Goal: Task Accomplishment & Management: Manage account settings

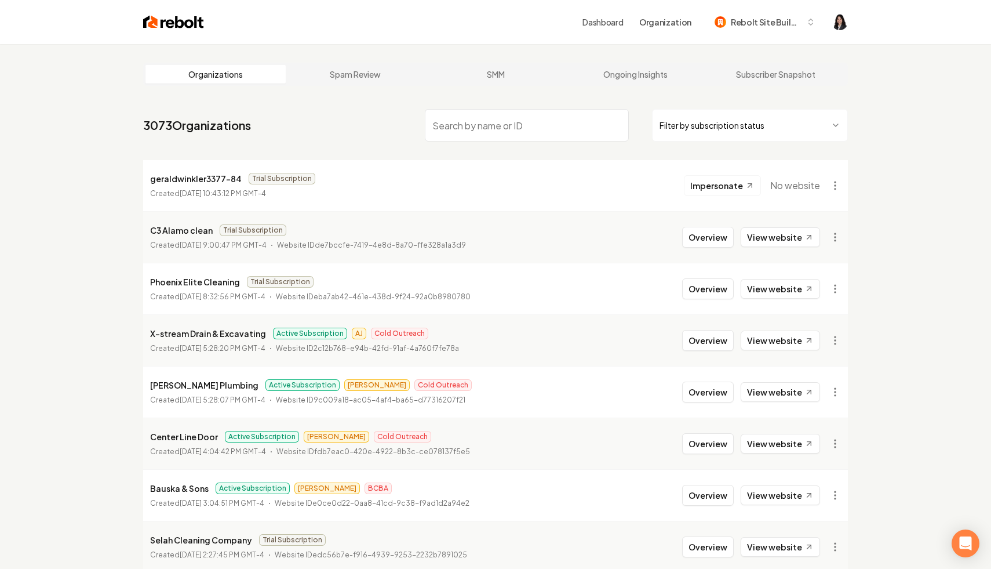
click at [784, 130] on html "Dashboard Organization Rebolt Site Builder Organizations Spam Review SMM Ongoin…" at bounding box center [495, 284] width 991 height 569
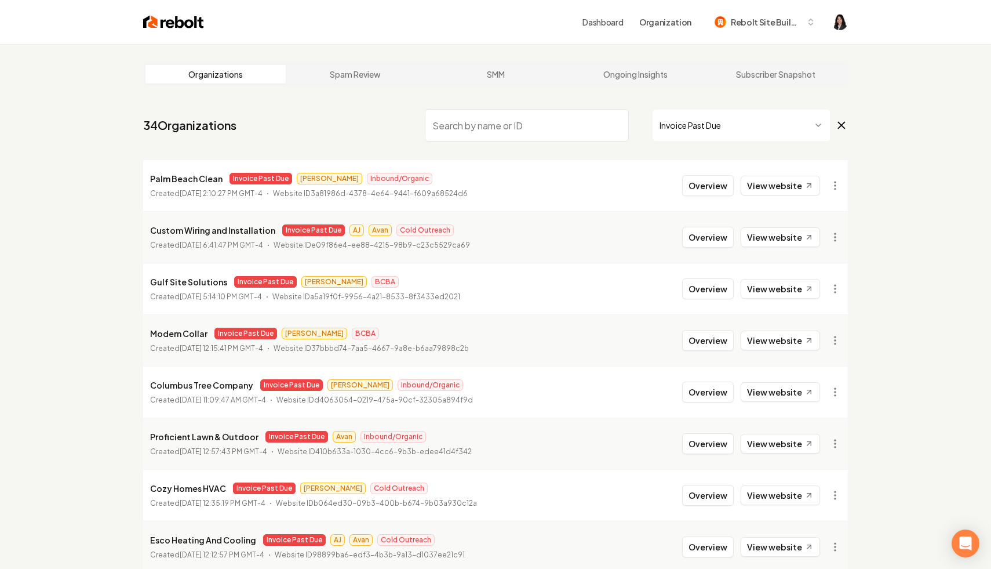
click at [842, 129] on icon at bounding box center [841, 125] width 13 height 14
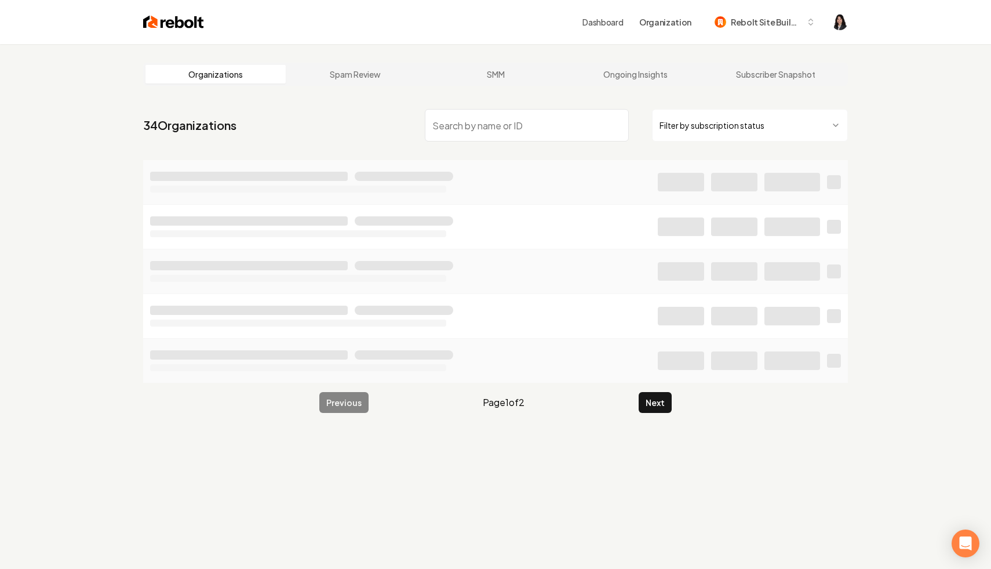
click at [554, 128] on input "search" at bounding box center [527, 125] width 204 height 32
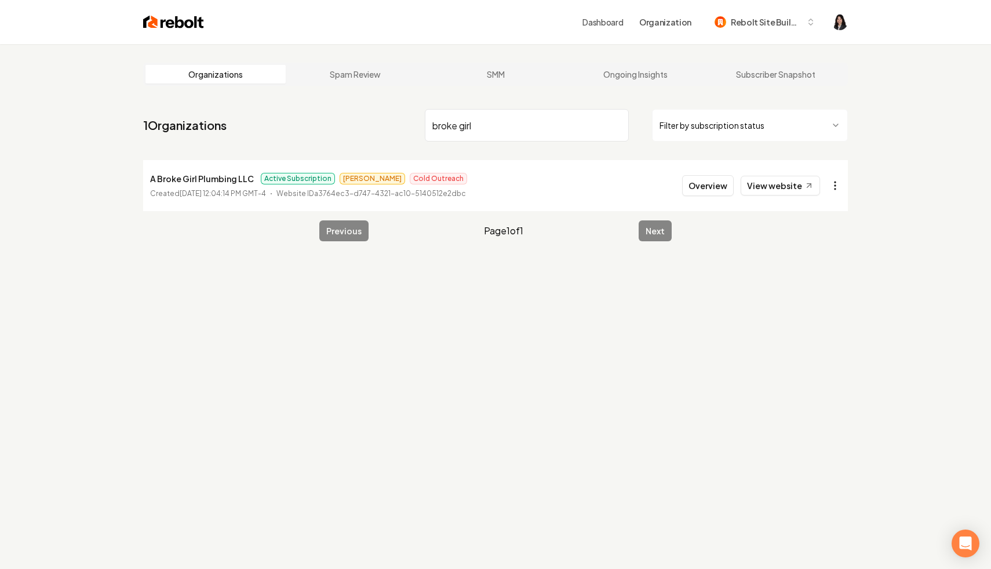
type input "broke girl"
click at [834, 182] on html "Dashboard Organization Rebolt Site Builder Organizations Spam Review SMM Ongoin…" at bounding box center [495, 284] width 991 height 569
click at [809, 289] on link "View in Stripe" at bounding box center [808, 286] width 74 height 19
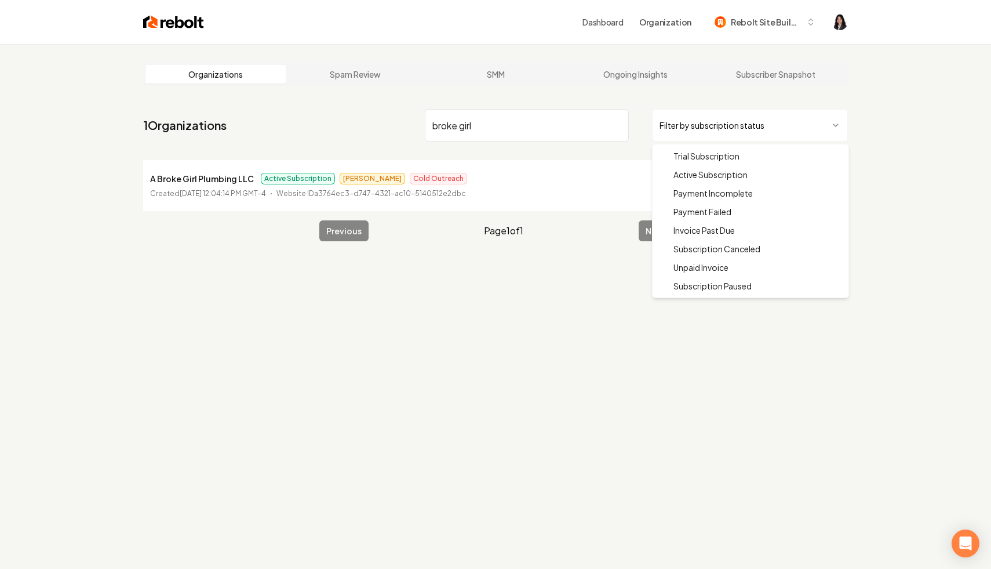
click at [705, 110] on html "Dashboard Organization Rebolt Site Builder Organizations Spam Review SMM Ongoin…" at bounding box center [495, 284] width 991 height 569
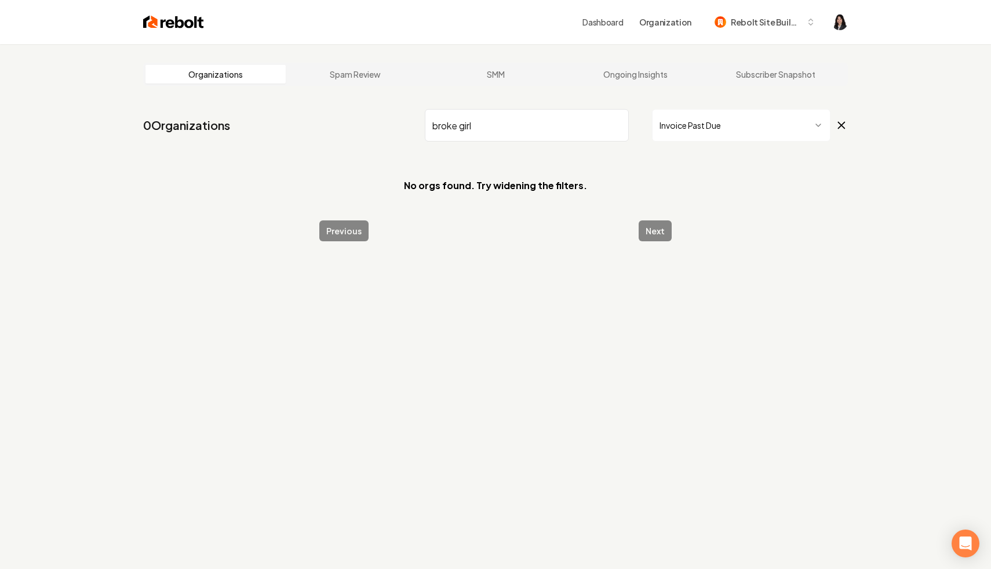
click at [841, 123] on icon at bounding box center [841, 125] width 13 height 14
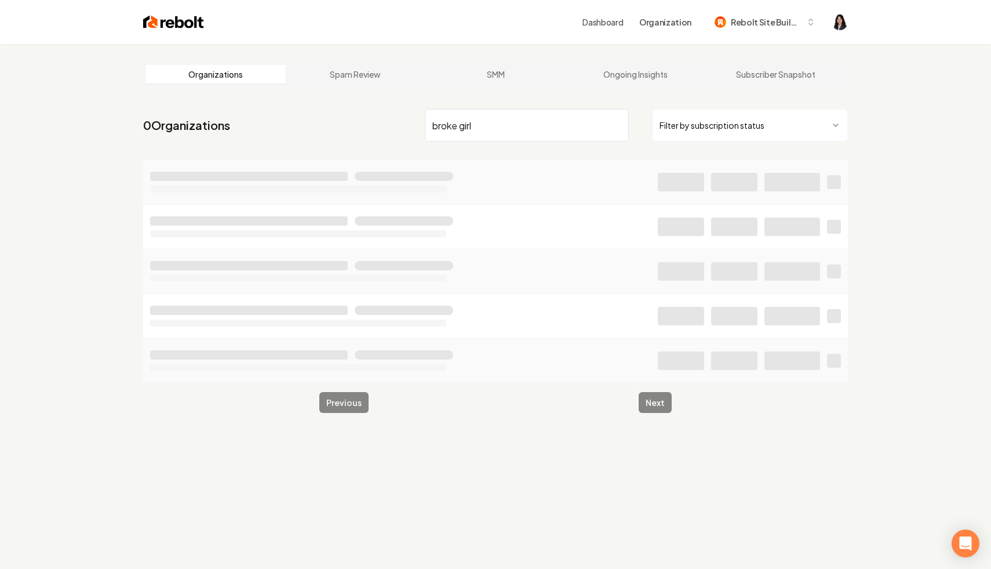
click at [618, 123] on input "broke girl" at bounding box center [527, 125] width 204 height 32
click at [736, 117] on html "Dashboard Organization Rebolt Site Builder Organizations Spam Review SMM Ongoin…" at bounding box center [495, 284] width 991 height 569
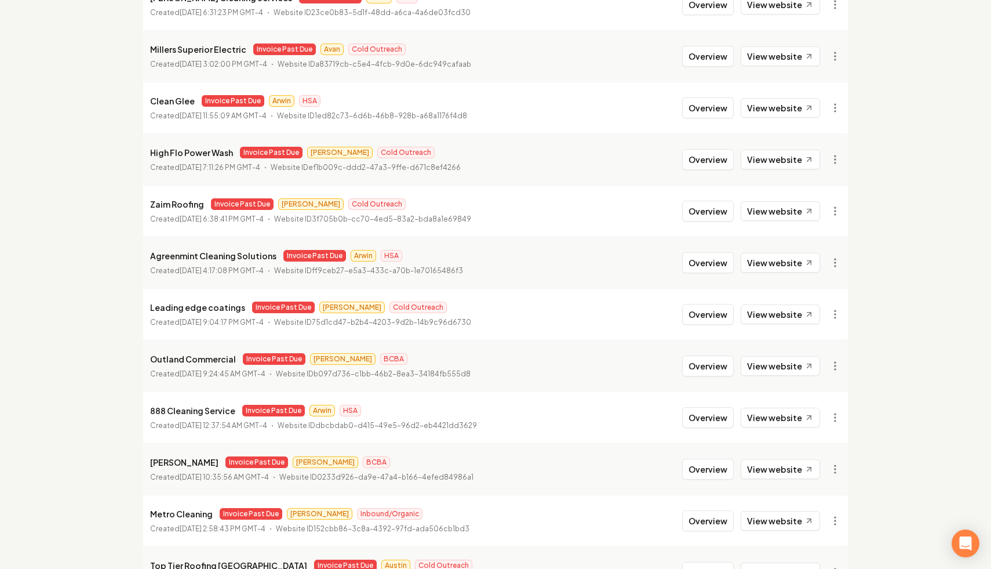
scroll to position [809, 0]
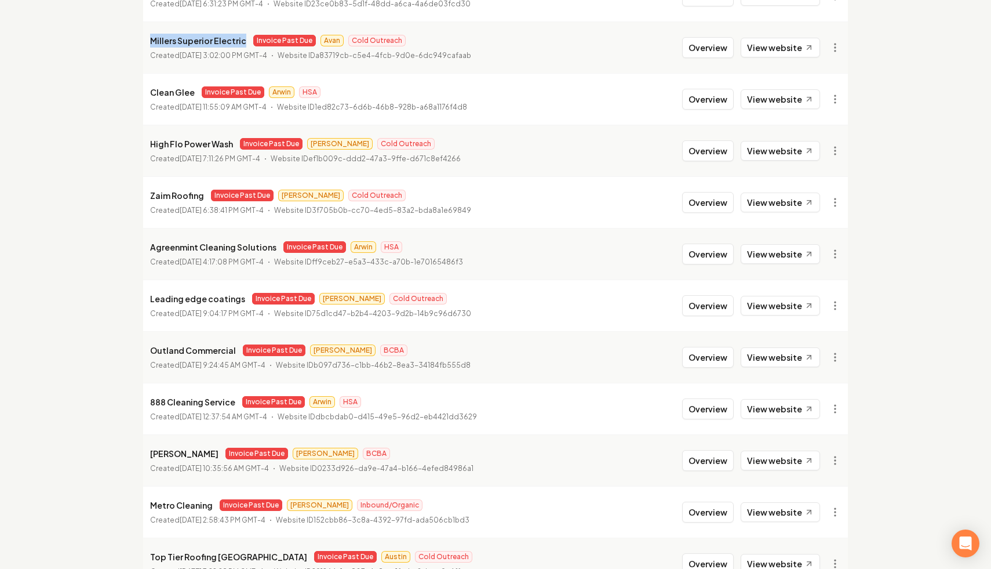
drag, startPoint x: 243, startPoint y: 41, endPoint x: 150, endPoint y: 37, distance: 92.9
click at [150, 37] on div "Millers Superior Electric Invoice Past Due Avan Cold Outreach" at bounding box center [310, 41] width 321 height 14
copy p "Millers Superior Electric"
click at [820, 148] on link "View in Stripe" at bounding box center [808, 148] width 74 height 19
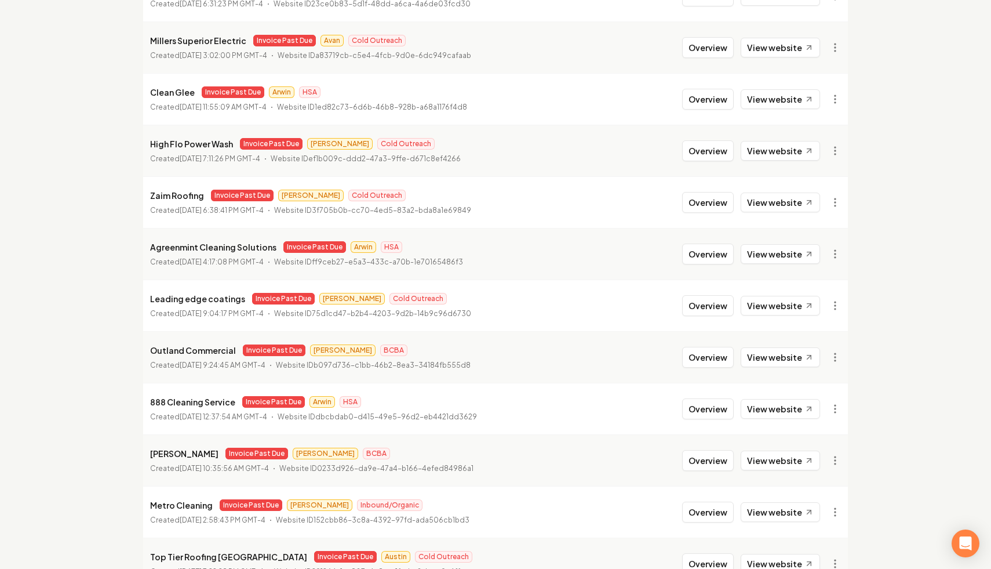
click at [17, 113] on div "Organizations Spam Review SMM Ongoing Insights Subscriber Snapshot 34 Organizat…" at bounding box center [495, 91] width 991 height 1712
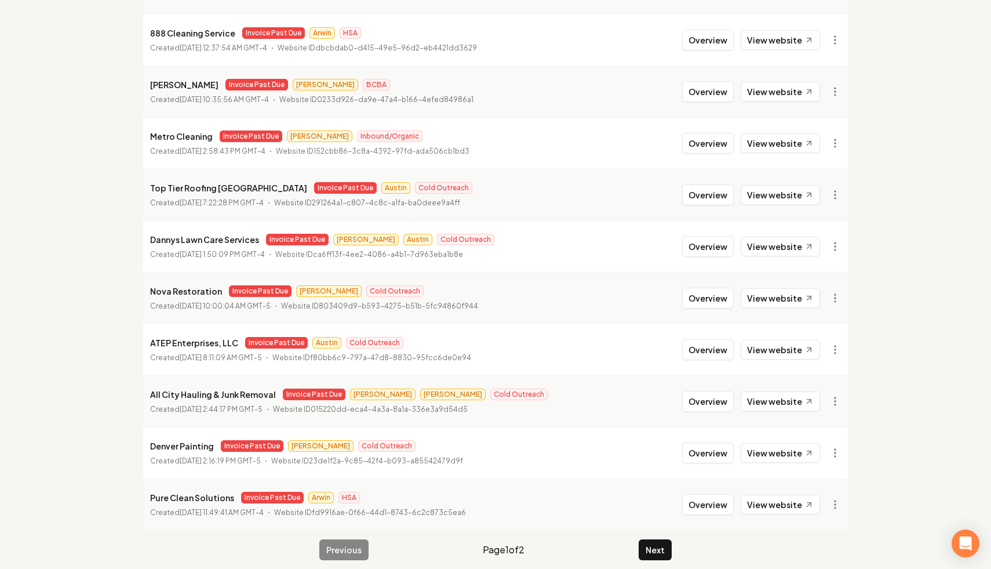
scroll to position [1187, 0]
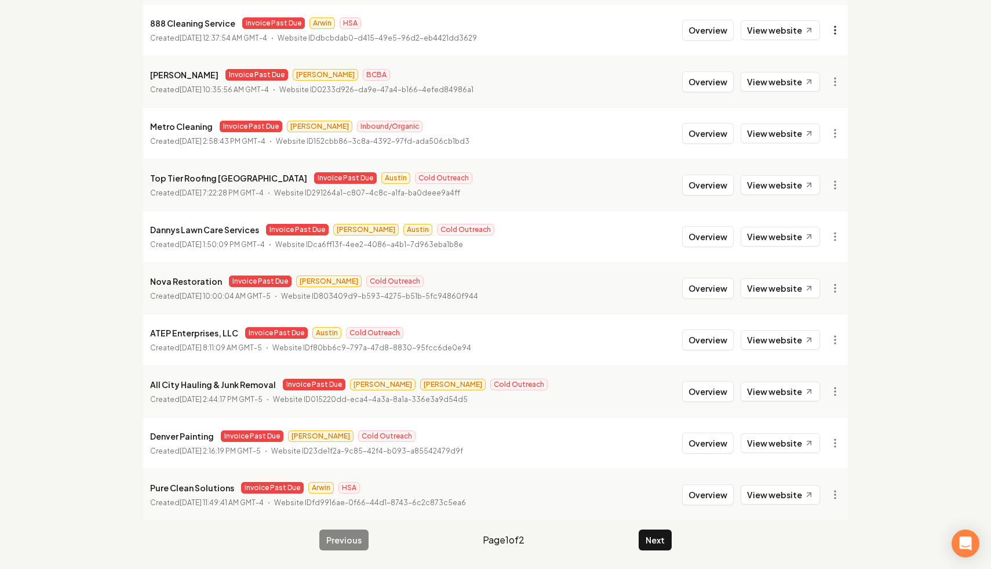
click at [819, 123] on link "View in Stripe" at bounding box center [808, 130] width 74 height 19
click at [816, 442] on link "View in Stripe" at bounding box center [808, 440] width 74 height 19
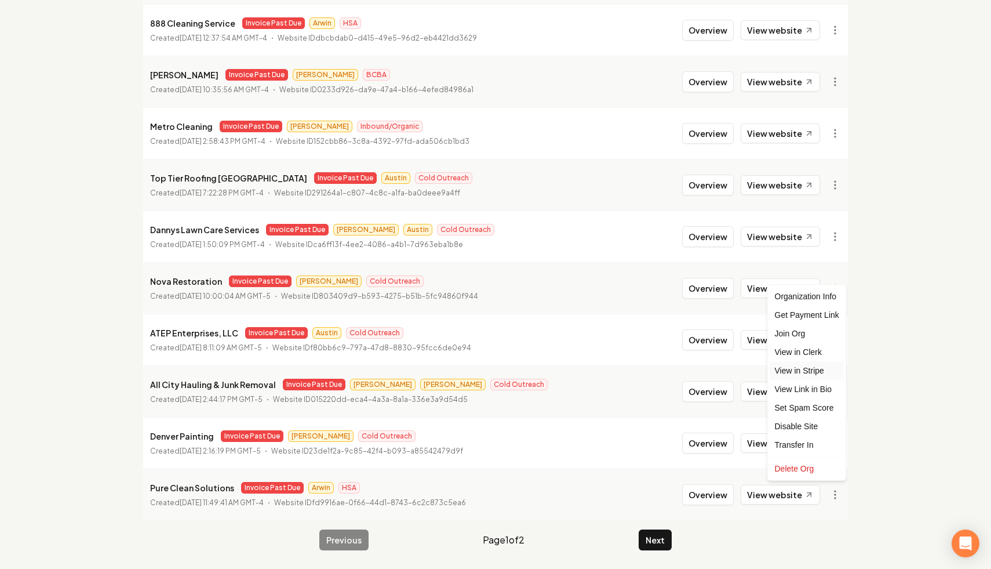
click at [826, 369] on link "View in Stripe" at bounding box center [808, 370] width 74 height 19
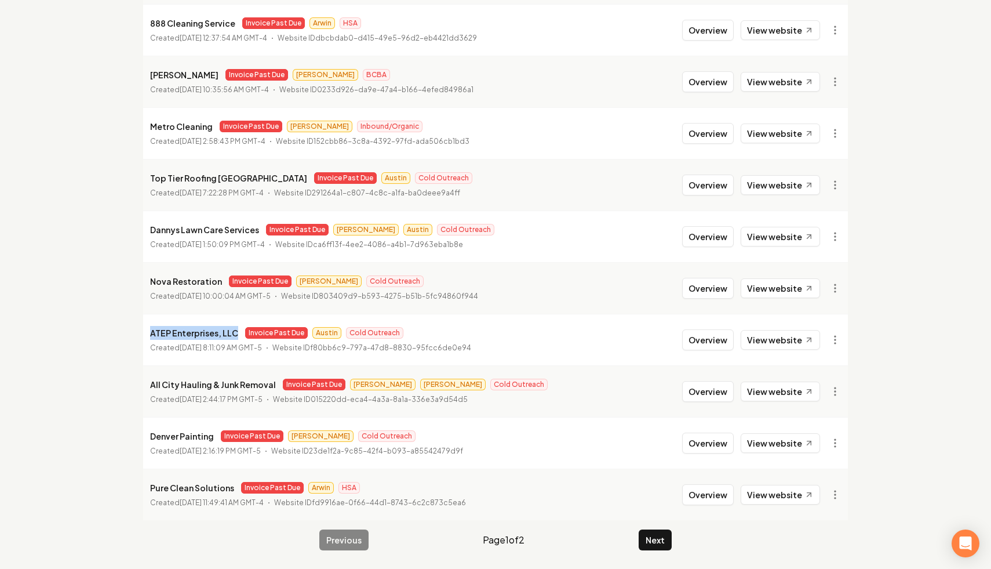
drag, startPoint x: 236, startPoint y: 335, endPoint x: 144, endPoint y: 335, distance: 91.6
click at [144, 335] on li "ATEP Enterprises, LLC Invoice Past Due Austin Cold Outreach Created February 3,…" at bounding box center [495, 340] width 705 height 52
copy p "ATEP Enterprises, LLC"
click at [227, 413] on li "All City Hauling & Junk Removal Invoice Past Due Omar James Cold Outreach Creat…" at bounding box center [495, 391] width 705 height 52
drag, startPoint x: 231, startPoint y: 489, endPoint x: 142, endPoint y: 489, distance: 88.7
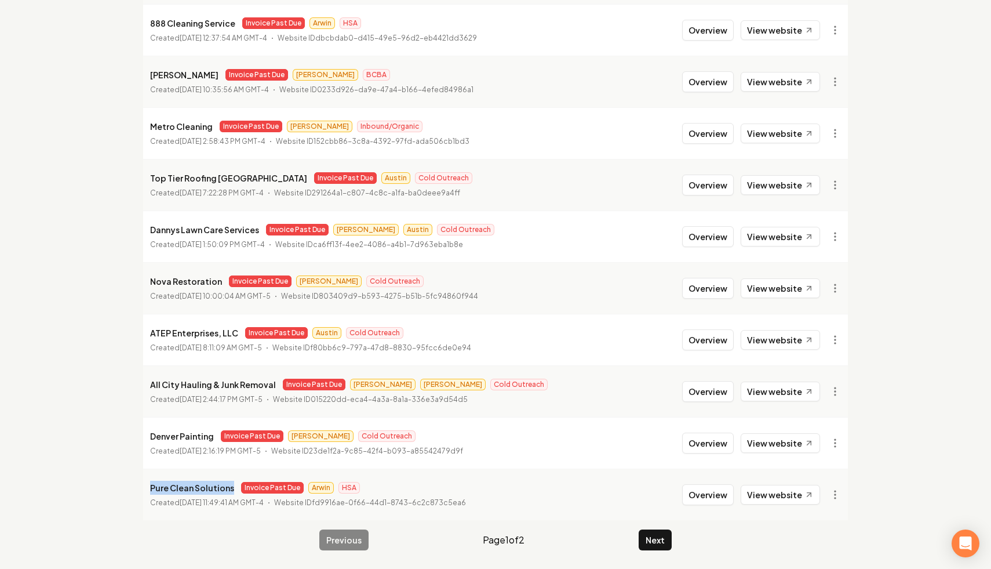
copy p "Pure Clean Solutions"
click at [651, 537] on button "Next" at bounding box center [655, 539] width 33 height 21
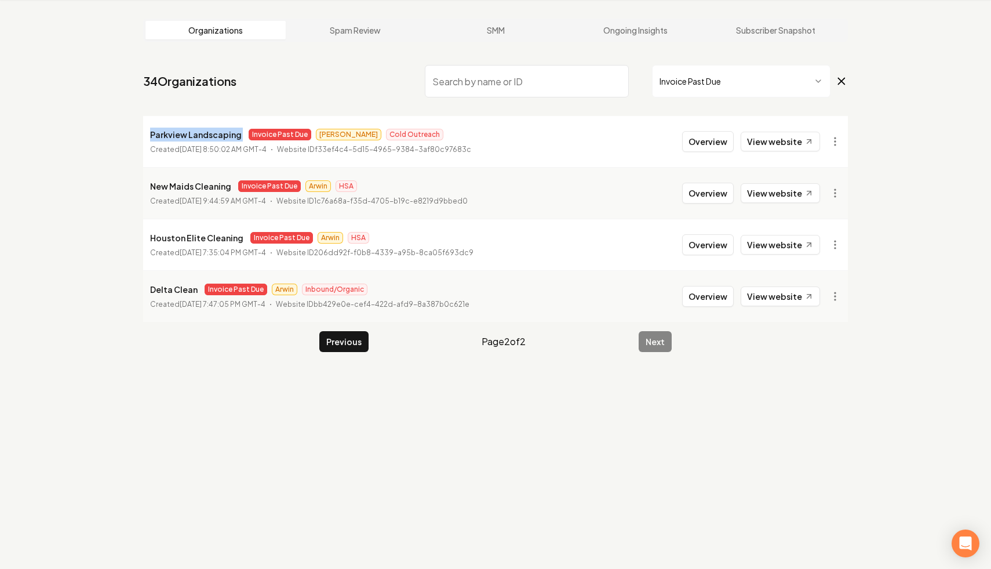
drag, startPoint x: 244, startPoint y: 133, endPoint x: 139, endPoint y: 135, distance: 104.4
click at [139, 135] on main "Organizations Spam Review SMM Ongoing Insights Subscriber Snapshot 34 Organizat…" at bounding box center [496, 185] width 742 height 370
copy p "Parkview Landscaping"
click at [831, 136] on html "Dashboard Organization Rebolt Site Builder Organizations Spam Review SMM Ongoin…" at bounding box center [495, 240] width 991 height 569
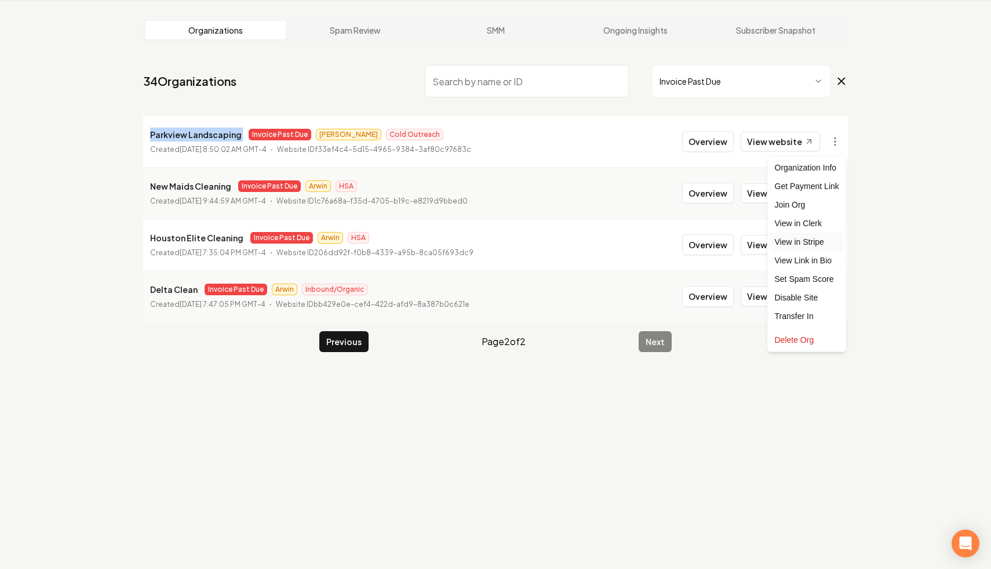
click at [820, 240] on link "View in Stripe" at bounding box center [808, 241] width 74 height 19
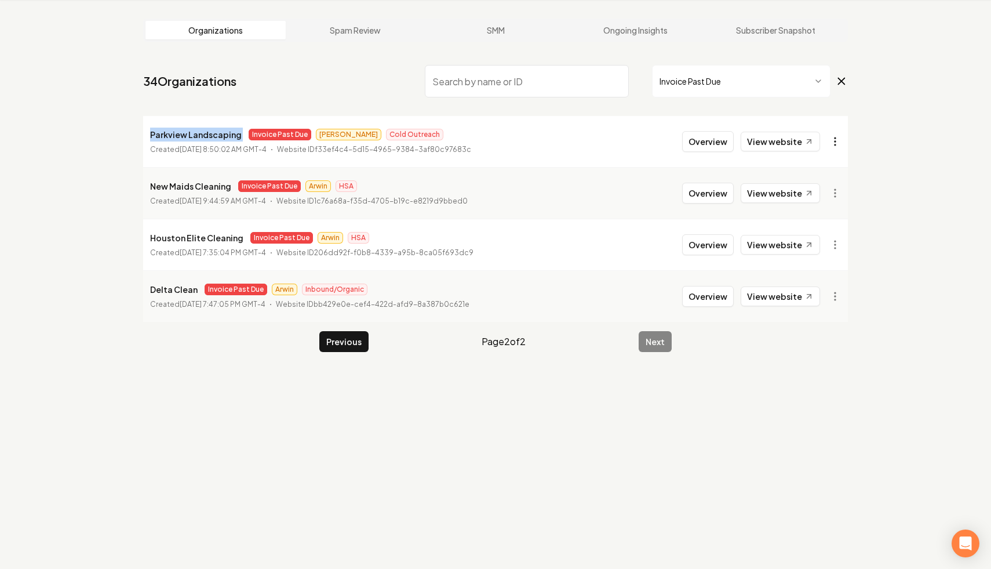
click at [838, 135] on html "Dashboard Organization Rebolt Site Builder Organizations Spam Review SMM Ongoin…" at bounding box center [495, 240] width 991 height 569
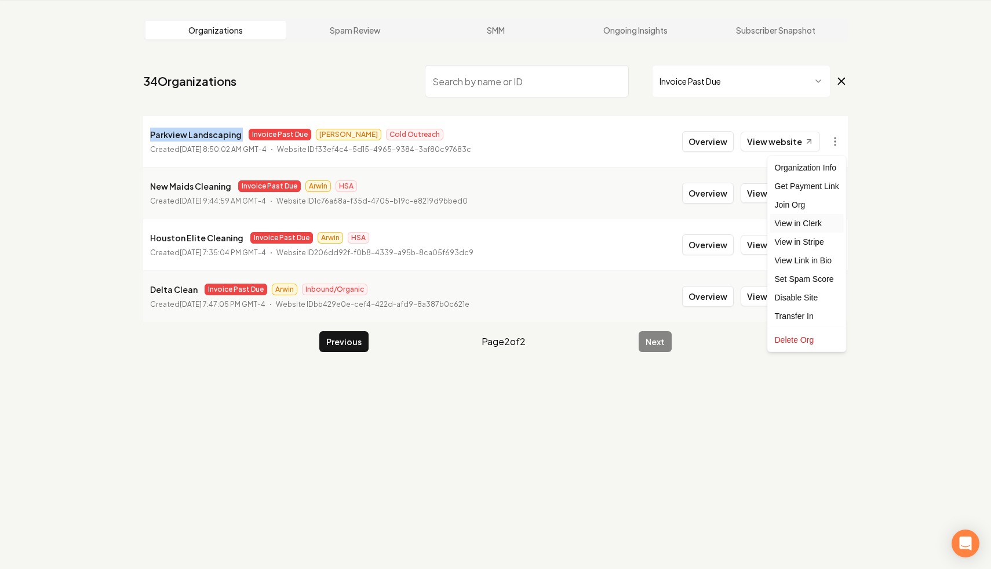
click at [822, 223] on link "View in Clerk" at bounding box center [808, 223] width 74 height 19
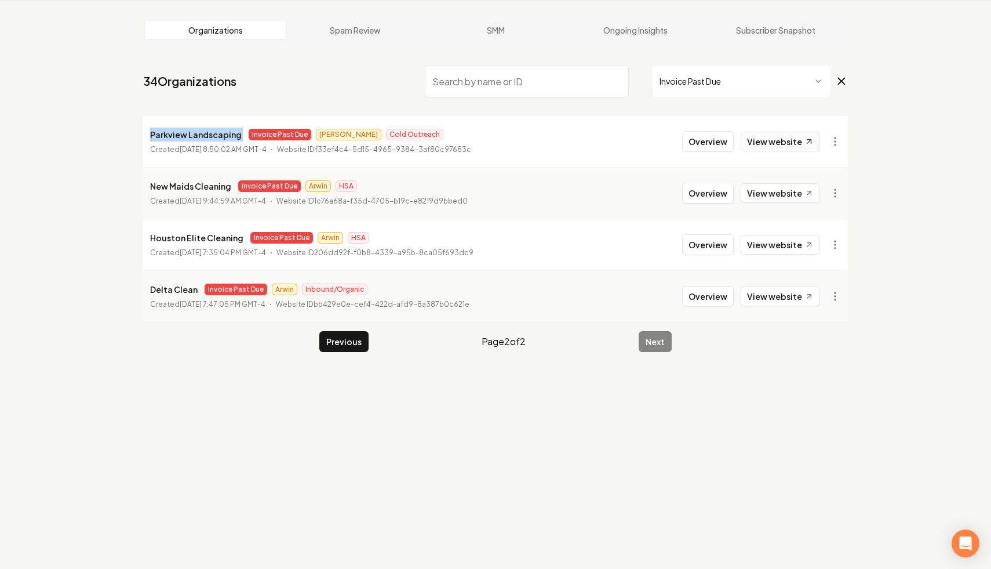
click at [777, 139] on link "View website" at bounding box center [780, 142] width 79 height 20
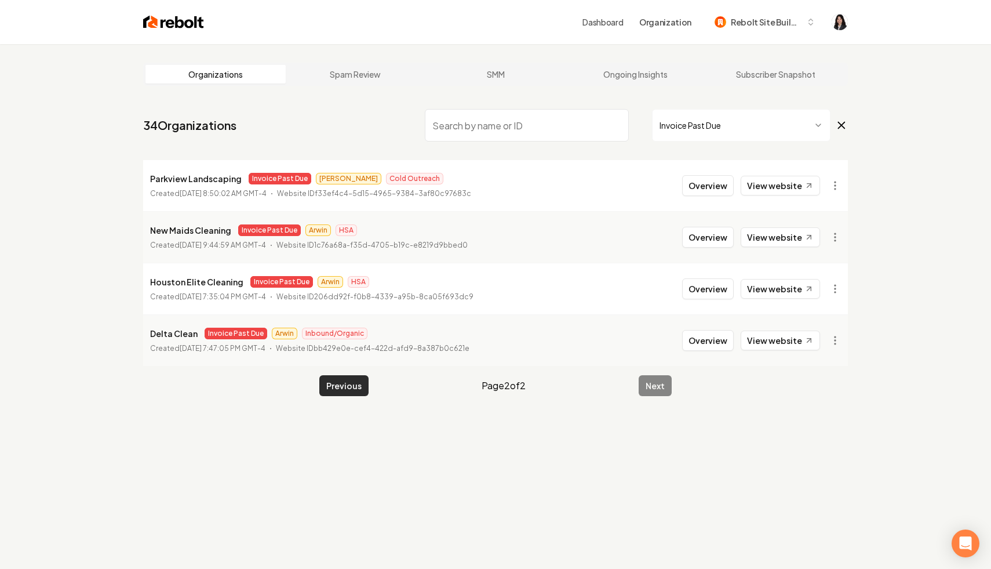
click at [354, 388] on button "Previous" at bounding box center [343, 385] width 49 height 21
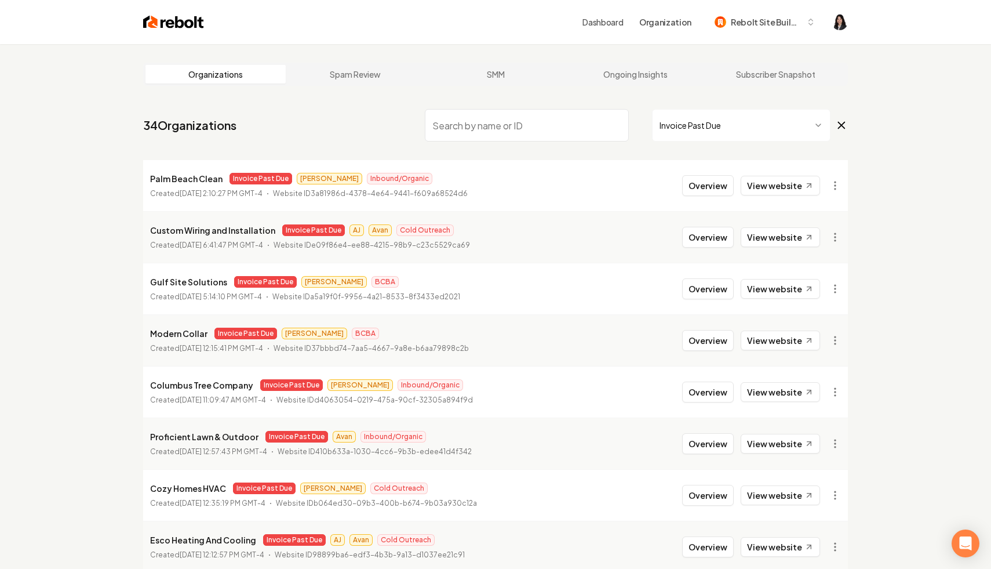
click at [470, 123] on input "search" at bounding box center [527, 125] width 204 height 32
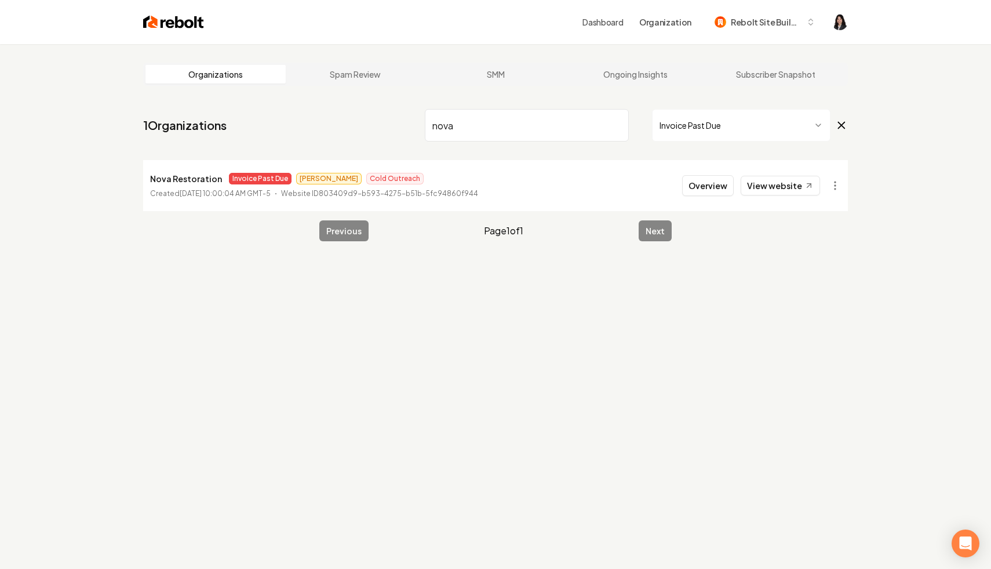
type input "nova"
click at [834, 186] on html "Dashboard Organization Rebolt Site Builder Organizations Spam Review SMM Ongoin…" at bounding box center [495, 284] width 991 height 569
click at [824, 289] on link "View in Stripe" at bounding box center [808, 286] width 74 height 19
click at [619, 125] on input "nova" at bounding box center [527, 125] width 204 height 32
drag, startPoint x: 476, startPoint y: 118, endPoint x: 477, endPoint y: 125, distance: 7.1
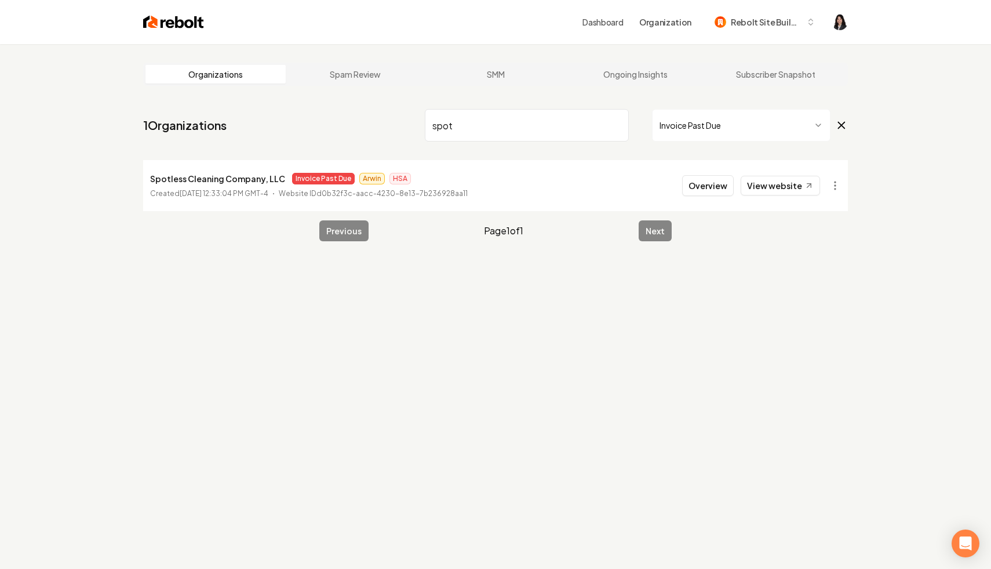
click at [477, 125] on input "spot" at bounding box center [527, 125] width 204 height 32
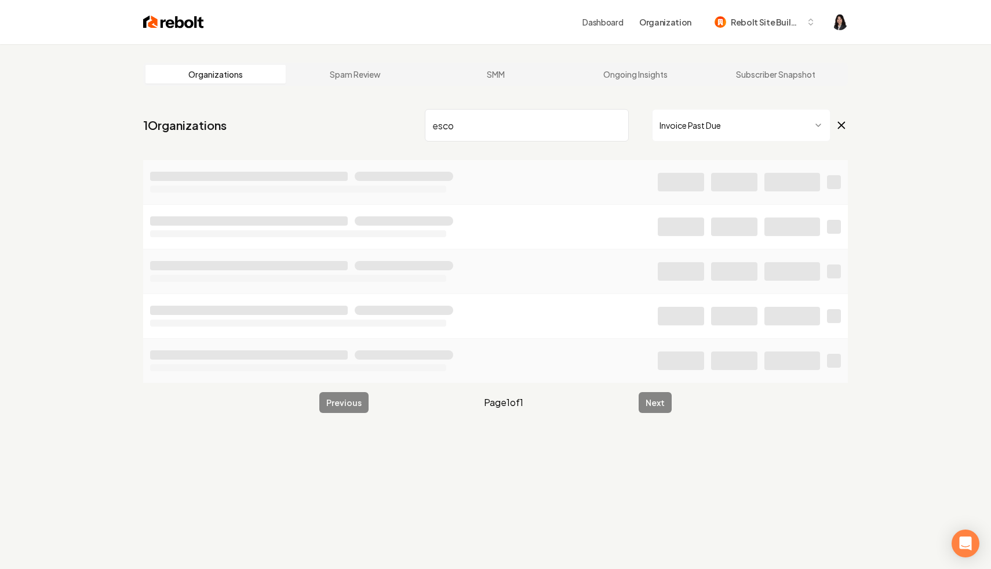
click at [848, 127] on main "Organizations Spam Review SMM Ongoing Insights Subscriber Snapshot 1 Organizati…" at bounding box center [496, 237] width 742 height 387
click at [844, 126] on icon at bounding box center [841, 125] width 13 height 14
click at [604, 133] on input "esco" at bounding box center [527, 125] width 204 height 32
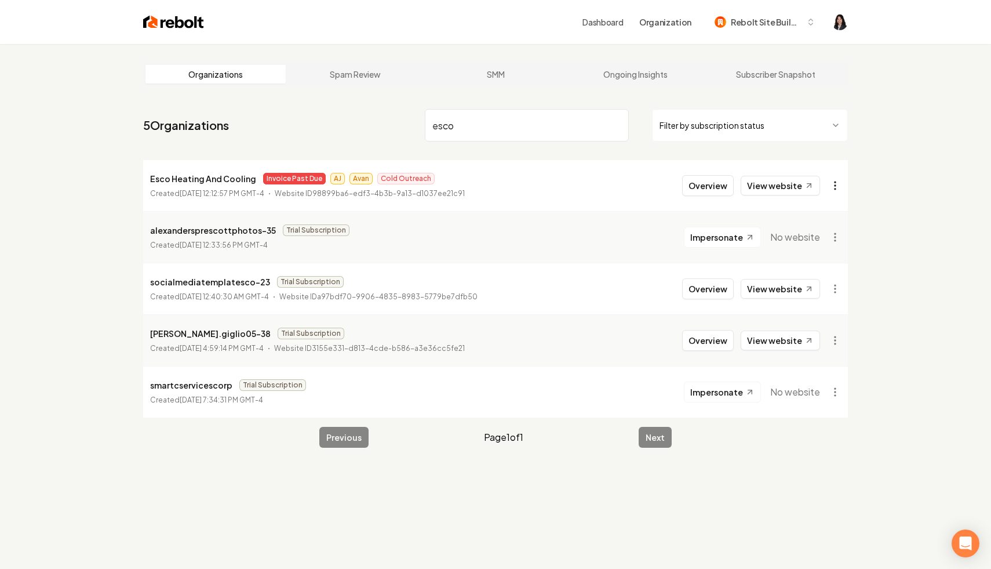
click at [838, 184] on html "Dashboard Organization Rebolt Site Builder Organizations Spam Review SMM Ongoin…" at bounding box center [495, 284] width 991 height 569
click at [824, 285] on link "View in Stripe" at bounding box center [808, 286] width 74 height 19
drag, startPoint x: 471, startPoint y: 126, endPoint x: 384, endPoint y: 111, distance: 88.7
click at [384, 111] on nav "5 Organizations esco Filter by subscription status" at bounding box center [495, 129] width 705 height 51
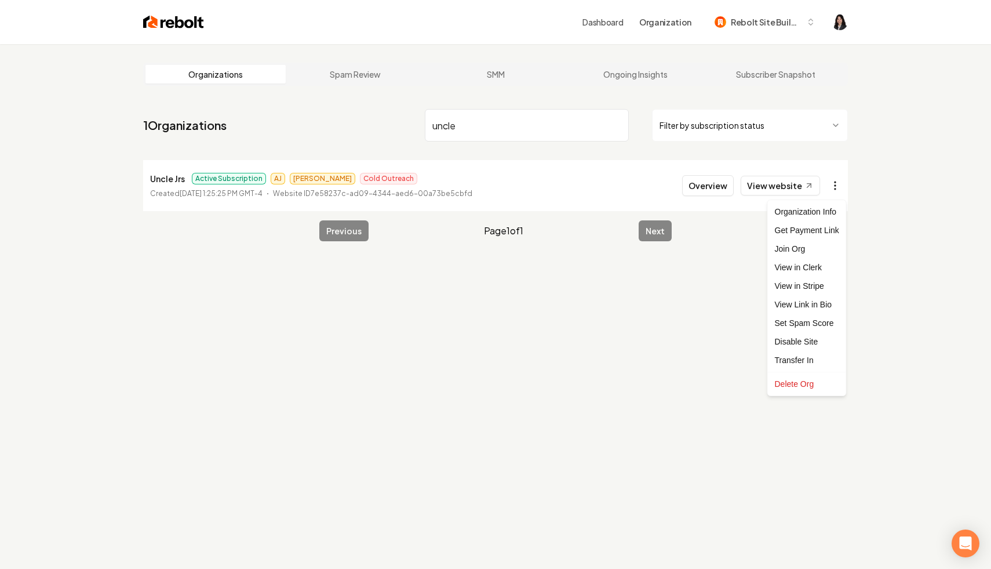
click at [833, 181] on html "Dashboard Organization Rebolt Site Builder Organizations Spam Review SMM Ongoin…" at bounding box center [495, 284] width 991 height 569
click at [781, 289] on link "View in Stripe" at bounding box center [808, 286] width 74 height 19
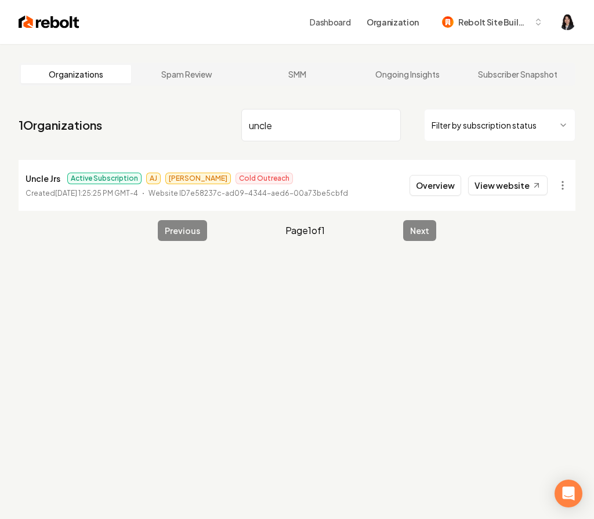
drag, startPoint x: 299, startPoint y: 132, endPoint x: 191, endPoint y: 119, distance: 108.1
click at [191, 119] on nav "1 Organizations uncle Filter by subscription status" at bounding box center [297, 129] width 557 height 51
click at [559, 178] on html "Dashboard Organization Rebolt Site Builder Organizations Spam Review SMM Ongoin…" at bounding box center [297, 259] width 594 height 519
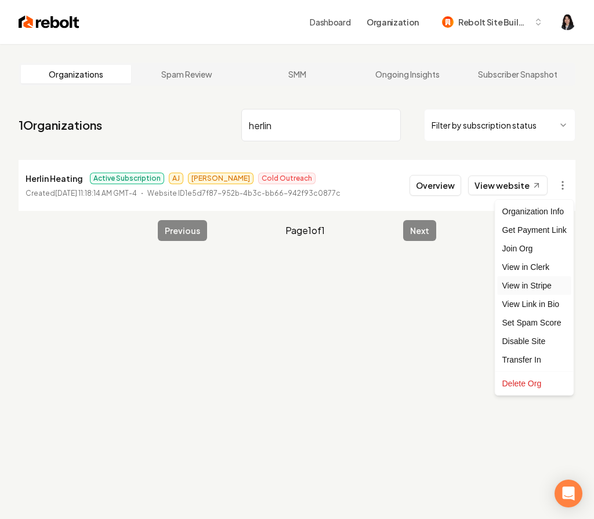
click at [535, 287] on link "View in Stripe" at bounding box center [534, 286] width 74 height 19
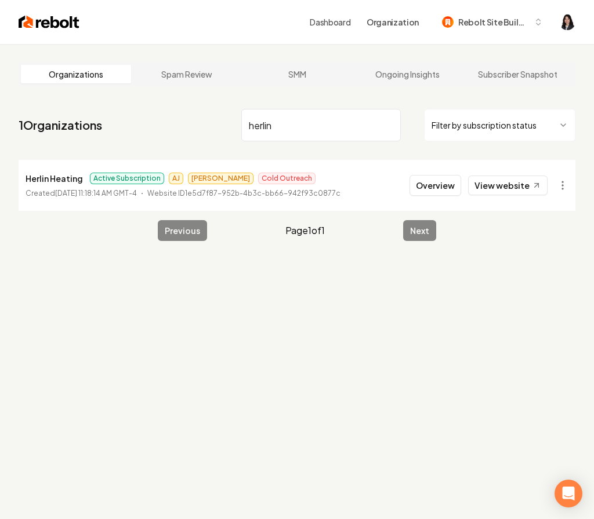
drag, startPoint x: 308, startPoint y: 126, endPoint x: 181, endPoint y: 102, distance: 129.2
click at [181, 102] on main "Organizations Spam Review SMM Ongoing Insights Subscriber Snapshot 1 Organizati…" at bounding box center [297, 152] width 594 height 216
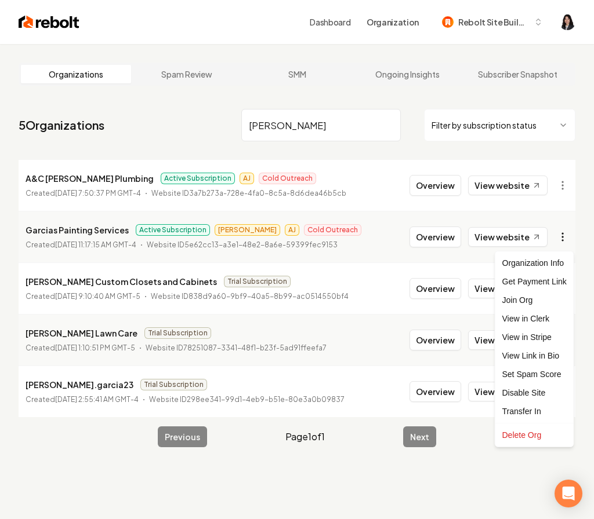
click at [556, 241] on html "Dashboard Organization Rebolt Site Builder Organizations Spam Review SMM Ongoin…" at bounding box center [297, 259] width 594 height 519
click at [537, 340] on link "View in Stripe" at bounding box center [534, 337] width 74 height 19
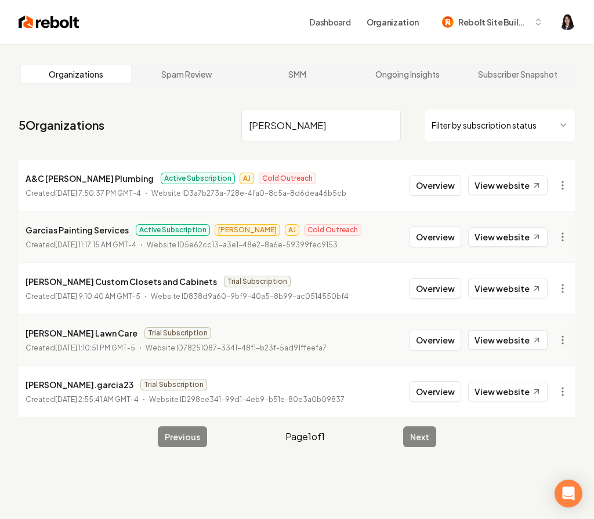
drag, startPoint x: 319, startPoint y: 133, endPoint x: 184, endPoint y: 107, distance: 136.9
click at [184, 107] on nav "5 Organizations garcia Filter by subscription status" at bounding box center [297, 129] width 557 height 51
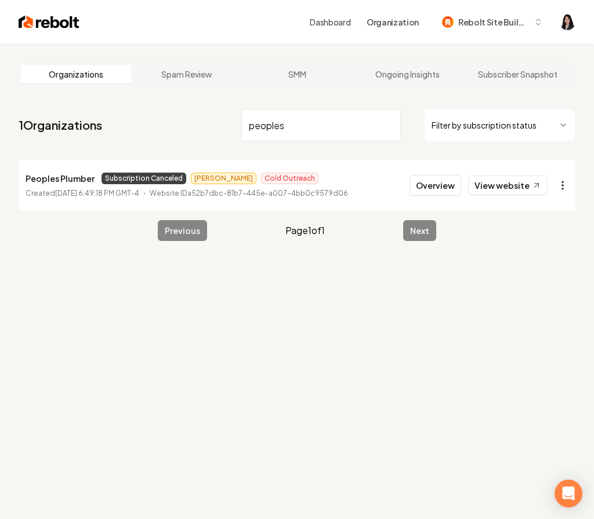
type input "peoples"
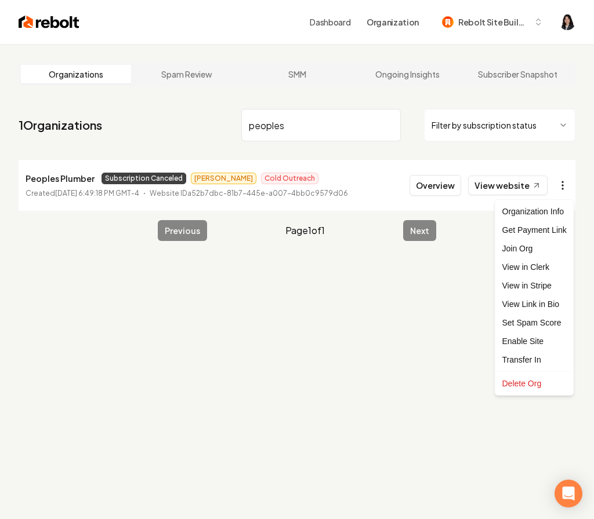
click at [561, 186] on html "Dashboard Organization Rebolt Site Builder Organizations Spam Review SMM Ongoin…" at bounding box center [297, 259] width 594 height 519
click at [539, 289] on link "View in Stripe" at bounding box center [534, 286] width 74 height 19
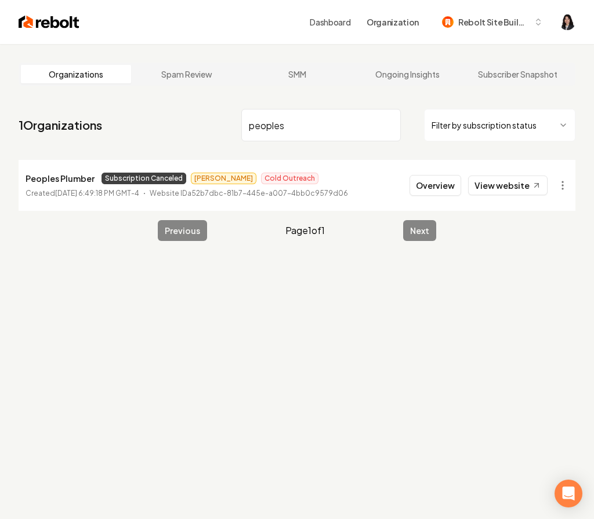
click at [389, 128] on input "peoples" at bounding box center [320, 125] width 159 height 32
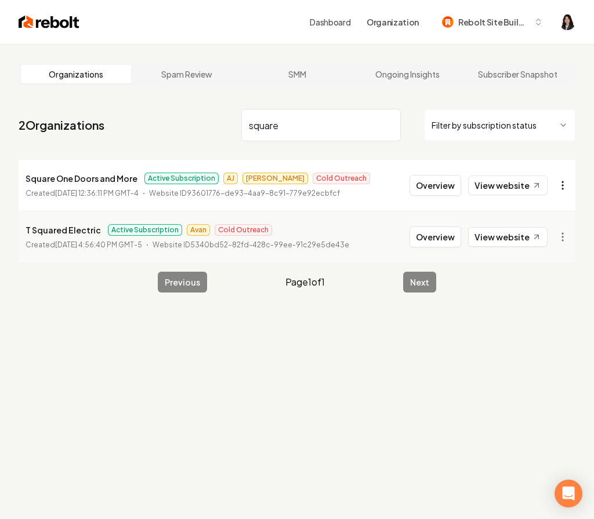
type input "square"
click at [565, 181] on html "Dashboard Organization Rebolt Site Builder Organizations Spam Review SMM Ongoin…" at bounding box center [297, 259] width 594 height 519
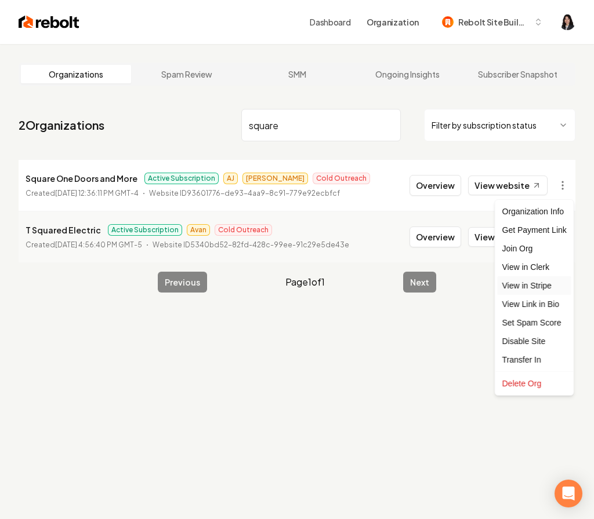
click at [539, 285] on link "View in Stripe" at bounding box center [534, 286] width 74 height 19
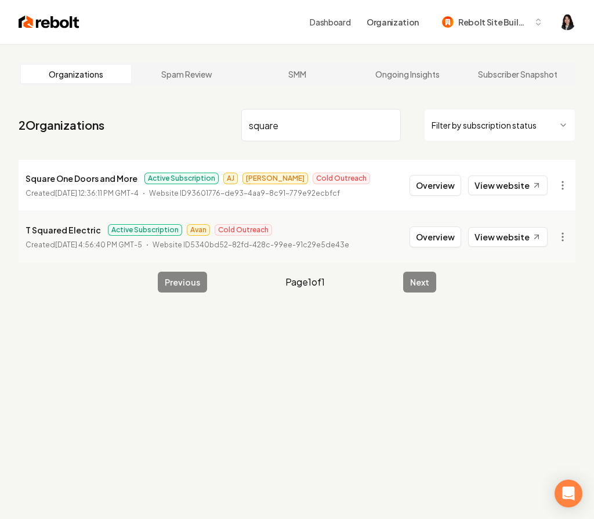
drag, startPoint x: 302, startPoint y: 131, endPoint x: 201, endPoint y: 107, distance: 104.2
click at [201, 107] on nav "2 Organizations square Filter by subscription status" at bounding box center [297, 129] width 557 height 51
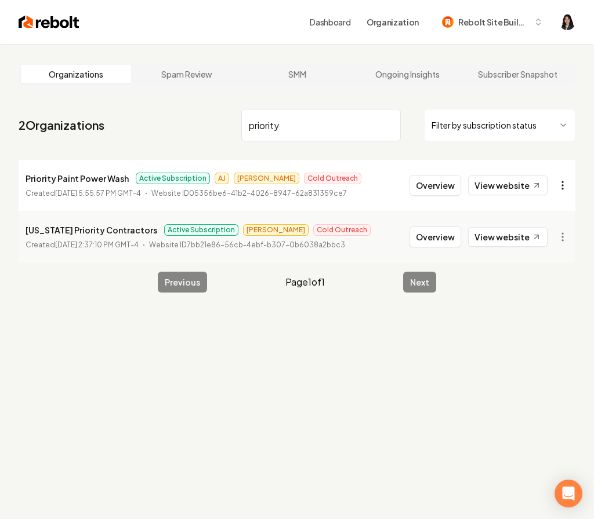
click at [568, 179] on html "Dashboard Organization Rebolt Site Builder Organizations Spam Review SMM Ongoin…" at bounding box center [297, 259] width 594 height 519
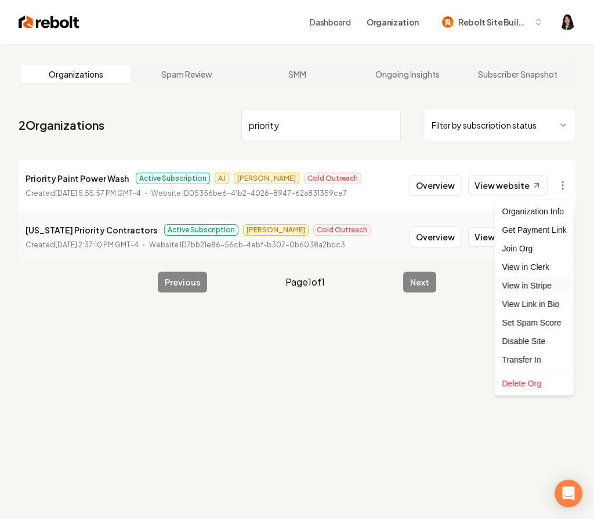
click at [543, 281] on link "View in Stripe" at bounding box center [534, 286] width 74 height 19
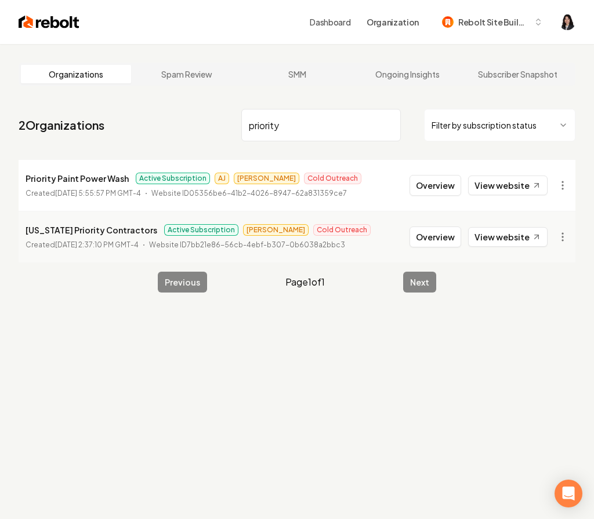
drag, startPoint x: 301, startPoint y: 129, endPoint x: 243, endPoint y: 125, distance: 58.7
click at [243, 125] on input "priority" at bounding box center [320, 125] width 159 height 32
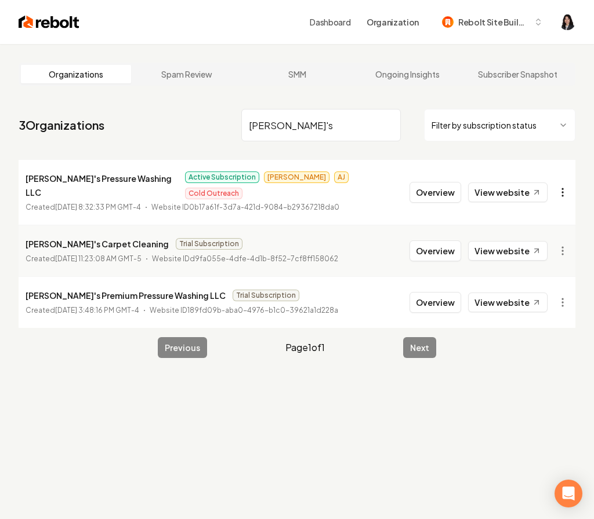
type input "dave's"
click at [561, 182] on html "Dashboard Organization Rebolt Site Builder Organizations Spam Review SMM Ongoin…" at bounding box center [297, 259] width 594 height 519
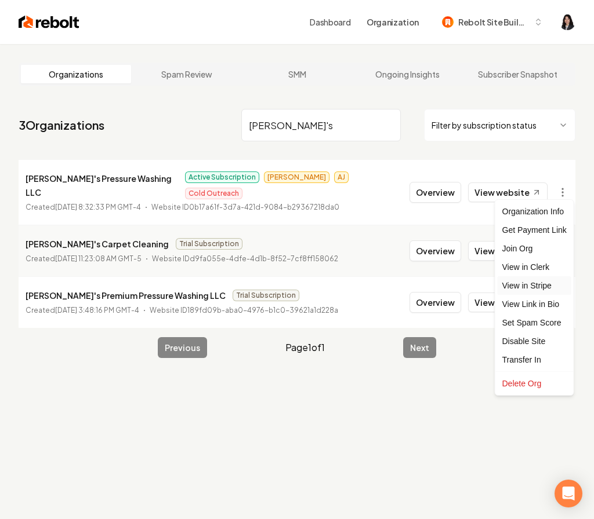
click at [537, 291] on link "View in Stripe" at bounding box center [534, 286] width 74 height 19
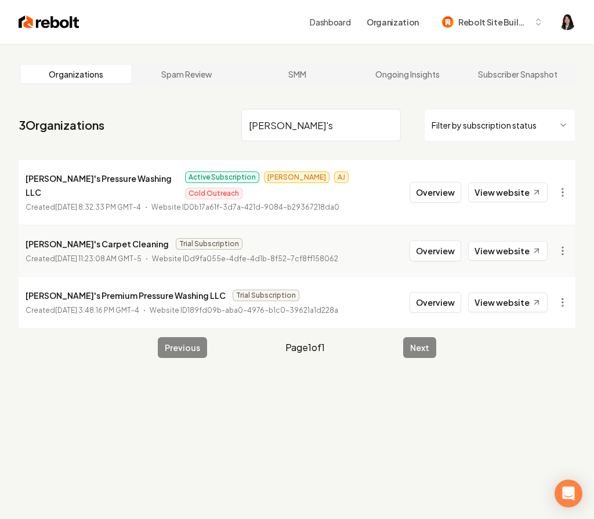
click at [388, 125] on input "dave's" at bounding box center [320, 125] width 159 height 32
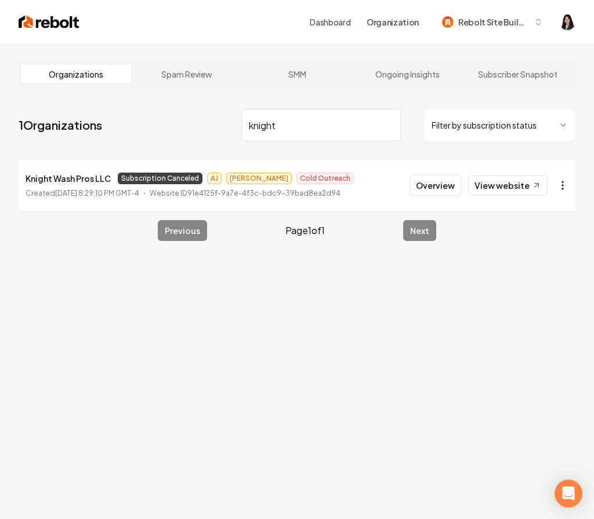
type input "knight"
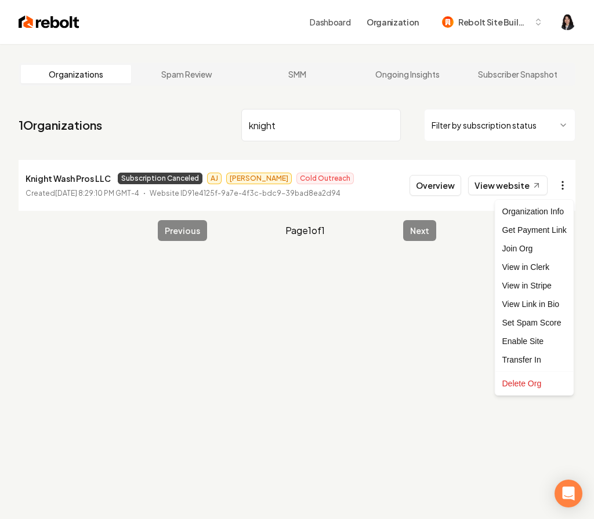
click at [562, 184] on html "Dashboard Organization Rebolt Site Builder Organizations Spam Review SMM Ongoin…" at bounding box center [297, 259] width 594 height 519
click at [547, 277] on link "View in Stripe" at bounding box center [534, 286] width 74 height 19
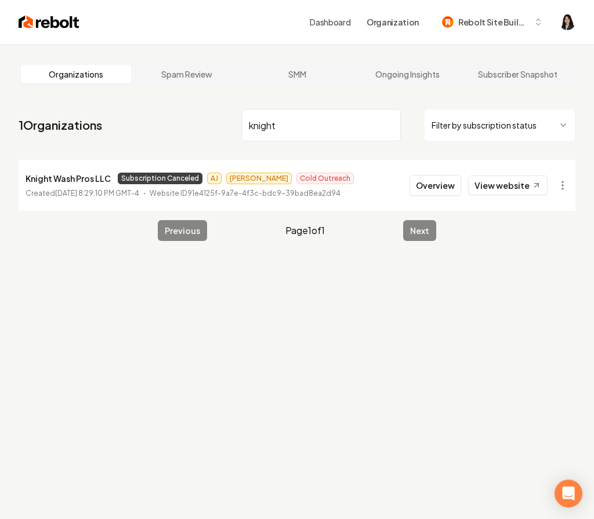
click at [388, 125] on input "knight" at bounding box center [320, 125] width 159 height 32
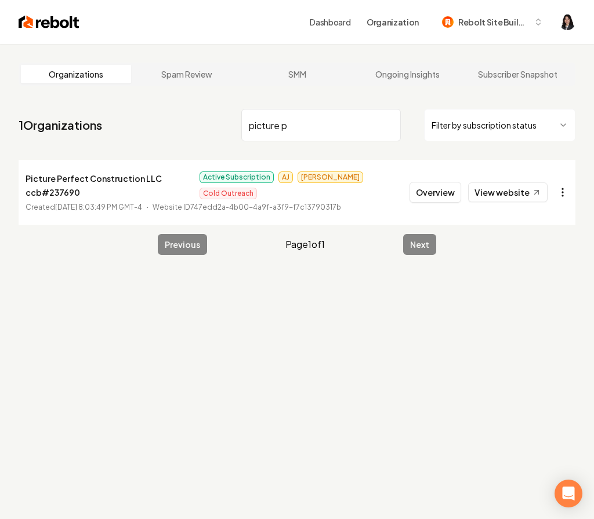
type input "picture p"
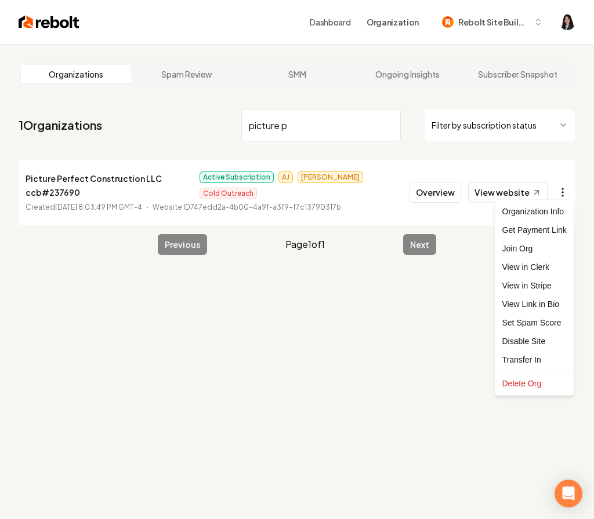
click at [561, 189] on html "Dashboard Organization Rebolt Site Builder Organizations Spam Review SMM Ongoin…" at bounding box center [297, 259] width 594 height 519
click at [536, 290] on link "View in Stripe" at bounding box center [534, 286] width 74 height 19
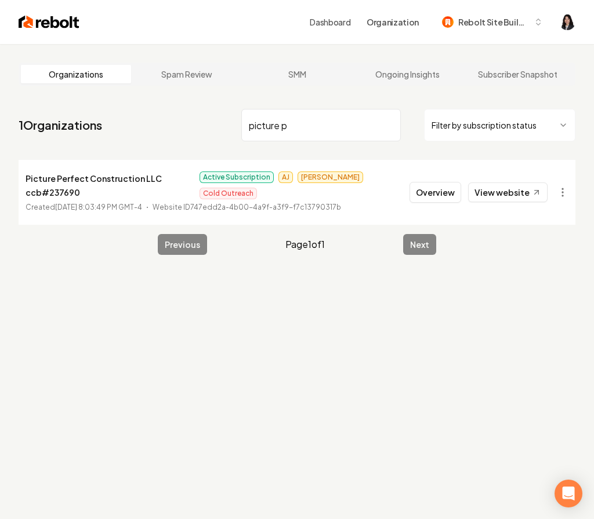
click at [389, 126] on input "picture p" at bounding box center [320, 125] width 159 height 32
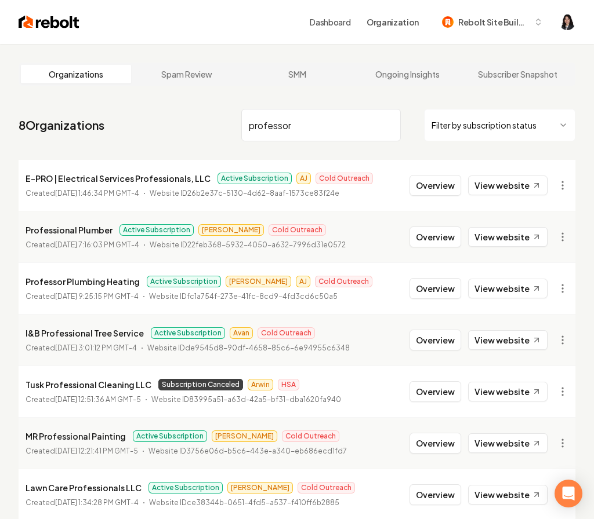
type input "professor"
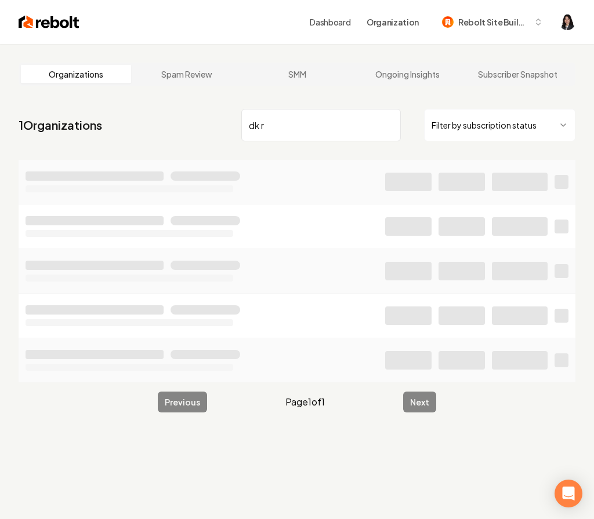
type input "dk ro"
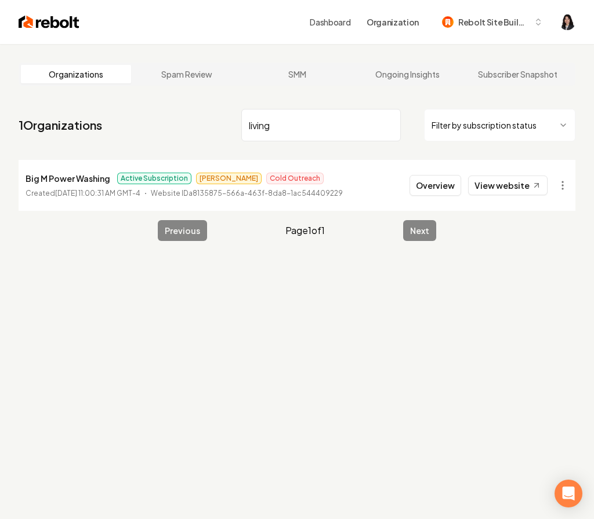
type input "living s"
type input "sandov"
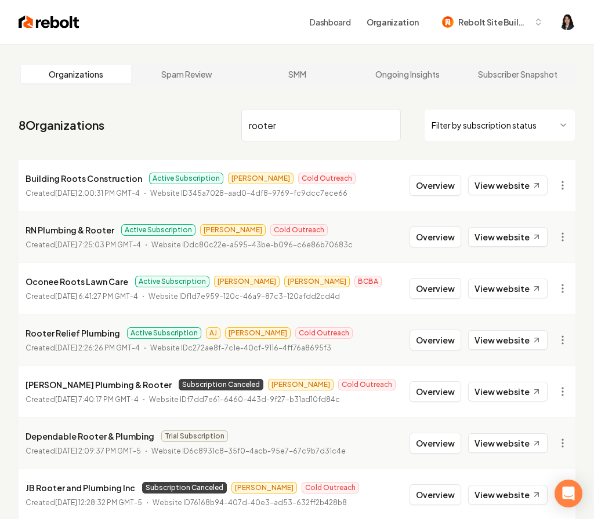
type input "rooter"
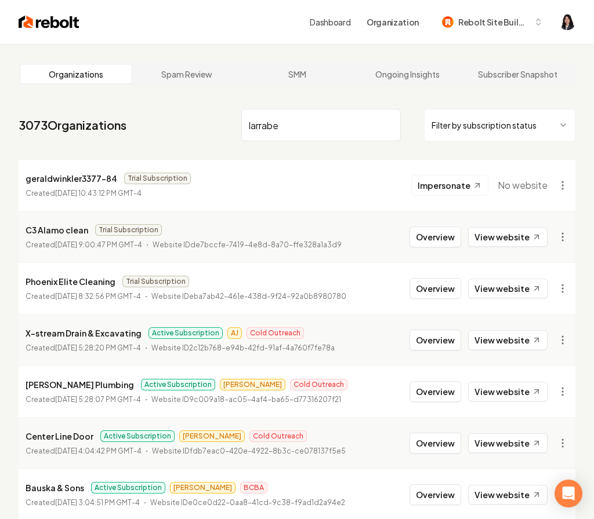
type input "larrabee"
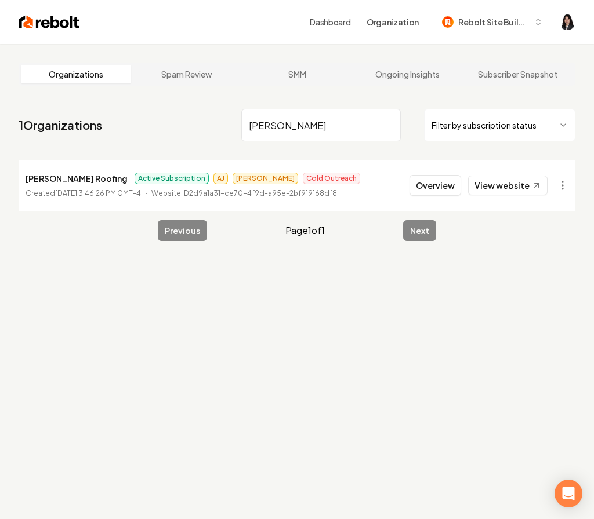
drag, startPoint x: 311, startPoint y: 125, endPoint x: 208, endPoint y: 99, distance: 106.9
click at [208, 99] on main "Organizations Spam Review SMM Ongoing Insights Subscriber Snapshot 1 Organizati…" at bounding box center [297, 152] width 594 height 216
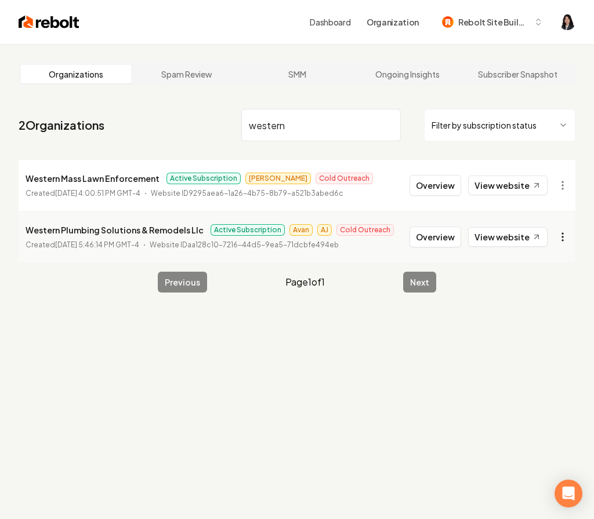
type input "western"
click at [558, 238] on html "Dashboard Organization Rebolt Site Builder Organizations Spam Review SMM Ongoin…" at bounding box center [297, 259] width 594 height 519
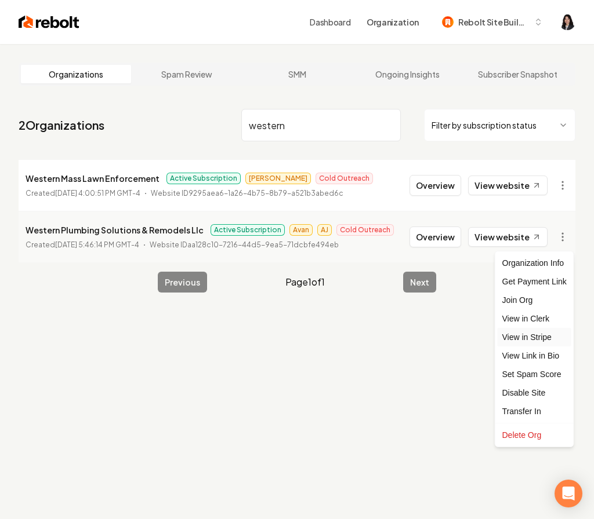
click at [533, 336] on link "View in Stripe" at bounding box center [534, 337] width 74 height 19
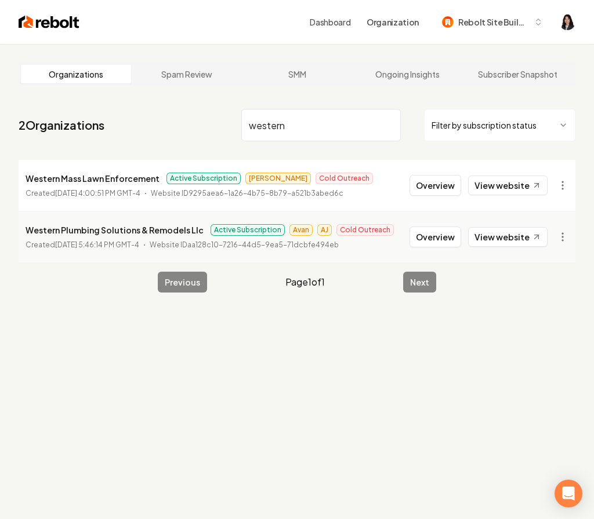
click at [388, 124] on input "western" at bounding box center [320, 125] width 159 height 32
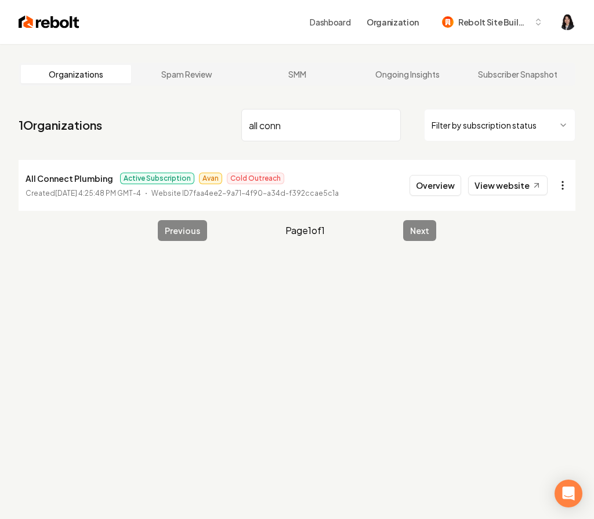
type input "all conn"
click at [562, 183] on html "Dashboard Organization Rebolt Site Builder Organizations Spam Review SMM Ongoin…" at bounding box center [297, 259] width 594 height 519
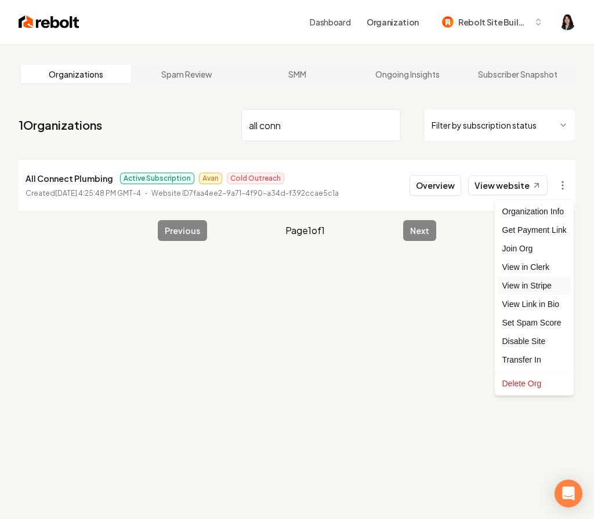
click at [546, 286] on link "View in Stripe" at bounding box center [534, 286] width 74 height 19
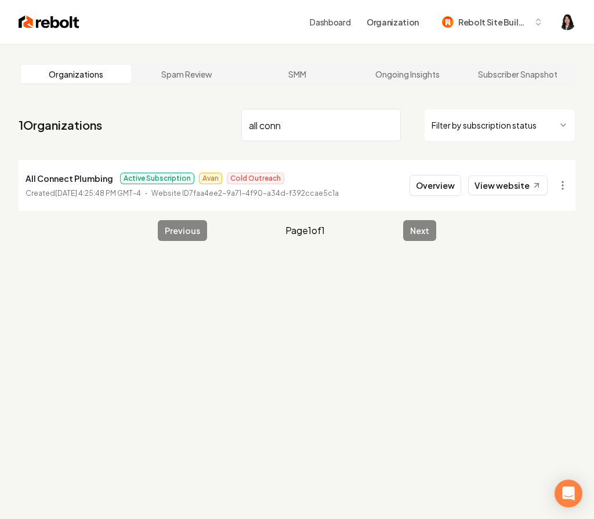
drag, startPoint x: 322, startPoint y: 125, endPoint x: 188, endPoint y: 112, distance: 134.0
click at [188, 112] on nav "1 Organizations all conn Filter by subscription status" at bounding box center [297, 129] width 557 height 51
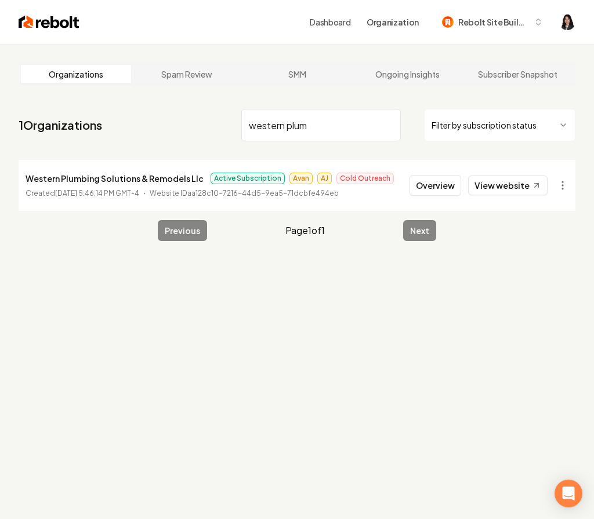
type input "a"
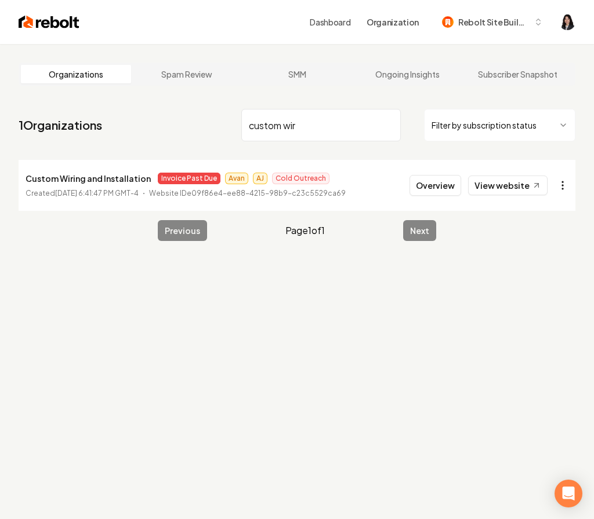
type input "custom wir"
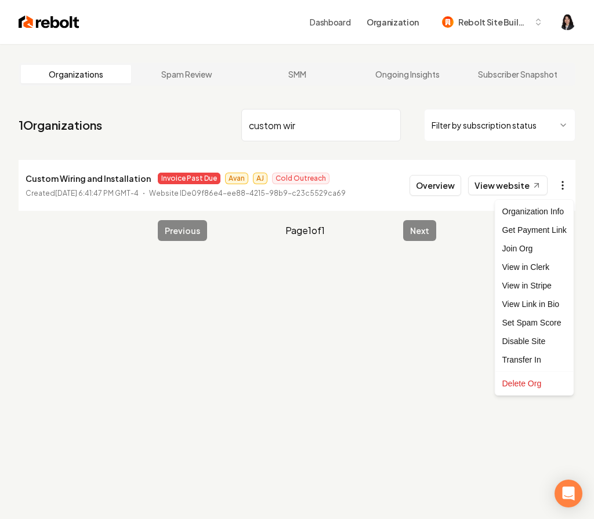
click at [564, 179] on html "Dashboard Organization Rebolt Site Builder Organizations Spam Review SMM Ongoin…" at bounding box center [297, 259] width 594 height 519
click at [539, 285] on link "View in Stripe" at bounding box center [534, 286] width 74 height 19
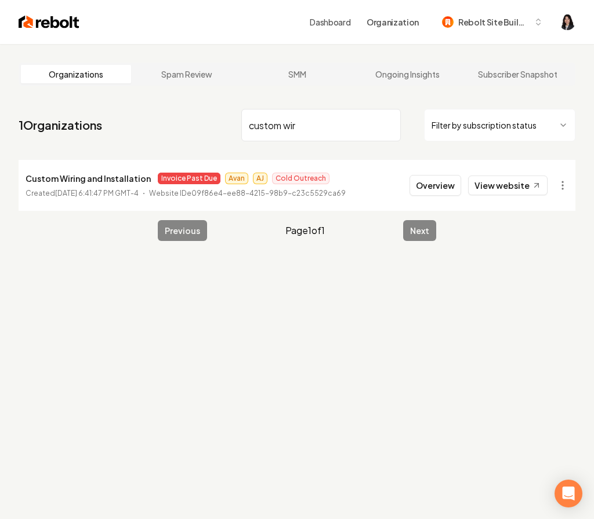
click at [389, 125] on input "custom wir" at bounding box center [320, 125] width 159 height 32
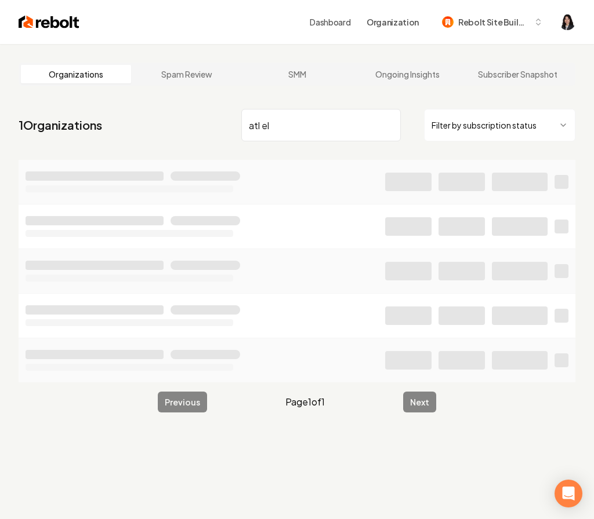
type input "atl ele"
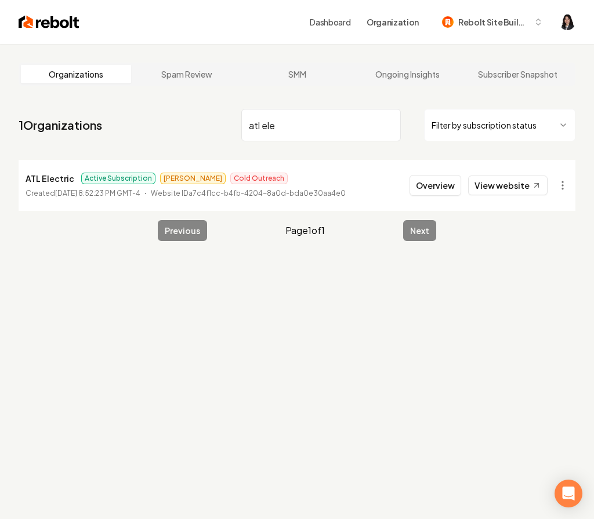
click at [389, 125] on input "atl ele" at bounding box center [320, 125] width 159 height 32
type input "cozy hom"
click at [558, 181] on html "Dashboard Organization Rebolt Site Builder Organizations Spam Review SMM Ongoin…" at bounding box center [297, 259] width 594 height 519
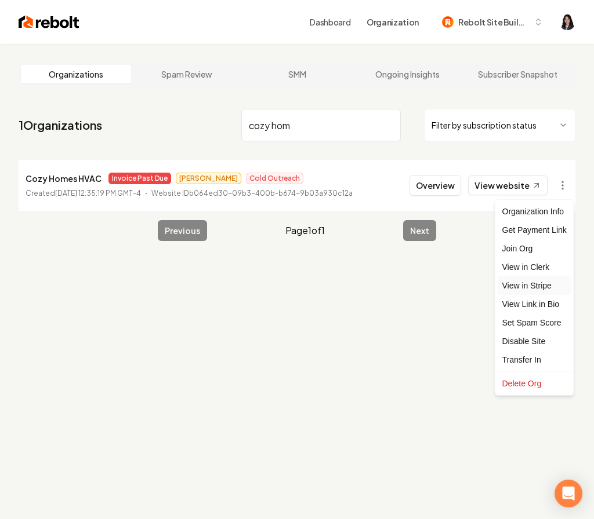
click at [548, 289] on link "View in Stripe" at bounding box center [534, 286] width 74 height 19
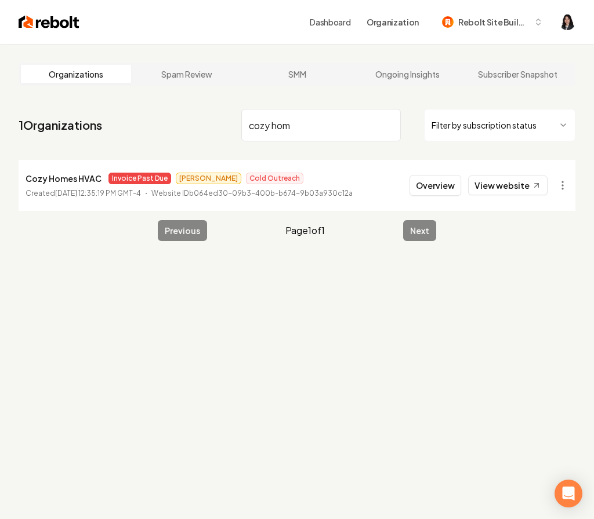
drag, startPoint x: 343, startPoint y: 132, endPoint x: 219, endPoint y: 121, distance: 124.6
click at [219, 121] on nav "1 Organizations cozy hom Filter by subscription status" at bounding box center [297, 129] width 557 height 51
type input "staffo"
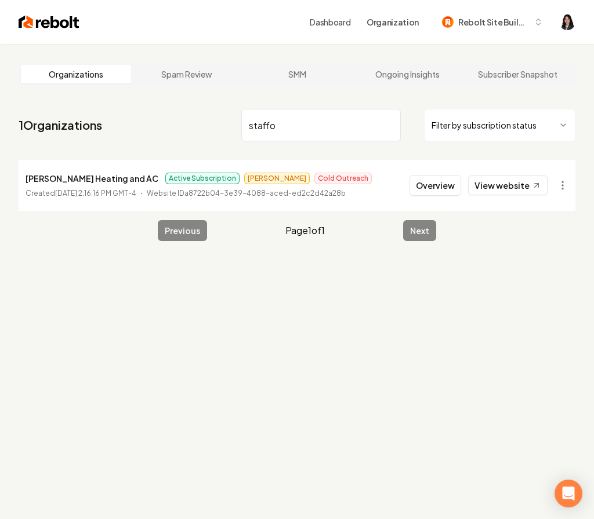
click at [388, 125] on input "staffo" at bounding box center [320, 125] width 159 height 32
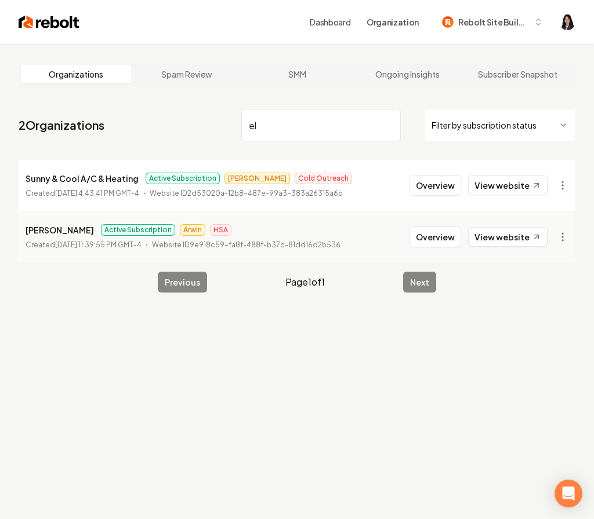
type input "e"
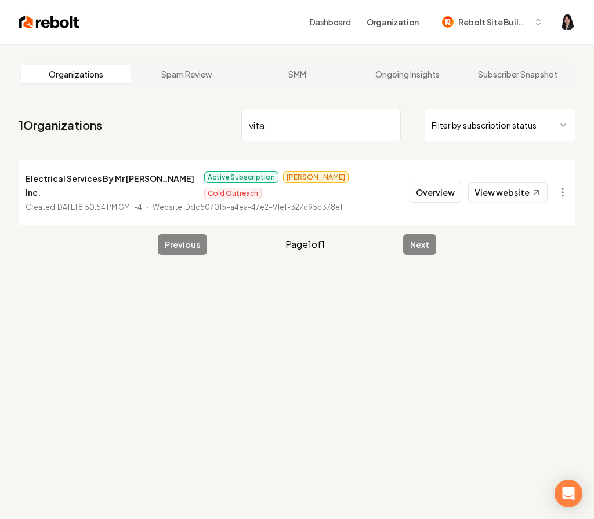
type input "vital"
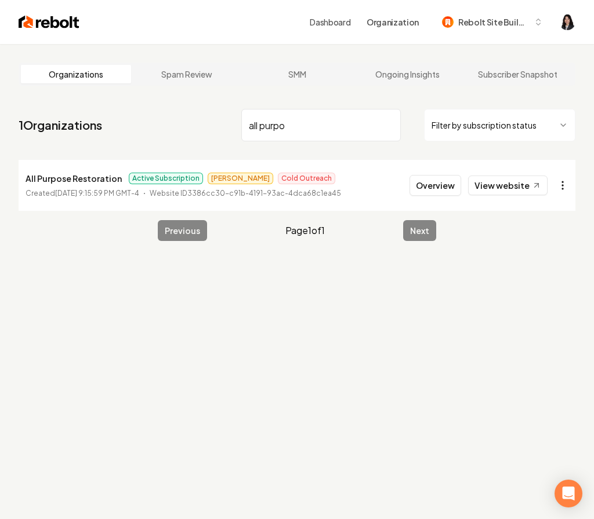
type input "all purpo"
click at [566, 183] on html "Dashboard Organization Rebolt Site Builder Organizations Spam Review SMM Ongoin…" at bounding box center [297, 259] width 594 height 519
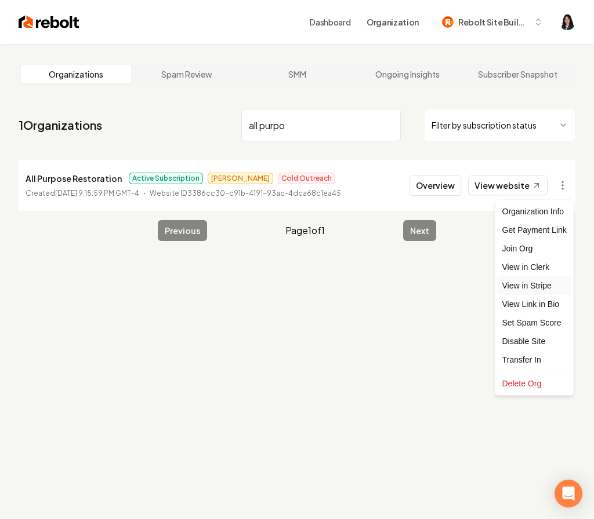
click at [537, 292] on link "View in Stripe" at bounding box center [534, 286] width 74 height 19
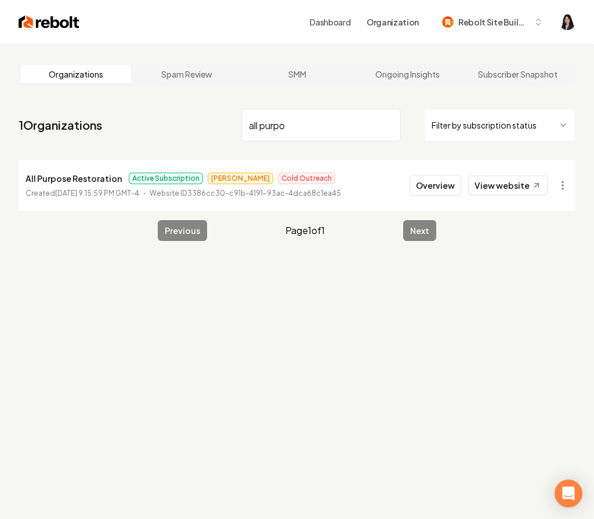
drag, startPoint x: 326, startPoint y: 129, endPoint x: 237, endPoint y: 122, distance: 89.6
click at [237, 122] on nav "1 Organizations all purpo Filter by subscription status" at bounding box center [297, 129] width 557 height 51
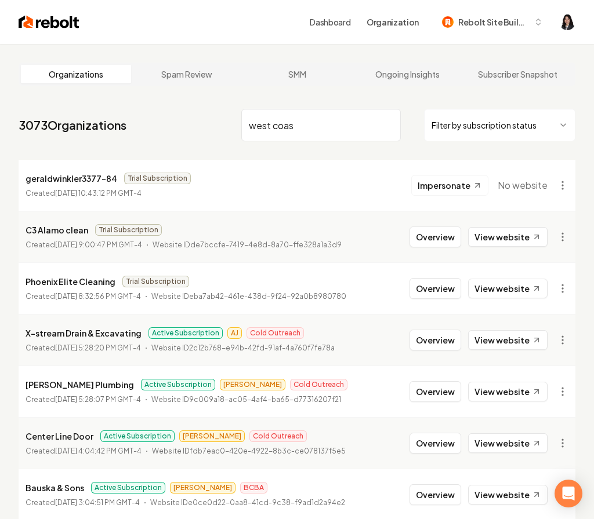
type input "west coast"
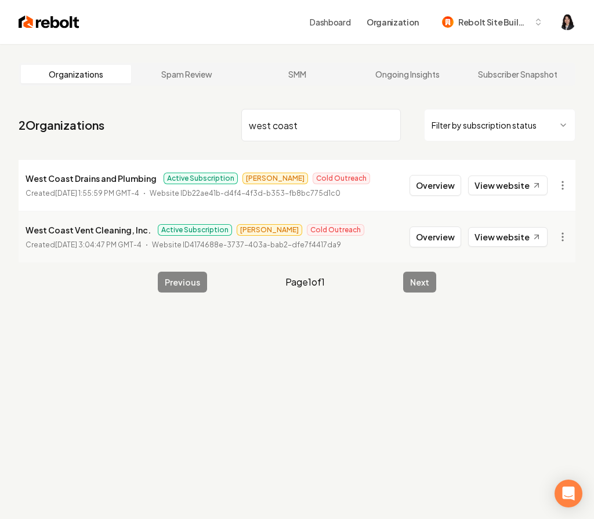
drag, startPoint x: 320, startPoint y: 124, endPoint x: 168, endPoint y: 113, distance: 152.9
click at [168, 113] on nav "2 Organizations west coast Filter by subscription status" at bounding box center [297, 129] width 557 height 51
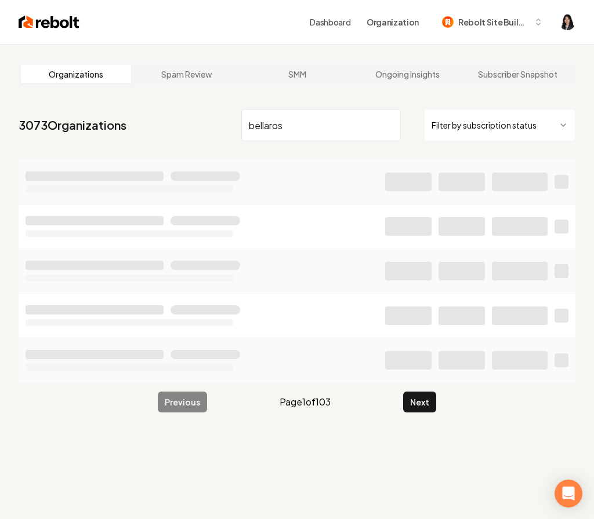
type input "bellarose"
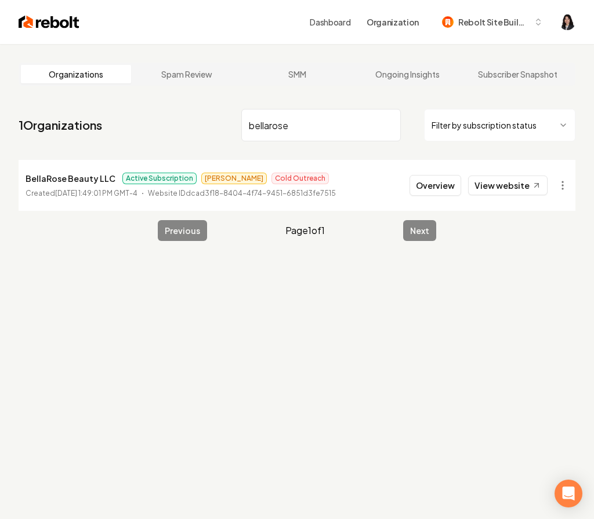
drag, startPoint x: 304, startPoint y: 126, endPoint x: 218, endPoint y: 109, distance: 88.1
click at [218, 109] on nav "1 Organizations bellarose Filter by subscription status" at bounding box center [297, 129] width 557 height 51
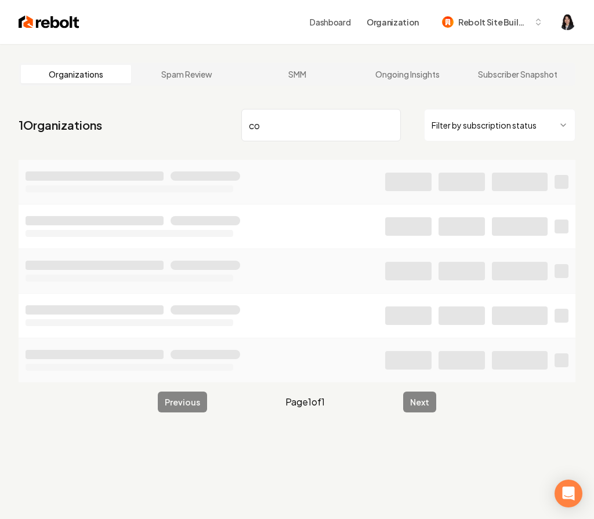
type input "c"
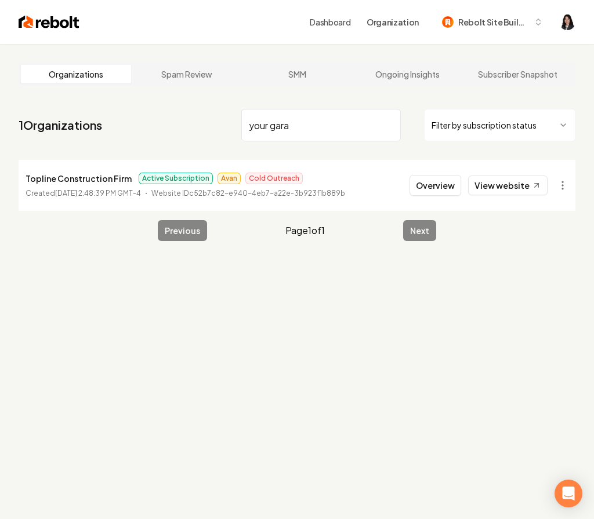
type input "your garag"
type input "black w"
click at [564, 191] on html "Dashboard Organization Rebolt Site Builder Organizations Spam Review SMM Ongoin…" at bounding box center [297, 259] width 594 height 519
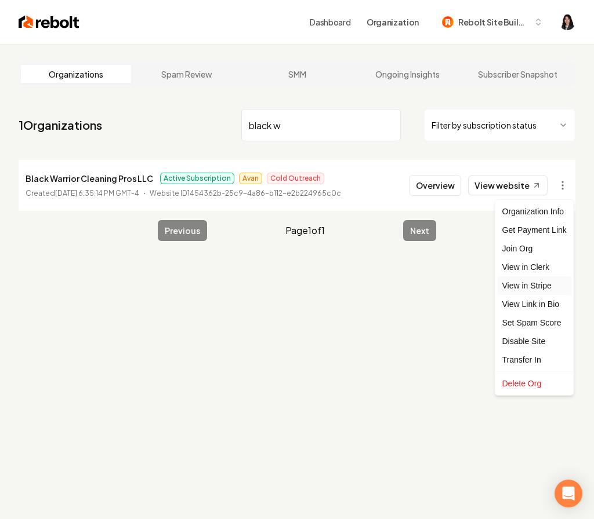
click at [540, 283] on link "View in Stripe" at bounding box center [534, 286] width 74 height 19
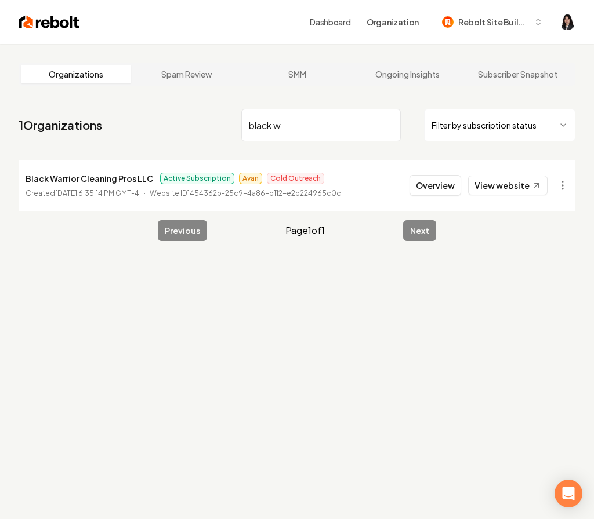
click at [388, 126] on input "black w" at bounding box center [320, 125] width 159 height 32
type input "proficient law"
click at [553, 191] on html "Dashboard Organization Rebolt Site Builder Organizations Spam Review SMM Ongoin…" at bounding box center [297, 259] width 594 height 519
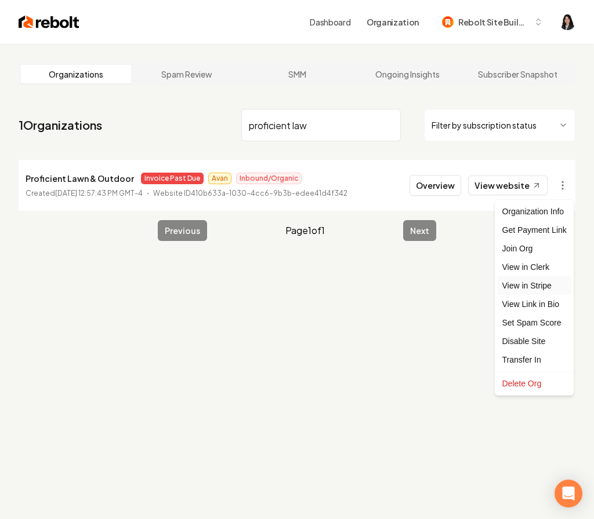
click at [544, 284] on link "View in Stripe" at bounding box center [534, 286] width 74 height 19
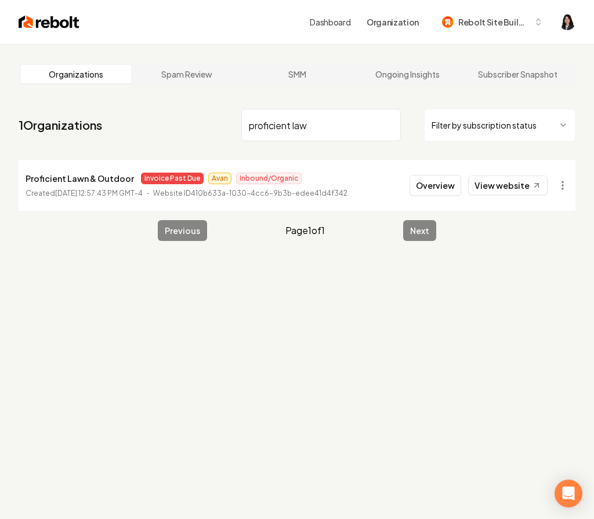
click at [390, 125] on input "proficient law" at bounding box center [320, 125] width 159 height 32
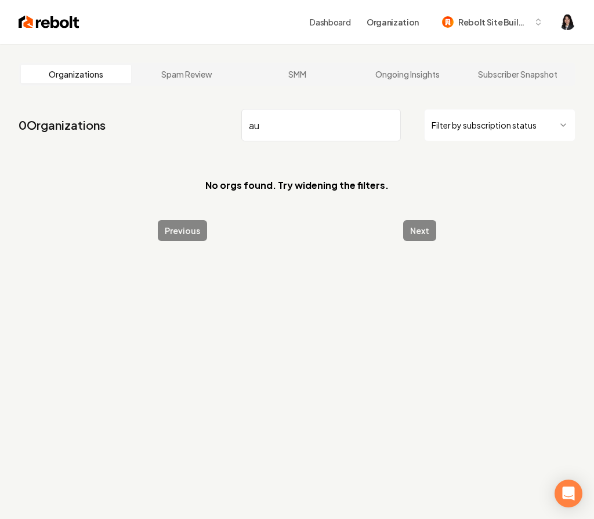
type input "a"
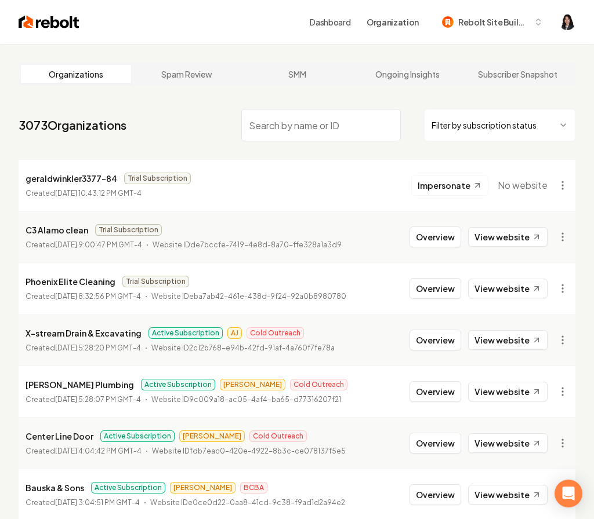
paste input "40859272003"
type input "40859272003"
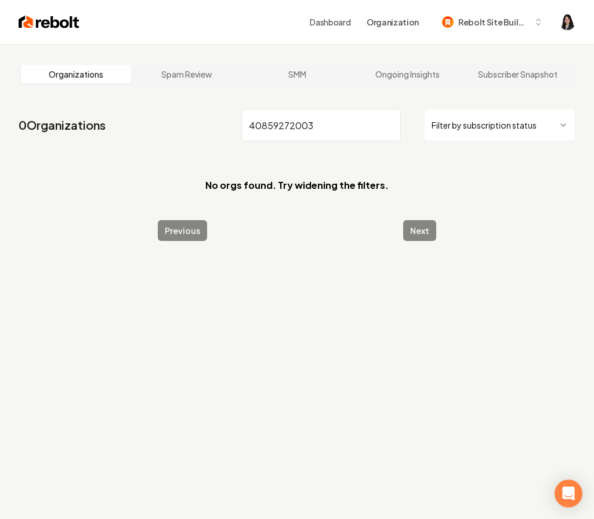
click at [387, 124] on input "40859272003" at bounding box center [320, 125] width 159 height 32
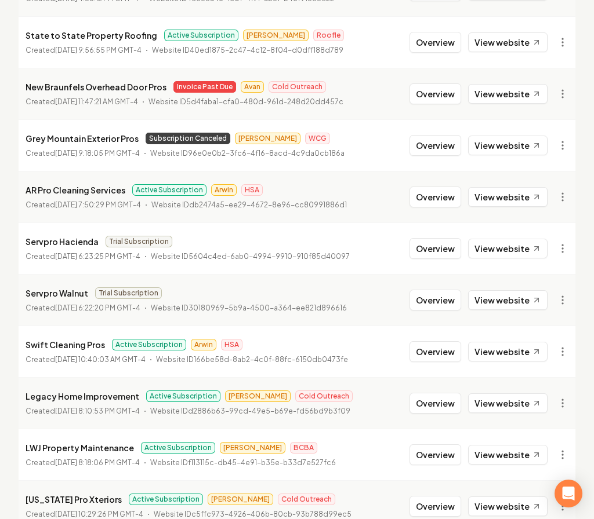
scroll to position [1237, 0]
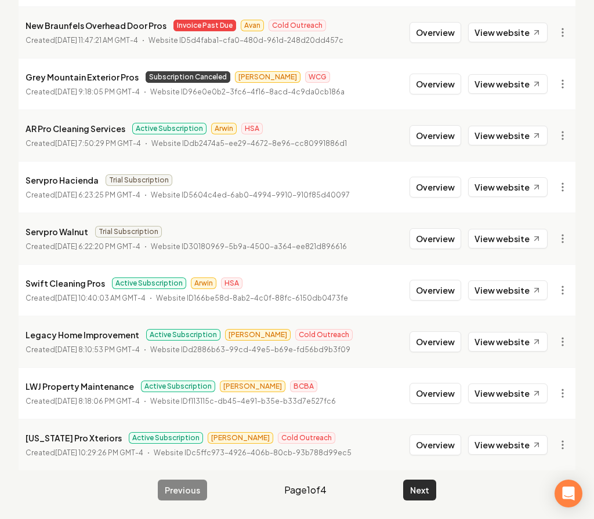
click at [416, 491] on button "Next" at bounding box center [419, 490] width 33 height 21
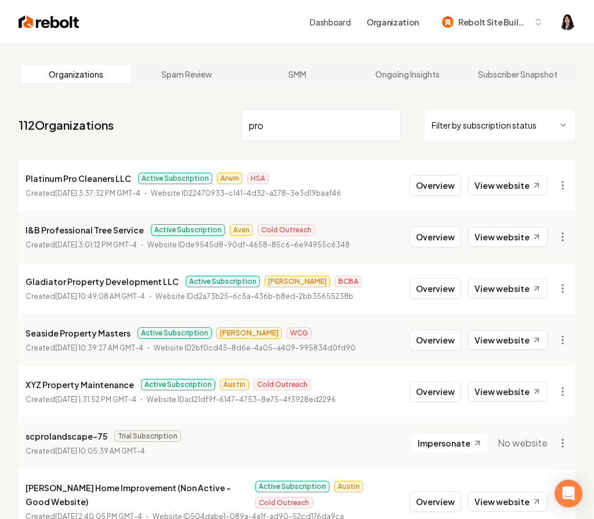
drag, startPoint x: 307, startPoint y: 128, endPoint x: 163, endPoint y: 111, distance: 145.3
click at [163, 111] on nav "112 Organizations pro Filter by subscription status" at bounding box center [297, 129] width 557 height 51
type input "sound"
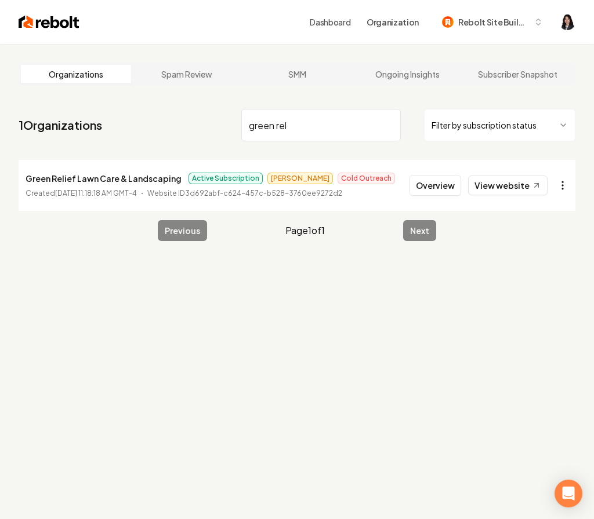
type input "green rel"
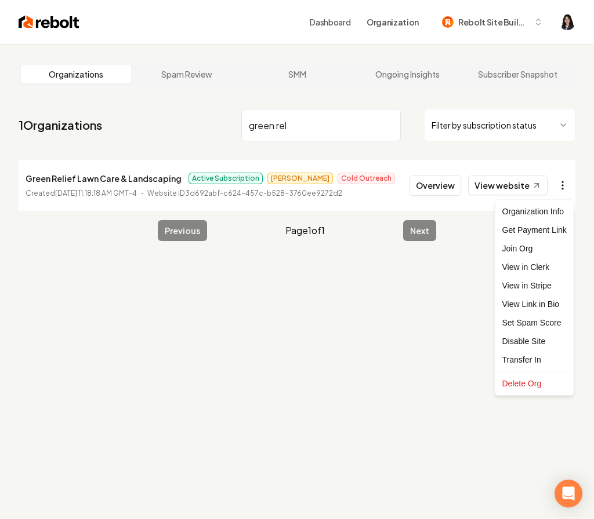
click at [565, 187] on html "Dashboard Organization Rebolt Site Builder Organizations Spam Review SMM Ongoin…" at bounding box center [297, 259] width 594 height 519
click at [543, 283] on link "View in Stripe" at bounding box center [534, 286] width 74 height 19
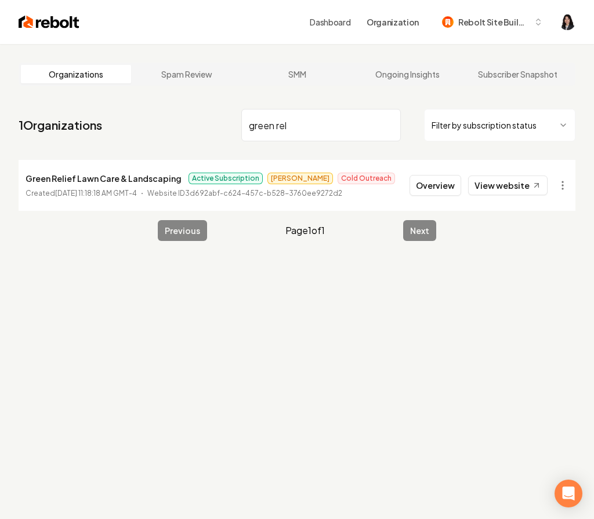
click at [388, 127] on input "green rel" at bounding box center [320, 125] width 159 height 32
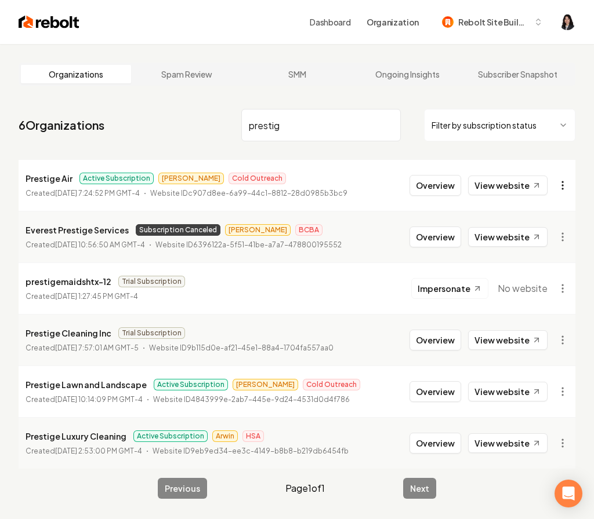
type input "prestig"
click at [564, 183] on html "Dashboard Organization Rebolt Site Builder Organizations Spam Review SMM Ongoin…" at bounding box center [297, 259] width 594 height 519
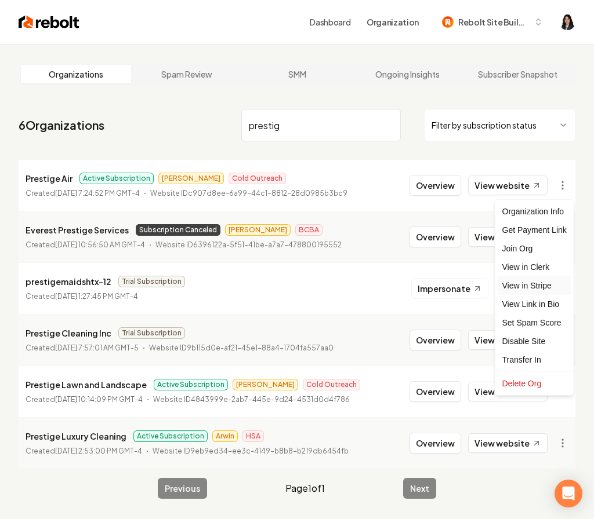
click at [544, 283] on link "View in Stripe" at bounding box center [534, 286] width 74 height 19
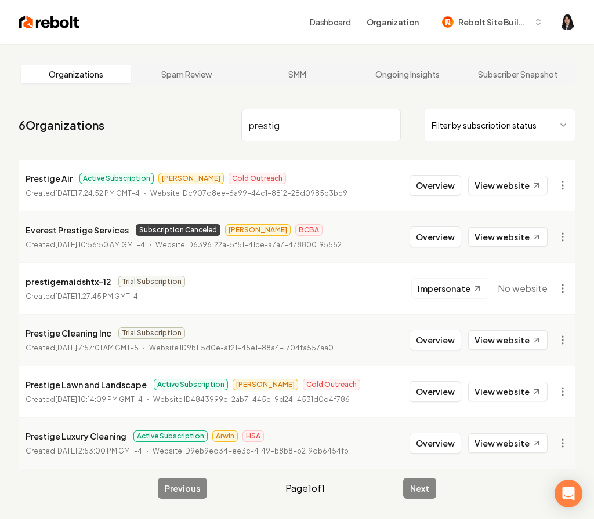
drag, startPoint x: 301, startPoint y: 125, endPoint x: 202, endPoint y: 112, distance: 100.5
click at [202, 112] on nav "6 Organizations prestig Filter by subscription status" at bounding box center [297, 129] width 557 height 51
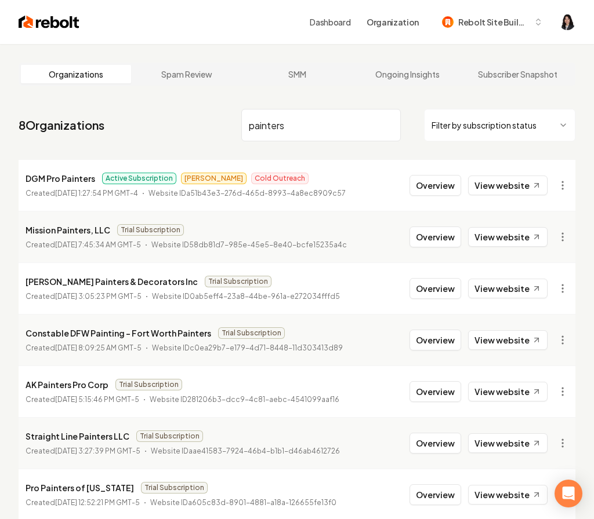
drag, startPoint x: 303, startPoint y: 122, endPoint x: 144, endPoint y: 113, distance: 159.1
click at [144, 113] on nav "8 Organizations painters Filter by subscription status" at bounding box center [297, 129] width 557 height 51
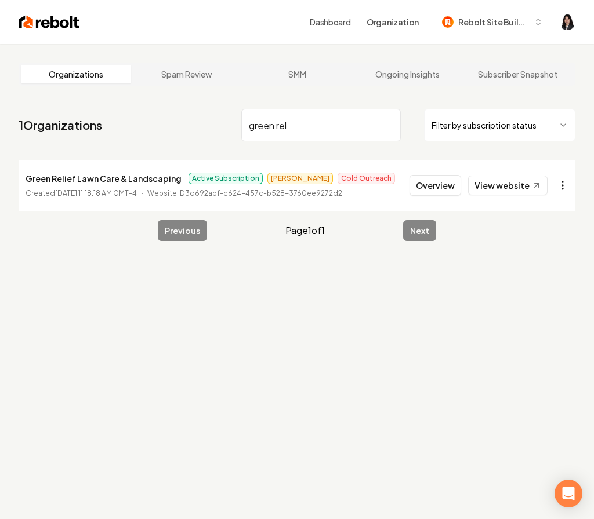
type input "green rel"
click at [562, 185] on html "Dashboard Organization Rebolt Site Builder Organizations Spam Review SMM Ongoin…" at bounding box center [297, 259] width 594 height 519
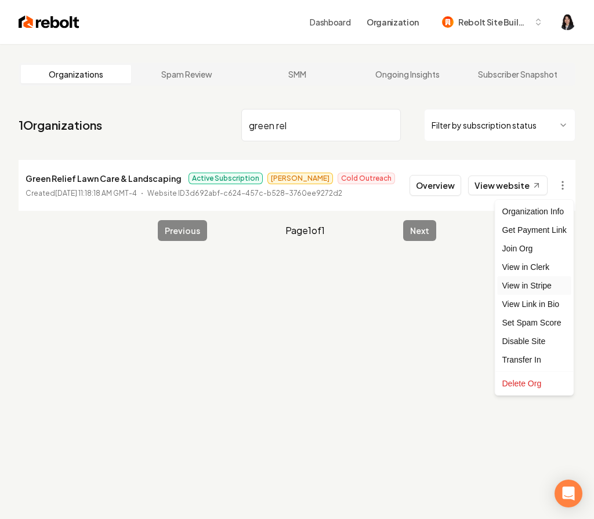
click at [545, 285] on link "View in Stripe" at bounding box center [534, 286] width 74 height 19
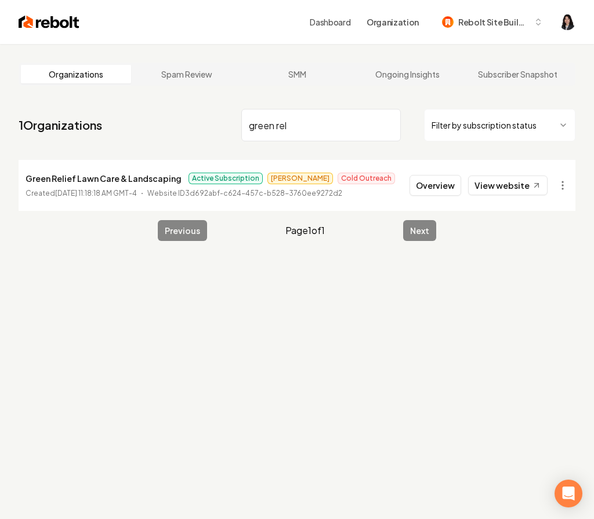
click at [388, 124] on input "green rel" at bounding box center [320, 125] width 159 height 32
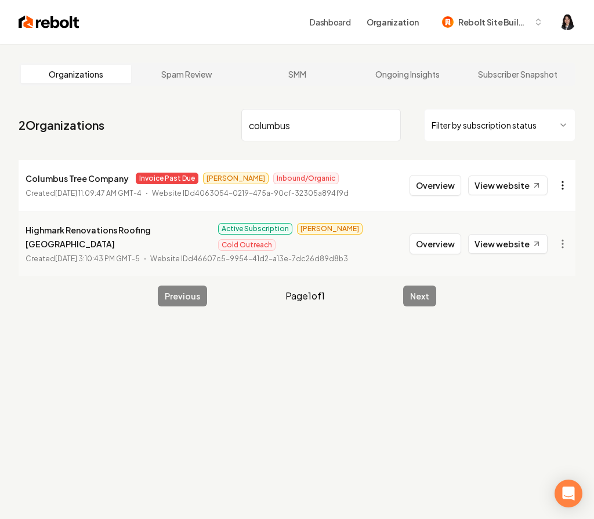
type input "columbus"
click at [555, 183] on html "Dashboard Organization Rebolt Site Builder Organizations Spam Review SMM Ongoin…" at bounding box center [297, 259] width 594 height 519
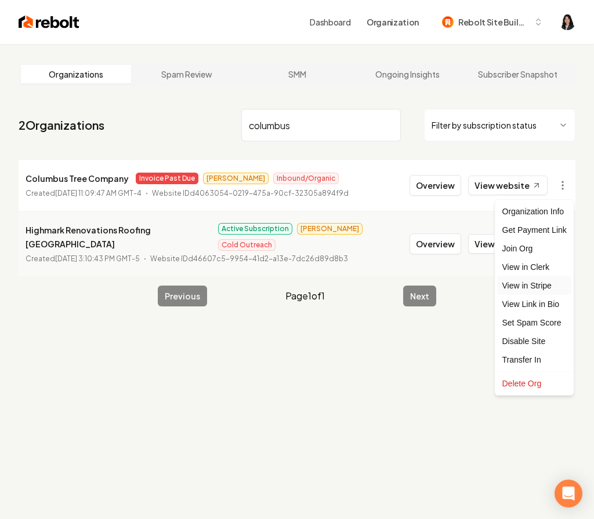
click at [544, 287] on link "View in Stripe" at bounding box center [534, 286] width 74 height 19
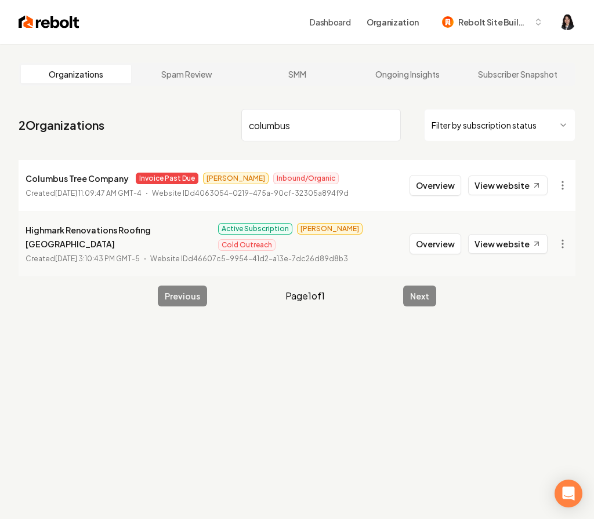
click at [387, 123] on input "columbus" at bounding box center [320, 125] width 159 height 32
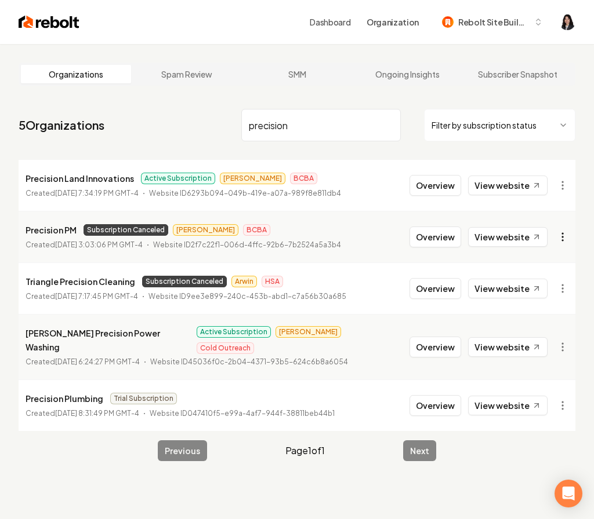
type input "precision"
click at [558, 230] on html "Dashboard Organization Rebolt Site Builder Organizations Spam Review SMM Ongoin…" at bounding box center [297, 259] width 594 height 519
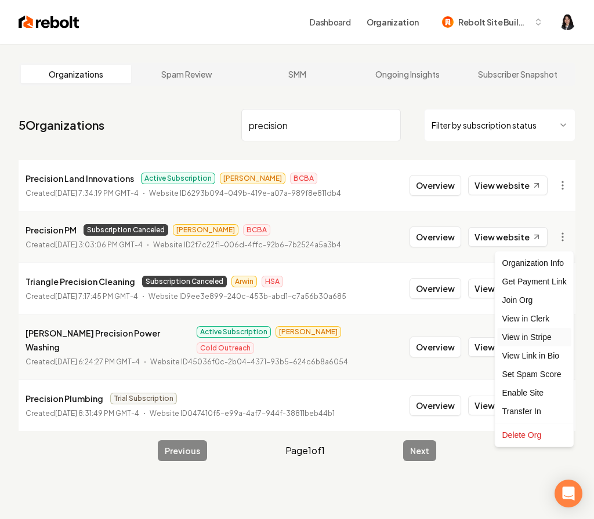
click at [542, 337] on link "View in Stripe" at bounding box center [534, 337] width 74 height 19
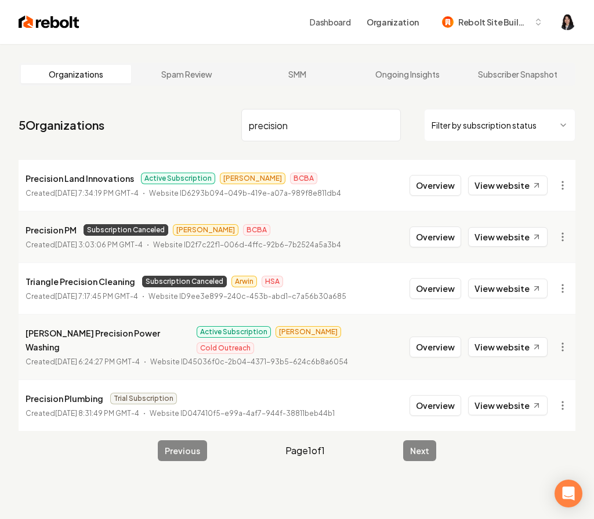
click at [388, 126] on input "precision" at bounding box center [320, 125] width 159 height 32
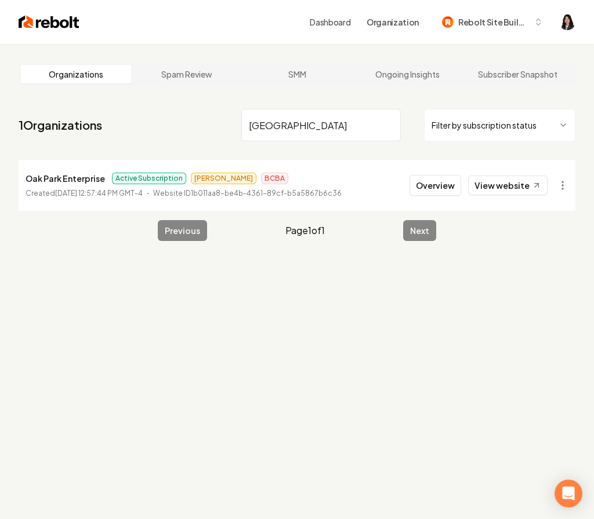
drag, startPoint x: 314, startPoint y: 125, endPoint x: 162, endPoint y: 108, distance: 152.8
click at [162, 109] on nav "1 Organizations oak park Filter by subscription status" at bounding box center [297, 129] width 557 height 51
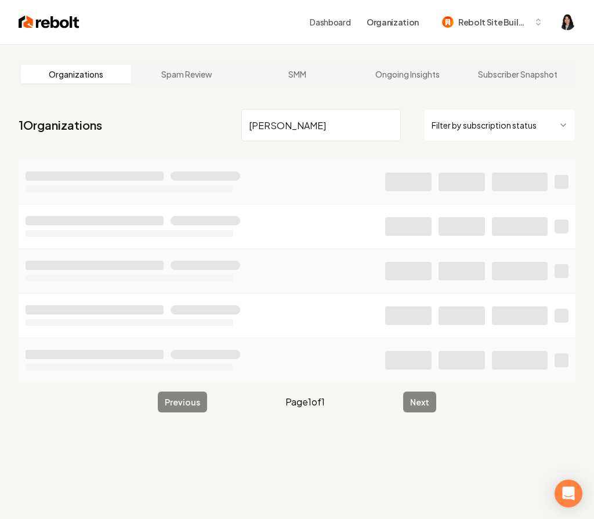
type input "marek"
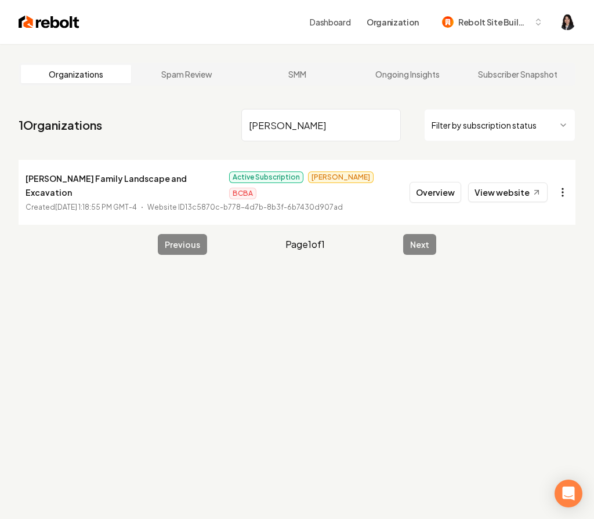
click at [562, 185] on html "Dashboard Organization Rebolt Site Builder Organizations Spam Review SMM Ongoin…" at bounding box center [297, 259] width 594 height 519
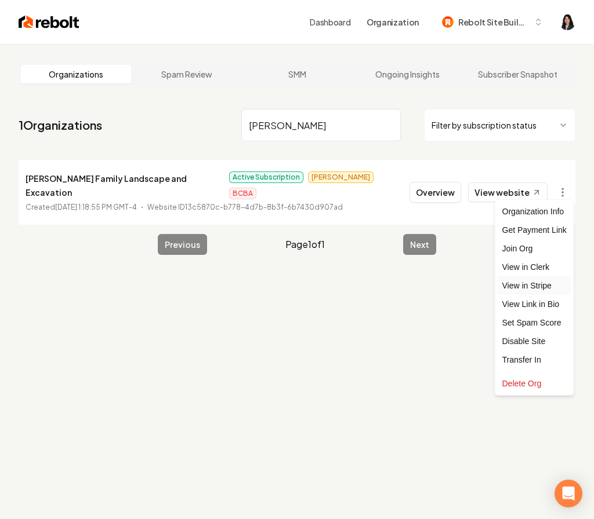
click at [538, 285] on link "View in Stripe" at bounding box center [534, 286] width 74 height 19
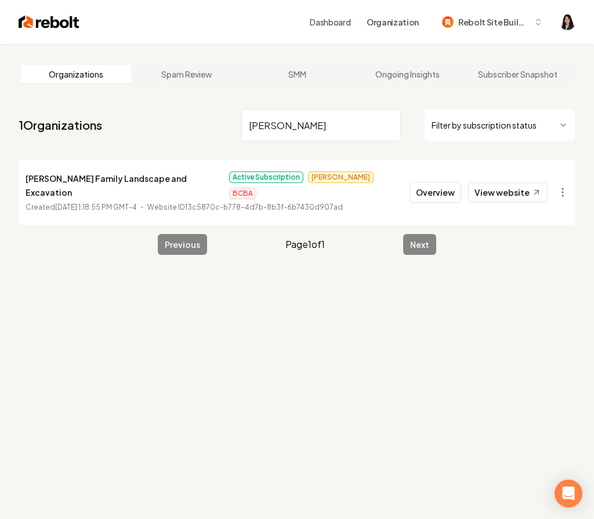
click at [351, 125] on input "marek" at bounding box center [320, 125] width 159 height 32
click at [390, 123] on input "marek" at bounding box center [320, 125] width 159 height 32
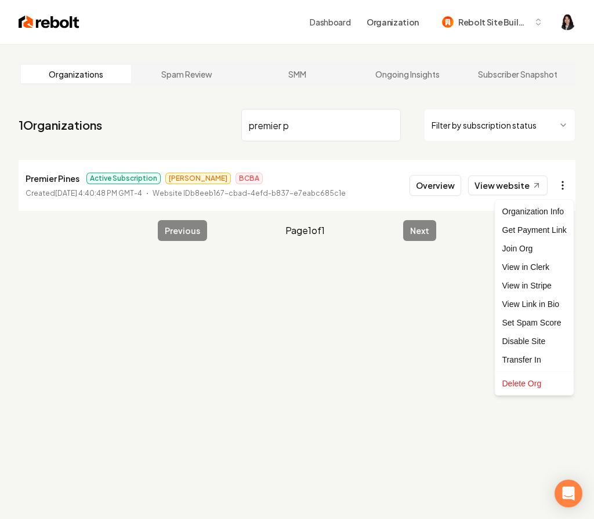
click at [558, 183] on html "Dashboard Organization Rebolt Site Builder Organizations Spam Review SMM Ongoin…" at bounding box center [297, 259] width 594 height 519
click at [552, 286] on link "View in Stripe" at bounding box center [534, 286] width 74 height 19
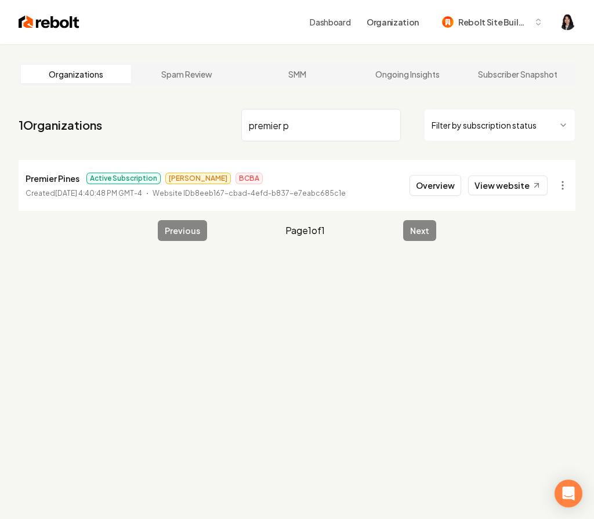
click at [294, 122] on input "premier p" at bounding box center [320, 125] width 159 height 32
drag, startPoint x: 304, startPoint y: 127, endPoint x: 154, endPoint y: 102, distance: 152.2
click at [154, 102] on main "Organizations Spam Review SMM Ongoing Insights Subscriber Snapshot 1 Organizati…" at bounding box center [297, 152] width 594 height 216
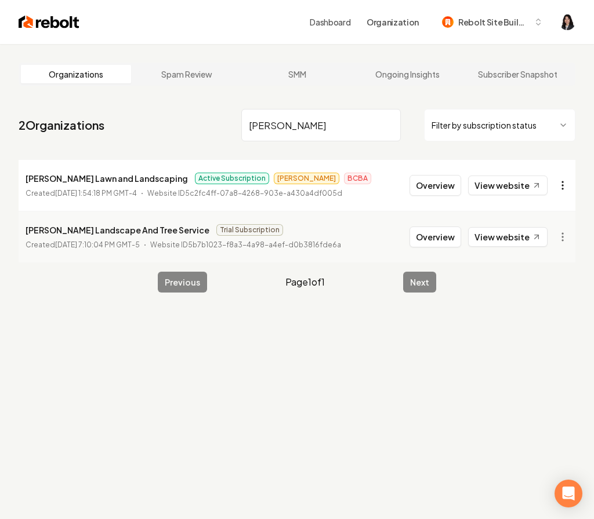
click at [565, 184] on html "Dashboard Organization Rebolt Site Builder Organizations Spam Review SMM Ongoin…" at bounding box center [297, 259] width 594 height 519
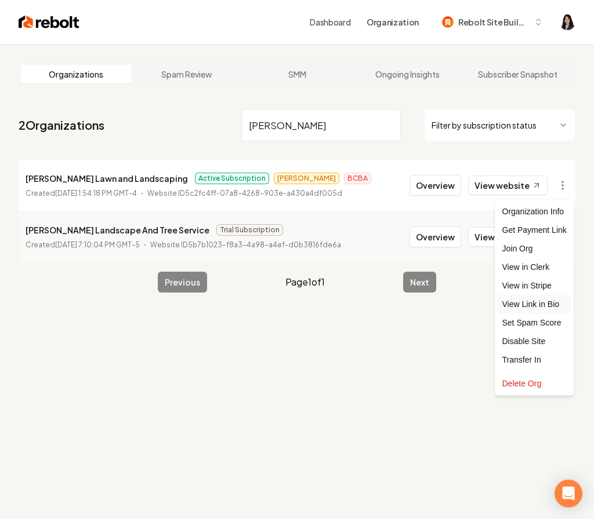
click at [542, 295] on link "View Link in Bio" at bounding box center [534, 304] width 74 height 19
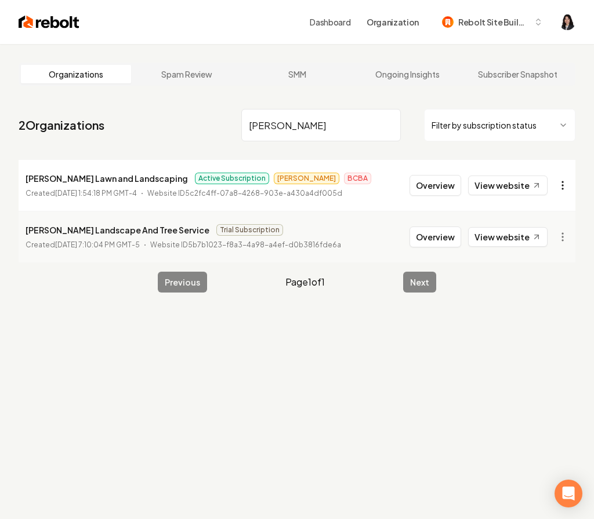
click at [566, 192] on html "Dashboard Organization Rebolt Site Builder Organizations Spam Review SMM Ongoin…" at bounding box center [297, 259] width 594 height 519
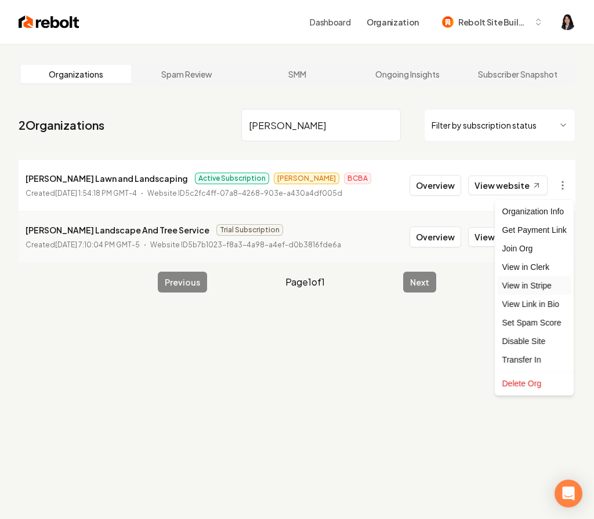
click at [553, 284] on link "View in Stripe" at bounding box center [534, 286] width 74 height 19
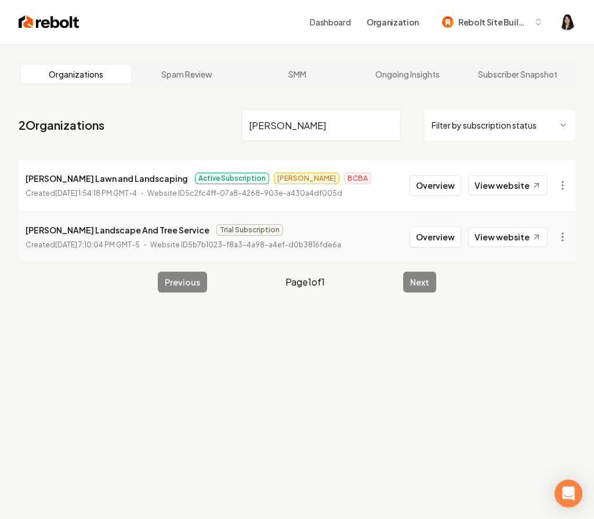
drag, startPoint x: 321, startPoint y: 125, endPoint x: 155, endPoint y: 123, distance: 165.8
click at [155, 125] on nav "2 Organizations williams Filter by subscription status" at bounding box center [297, 129] width 557 height 51
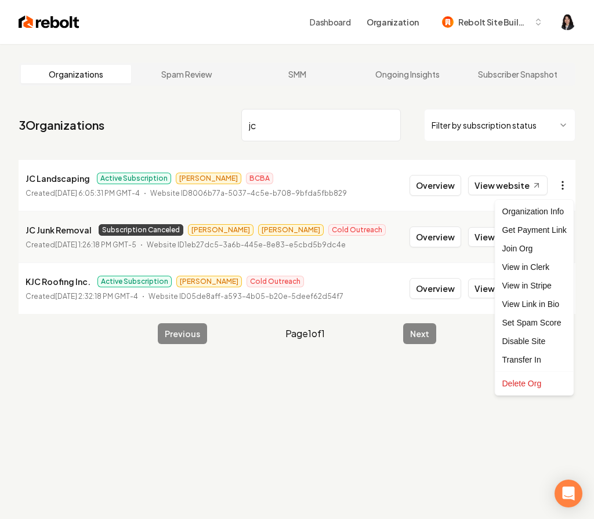
click at [564, 184] on html "Dashboard Organization Rebolt Site Builder Organizations Spam Review SMM Ongoin…" at bounding box center [297, 259] width 594 height 519
click at [543, 287] on link "View in Stripe" at bounding box center [534, 286] width 74 height 19
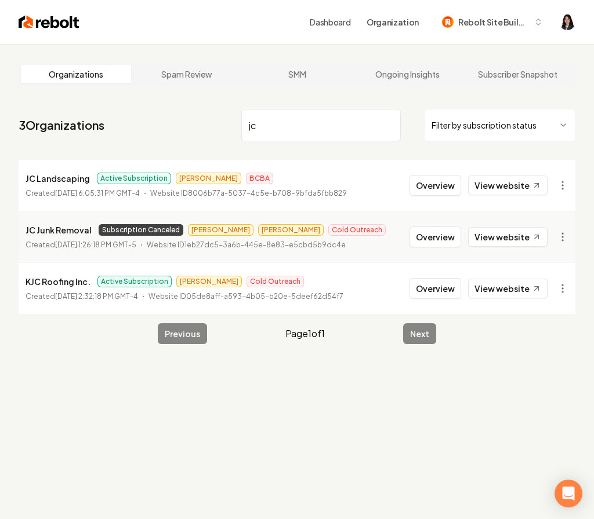
drag, startPoint x: 274, startPoint y: 127, endPoint x: 217, endPoint y: 112, distance: 58.8
click at [217, 112] on nav "3 Organizations jc Filter by subscription status" at bounding box center [297, 129] width 557 height 51
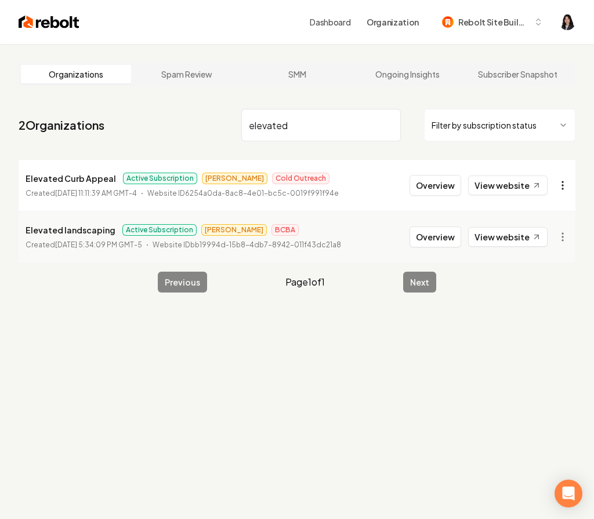
click at [563, 187] on html "Dashboard Organization Rebolt Site Builder Organizations Spam Review SMM Ongoin…" at bounding box center [297, 259] width 594 height 519
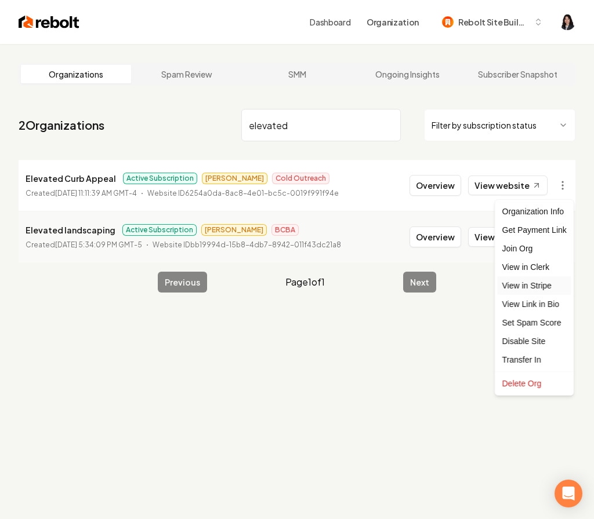
click at [537, 285] on link "View in Stripe" at bounding box center [534, 286] width 74 height 19
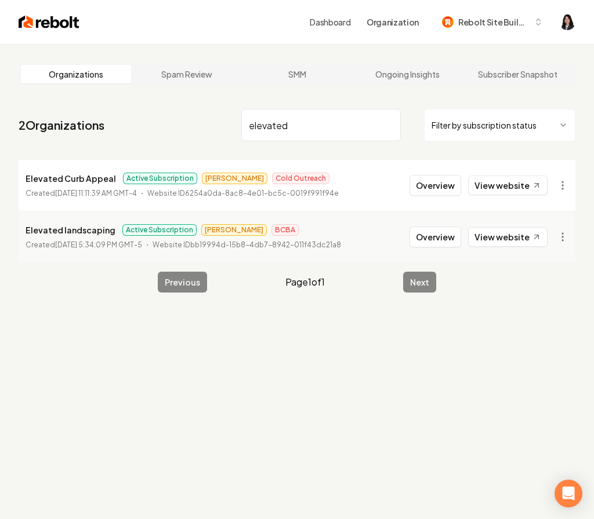
drag, startPoint x: 297, startPoint y: 125, endPoint x: 178, endPoint y: 115, distance: 119.8
click at [178, 115] on nav "2 Organizations elevated Filter by subscription status" at bounding box center [297, 129] width 557 height 51
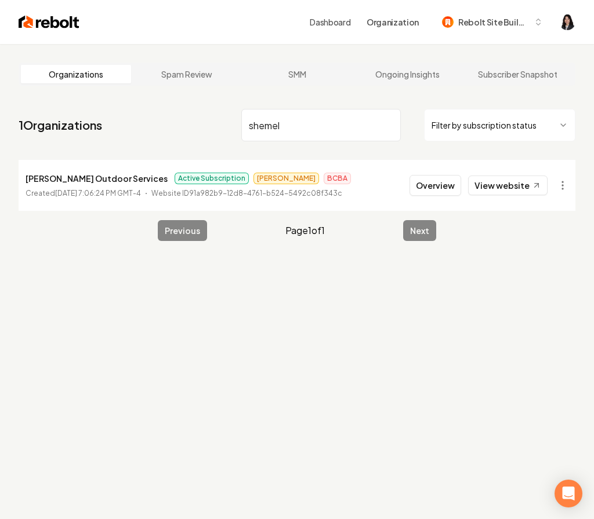
click at [560, 183] on html "Dashboard Organization Rebolt Site Builder Organizations Spam Review SMM Ongoin…" at bounding box center [297, 259] width 594 height 519
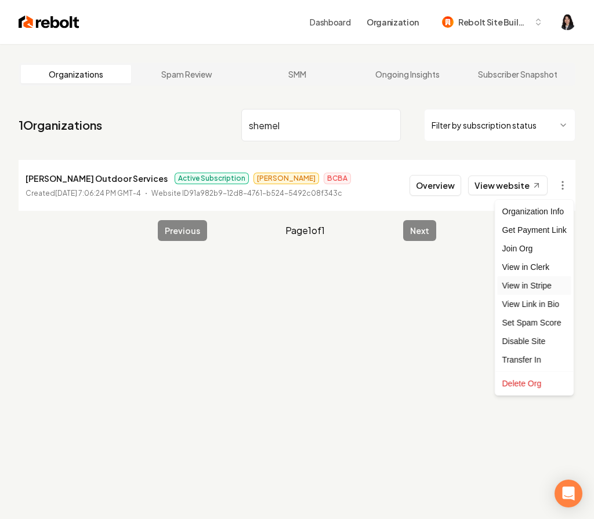
click at [544, 285] on link "View in Stripe" at bounding box center [534, 286] width 74 height 19
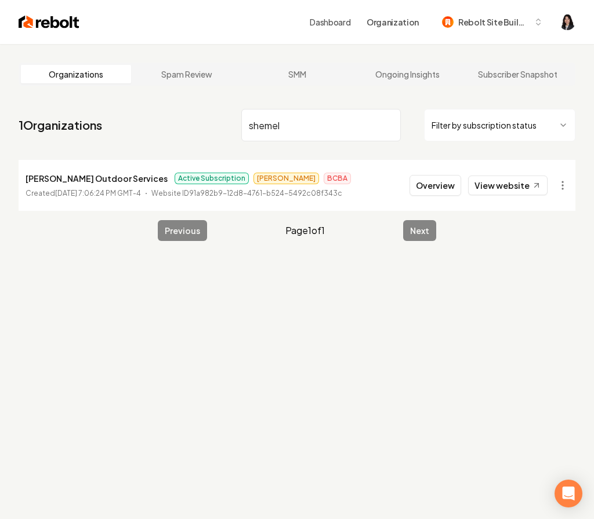
drag, startPoint x: 297, startPoint y: 128, endPoint x: 235, endPoint y: 124, distance: 62.1
click at [235, 124] on nav "1 Organizations shemel Filter by subscription status" at bounding box center [297, 129] width 557 height 51
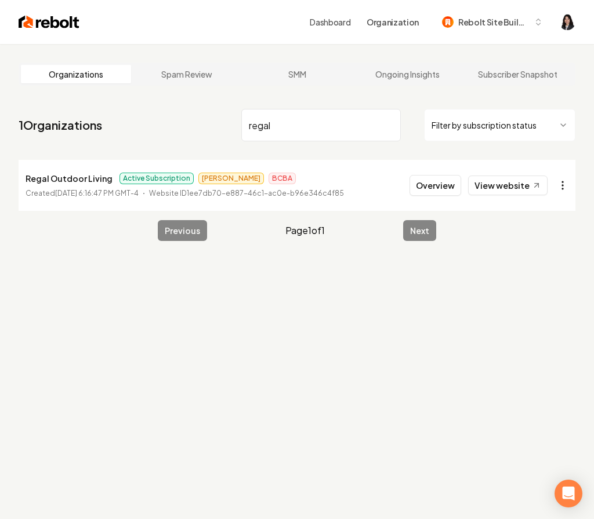
click at [562, 187] on html "Dashboard Organization Rebolt Site Builder Organizations Spam Review SMM Ongoin…" at bounding box center [297, 259] width 594 height 519
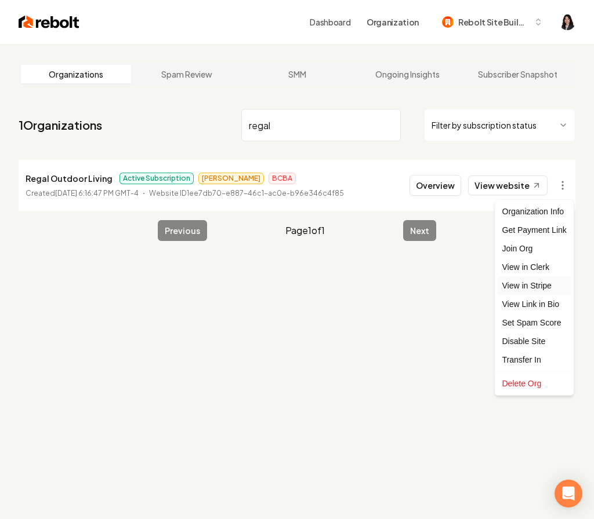
click at [531, 287] on link "View in Stripe" at bounding box center [534, 286] width 74 height 19
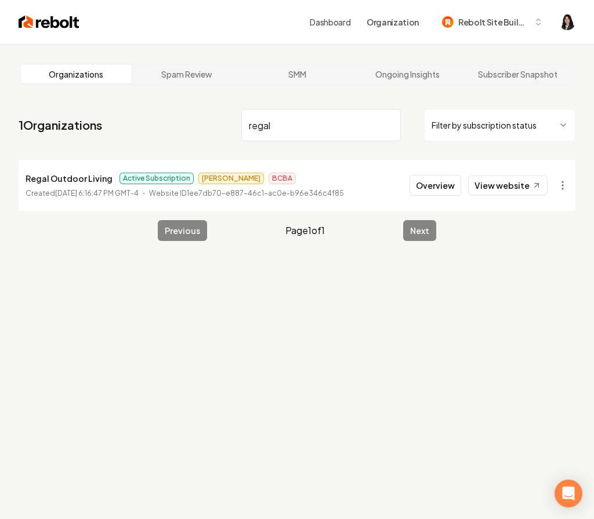
drag, startPoint x: 317, startPoint y: 127, endPoint x: 155, endPoint y: 98, distance: 163.8
click at [155, 98] on main "Organizations Spam Review SMM Ongoing Insights Subscriber Snapshot 1 Organizati…" at bounding box center [297, 152] width 594 height 216
click at [563, 181] on html "Dashboard Organization Rebolt Site Builder Organizations Spam Review SMM Ongoin…" at bounding box center [297, 259] width 594 height 519
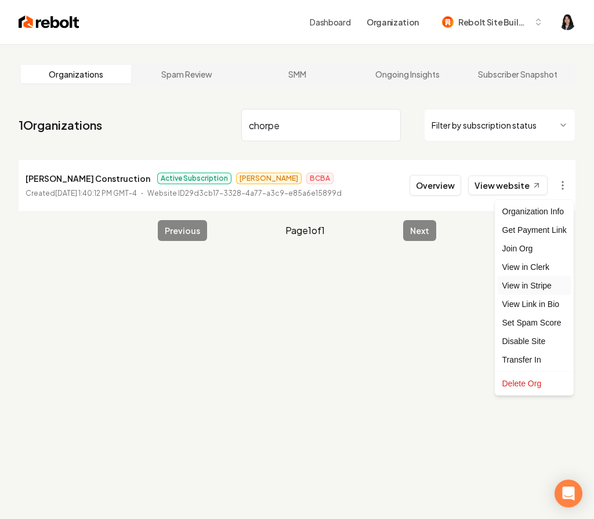
click at [547, 287] on link "View in Stripe" at bounding box center [534, 286] width 74 height 19
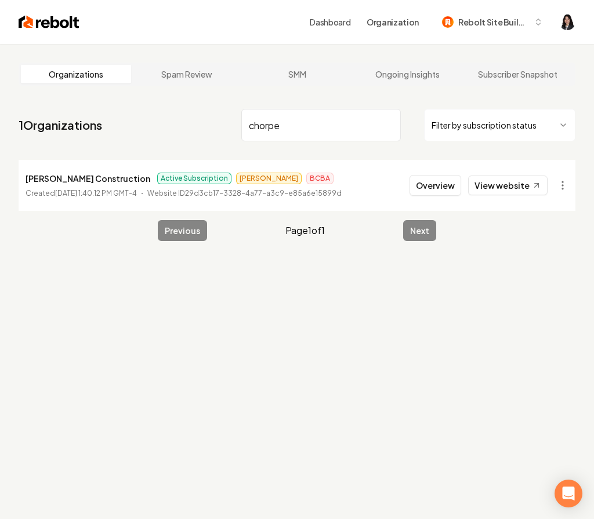
drag, startPoint x: 291, startPoint y: 123, endPoint x: 107, endPoint y: 90, distance: 186.7
click at [107, 90] on main "Organizations Spam Review SMM Ongoing Insights Subscriber Snapshot 1 Organizati…" at bounding box center [297, 152] width 594 height 216
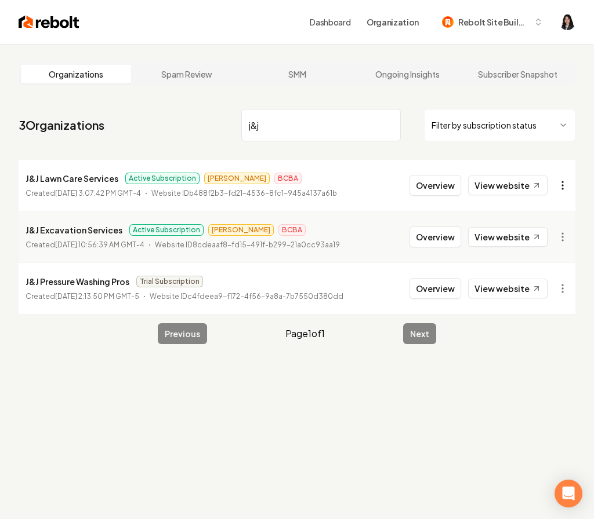
click at [565, 179] on html "Dashboard Organization Rebolt Site Builder Organizations Spam Review SMM Ongoin…" at bounding box center [297, 259] width 594 height 519
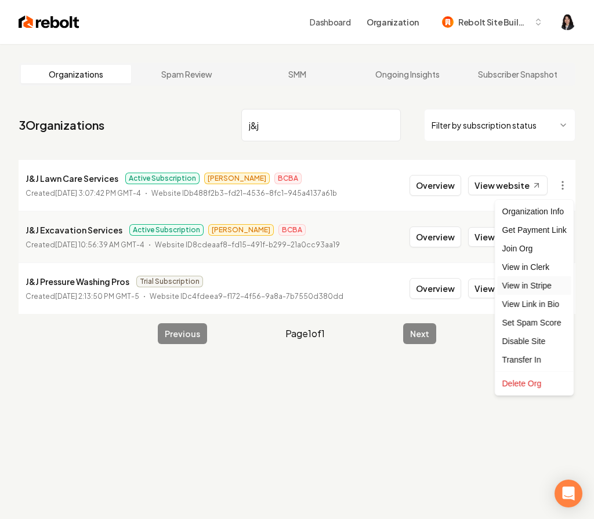
click at [548, 284] on link "View in Stripe" at bounding box center [534, 286] width 74 height 19
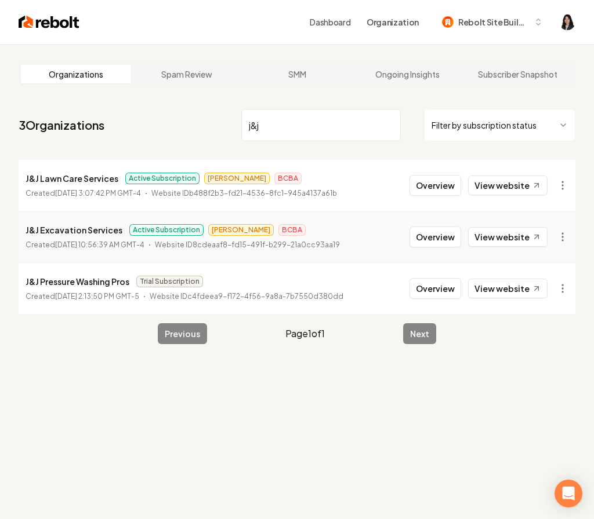
drag, startPoint x: 303, startPoint y: 132, endPoint x: 184, endPoint y: 114, distance: 120.3
click at [184, 114] on nav "3 Organizations j&j Filter by subscription status" at bounding box center [297, 129] width 557 height 51
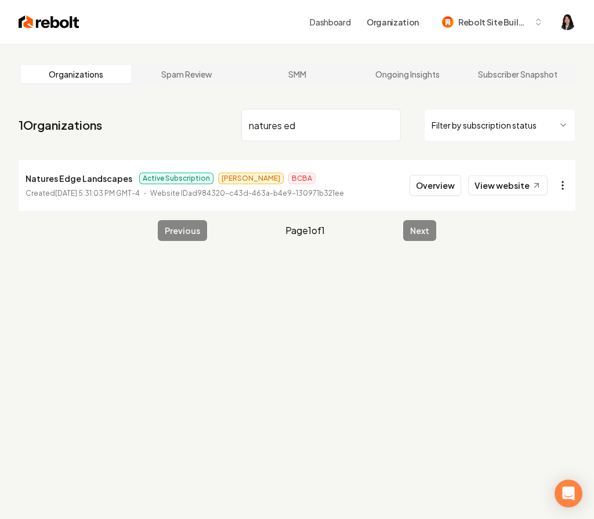
click at [557, 183] on html "Dashboard Organization Rebolt Site Builder Organizations Spam Review SMM Ongoin…" at bounding box center [297, 259] width 594 height 519
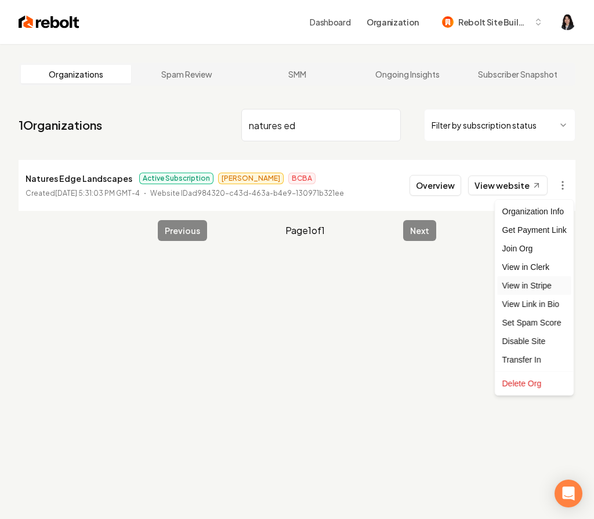
click at [550, 288] on link "View in Stripe" at bounding box center [534, 286] width 74 height 19
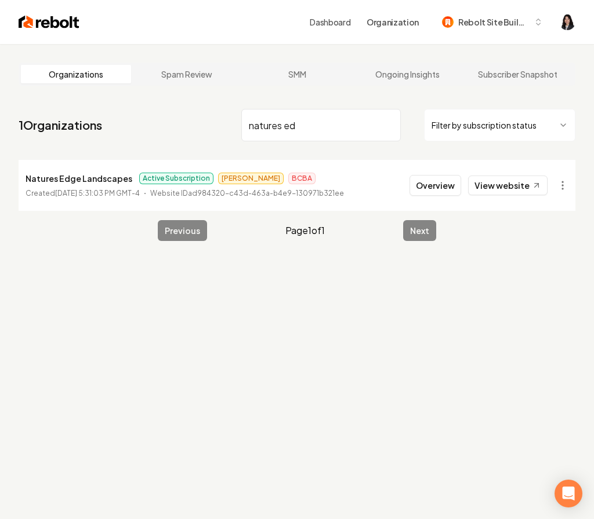
click at [333, 136] on input "natures ed" at bounding box center [320, 125] width 159 height 32
drag, startPoint x: 319, startPoint y: 136, endPoint x: 61, endPoint y: 121, distance: 258.4
click at [61, 121] on nav "1 Organizations natures ed Filter by subscription status" at bounding box center [297, 129] width 557 height 51
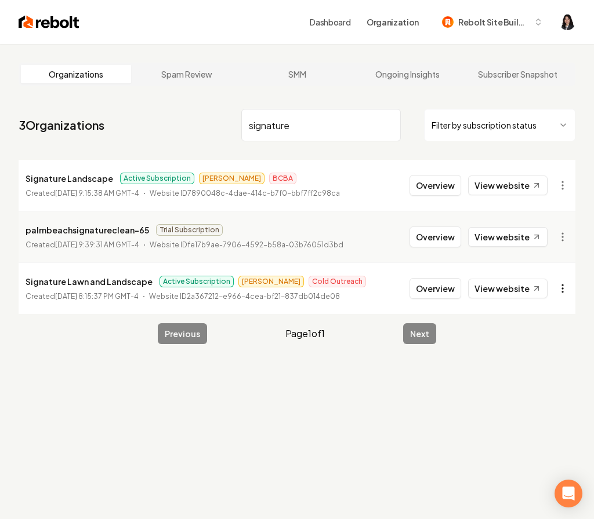
click at [562, 291] on html "Dashboard Organization Rebolt Site Builder Organizations Spam Review SMM Ongoin…" at bounding box center [297, 259] width 594 height 519
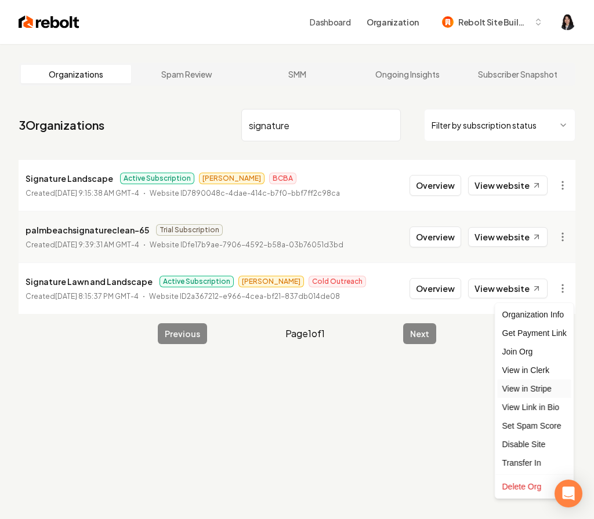
click at [532, 391] on link "View in Stripe" at bounding box center [534, 389] width 74 height 19
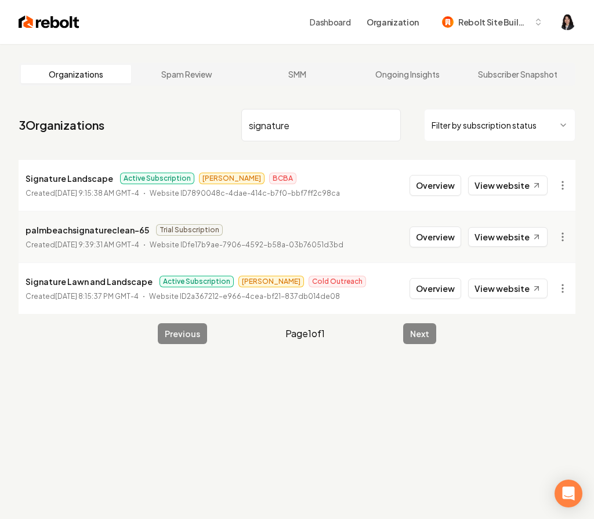
drag, startPoint x: 303, startPoint y: 125, endPoint x: 150, endPoint y: 90, distance: 157.0
click at [150, 90] on main "Organizations Spam Review SMM Ongoing Insights Subscriber Snapshot 3 Organizati…" at bounding box center [297, 203] width 594 height 319
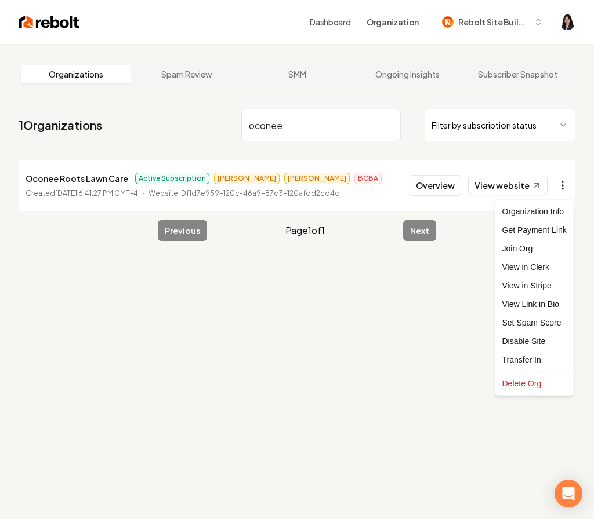
click at [567, 186] on html "Dashboard Organization Rebolt Site Builder Organizations Spam Review SMM Ongoin…" at bounding box center [297, 259] width 594 height 519
click at [556, 289] on link "View in Stripe" at bounding box center [534, 286] width 74 height 19
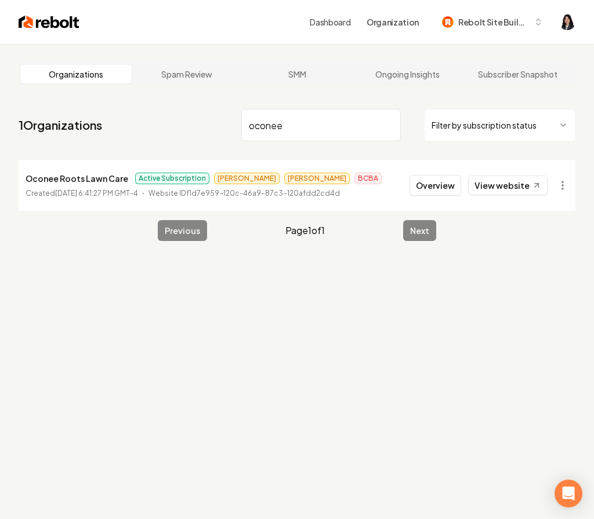
drag, startPoint x: 311, startPoint y: 126, endPoint x: 180, endPoint y: 125, distance: 131.0
click at [180, 125] on nav "1 Organizations oconee Filter by subscription status" at bounding box center [297, 129] width 557 height 51
click at [564, 187] on html "Dashboard Organization Rebolt Site Builder Organizations Spam Review SMM Ongoin…" at bounding box center [297, 259] width 594 height 519
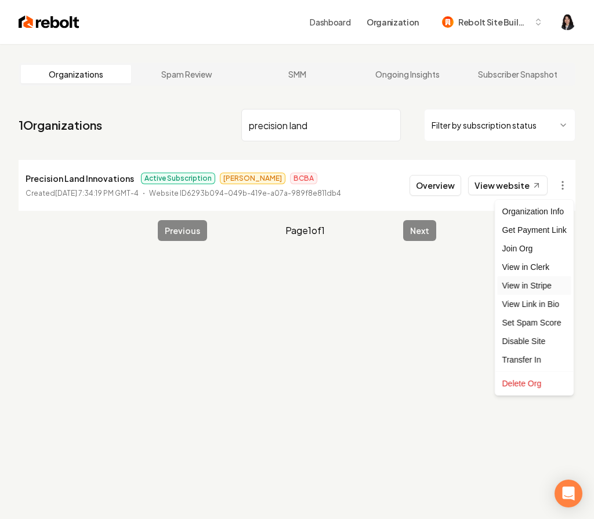
click at [537, 283] on link "View in Stripe" at bounding box center [534, 286] width 74 height 19
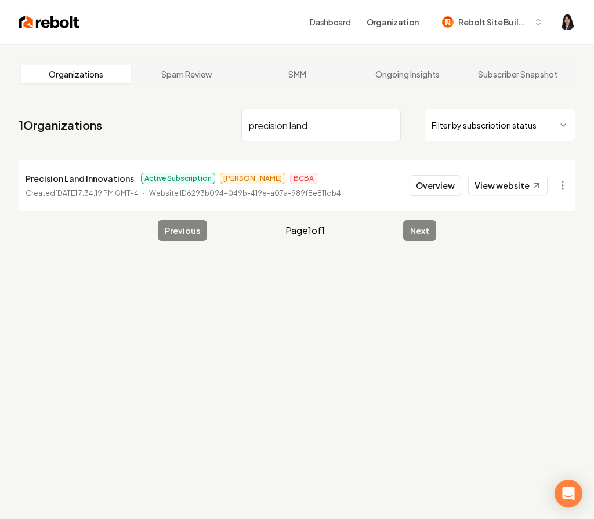
drag, startPoint x: 325, startPoint y: 128, endPoint x: 197, endPoint y: 126, distance: 128.1
click at [197, 126] on nav "1 Organizations precision land Filter by subscription status" at bounding box center [297, 129] width 557 height 51
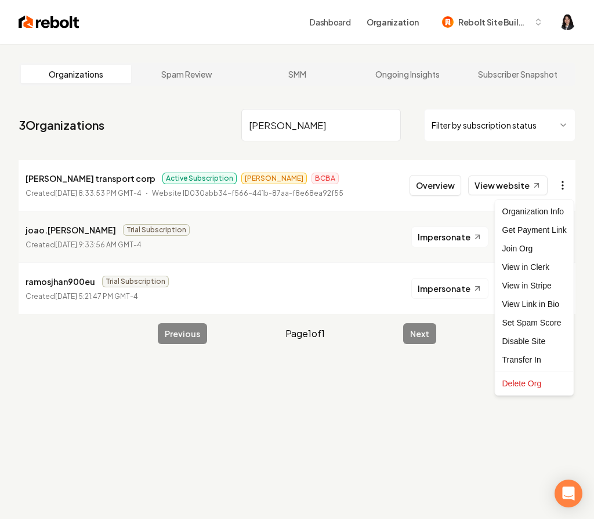
click at [569, 180] on html "Dashboard Organization Rebolt Site Builder Organizations Spam Review SMM Ongoin…" at bounding box center [297, 259] width 594 height 519
click at [547, 281] on link "View in Stripe" at bounding box center [534, 286] width 74 height 19
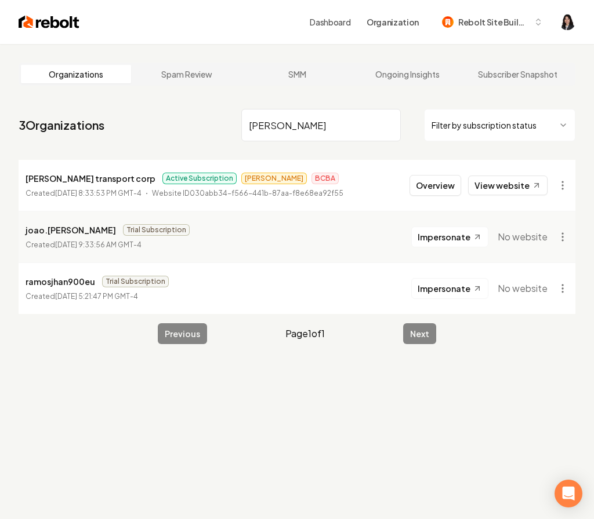
drag, startPoint x: 292, startPoint y: 130, endPoint x: 130, endPoint y: 108, distance: 163.2
click at [130, 108] on nav "3 Organizations ramos Filter by subscription status" at bounding box center [297, 129] width 557 height 51
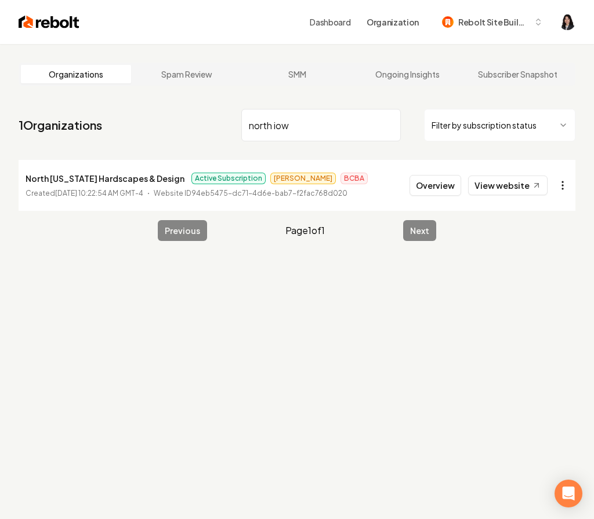
click at [565, 184] on html "Dashboard Organization Rebolt Site Builder Organizations Spam Review SMM Ongoin…" at bounding box center [297, 259] width 594 height 519
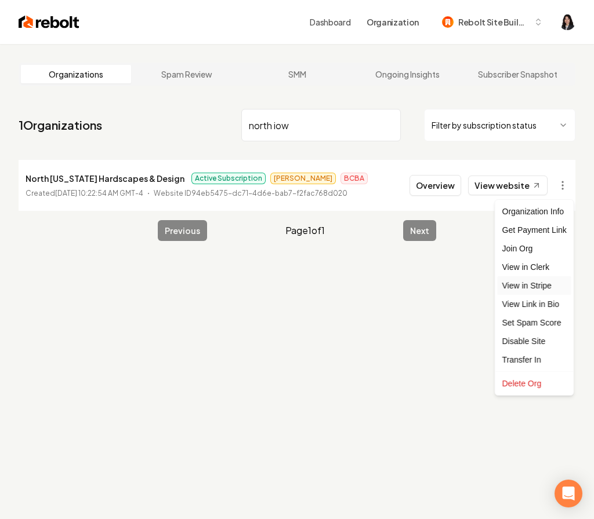
click at [543, 288] on link "View in Stripe" at bounding box center [534, 286] width 74 height 19
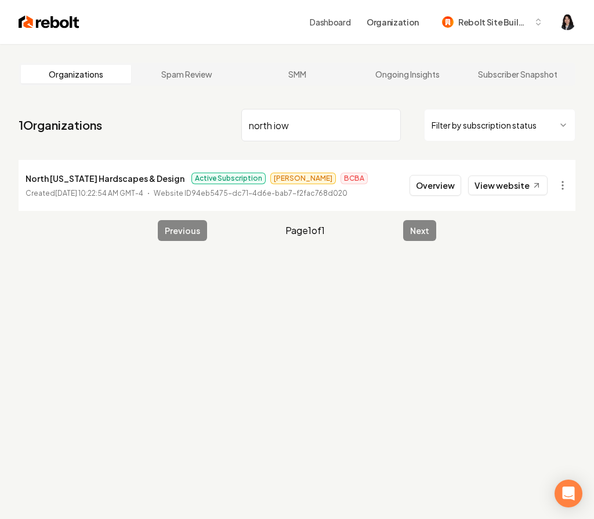
drag, startPoint x: 309, startPoint y: 130, endPoint x: 112, endPoint y: 106, distance: 198.7
click at [112, 106] on nav "1 Organizations north iow Filter by subscription status" at bounding box center [297, 129] width 557 height 51
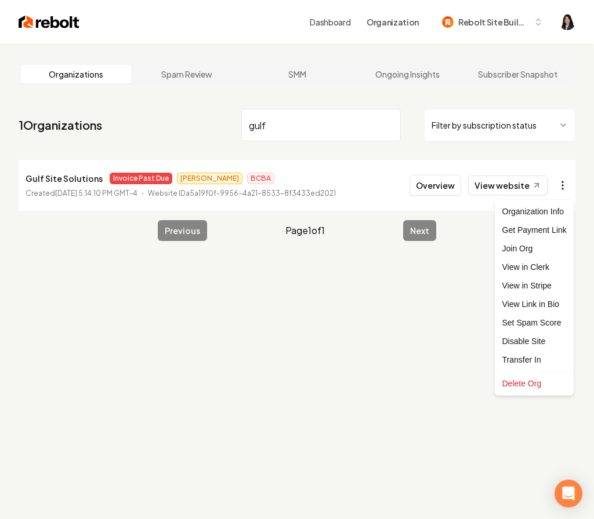
click at [563, 182] on html "Dashboard Organization Rebolt Site Builder Organizations Spam Review SMM Ongoin…" at bounding box center [297, 259] width 594 height 519
click at [539, 287] on link "View in Stripe" at bounding box center [534, 286] width 74 height 19
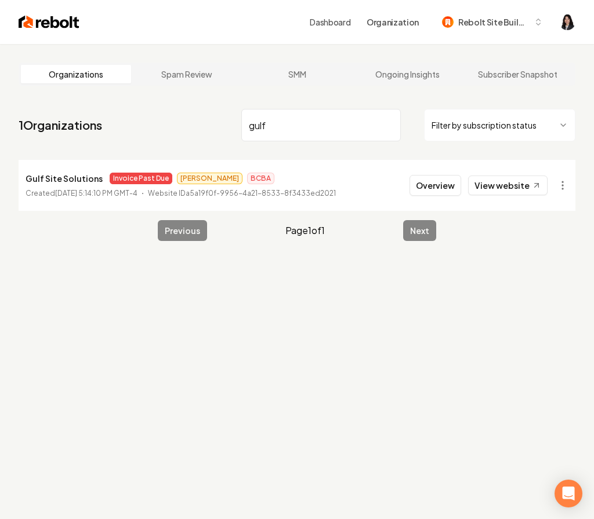
drag, startPoint x: 289, startPoint y: 122, endPoint x: 166, endPoint y: 117, distance: 122.4
click at [166, 117] on nav "1 Organizations gulf Filter by subscription status" at bounding box center [297, 129] width 557 height 51
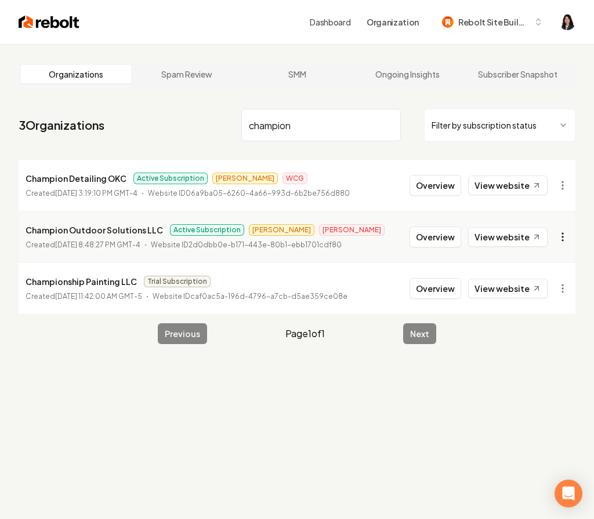
click at [559, 231] on html "Dashboard Organization Rebolt Site Builder Organizations Spam Review SMM Ongoin…" at bounding box center [297, 259] width 594 height 519
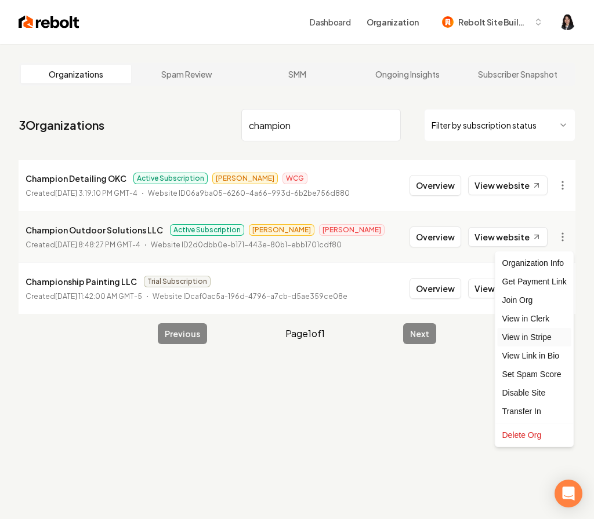
click at [540, 335] on link "View in Stripe" at bounding box center [534, 337] width 74 height 19
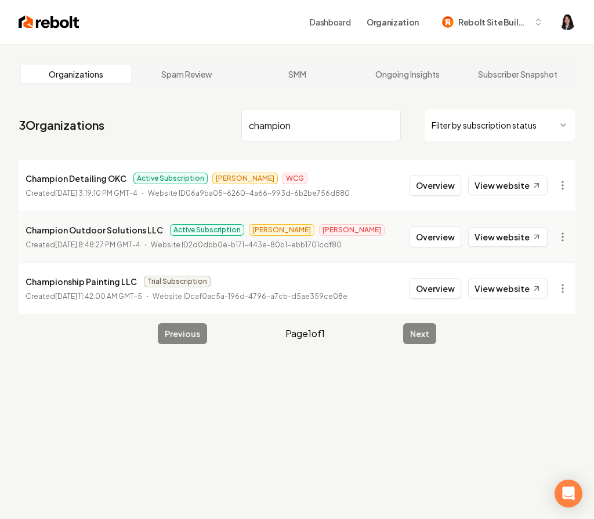
click at [278, 123] on input "champion" at bounding box center [320, 125] width 159 height 32
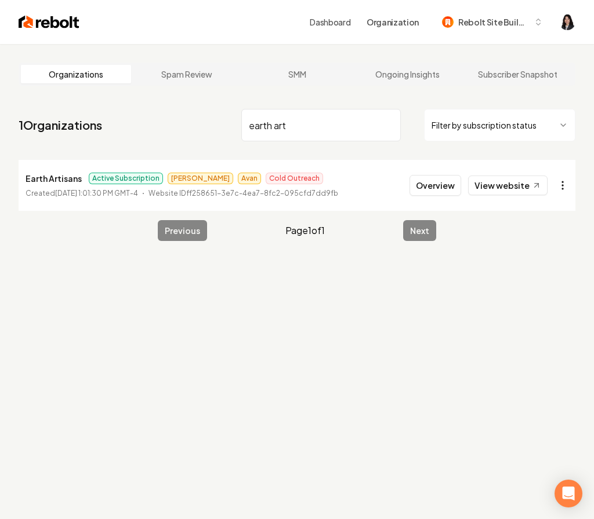
click at [565, 186] on html "Dashboard Organization Rebolt Site Builder Organizations Spam Review SMM Ongoin…" at bounding box center [297, 259] width 594 height 519
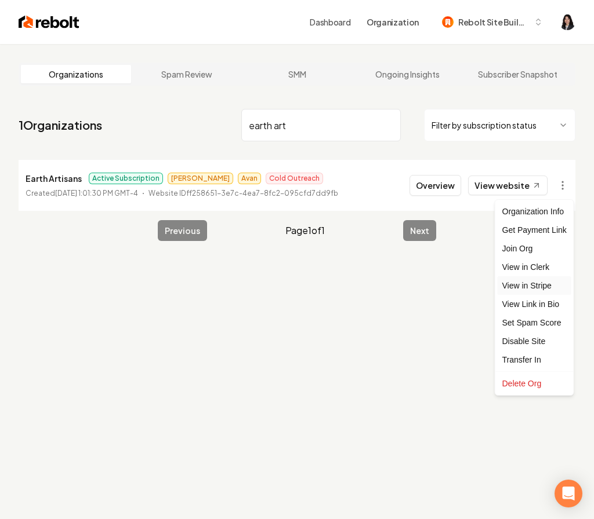
click at [550, 288] on link "View in Stripe" at bounding box center [534, 286] width 74 height 19
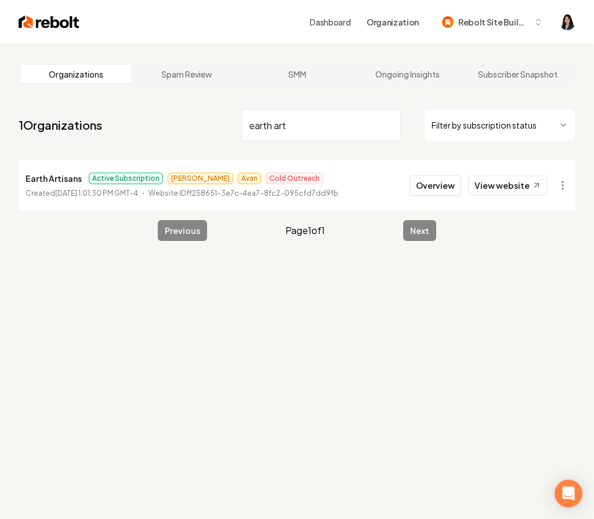
drag, startPoint x: 310, startPoint y: 127, endPoint x: 131, endPoint y: 103, distance: 180.8
click at [131, 103] on main "Organizations Spam Review SMM Ongoing Insights Subscriber Snapshot 1 Organizati…" at bounding box center [297, 152] width 594 height 216
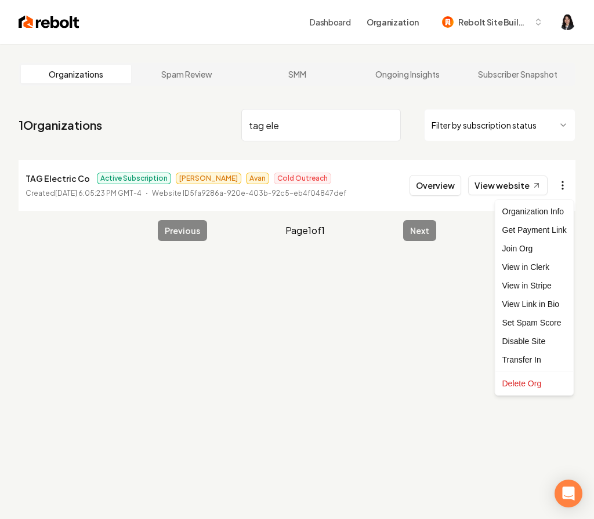
click at [561, 188] on html "Dashboard Organization Rebolt Site Builder Organizations Spam Review SMM Ongoin…" at bounding box center [297, 259] width 594 height 519
click at [542, 288] on link "View in Stripe" at bounding box center [534, 286] width 74 height 19
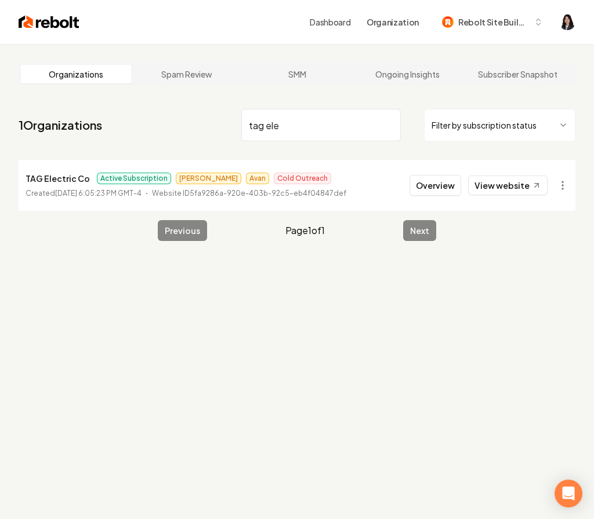
drag, startPoint x: 313, startPoint y: 125, endPoint x: 206, endPoint y: 121, distance: 106.8
click at [206, 121] on nav "1 Organizations tag ele Filter by subscription status" at bounding box center [297, 129] width 557 height 51
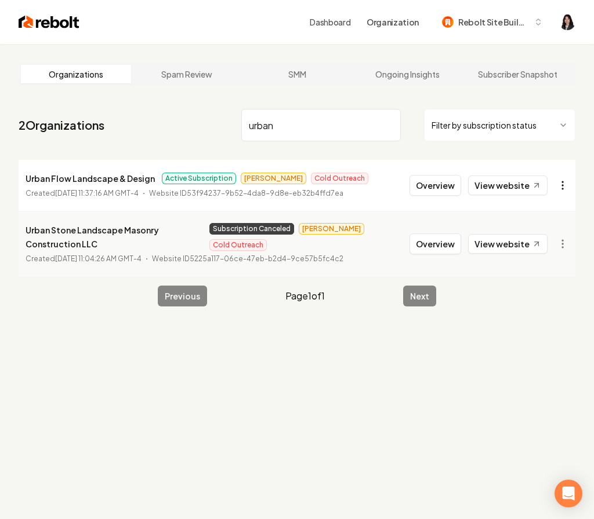
type input "urban"
click at [564, 183] on html "Dashboard Organization Rebolt Site Builder Organizations Spam Review SMM Ongoin…" at bounding box center [297, 259] width 594 height 519
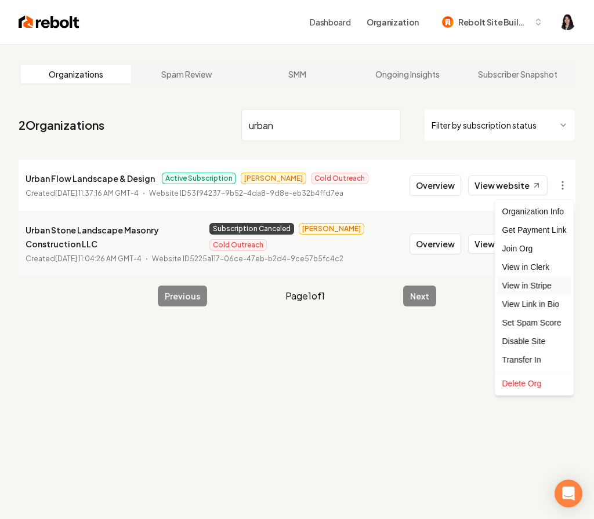
click at [546, 282] on link "View in Stripe" at bounding box center [534, 286] width 74 height 19
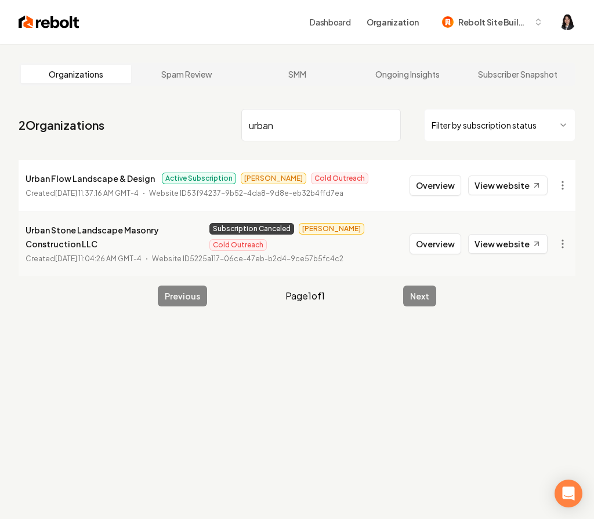
drag, startPoint x: 314, startPoint y: 129, endPoint x: 166, endPoint y: 101, distance: 150.3
click at [166, 101] on main "Organizations Spam Review SMM Ongoing Insights Subscriber Snapshot 2 Organizati…" at bounding box center [297, 184] width 594 height 281
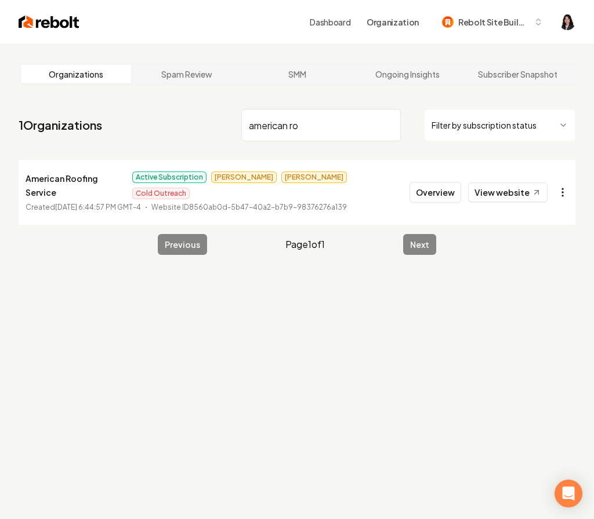
type input "american ro"
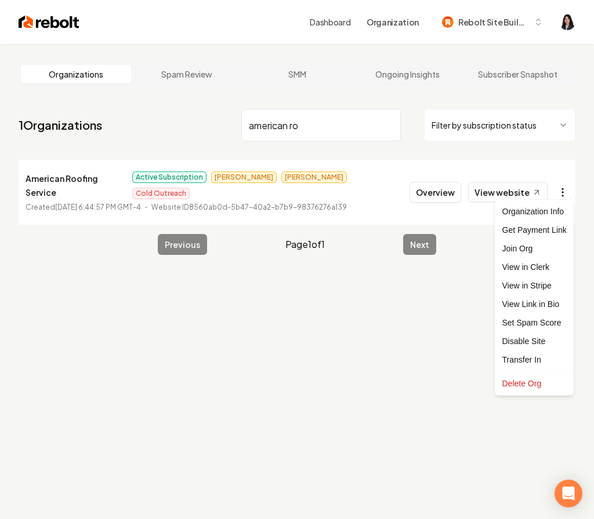
click at [563, 188] on html "Dashboard Organization Rebolt Site Builder Organizations Spam Review SMM Ongoin…" at bounding box center [297, 259] width 594 height 519
click at [543, 290] on link "View in Stripe" at bounding box center [534, 286] width 74 height 19
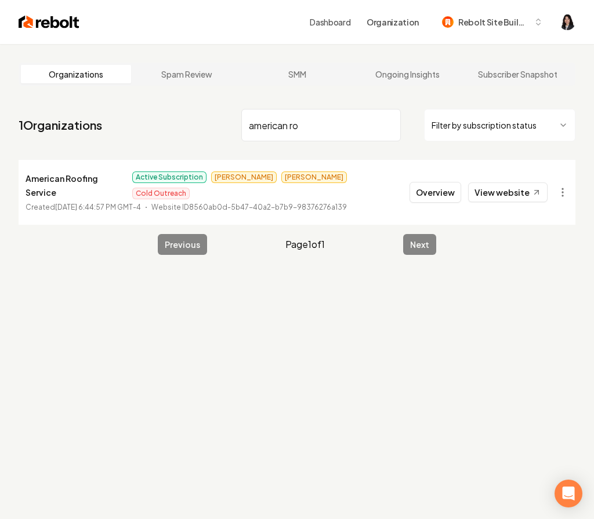
drag, startPoint x: 329, startPoint y: 126, endPoint x: 184, endPoint y: 108, distance: 146.0
click at [184, 108] on nav "1 Organizations american ro Filter by subscription status" at bounding box center [297, 129] width 557 height 51
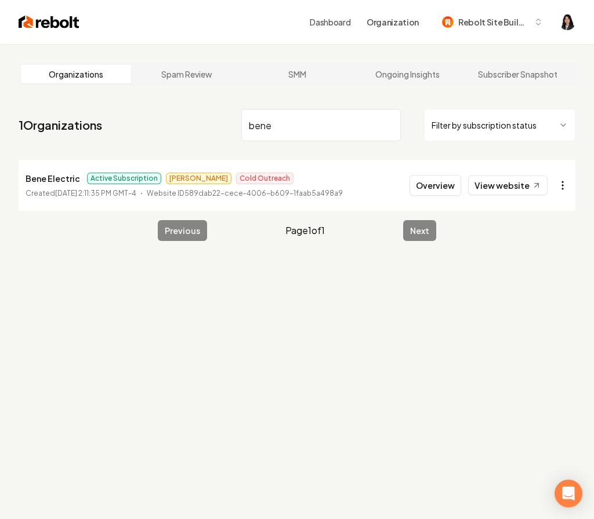
click at [562, 187] on html "Dashboard Organization Rebolt Site Builder Organizations Spam Review SMM Ongoin…" at bounding box center [297, 259] width 594 height 519
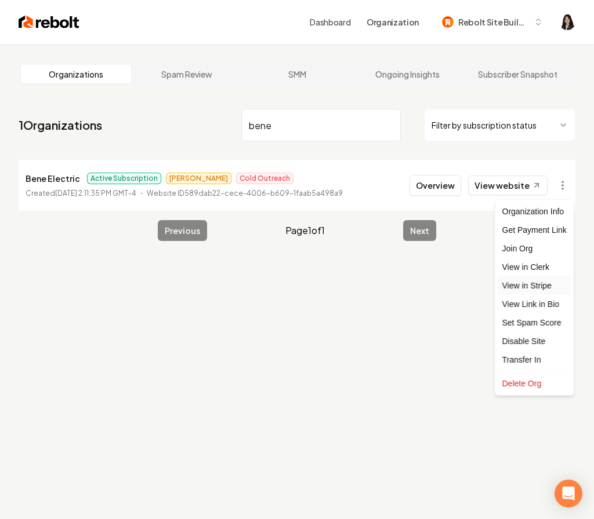
click at [551, 281] on link "View in Stripe" at bounding box center [534, 286] width 74 height 19
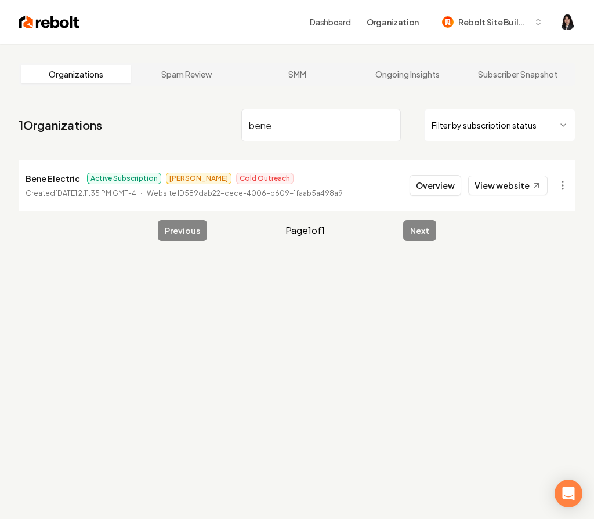
drag, startPoint x: 305, startPoint y: 137, endPoint x: 205, endPoint y: 130, distance: 100.0
click at [205, 130] on nav "1 Organizations bene Filter by subscription status" at bounding box center [297, 129] width 557 height 51
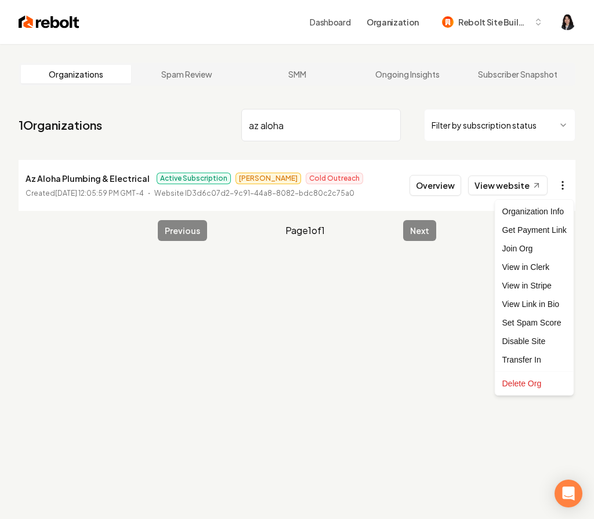
click at [559, 181] on html "Dashboard Organization Rebolt Site Builder Organizations Spam Review SMM Ongoin…" at bounding box center [297, 259] width 594 height 519
click at [533, 285] on link "View in Stripe" at bounding box center [534, 286] width 74 height 19
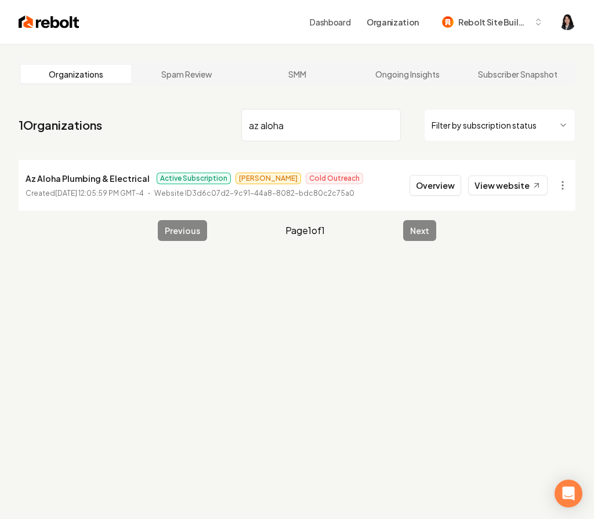
drag, startPoint x: 312, startPoint y: 129, endPoint x: 74, endPoint y: 108, distance: 239.2
click at [74, 108] on nav "1 Organizations az aloha Filter by subscription status" at bounding box center [297, 129] width 557 height 51
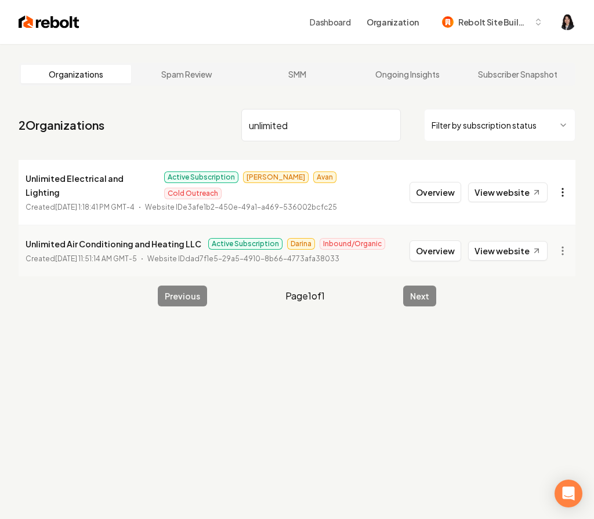
type input "unlimited"
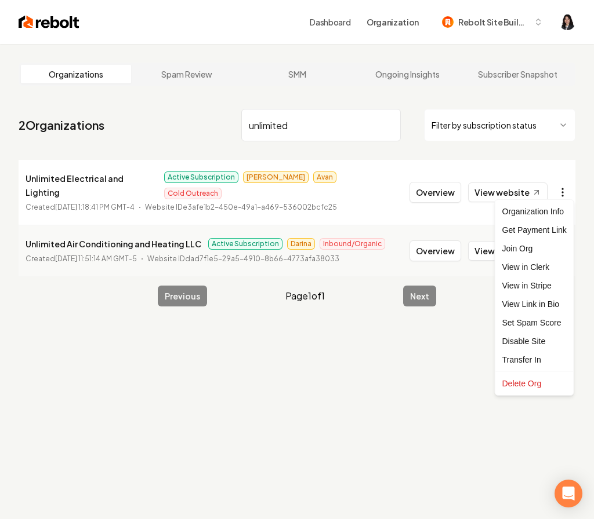
click at [563, 188] on html "Dashboard Organization Rebolt Site Builder Organizations Spam Review SMM Ongoin…" at bounding box center [297, 259] width 594 height 519
click at [551, 290] on link "View in Stripe" at bounding box center [534, 286] width 74 height 19
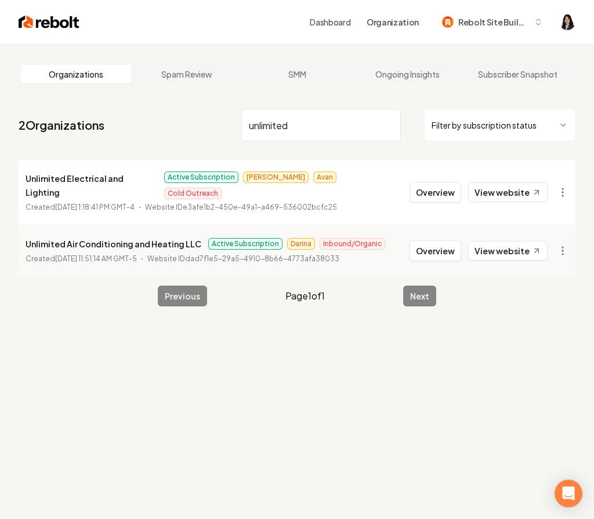
click at [383, 125] on input "unlimited" at bounding box center [320, 125] width 159 height 32
click at [387, 125] on input "unlimited" at bounding box center [320, 125] width 159 height 32
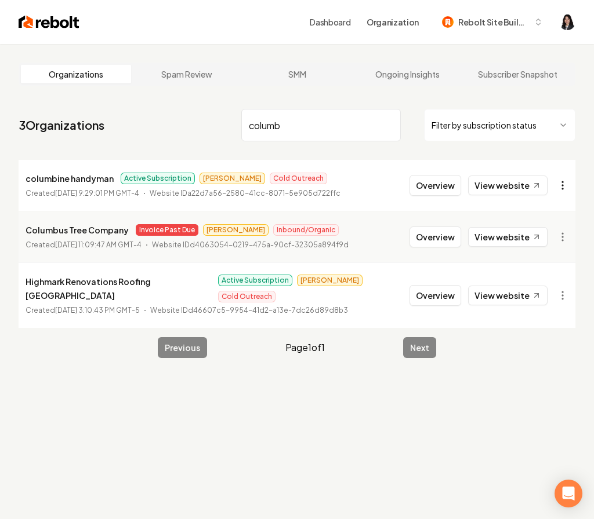
click at [557, 183] on html "Dashboard Organization Rebolt Site Builder Organizations Spam Review SMM Ongoin…" at bounding box center [297, 259] width 594 height 519
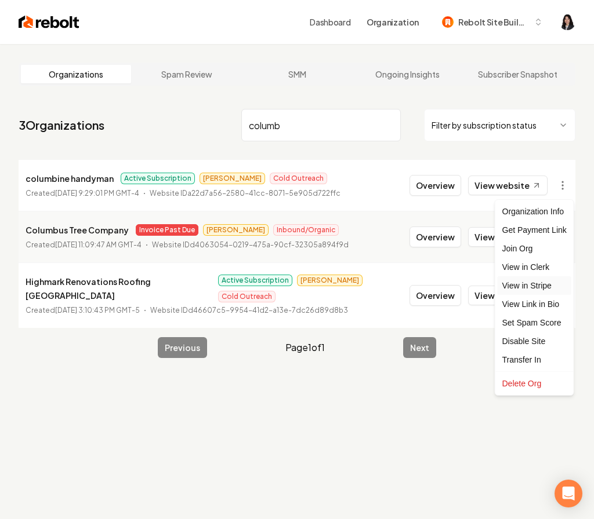
click at [536, 284] on link "View in Stripe" at bounding box center [534, 286] width 74 height 19
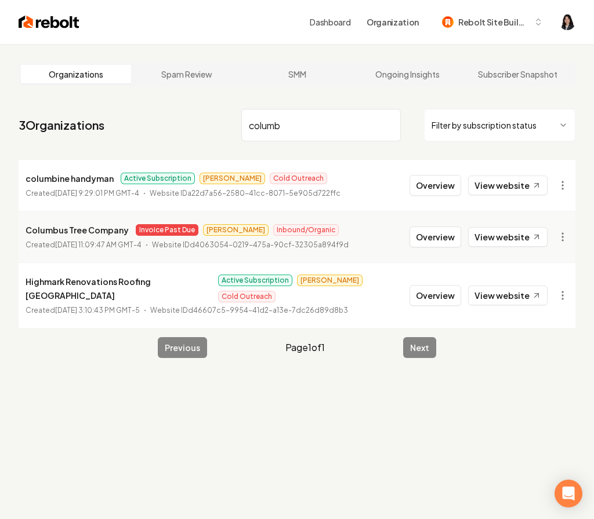
click at [392, 126] on input "columb" at bounding box center [320, 125] width 159 height 32
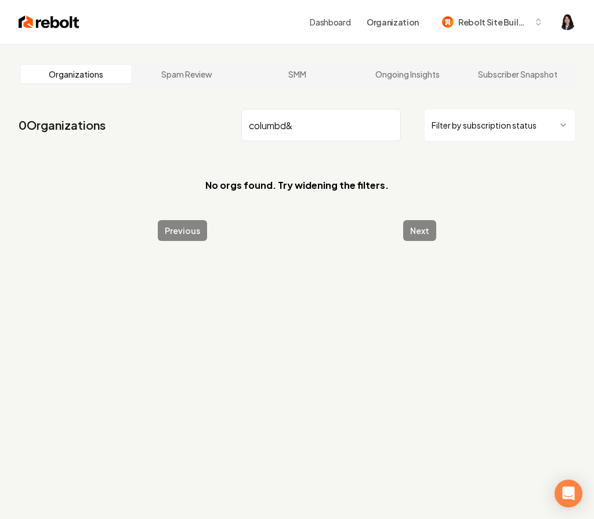
type input "columbd&g"
click at [388, 126] on input "columbd&g" at bounding box center [320, 125] width 159 height 32
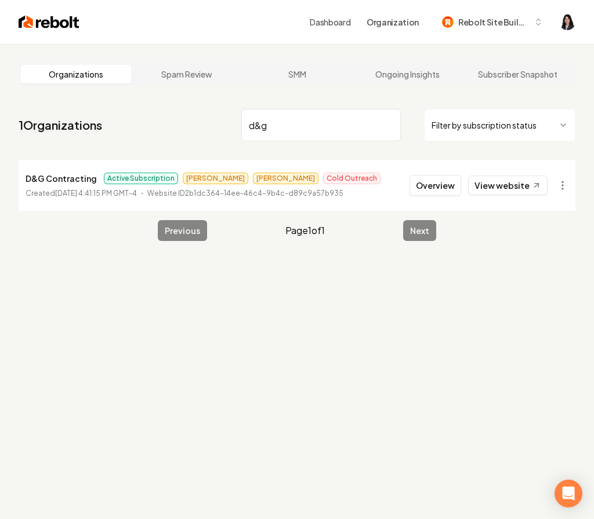
click at [564, 184] on html "Dashboard Organization Rebolt Site Builder Organizations Spam Review SMM Ongoin…" at bounding box center [297, 259] width 594 height 519
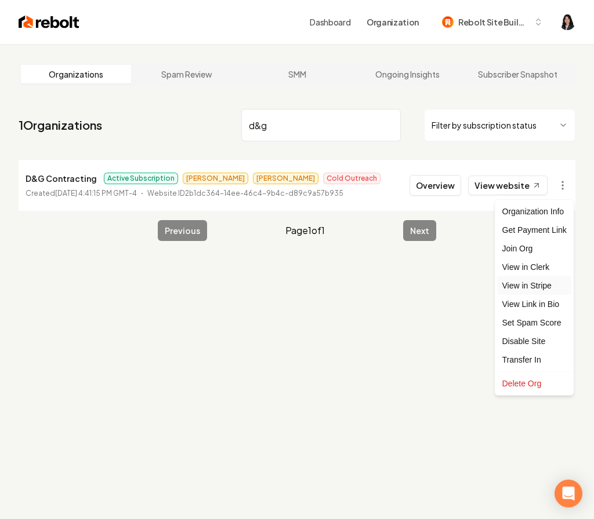
click at [542, 285] on link "View in Stripe" at bounding box center [534, 286] width 74 height 19
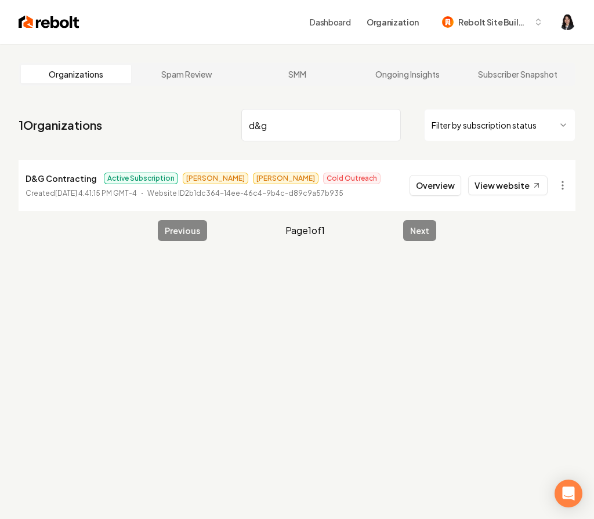
drag, startPoint x: 301, startPoint y: 129, endPoint x: 174, endPoint y: 108, distance: 128.7
click at [174, 108] on nav "1 Organizations d&g Filter by subscription status" at bounding box center [297, 129] width 557 height 51
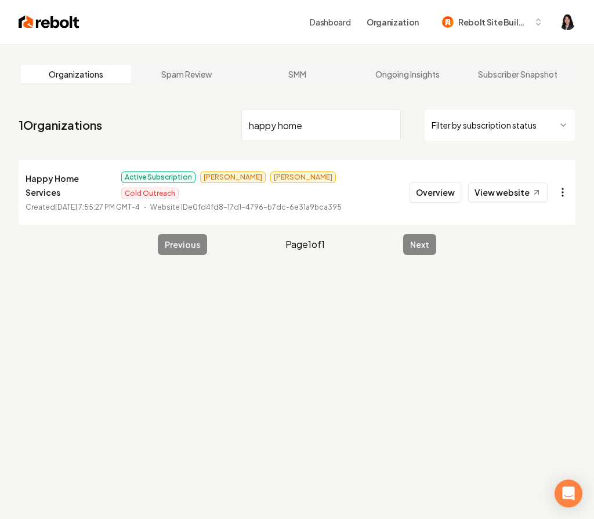
type input "happy home"
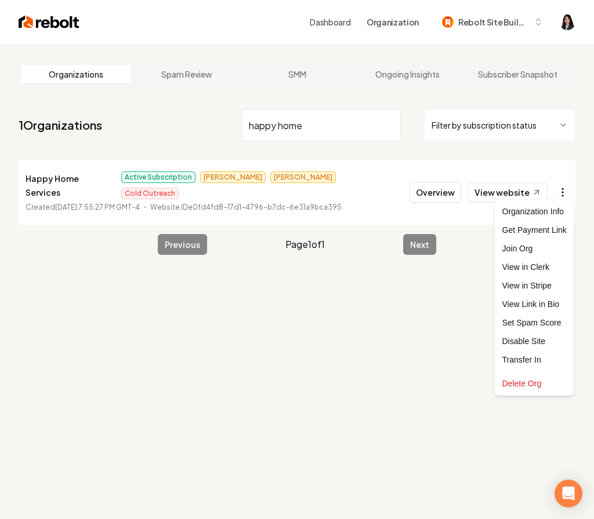
click at [563, 184] on html "Dashboard Organization Rebolt Site Builder Organizations Spam Review SMM Ongoin…" at bounding box center [297, 259] width 594 height 519
click at [542, 286] on link "View in Stripe" at bounding box center [534, 286] width 74 height 19
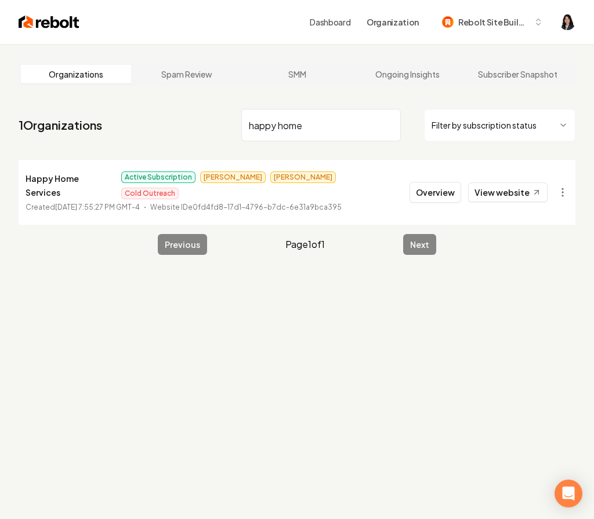
drag, startPoint x: 339, startPoint y: 130, endPoint x: 159, endPoint y: 117, distance: 180.2
click at [159, 118] on nav "1 Organizations happy home Filter by subscription status" at bounding box center [297, 129] width 557 height 51
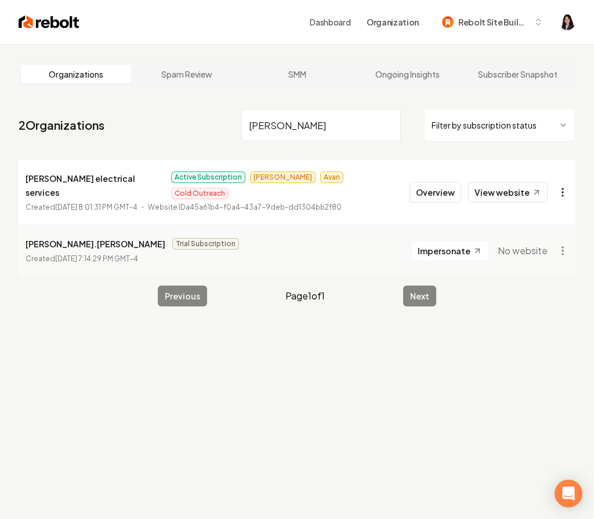
type input "ruben"
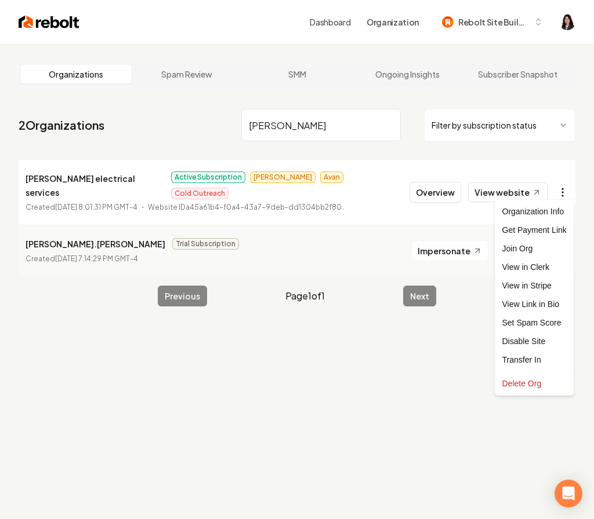
click at [559, 188] on html "Dashboard Organization Rebolt Site Builder Organizations Spam Review SMM Ongoin…" at bounding box center [297, 259] width 594 height 519
click at [542, 285] on link "View in Stripe" at bounding box center [534, 286] width 74 height 19
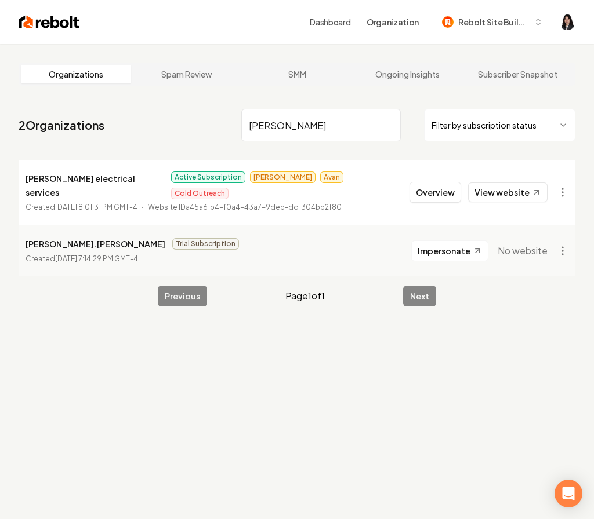
click at [388, 126] on input "ruben" at bounding box center [320, 125] width 159 height 32
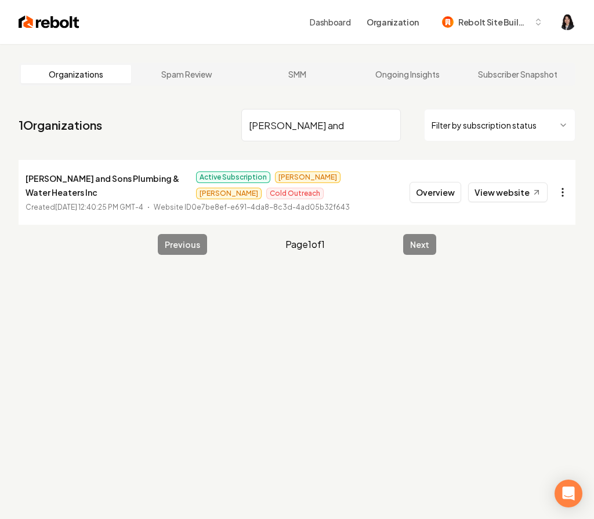
click at [561, 190] on html "Dashboard Organization Rebolt Site Builder Organizations Spam Review SMM Ongoin…" at bounding box center [297, 259] width 594 height 519
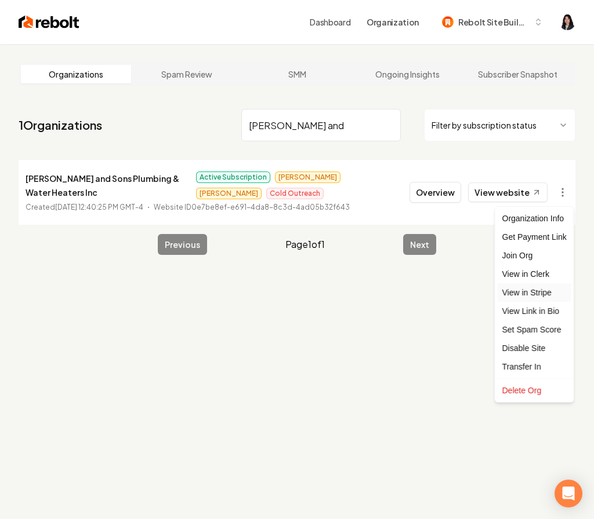
click at [547, 292] on link "View in Stripe" at bounding box center [534, 293] width 74 height 19
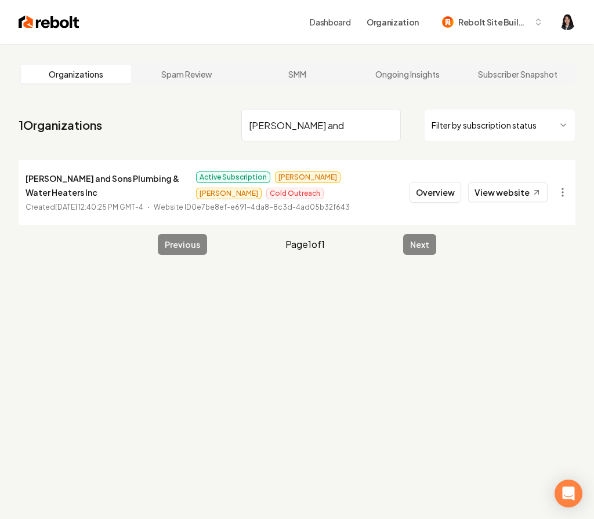
drag, startPoint x: 316, startPoint y: 132, endPoint x: 170, endPoint y: 109, distance: 147.4
click at [170, 109] on nav "1 Organizations neil and Filter by subscription status" at bounding box center [297, 129] width 557 height 51
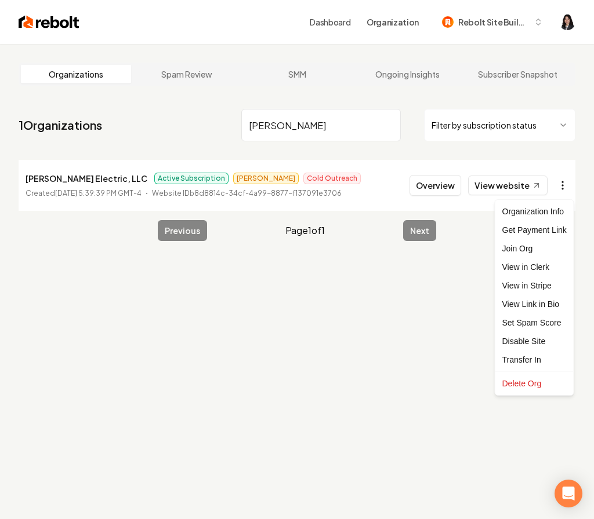
click at [565, 186] on html "Dashboard Organization Rebolt Site Builder Organizations Spam Review SMM Ongoin…" at bounding box center [297, 259] width 594 height 519
click at [535, 288] on link "View in Stripe" at bounding box center [534, 286] width 74 height 19
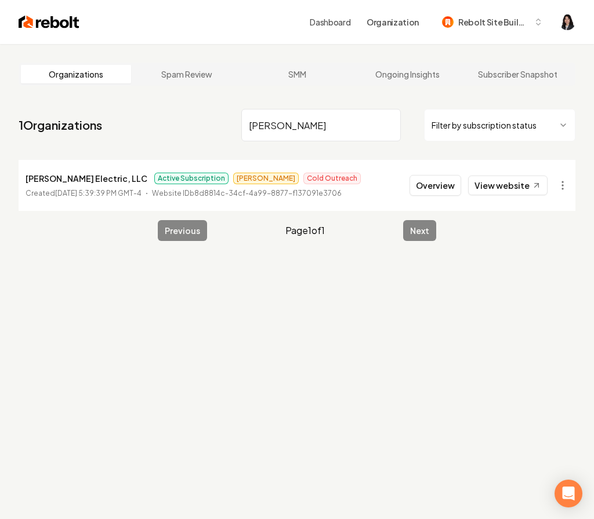
drag, startPoint x: 317, startPoint y: 126, endPoint x: 194, endPoint y: 101, distance: 126.1
click at [194, 101] on main "Organizations Spam Review SMM Ongoing Insights Subscriber Snapshot 1 Organizati…" at bounding box center [297, 152] width 594 height 216
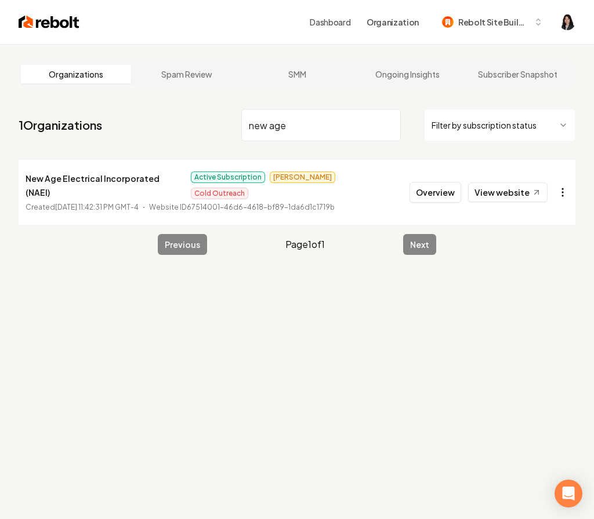
click at [561, 186] on html "Dashboard Organization Rebolt Site Builder Organizations Spam Review SMM Ongoin…" at bounding box center [297, 259] width 594 height 519
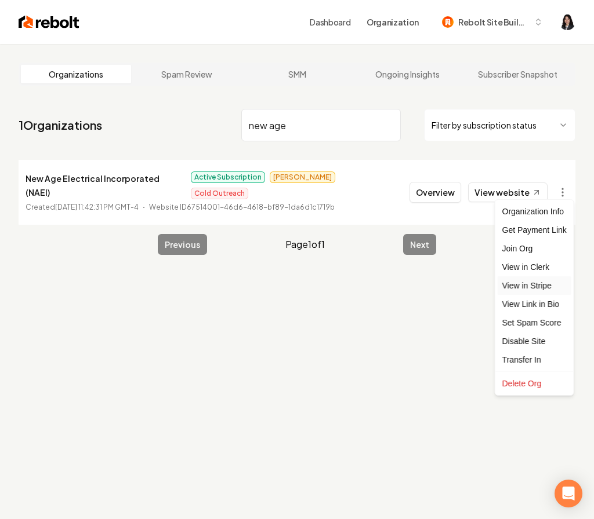
click at [551, 287] on link "View in Stripe" at bounding box center [534, 286] width 74 height 19
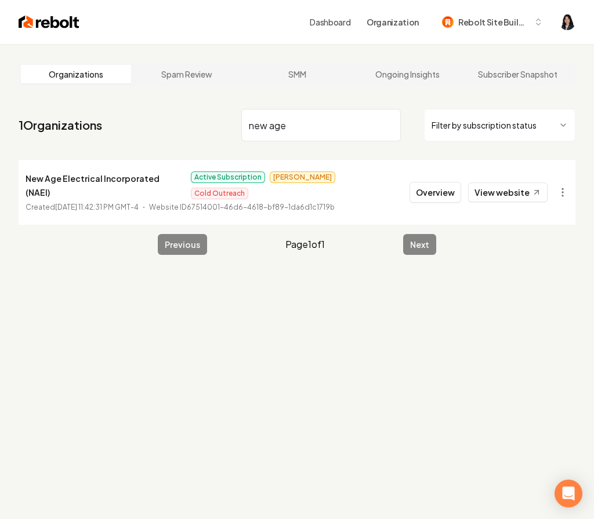
drag, startPoint x: 303, startPoint y: 125, endPoint x: 170, endPoint y: 102, distance: 134.1
click at [170, 102] on main "Organizations Spam Review SMM Ongoing Insights Subscriber Snapshot 1 Organizati…" at bounding box center [297, 159] width 594 height 230
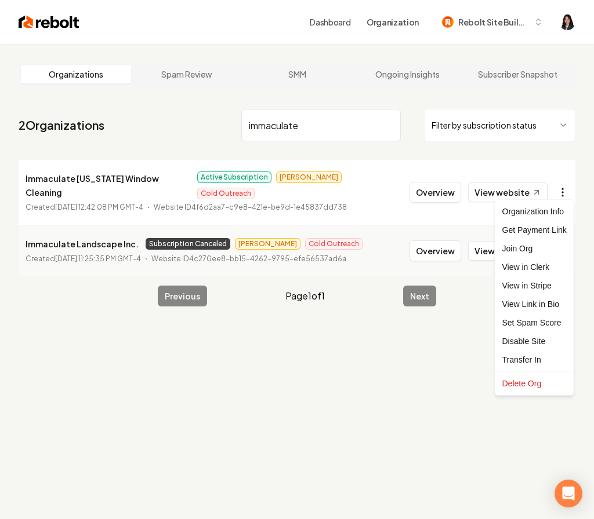
click at [561, 184] on html "Dashboard Organization Rebolt Site Builder Organizations Spam Review SMM Ongoin…" at bounding box center [297, 259] width 594 height 519
click at [543, 290] on link "View in Stripe" at bounding box center [534, 286] width 74 height 19
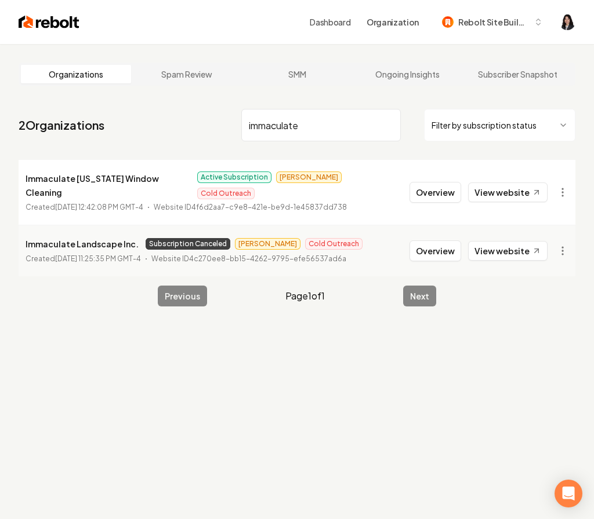
drag, startPoint x: 315, startPoint y: 128, endPoint x: 220, endPoint y: 106, distance: 97.6
click at [220, 106] on nav "2 Organizations immaculate Filter by subscription status" at bounding box center [297, 129] width 557 height 51
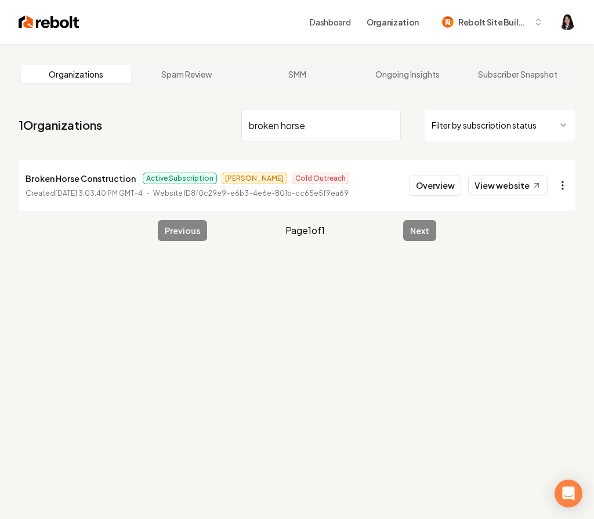
click at [562, 187] on html "Dashboard Organization Rebolt Site Builder Organizations Spam Review SMM Ongoin…" at bounding box center [297, 259] width 594 height 519
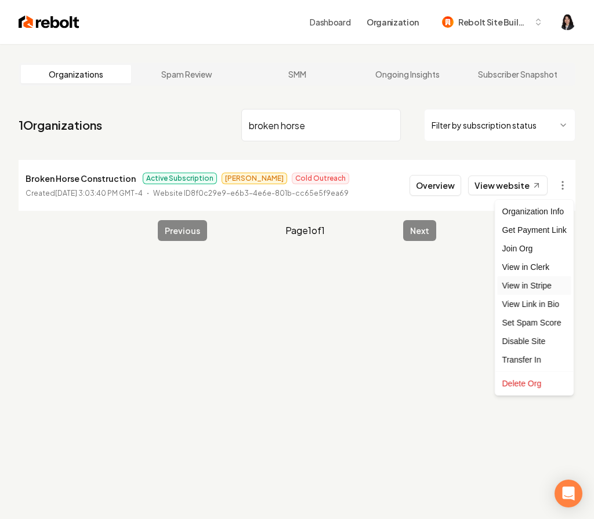
click at [549, 285] on link "View in Stripe" at bounding box center [534, 286] width 74 height 19
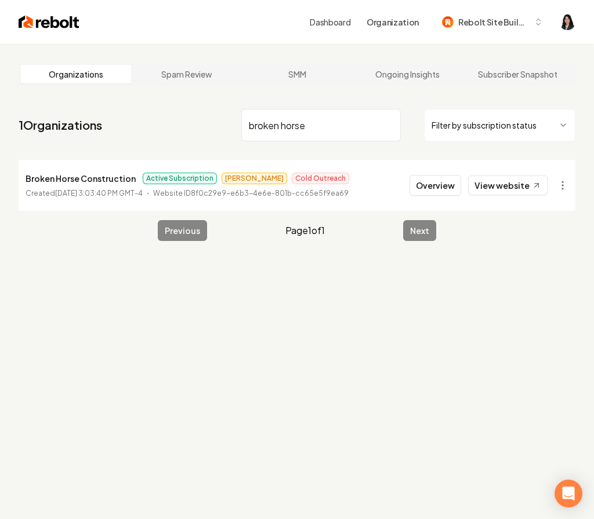
drag, startPoint x: 341, startPoint y: 130, endPoint x: 161, endPoint y: 108, distance: 181.7
click at [161, 108] on nav "1 Organizations broken horse Filter by subscription status" at bounding box center [297, 129] width 557 height 51
click at [564, 179] on html "Dashboard Organization Rebolt Site Builder Organizations Spam Review SMM Ongoin…" at bounding box center [297, 259] width 594 height 519
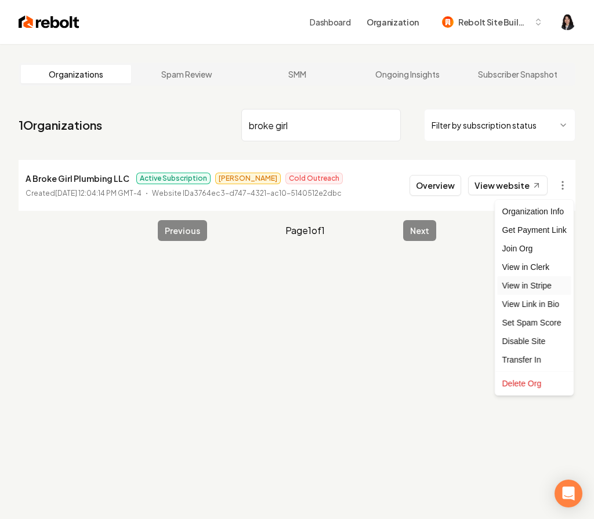
click at [543, 282] on link "View in Stripe" at bounding box center [534, 286] width 74 height 19
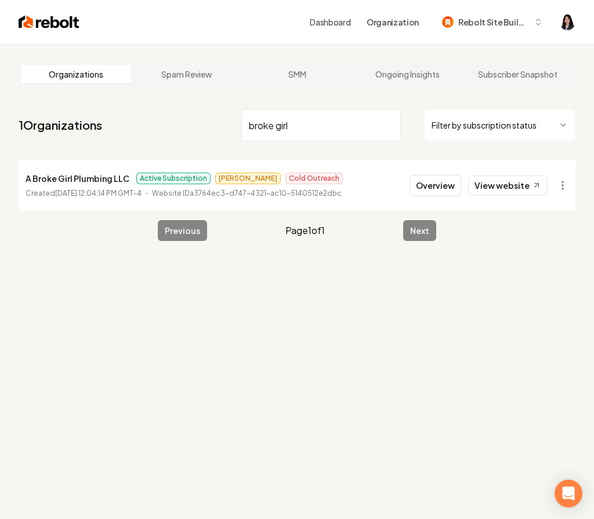
drag, startPoint x: 323, startPoint y: 130, endPoint x: 146, endPoint y: 104, distance: 178.7
click at [146, 104] on nav "1 Organizations broke girl Filter by subscription status" at bounding box center [297, 129] width 557 height 51
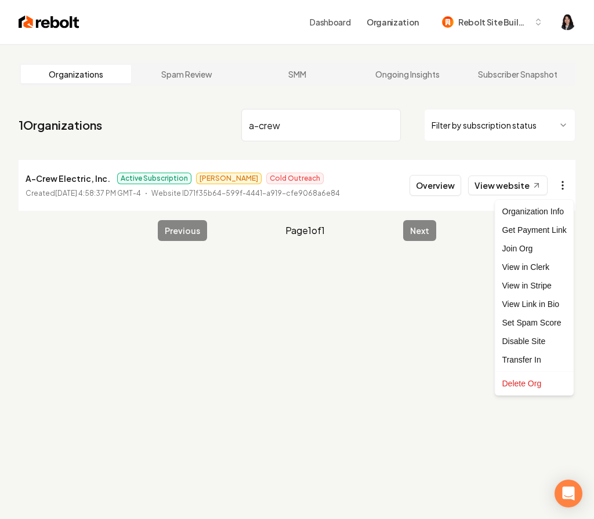
click at [569, 186] on html "Dashboard Organization Rebolt Site Builder Organizations Spam Review SMM Ongoin…" at bounding box center [297, 259] width 594 height 519
click at [544, 285] on link "View in Stripe" at bounding box center [534, 286] width 74 height 19
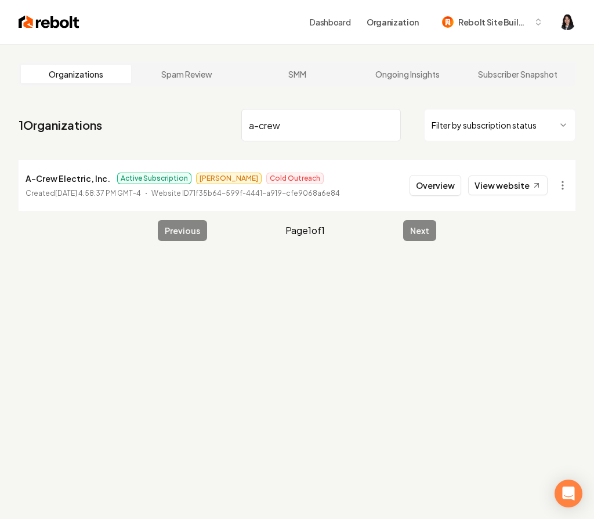
drag, startPoint x: 307, startPoint y: 121, endPoint x: 151, endPoint y: 95, distance: 158.1
click at [151, 95] on main "Organizations Spam Review SMM Ongoing Insights Subscriber Snapshot 1 Organizati…" at bounding box center [297, 152] width 594 height 216
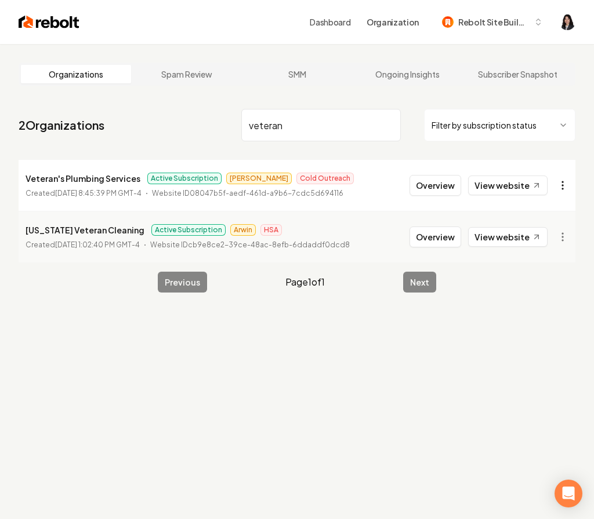
click at [559, 183] on html "Dashboard Organization Rebolt Site Builder Organizations Spam Review SMM Ongoin…" at bounding box center [297, 259] width 594 height 519
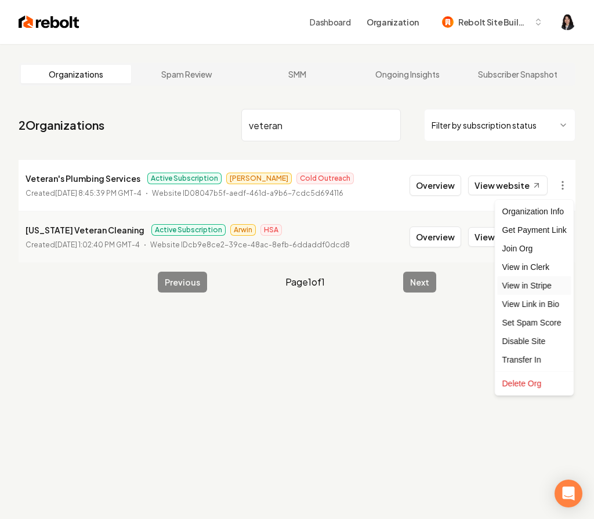
click at [555, 286] on link "View in Stripe" at bounding box center [534, 286] width 74 height 19
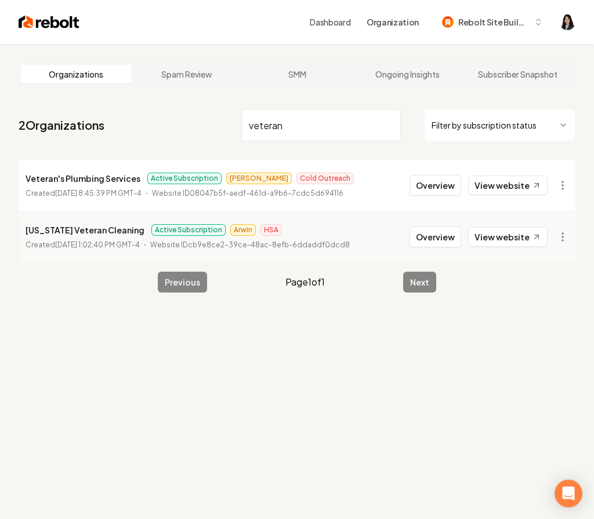
drag, startPoint x: 289, startPoint y: 119, endPoint x: 301, endPoint y: 140, distance: 24.2
click at [301, 140] on input "veteran" at bounding box center [320, 125] width 159 height 32
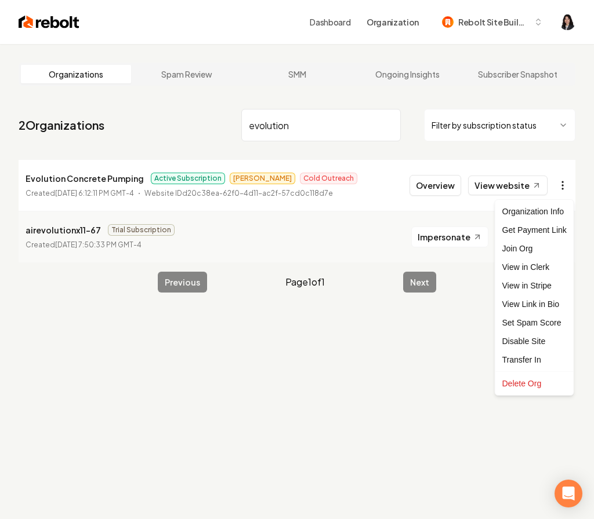
click at [566, 185] on html "Dashboard Organization Rebolt Site Builder Organizations Spam Review SMM Ongoin…" at bounding box center [297, 259] width 594 height 519
click at [540, 286] on link "View in Stripe" at bounding box center [534, 286] width 74 height 19
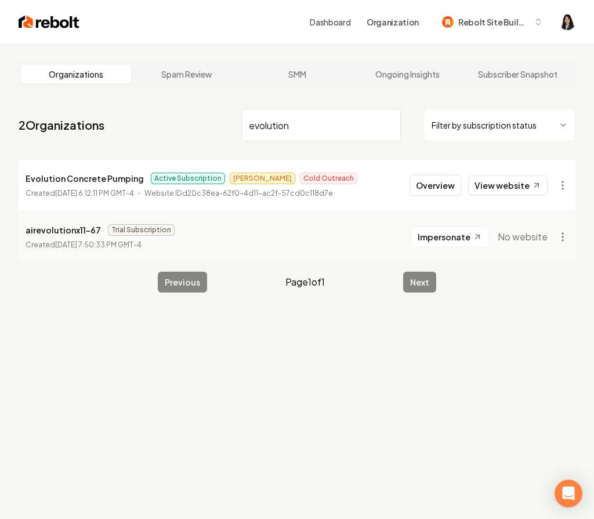
drag, startPoint x: 307, startPoint y: 131, endPoint x: 196, endPoint y: 106, distance: 114.2
click at [196, 106] on nav "2 Organizations evolution Filter by subscription status" at bounding box center [297, 129] width 557 height 51
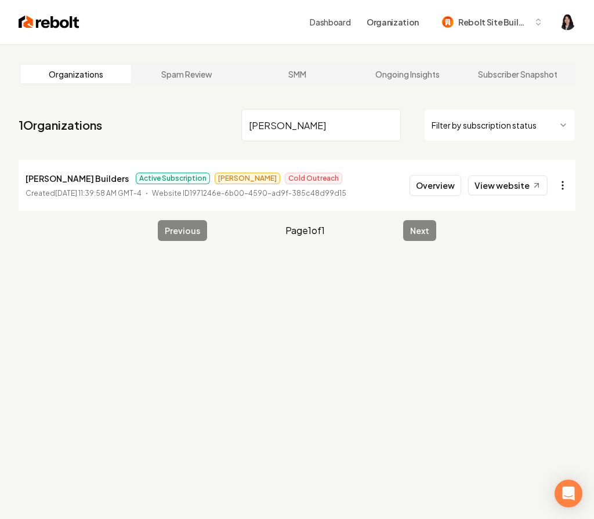
click at [560, 192] on html "Dashboard Organization Rebolt Site Builder Organizations Spam Review SMM Ongoin…" at bounding box center [297, 259] width 594 height 519
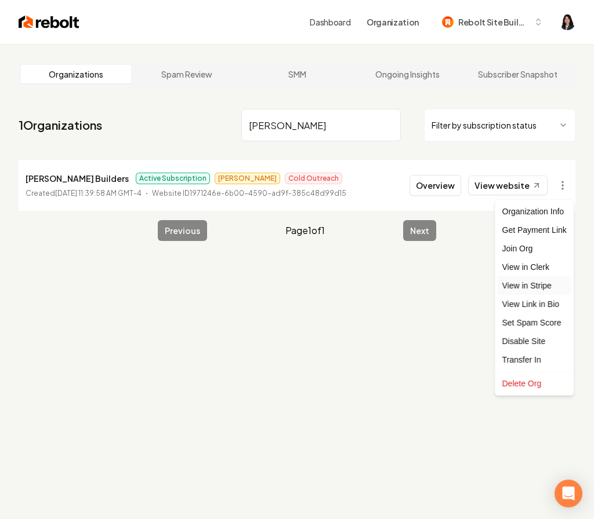
click at [526, 286] on link "View in Stripe" at bounding box center [534, 286] width 74 height 19
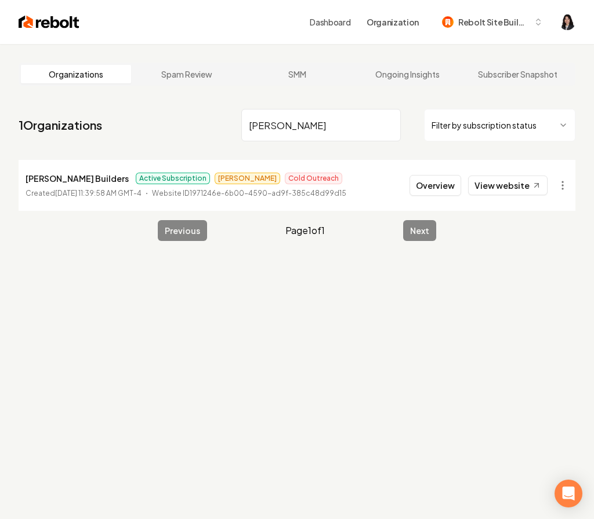
drag, startPoint x: 300, startPoint y: 131, endPoint x: 199, endPoint y: 129, distance: 100.9
click at [199, 129] on nav "1 Organizations edson Filter by subscription status" at bounding box center [297, 129] width 557 height 51
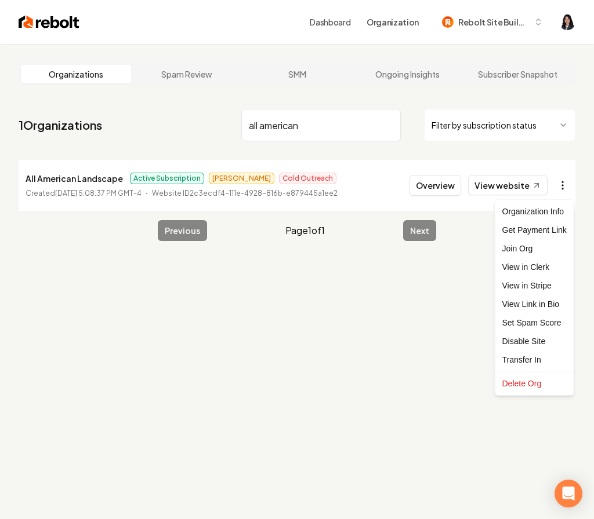
click at [562, 188] on html "Dashboard Organization Rebolt Site Builder Organizations Spam Review SMM Ongoin…" at bounding box center [297, 259] width 594 height 519
click at [540, 289] on link "View in Stripe" at bounding box center [534, 286] width 74 height 19
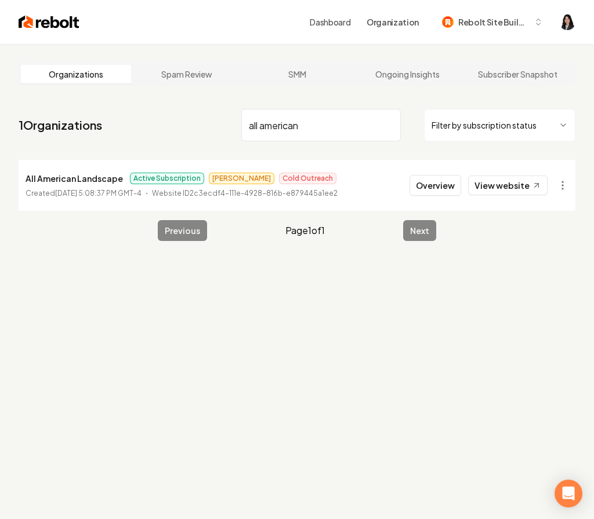
drag, startPoint x: 317, startPoint y: 126, endPoint x: 175, endPoint y: 118, distance: 141.7
click at [175, 118] on nav "1 Organizations all american Filter by subscription status" at bounding box center [297, 129] width 557 height 51
type input "space age"
click at [568, 183] on html "Dashboard Organization Rebolt Site Builder Organizations Spam Review SMM Ongoin…" at bounding box center [297, 259] width 594 height 519
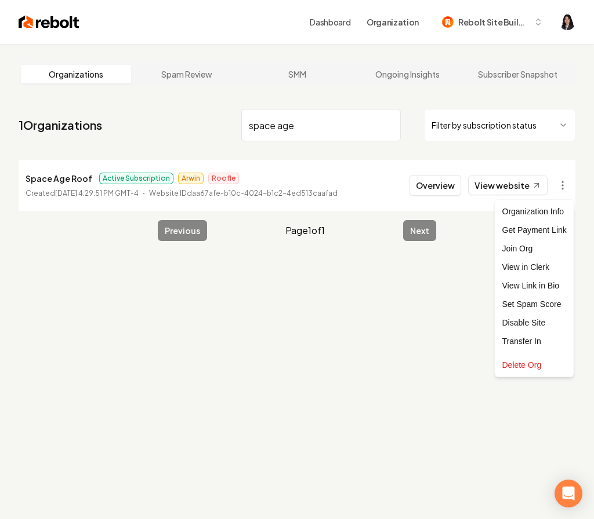
click at [445, 297] on html "Dashboard Organization Rebolt Site Builder Organizations Spam Review SMM Ongoin…" at bounding box center [297, 259] width 594 height 519
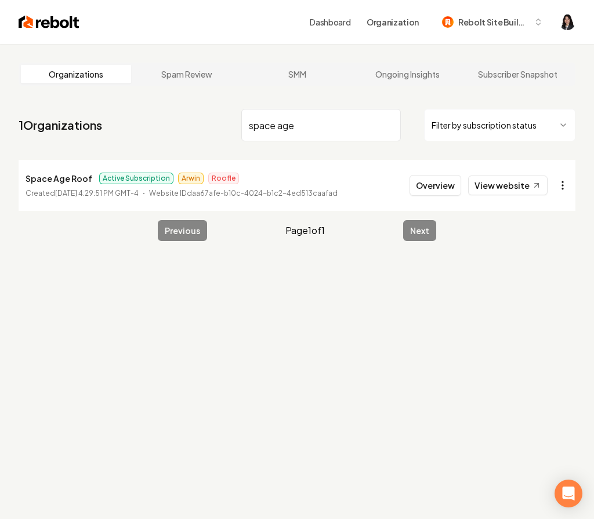
click at [562, 186] on html "Dashboard Organization Rebolt Site Builder Organizations Spam Review SMM Ongoin…" at bounding box center [297, 259] width 594 height 519
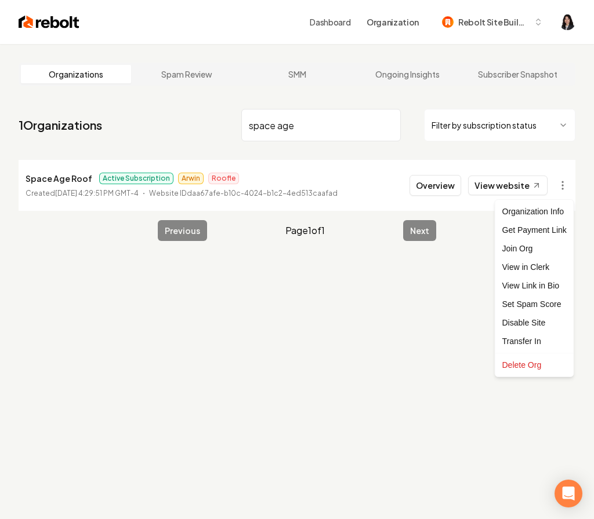
click at [453, 271] on html "Dashboard Organization Rebolt Site Builder Organizations Spam Review SMM Ongoin…" at bounding box center [297, 259] width 594 height 519
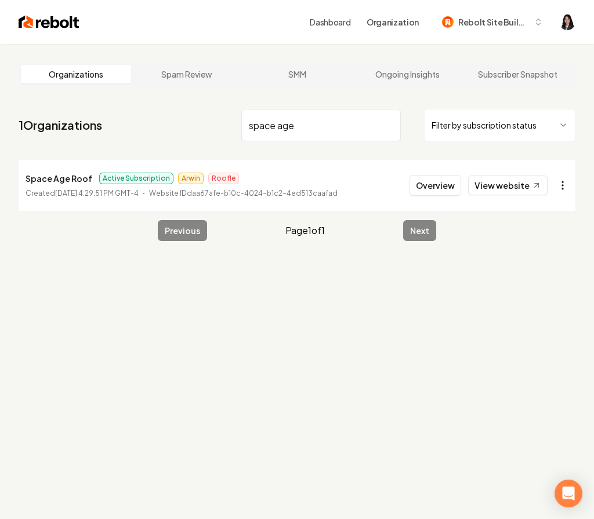
click at [560, 187] on html "Dashboard Organization Rebolt Site Builder Organizations Spam Review SMM Ongoin…" at bounding box center [297, 259] width 594 height 519
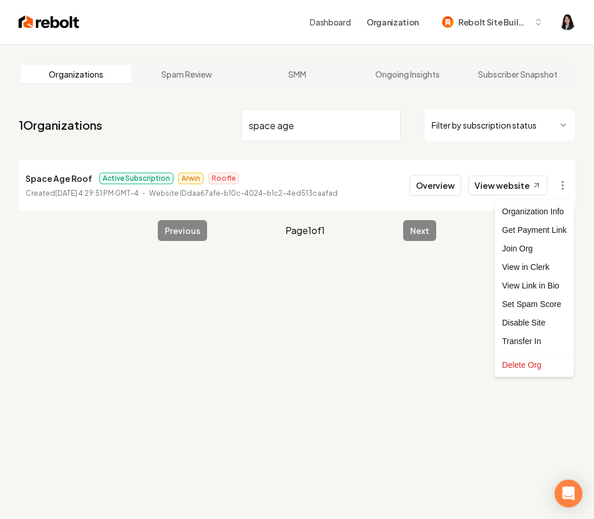
click at [372, 302] on html "Dashboard Organization Rebolt Site Builder Organizations Spam Review SMM Ongoin…" at bounding box center [297, 259] width 594 height 519
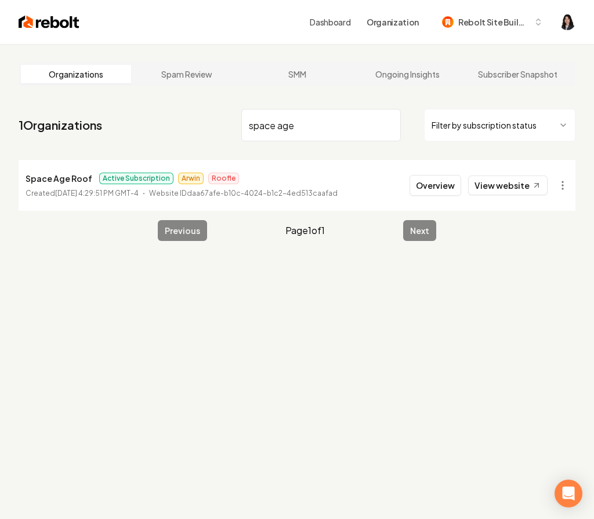
drag, startPoint x: 312, startPoint y: 129, endPoint x: 109, endPoint y: 109, distance: 203.9
click at [109, 109] on nav "1 Organizations space age Filter by subscription status" at bounding box center [297, 129] width 557 height 51
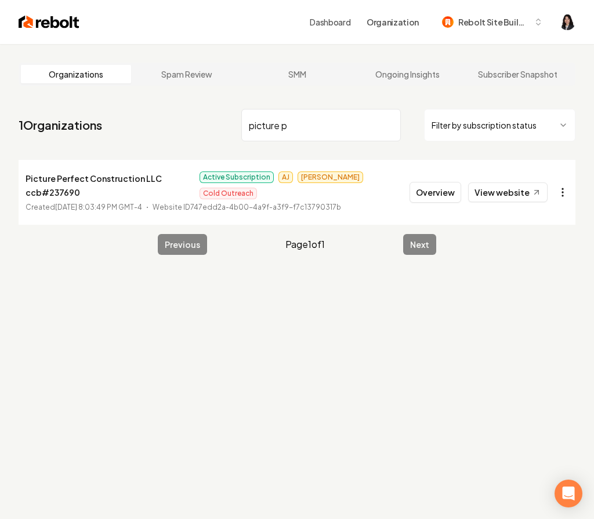
click at [559, 188] on html "Dashboard Organization Rebolt Site Builder Organizations Spam Review SMM Ongoin…" at bounding box center [297, 259] width 594 height 519
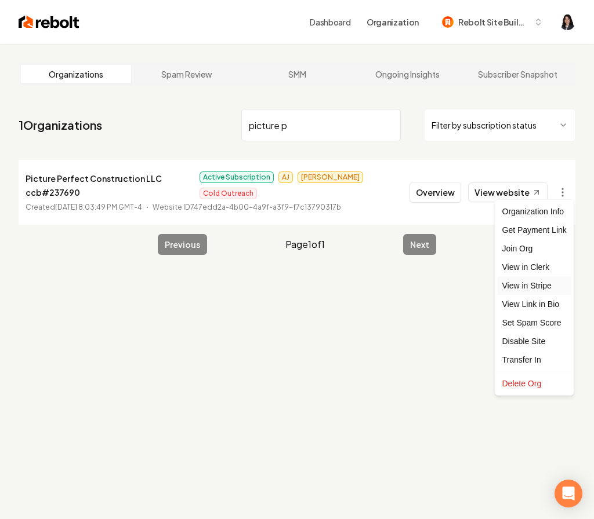
click at [546, 290] on link "View in Stripe" at bounding box center [534, 286] width 74 height 19
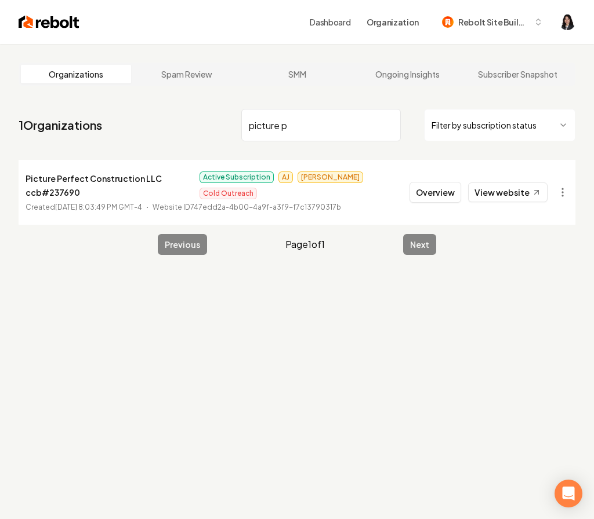
drag, startPoint x: 320, startPoint y: 129, endPoint x: 183, endPoint y: 130, distance: 137.4
click at [183, 130] on nav "1 Organizations picture p Filter by subscription status" at bounding box center [297, 129] width 557 height 51
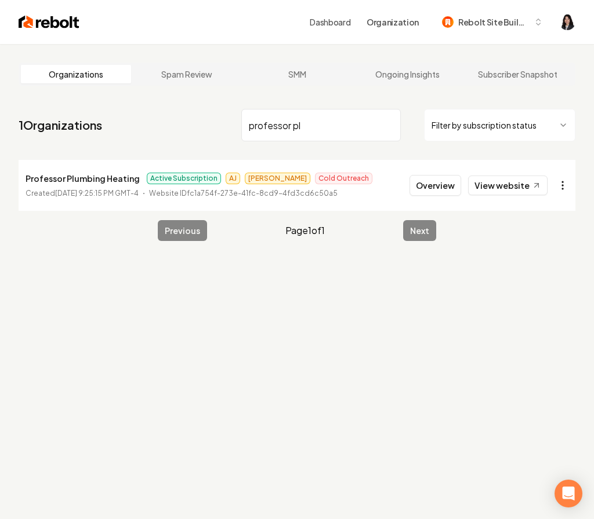
click at [568, 186] on html "Dashboard Organization Rebolt Site Builder Organizations Spam Review SMM Ongoin…" at bounding box center [297, 259] width 594 height 519
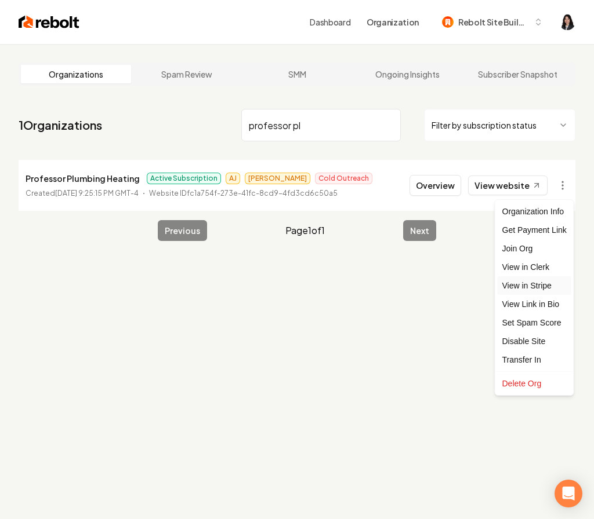
click at [551, 287] on link "View in Stripe" at bounding box center [534, 286] width 74 height 19
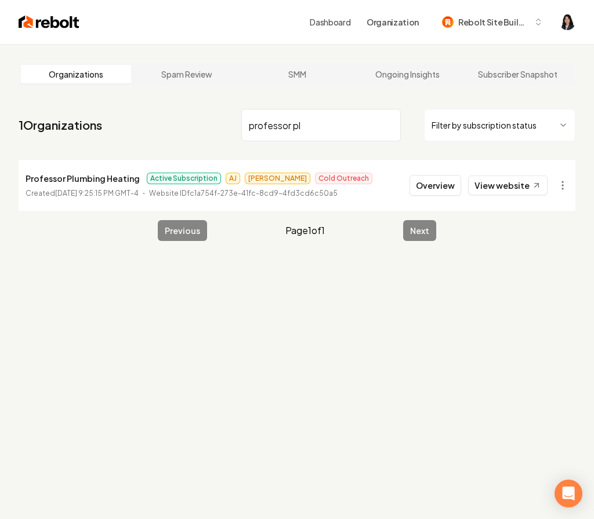
drag, startPoint x: 323, startPoint y: 123, endPoint x: 95, endPoint y: 107, distance: 228.5
click at [95, 107] on nav "1 Organizations professor pl Filter by subscription status" at bounding box center [297, 129] width 557 height 51
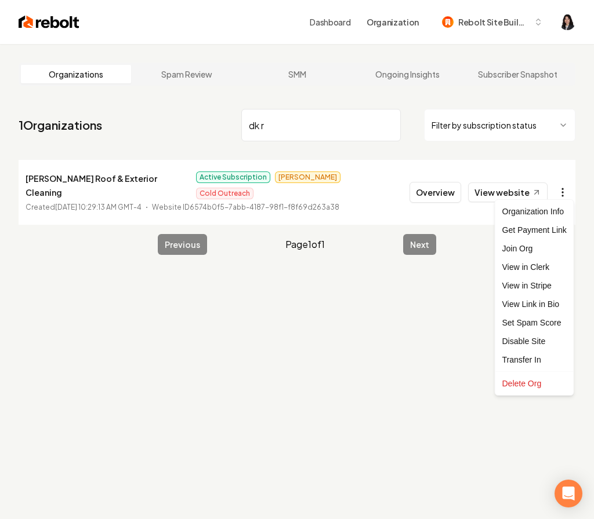
click at [558, 179] on html "Dashboard Organization Rebolt Site Builder Organizations Spam Review SMM Ongoin…" at bounding box center [297, 259] width 594 height 519
click at [547, 282] on link "View in Stripe" at bounding box center [534, 286] width 74 height 19
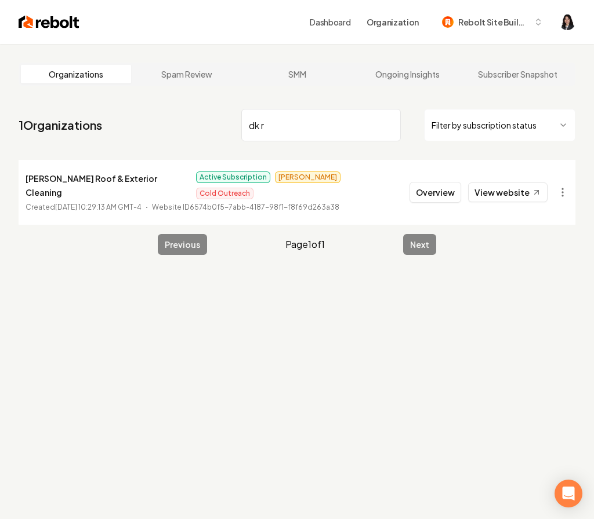
drag, startPoint x: 292, startPoint y: 127, endPoint x: 151, endPoint y: 115, distance: 140.8
click at [151, 115] on nav "1 Organizations dk r Filter by subscription status" at bounding box center [297, 129] width 557 height 51
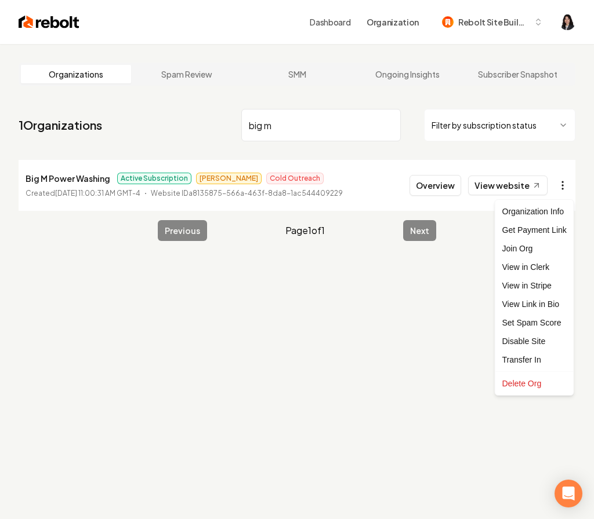
click at [566, 187] on html "Dashboard Organization Rebolt Site Builder Organizations Spam Review SMM Ongoin…" at bounding box center [297, 259] width 594 height 519
click at [547, 290] on link "View in Stripe" at bounding box center [534, 286] width 74 height 19
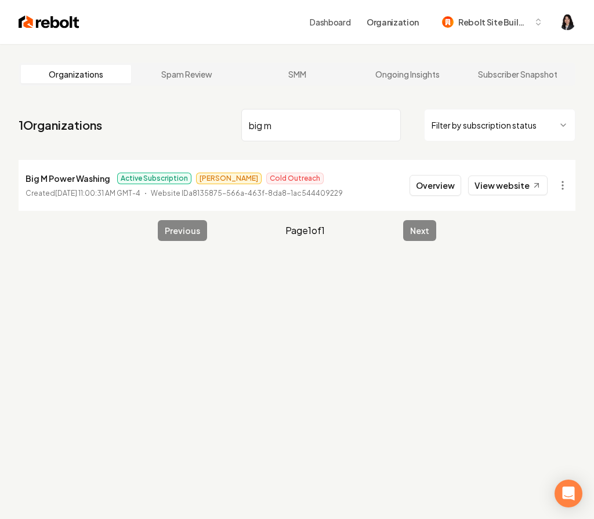
drag, startPoint x: 297, startPoint y: 123, endPoint x: 154, endPoint y: 110, distance: 144.4
click at [154, 110] on nav "1 Organizations big m Filter by subscription status" at bounding box center [297, 129] width 557 height 51
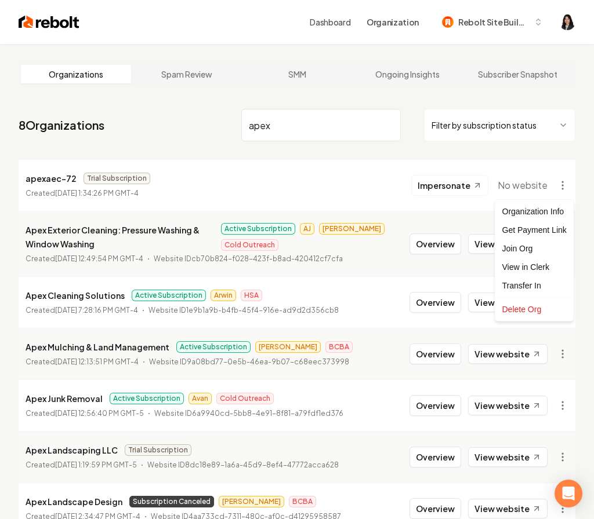
click at [560, 184] on html "Dashboard Organization Rebolt Site Builder Organizations Spam Review SMM Ongoin…" at bounding box center [297, 259] width 594 height 519
click at [559, 242] on html "Dashboard Organization Rebolt Site Builder Organizations Spam Review SMM Ongoin…" at bounding box center [297, 259] width 594 height 519
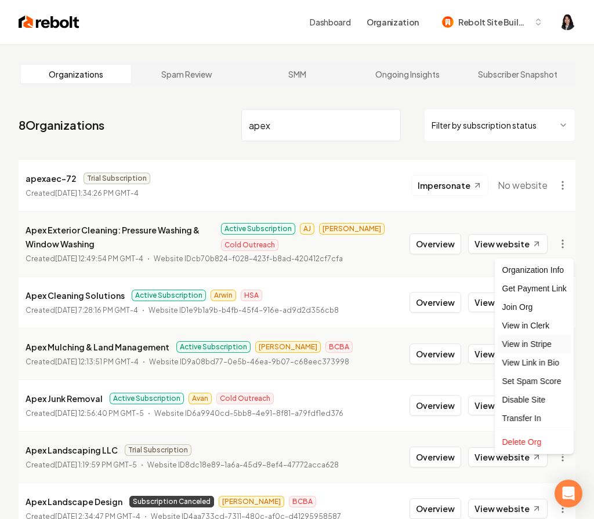
click at [540, 349] on link "View in Stripe" at bounding box center [534, 344] width 74 height 19
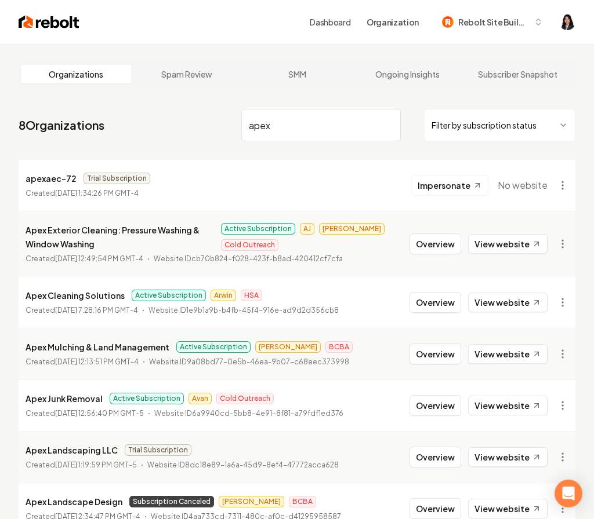
drag, startPoint x: 285, startPoint y: 121, endPoint x: 182, endPoint y: 120, distance: 102.6
click at [182, 120] on nav "8 Organizations apex Filter by subscription status" at bounding box center [297, 129] width 557 height 51
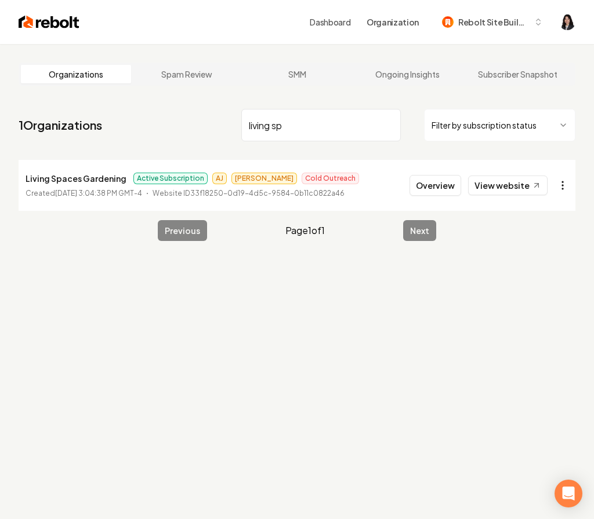
click at [555, 188] on html "Dashboard Organization Rebolt Site Builder Organizations Spam Review SMM Ongoin…" at bounding box center [297, 259] width 594 height 519
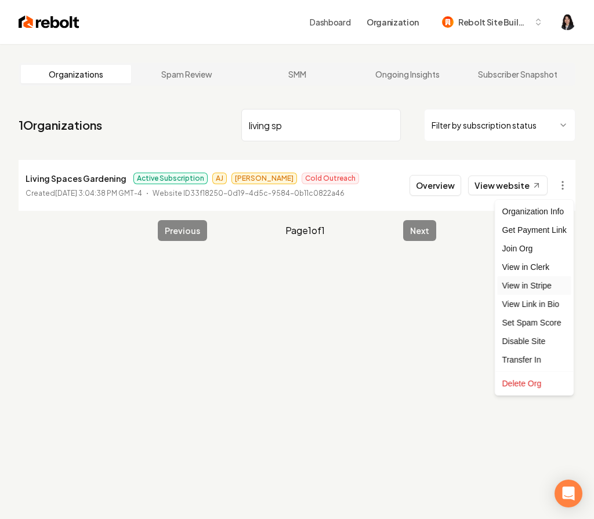
click at [546, 284] on link "View in Stripe" at bounding box center [534, 286] width 74 height 19
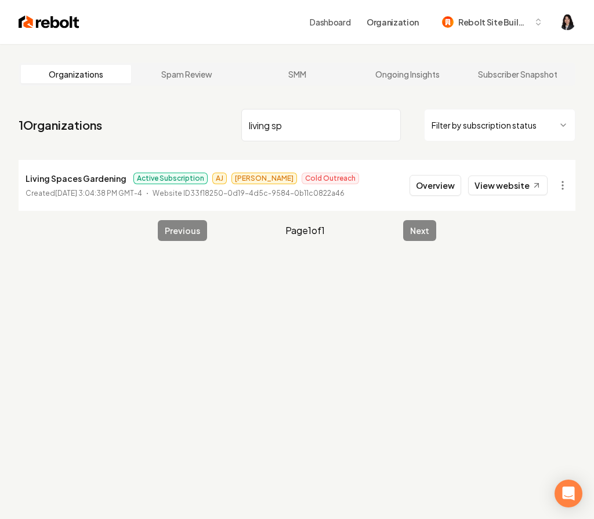
drag, startPoint x: 317, startPoint y: 125, endPoint x: 175, endPoint y: 111, distance: 142.1
click at [175, 111] on nav "1 Organizations living sp Filter by subscription status" at bounding box center [297, 129] width 557 height 51
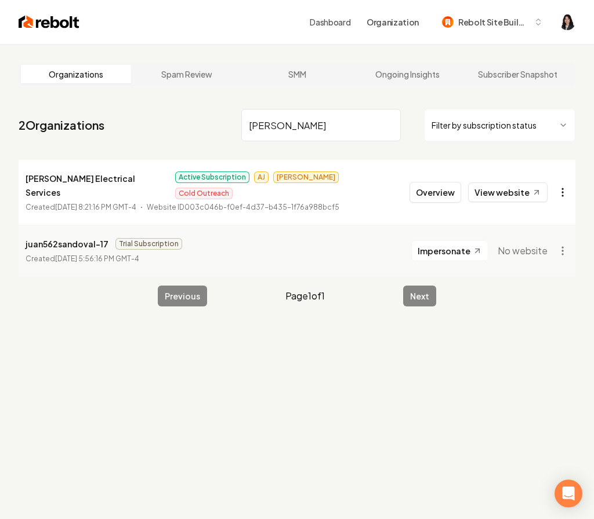
click at [562, 185] on html "Dashboard Organization Rebolt Site Builder Organizations Spam Review SMM Ongoin…" at bounding box center [297, 259] width 594 height 519
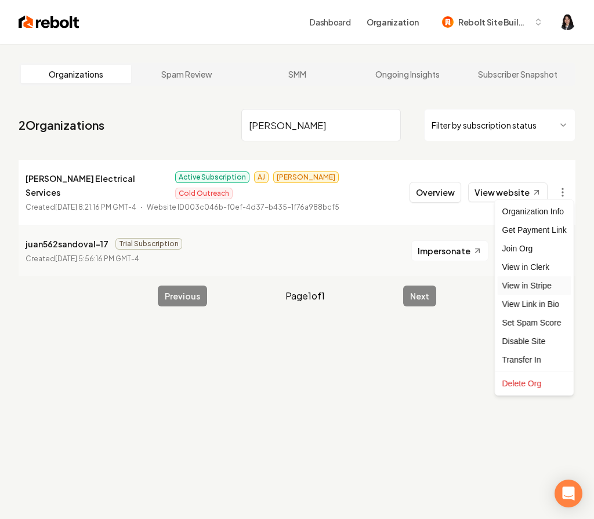
click at [548, 287] on link "View in Stripe" at bounding box center [534, 286] width 74 height 19
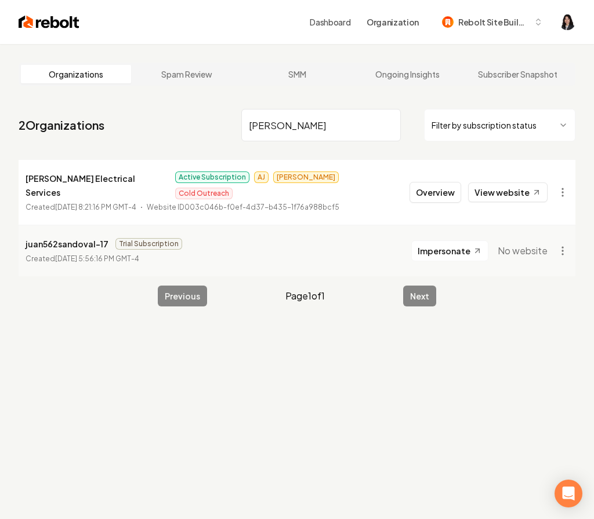
drag, startPoint x: 314, startPoint y: 130, endPoint x: 229, endPoint y: 130, distance: 84.6
click at [229, 130] on nav "2 Organizations [PERSON_NAME] Filter by subscription status" at bounding box center [297, 129] width 557 height 51
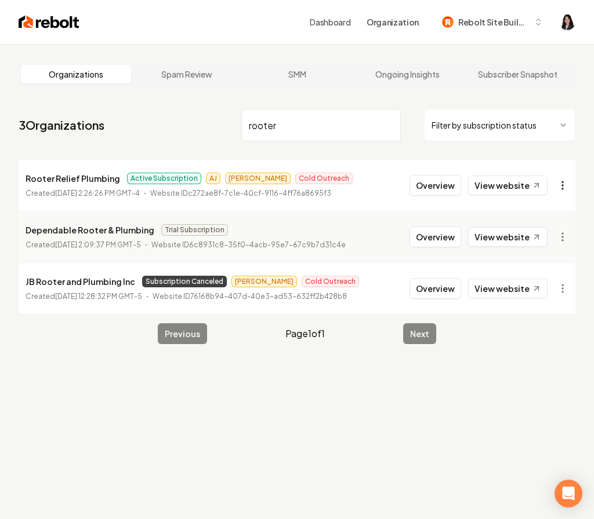
type input "rooter"
click at [558, 186] on html "Dashboard Organization Rebolt Site Builder Organizations Spam Review SMM Ongoin…" at bounding box center [297, 259] width 594 height 519
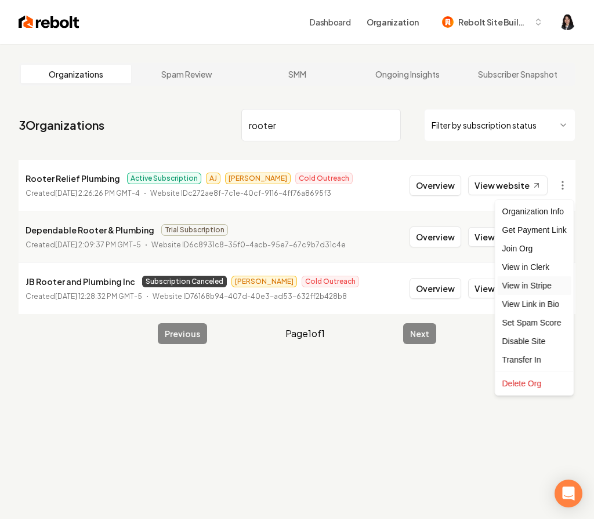
click at [551, 288] on link "View in Stripe" at bounding box center [534, 286] width 74 height 19
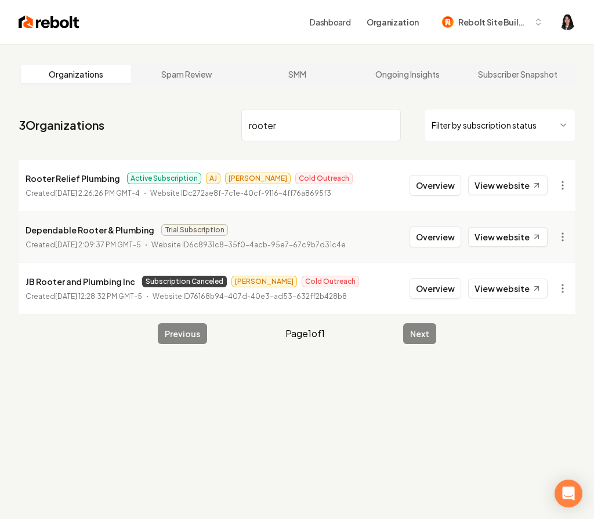
click at [390, 125] on input "rooter" at bounding box center [320, 125] width 159 height 32
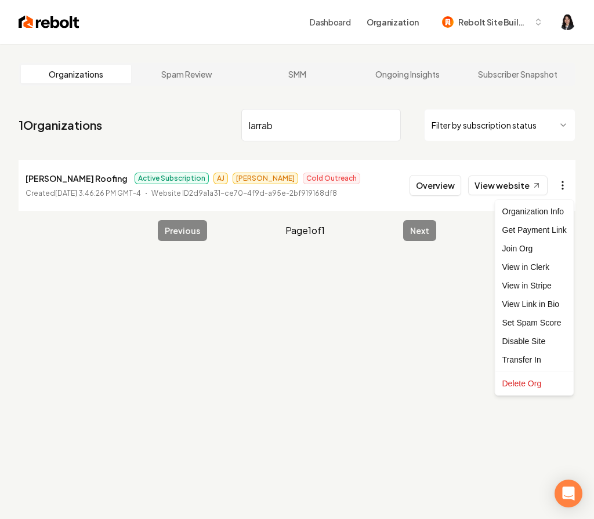
click at [558, 185] on html "Dashboard Organization Rebolt Site Builder Organizations Spam Review SMM Ongoin…" at bounding box center [297, 259] width 594 height 519
click at [537, 290] on link "View in Stripe" at bounding box center [534, 286] width 74 height 19
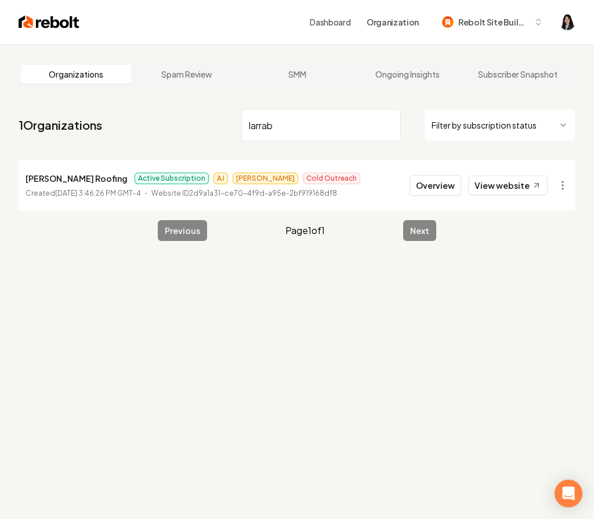
drag, startPoint x: 298, startPoint y: 126, endPoint x: 115, endPoint y: 83, distance: 187.6
click at [115, 83] on main "Organizations Spam Review SMM Ongoing Insights Subscriber Snapshot 1 Organizati…" at bounding box center [297, 152] width 594 height 216
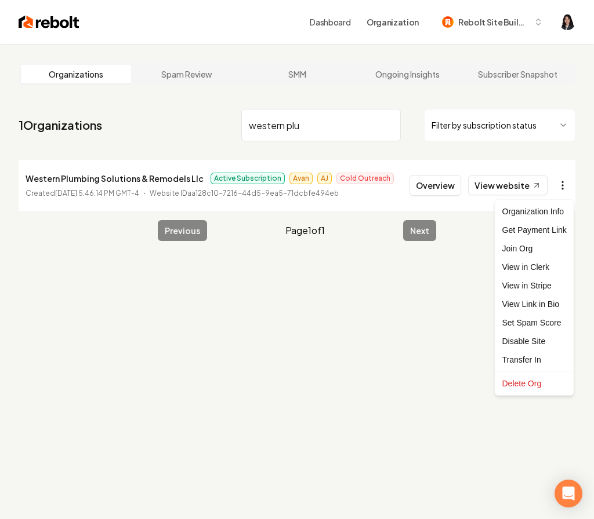
click at [558, 185] on html "Dashboard Organization Rebolt Site Builder Organizations Spam Review SMM Ongoin…" at bounding box center [297, 259] width 594 height 519
click at [553, 288] on link "View in Stripe" at bounding box center [534, 286] width 74 height 19
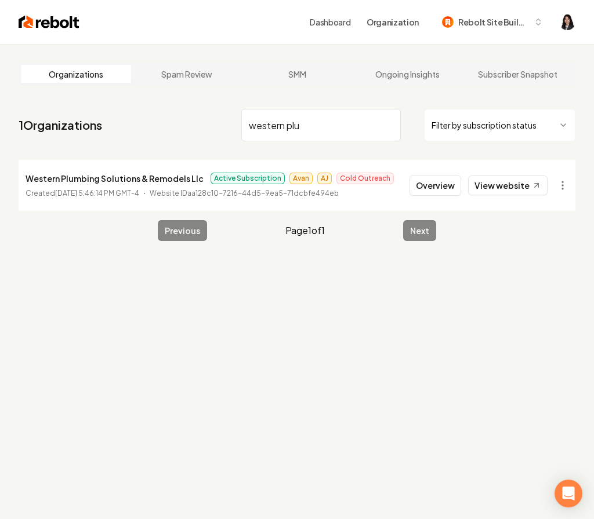
drag, startPoint x: 341, startPoint y: 123, endPoint x: 117, endPoint y: 103, distance: 225.3
click at [117, 103] on main "Organizations Spam Review SMM Ongoing Insights Subscriber Snapshot 1 Organizati…" at bounding box center [297, 152] width 594 height 216
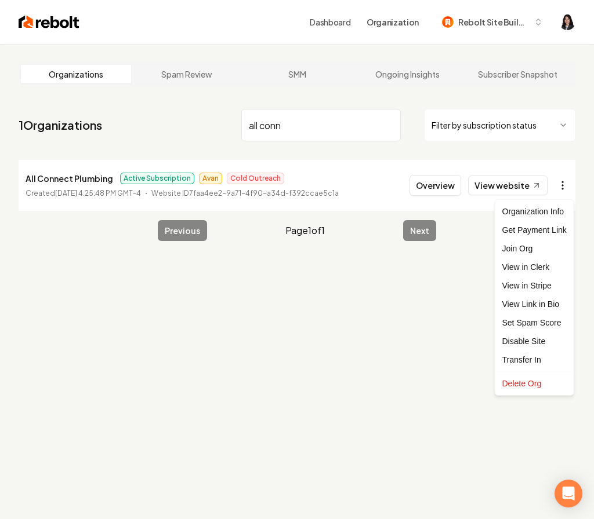
click at [562, 183] on html "Dashboard Organization Rebolt Site Builder Organizations Spam Review SMM Ongoin…" at bounding box center [297, 259] width 594 height 519
click at [543, 290] on link "View in Stripe" at bounding box center [534, 286] width 74 height 19
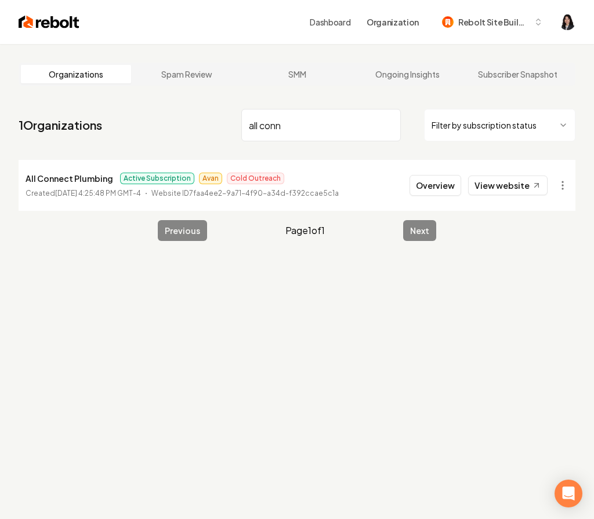
click at [299, 130] on input "all conn" at bounding box center [320, 125] width 159 height 32
drag, startPoint x: 306, startPoint y: 127, endPoint x: 171, endPoint y: 99, distance: 137.5
click at [171, 100] on main "Organizations Spam Review SMM Ongoing Insights Subscriber Snapshot 1 Organizati…" at bounding box center [297, 152] width 594 height 216
click at [564, 189] on html "Dashboard Organization Rebolt Site Builder Organizations Spam Review SMM Ongoin…" at bounding box center [297, 259] width 594 height 519
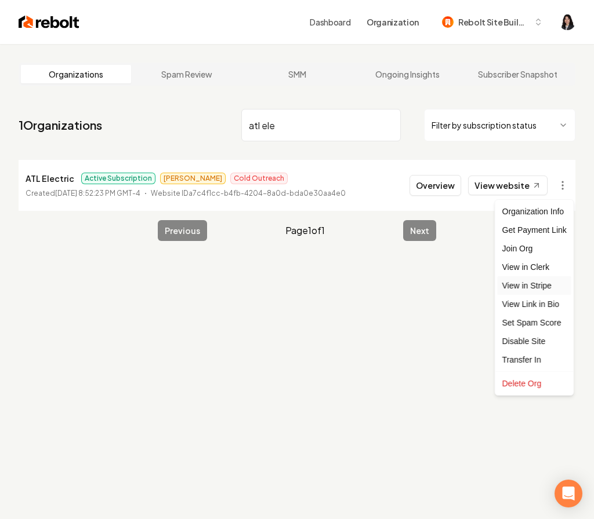
click at [536, 286] on link "View in Stripe" at bounding box center [534, 286] width 74 height 19
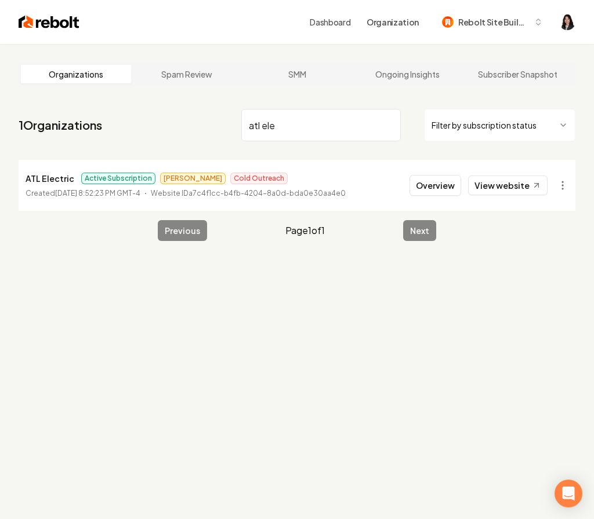
drag, startPoint x: 318, startPoint y: 134, endPoint x: 174, endPoint y: 110, distance: 145.8
click at [174, 110] on nav "1 Organizations atl ele Filter by subscription status" at bounding box center [297, 129] width 557 height 51
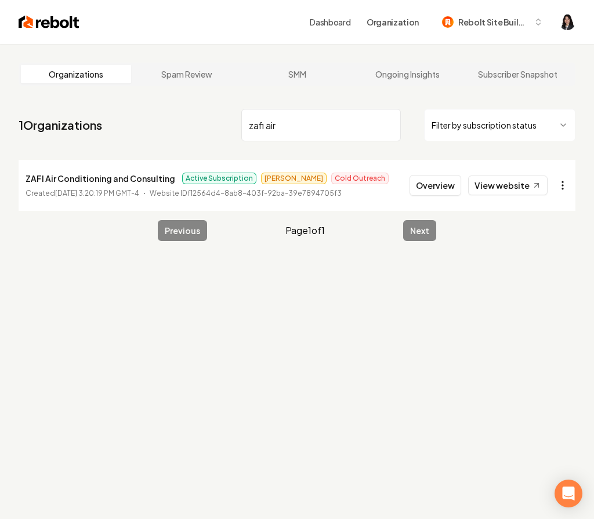
click at [564, 187] on html "Dashboard Organization Rebolt Site Builder Organizations Spam Review SMM Ongoin…" at bounding box center [297, 259] width 594 height 519
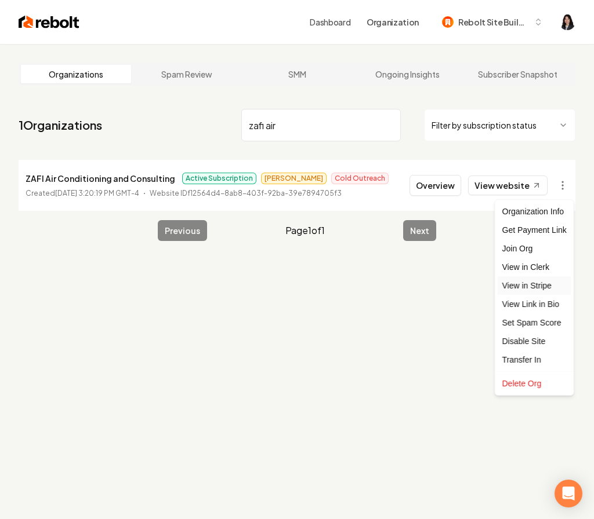
click at [544, 289] on link "View in Stripe" at bounding box center [534, 286] width 74 height 19
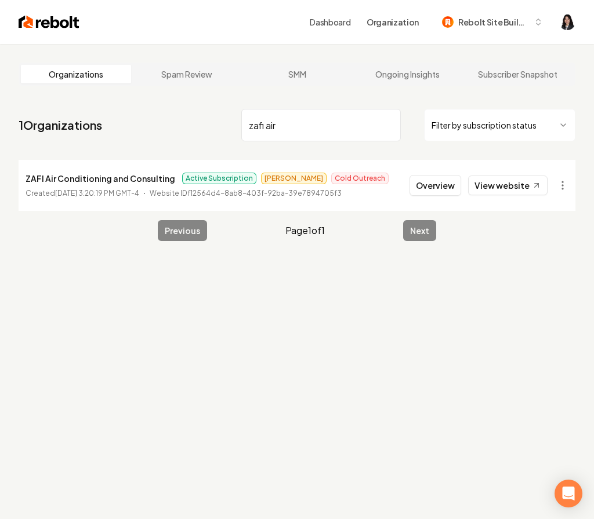
drag, startPoint x: 296, startPoint y: 125, endPoint x: 158, endPoint y: 112, distance: 138.5
click at [158, 112] on nav "1 Organizations zafi air Filter by subscription status" at bounding box center [297, 129] width 557 height 51
type input "z"
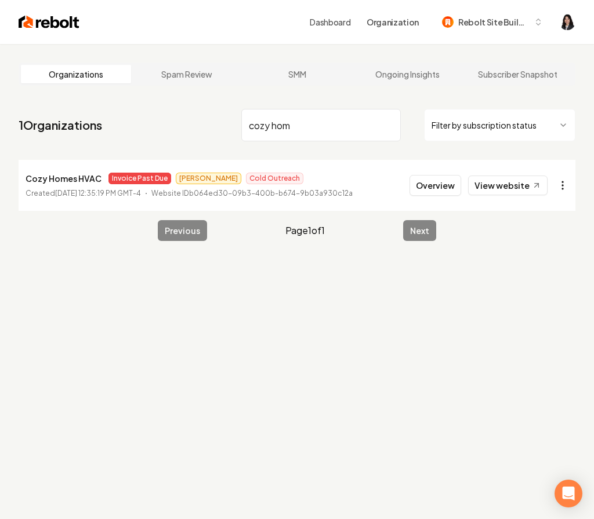
click at [564, 182] on html "Dashboard Organization Rebolt Site Builder Organizations Spam Review SMM Ongoin…" at bounding box center [297, 259] width 594 height 519
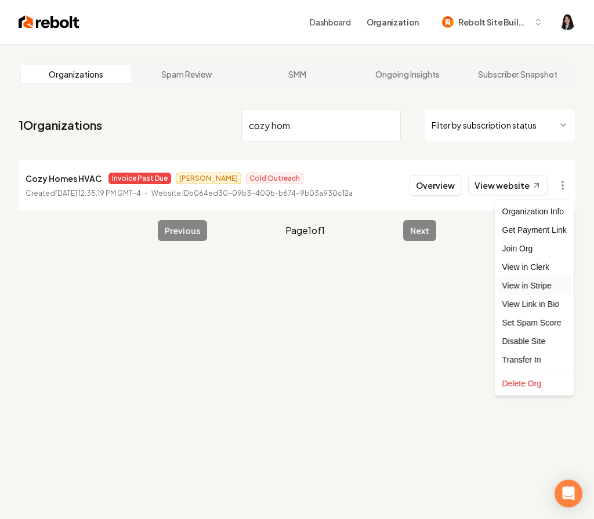
click at [554, 289] on link "View in Stripe" at bounding box center [534, 286] width 74 height 19
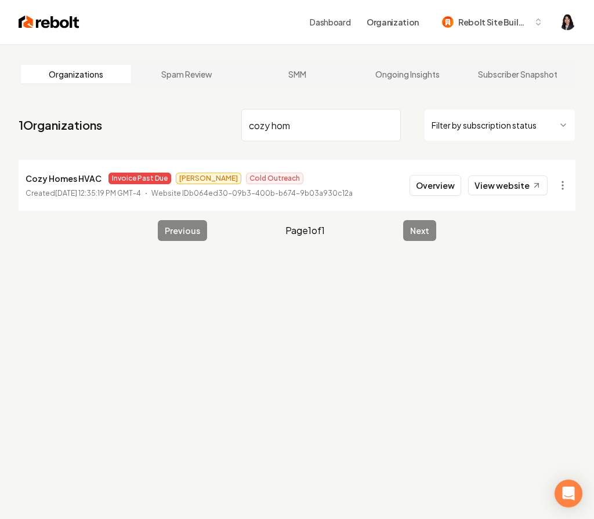
drag, startPoint x: 328, startPoint y: 133, endPoint x: 139, endPoint y: 114, distance: 190.0
click at [139, 114] on nav "1 Organizations cozy hom Filter by subscription status" at bounding box center [297, 129] width 557 height 51
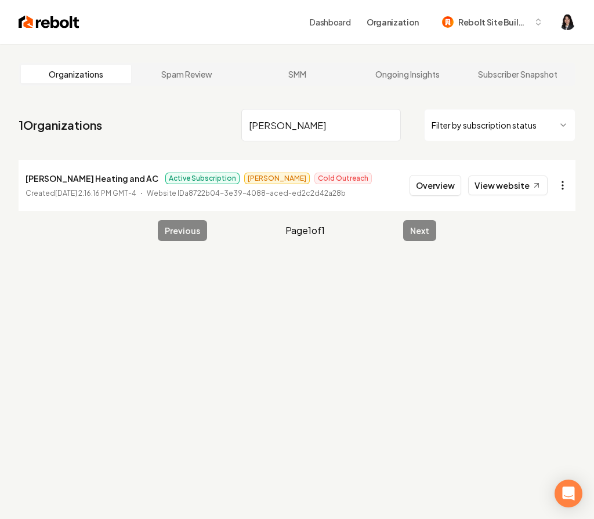
click at [562, 187] on html "Dashboard Organization Rebolt Site Builder Organizations Spam Review SMM Ongoin…" at bounding box center [297, 259] width 594 height 519
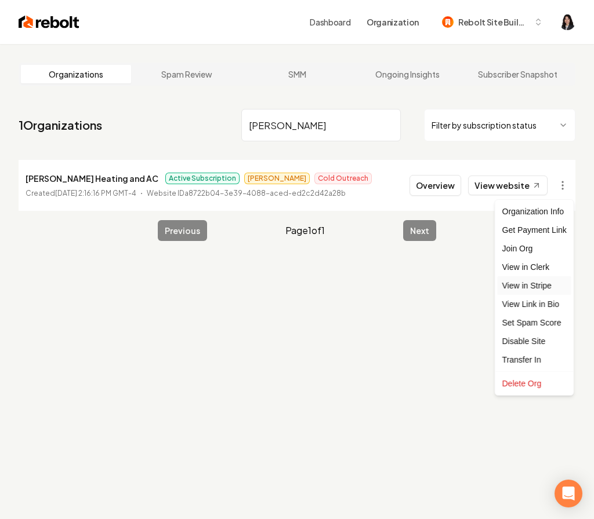
click at [540, 289] on link "View in Stripe" at bounding box center [534, 286] width 74 height 19
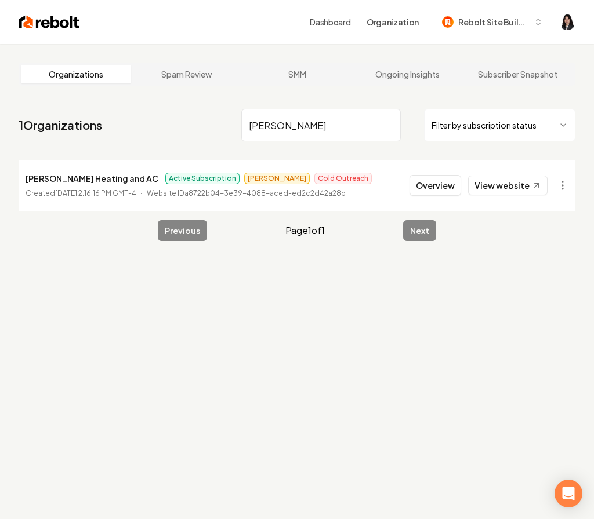
drag, startPoint x: 332, startPoint y: 121, endPoint x: 164, endPoint y: 105, distance: 168.9
click at [164, 107] on nav "1 Organizations [PERSON_NAME] Filter by subscription status" at bounding box center [297, 129] width 557 height 51
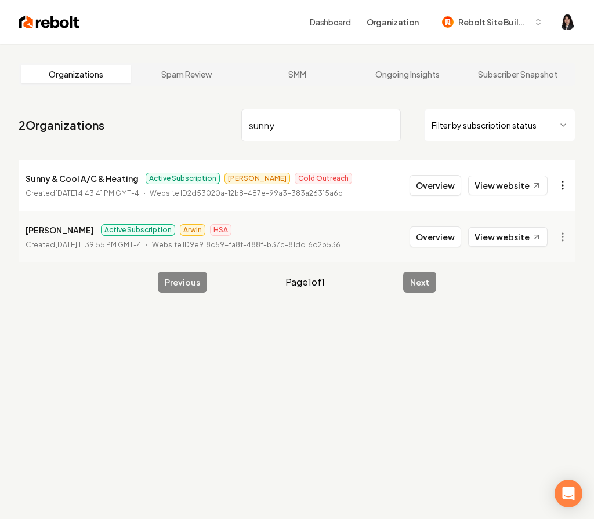
click at [558, 181] on html "Dashboard Organization Rebolt Site Builder Organizations Spam Review SMM Ongoin…" at bounding box center [297, 259] width 594 height 519
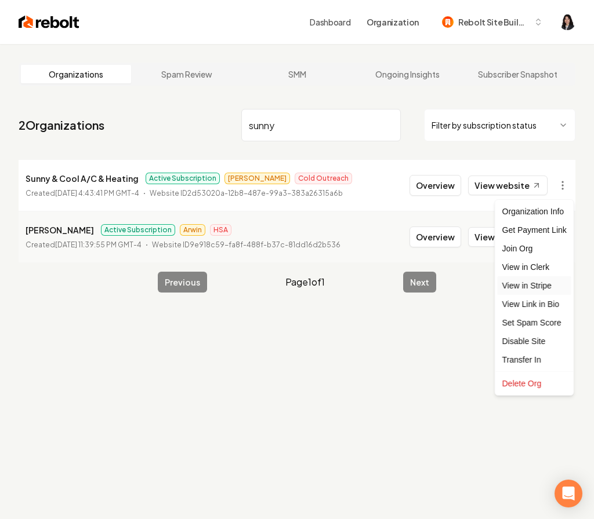
click at [547, 286] on link "View in Stripe" at bounding box center [534, 286] width 74 height 19
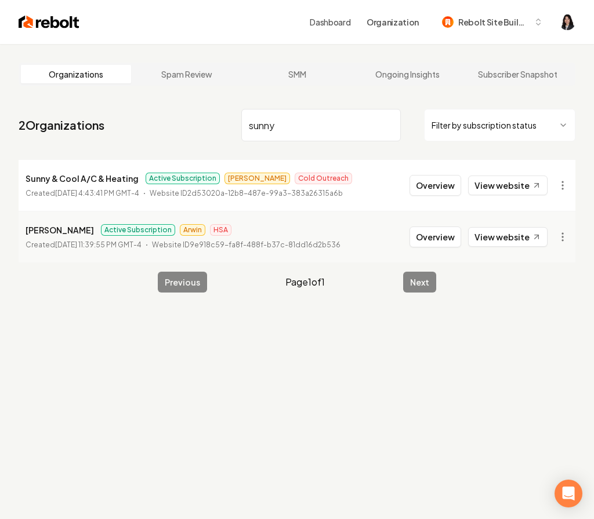
drag, startPoint x: 321, startPoint y: 127, endPoint x: 101, endPoint y: 108, distance: 221.1
click at [101, 108] on nav "2 Organizations sunny Filter by subscription status" at bounding box center [297, 129] width 557 height 51
type input "e"
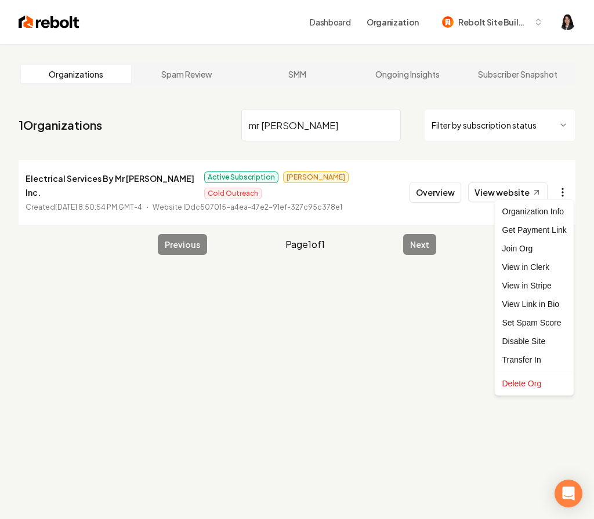
click at [561, 181] on html "Dashboard Organization Rebolt Site Builder Organizations Spam Review SMM Ongoin…" at bounding box center [297, 259] width 594 height 519
click at [551, 291] on link "View in Stripe" at bounding box center [534, 286] width 74 height 19
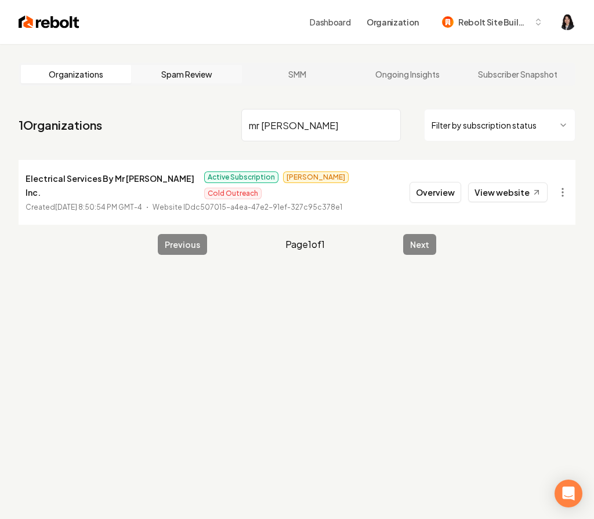
drag, startPoint x: 303, startPoint y: 128, endPoint x: 147, endPoint y: 78, distance: 163.9
click at [147, 78] on main "Organizations Spam Review SMM Ongoing Insights Subscriber Snapshot 1 Organizati…" at bounding box center [297, 159] width 594 height 230
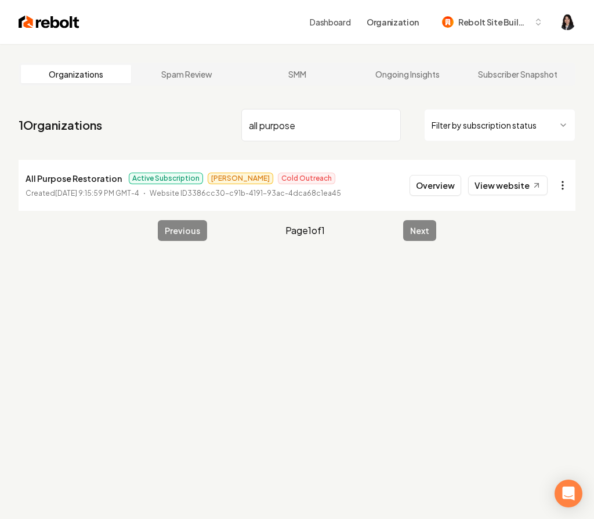
type input "all purpose"
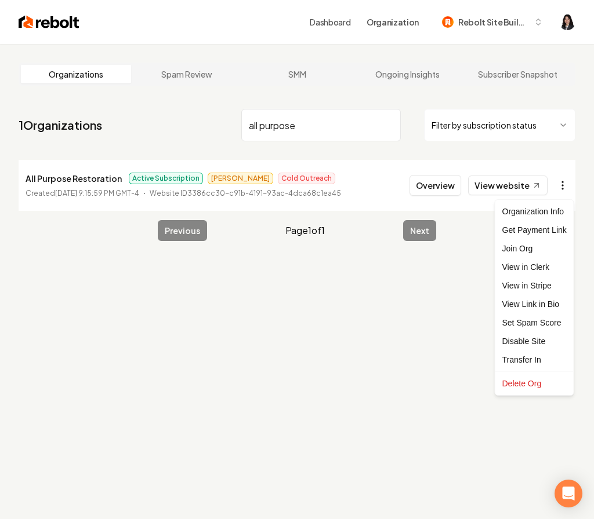
click at [565, 184] on html "Dashboard Organization Rebolt Site Builder Organizations Spam Review SMM Ongoin…" at bounding box center [297, 259] width 594 height 519
click at [535, 285] on link "View in Stripe" at bounding box center [534, 286] width 74 height 19
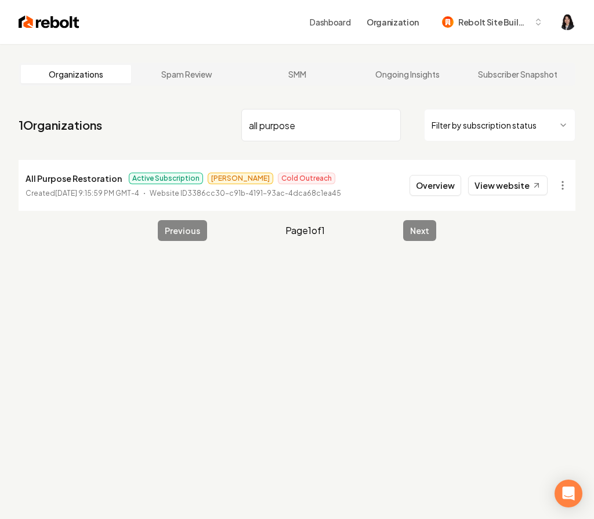
click at [389, 124] on input "all purpose" at bounding box center [320, 125] width 159 height 32
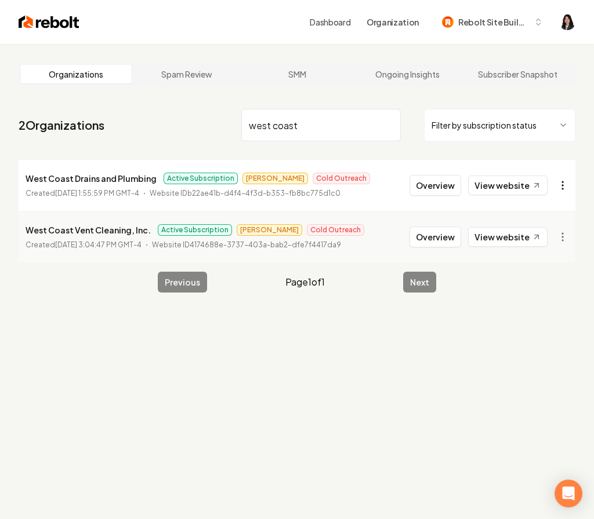
click at [564, 183] on html "Dashboard Organization Rebolt Site Builder Organizations Spam Review SMM Ongoin…" at bounding box center [297, 259] width 594 height 519
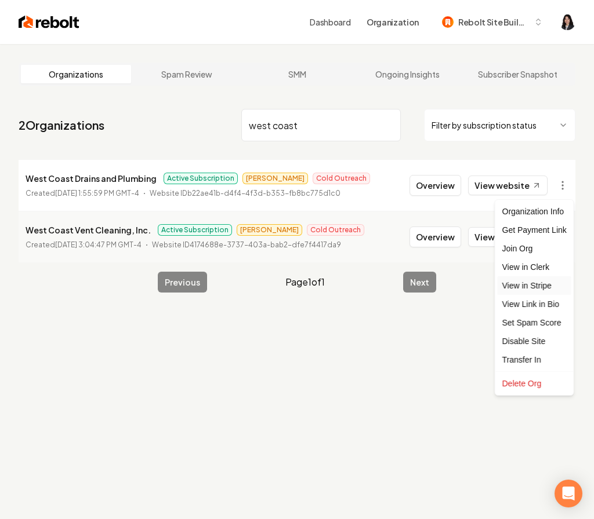
click at [546, 284] on link "View in Stripe" at bounding box center [534, 286] width 74 height 19
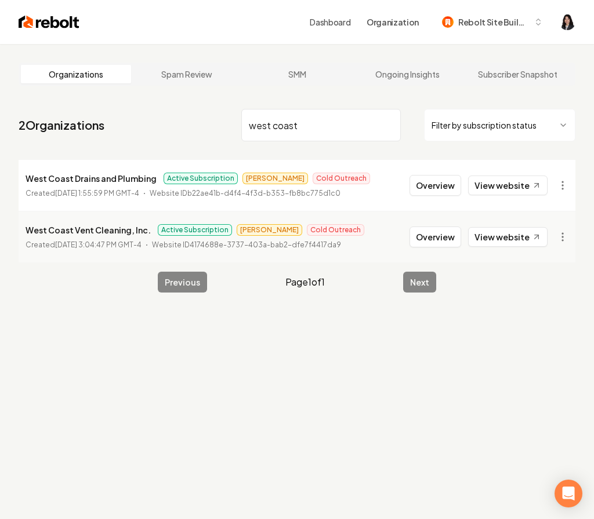
drag, startPoint x: 326, startPoint y: 122, endPoint x: 187, endPoint y: 108, distance: 140.5
click at [187, 108] on nav "2 Organizations west coast Filter by subscription status" at bounding box center [297, 129] width 557 height 51
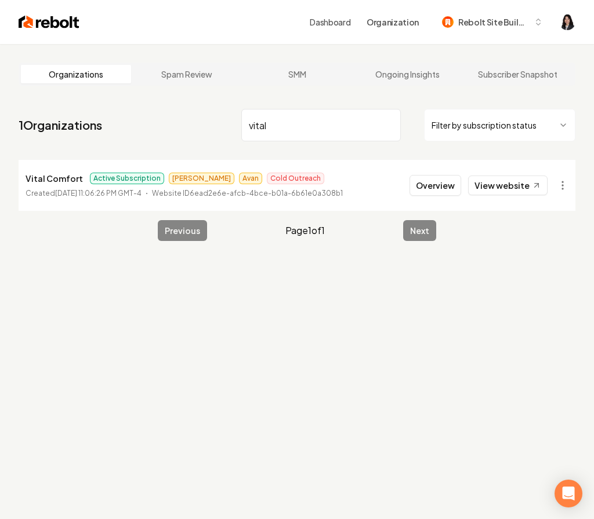
click at [564, 189] on html "Dashboard Organization Rebolt Site Builder Organizations Spam Review SMM Ongoin…" at bounding box center [297, 259] width 594 height 519
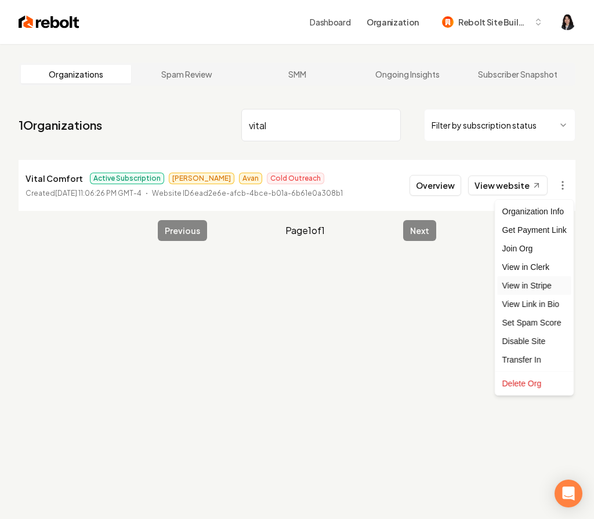
click at [546, 286] on link "View in Stripe" at bounding box center [534, 286] width 74 height 19
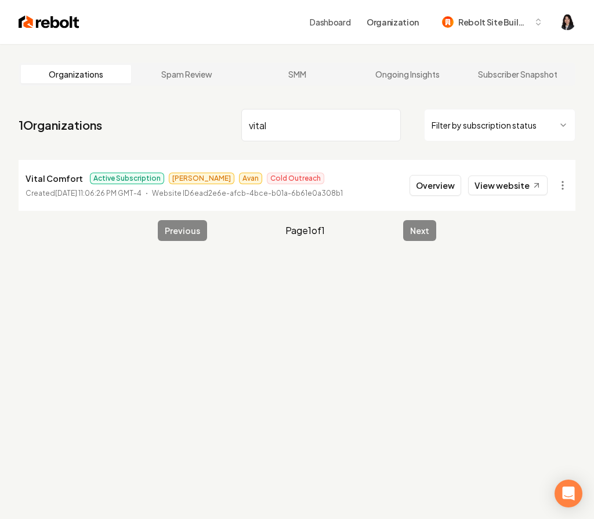
drag, startPoint x: 304, startPoint y: 128, endPoint x: 173, endPoint y: 126, distance: 130.5
click at [173, 126] on nav "1 Organizations vital Filter by subscription status" at bounding box center [297, 129] width 557 height 51
type input "bellarose"
click at [562, 186] on html "Dashboard Organization Rebolt Site Builder Organizations Spam Review SMM Ongoin…" at bounding box center [297, 259] width 594 height 519
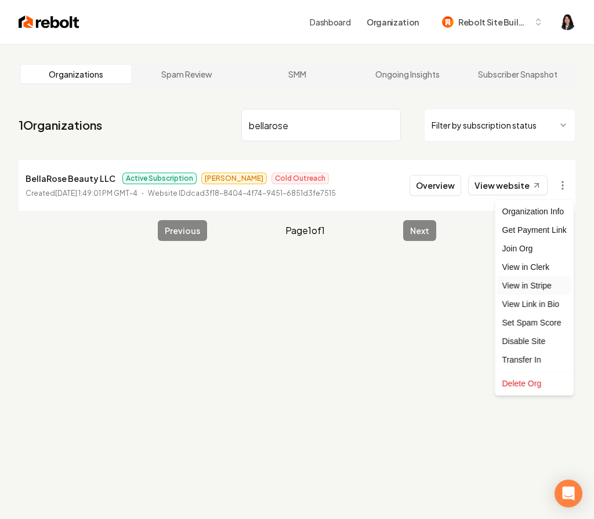
click at [553, 285] on link "View in Stripe" at bounding box center [534, 286] width 74 height 19
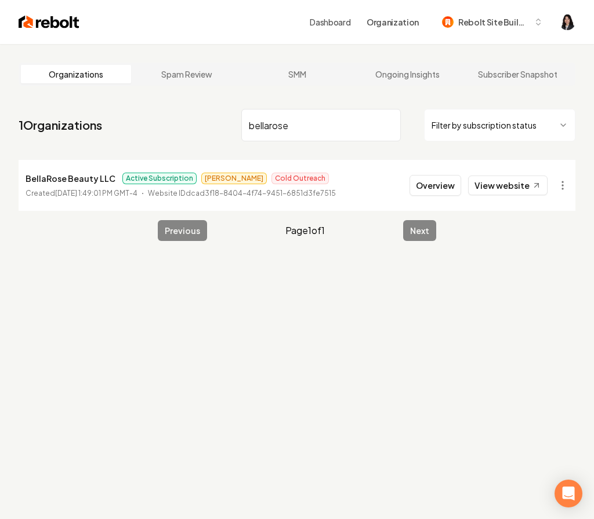
drag, startPoint x: 299, startPoint y: 133, endPoint x: 166, endPoint y: 128, distance: 132.9
click at [166, 128] on nav "1 Organizations bellarose Filter by subscription status" at bounding box center [297, 129] width 557 height 51
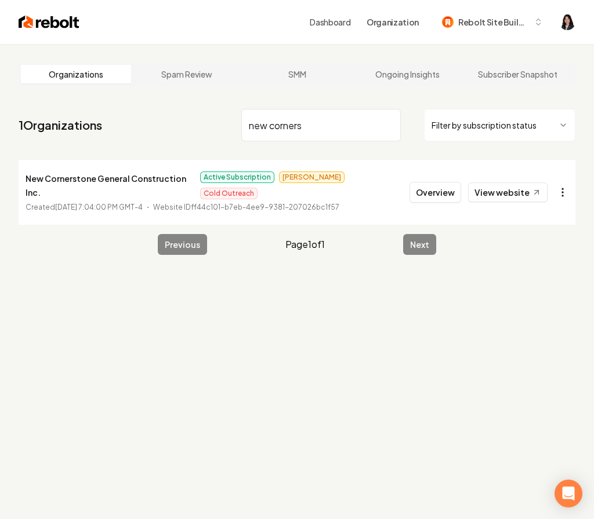
type input "new corners"
click at [560, 184] on html "Dashboard Organization Rebolt Site Builder Organizations Spam Review SMM Ongoin…" at bounding box center [297, 259] width 594 height 519
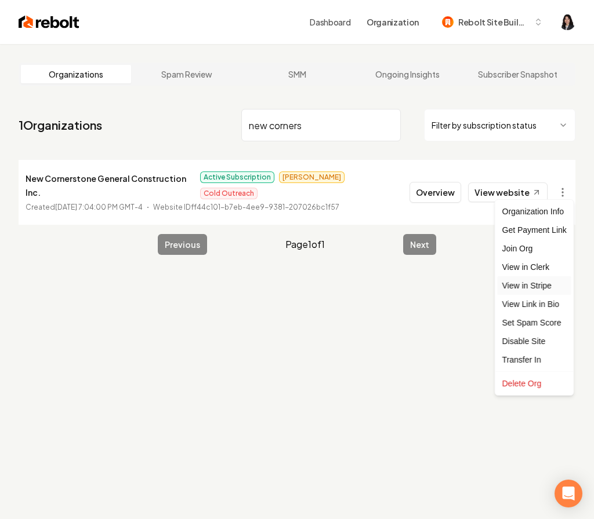
click at [542, 289] on link "View in Stripe" at bounding box center [534, 286] width 74 height 19
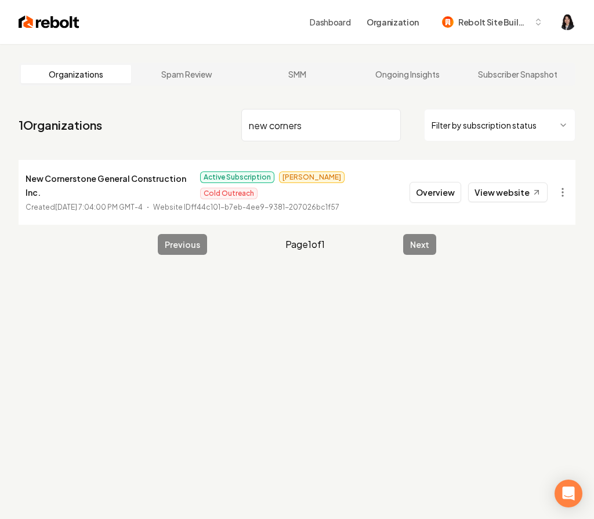
drag, startPoint x: 343, startPoint y: 121, endPoint x: 130, endPoint y: 68, distance: 219.2
click at [130, 68] on main "Organizations Spam Review SMM Ongoing Insights Subscriber Snapshot 1 Organizati…" at bounding box center [297, 159] width 594 height 230
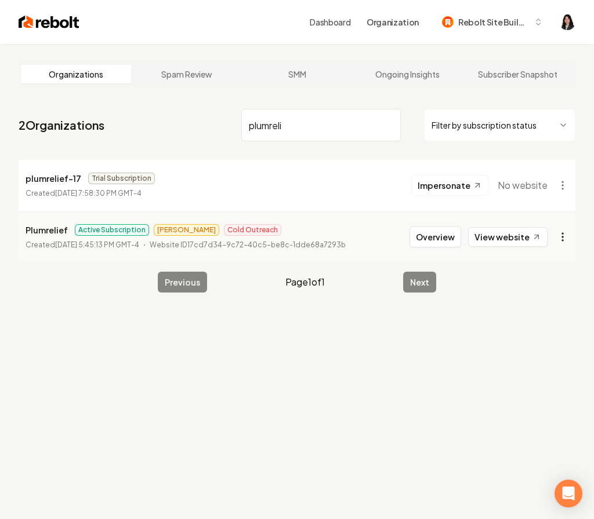
type input "plumreli"
click at [563, 243] on html "Dashboard Organization Rebolt Site Builder Organizations Spam Review SMM Ongoin…" at bounding box center [297, 259] width 594 height 519
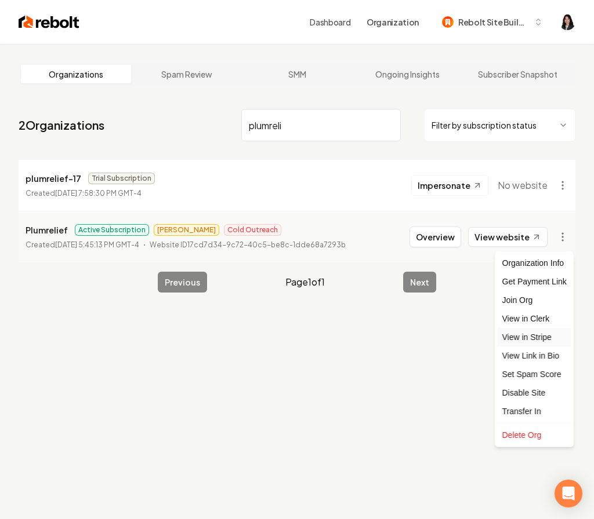
click at [551, 337] on link "View in Stripe" at bounding box center [534, 337] width 74 height 19
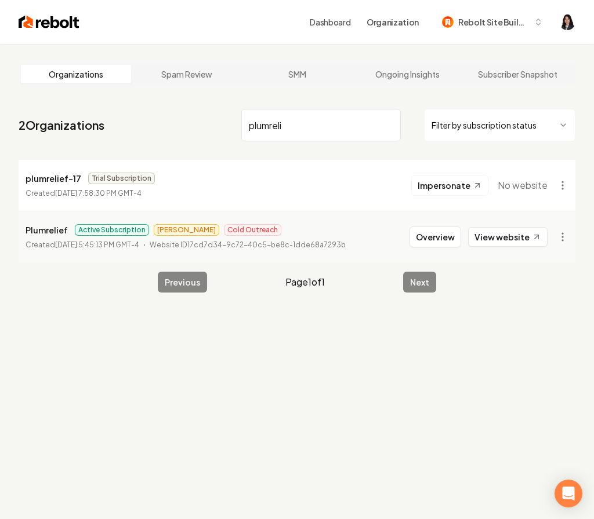
drag, startPoint x: 301, startPoint y: 125, endPoint x: 172, endPoint y: 101, distance: 131.5
click at [172, 101] on main "Organizations Spam Review SMM Ongoing Insights Subscriber Snapshot 2 Organizati…" at bounding box center [297, 177] width 594 height 267
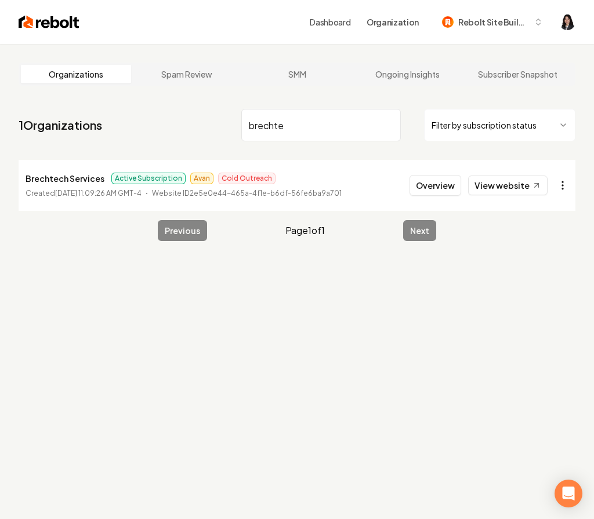
type input "brechte"
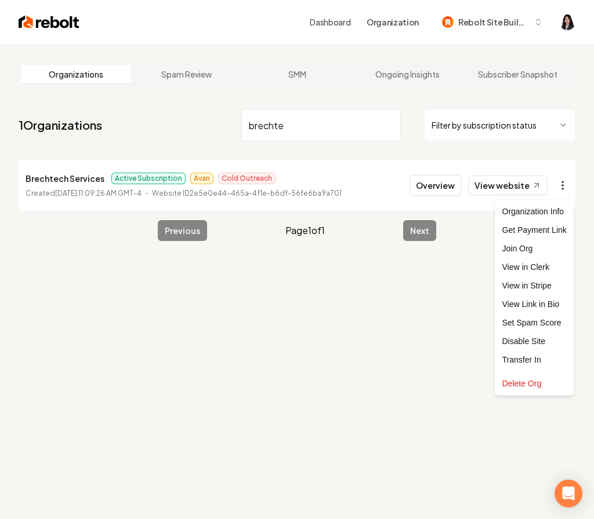
click at [565, 184] on html "Dashboard Organization Rebolt Site Builder Organizations Spam Review SMM Ongoin…" at bounding box center [297, 259] width 594 height 519
click at [553, 289] on link "View in Stripe" at bounding box center [534, 286] width 74 height 19
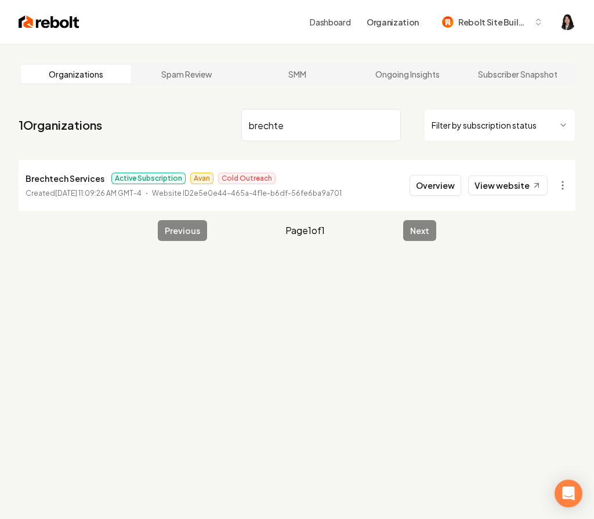
drag, startPoint x: 300, startPoint y: 125, endPoint x: 152, endPoint y: 108, distance: 148.7
click at [152, 108] on nav "1 Organizations brechte Filter by subscription status" at bounding box center [297, 129] width 557 height 51
click at [561, 181] on html "Dashboard Organization Rebolt Site Builder Organizations Spam Review SMM Ongoin…" at bounding box center [297, 259] width 594 height 519
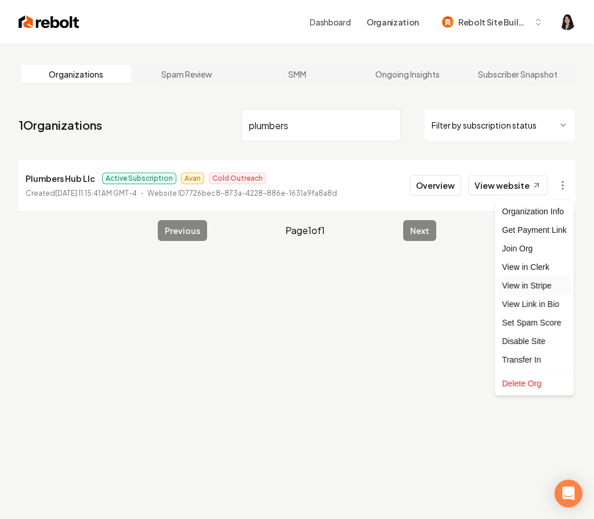
click at [543, 288] on link "View in Stripe" at bounding box center [534, 286] width 74 height 19
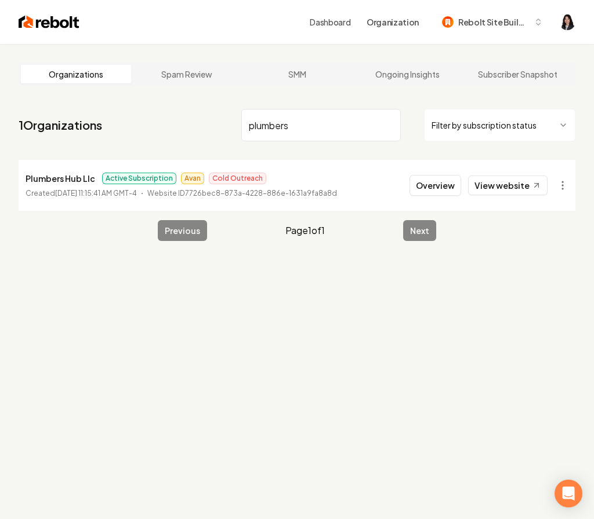
drag, startPoint x: 319, startPoint y: 132, endPoint x: 114, endPoint y: 103, distance: 207.4
click at [114, 102] on main "Organizations Spam Review SMM Ongoing Insights Subscriber Snapshot 1 Organizati…" at bounding box center [297, 152] width 594 height 216
click at [561, 186] on html "Dashboard Organization Rebolt Site Builder Organizations Spam Review SMM Ongoin…" at bounding box center [297, 259] width 594 height 519
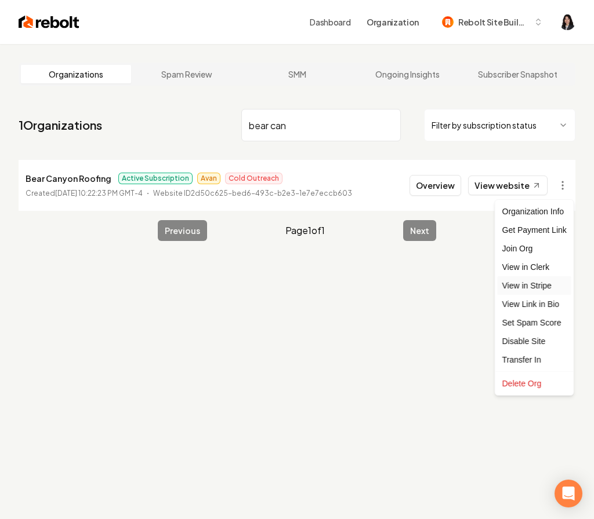
click at [537, 285] on link "View in Stripe" at bounding box center [534, 286] width 74 height 19
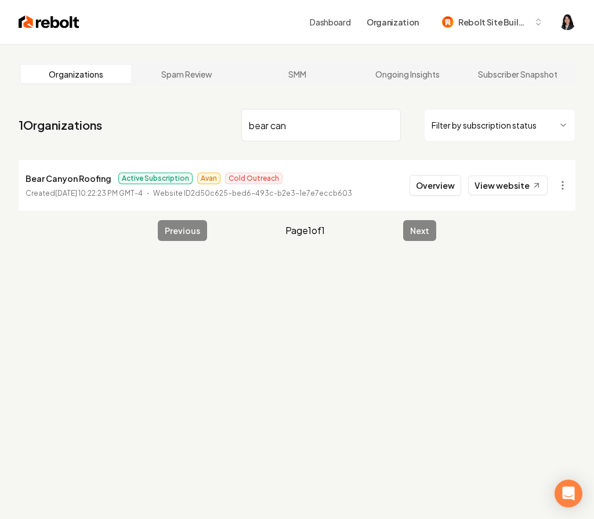
drag, startPoint x: 333, startPoint y: 128, endPoint x: 185, endPoint y: 106, distance: 149.6
click at [185, 106] on nav "1 Organizations bear can Filter by subscription status" at bounding box center [297, 129] width 557 height 51
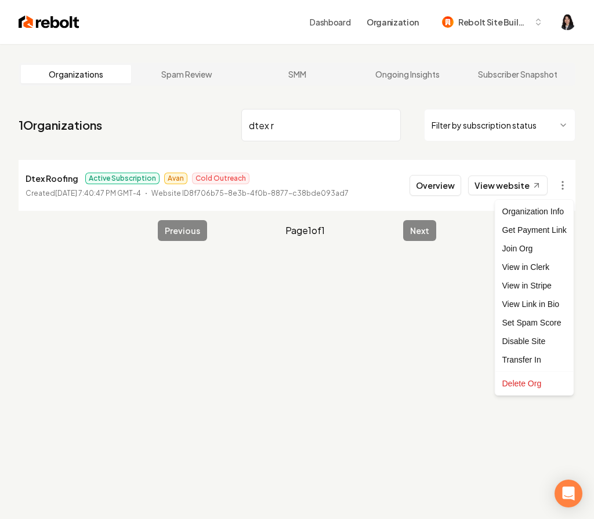
click at [562, 187] on html "Dashboard Organization Rebolt Site Builder Organizations Spam Review SMM Ongoin…" at bounding box center [297, 259] width 594 height 519
click at [548, 288] on link "View in Stripe" at bounding box center [534, 286] width 74 height 19
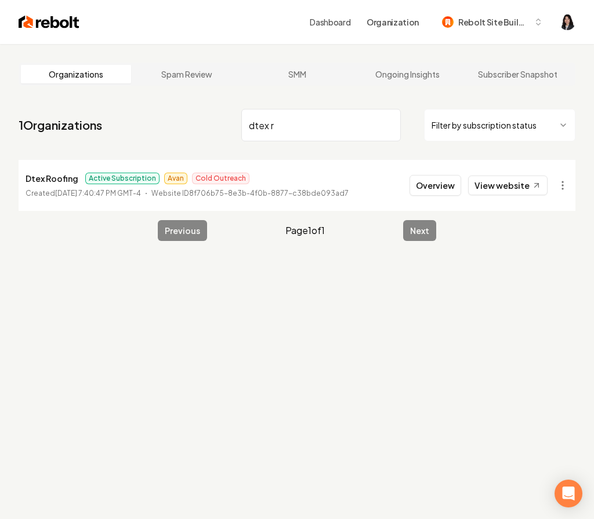
drag, startPoint x: 304, startPoint y: 129, endPoint x: 92, endPoint y: 140, distance: 212.5
click at [92, 140] on nav "1 Organizations dtex r Filter by subscription status" at bounding box center [297, 129] width 557 height 51
type input "dtex rjdc"
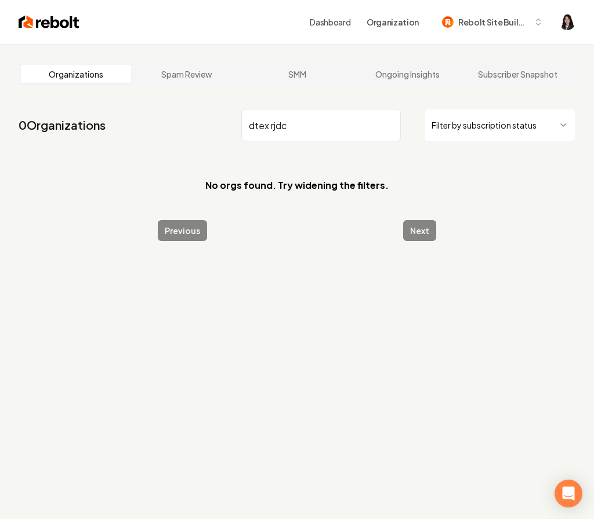
click at [389, 125] on input "dtex rjdc" at bounding box center [320, 125] width 159 height 32
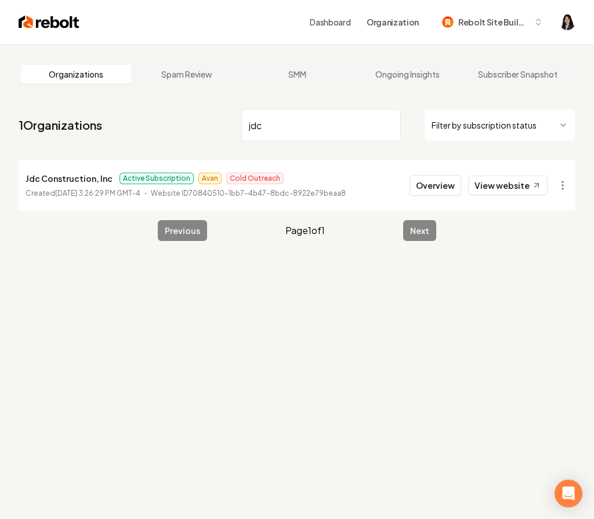
type input "jdc"
click at [561, 186] on html "Dashboard Organization Rebolt Site Builder Organizations Spam Review SMM Ongoin…" at bounding box center [297, 259] width 594 height 519
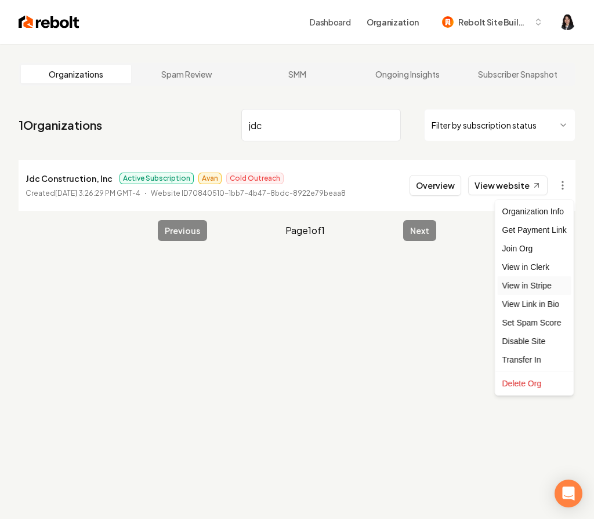
click at [546, 284] on link "View in Stripe" at bounding box center [534, 286] width 74 height 19
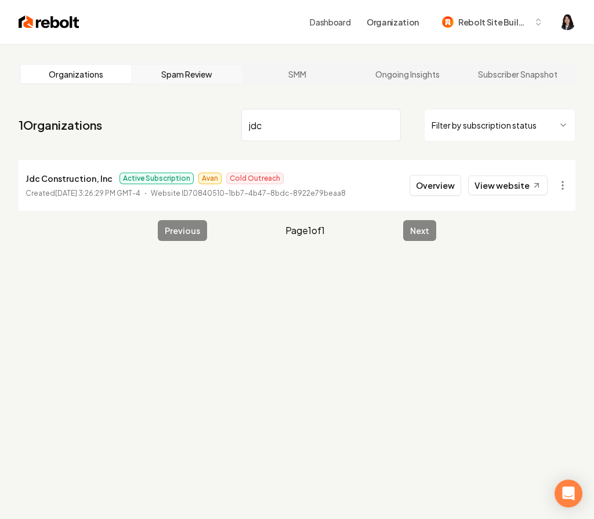
drag, startPoint x: 292, startPoint y: 132, endPoint x: 194, endPoint y: 83, distance: 108.9
click at [194, 83] on main "Organizations Spam Review SMM Ongoing Insights Subscriber Snapshot 1 Organizati…" at bounding box center [297, 152] width 594 height 216
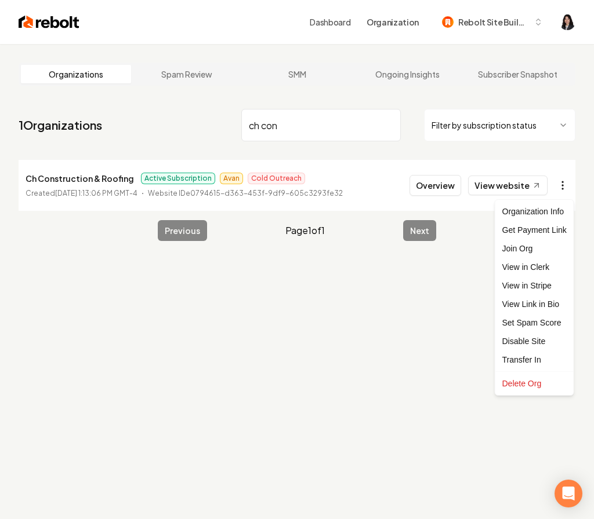
click at [564, 186] on html "Dashboard Organization Rebolt Site Builder Organizations Spam Review SMM Ongoin…" at bounding box center [297, 259] width 594 height 519
click at [540, 287] on link "View in Stripe" at bounding box center [534, 286] width 74 height 19
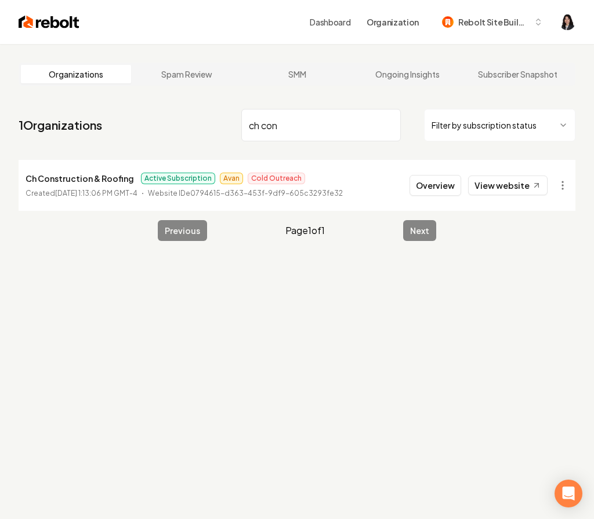
drag, startPoint x: 317, startPoint y: 123, endPoint x: 147, endPoint y: 87, distance: 174.3
click at [144, 89] on main "Organizations Spam Review SMM Ongoing Insights Subscriber Snapshot 1 Organizati…" at bounding box center [297, 152] width 594 height 216
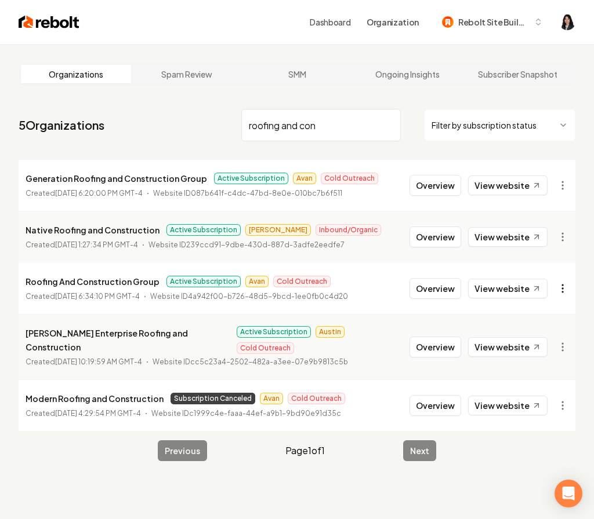
type input "roofing and con"
click at [560, 286] on html "Dashboard Organization Rebolt Site Builder Organizations Spam Review SMM Ongoin…" at bounding box center [297, 259] width 594 height 519
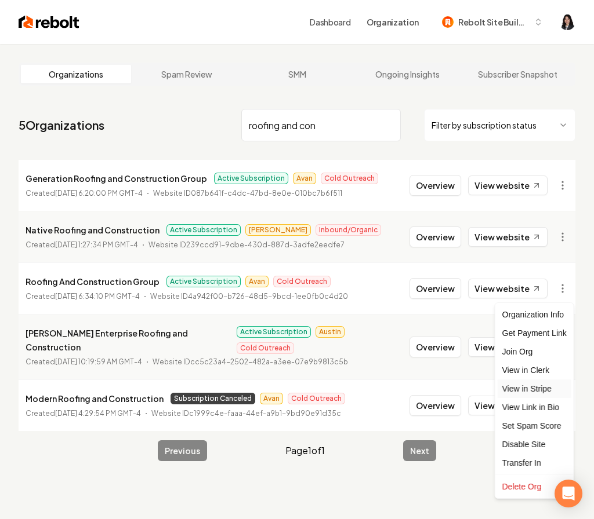
click at [536, 390] on link "View in Stripe" at bounding box center [534, 389] width 74 height 19
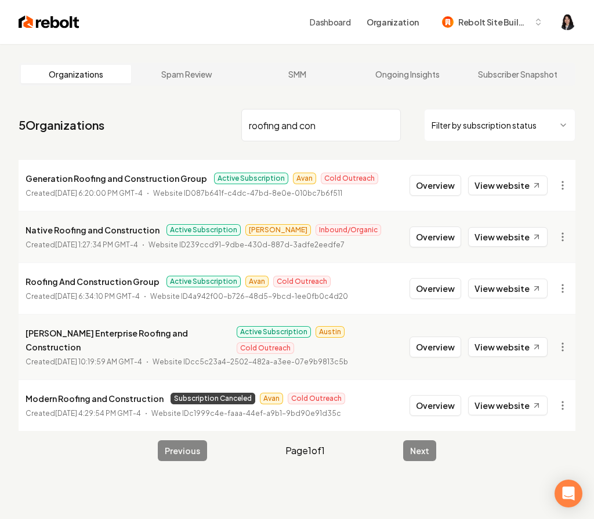
click at [387, 123] on input "roofing and con" at bounding box center [320, 125] width 159 height 32
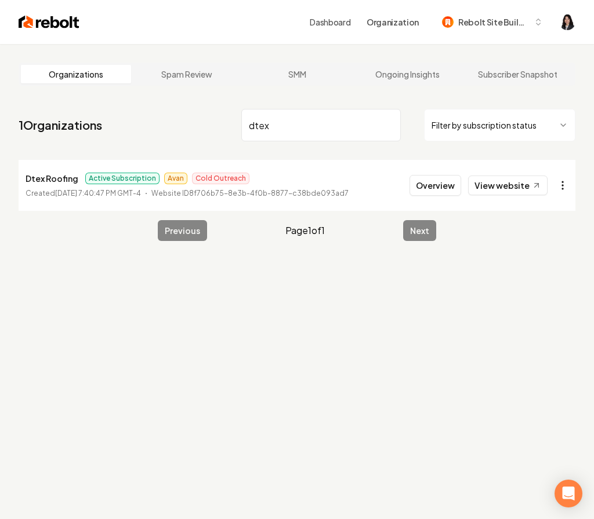
click at [564, 186] on html "Dashboard Organization Rebolt Site Builder Organizations Spam Review SMM Ongoin…" at bounding box center [297, 259] width 594 height 519
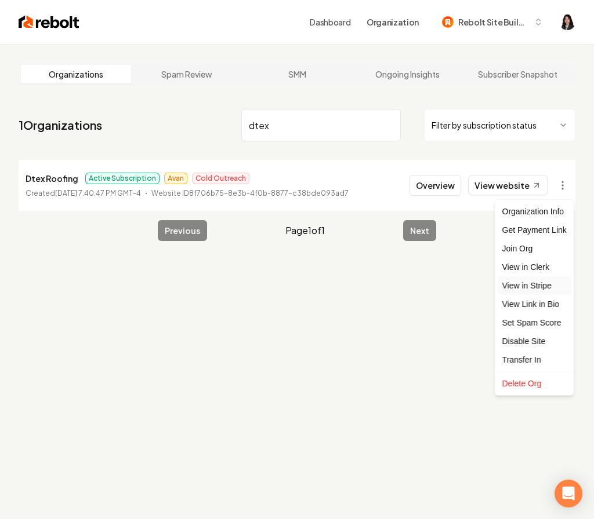
click at [549, 283] on link "View in Stripe" at bounding box center [534, 286] width 74 height 19
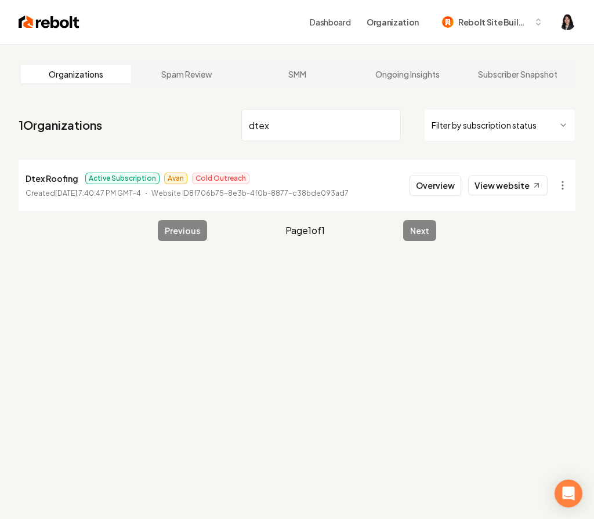
drag, startPoint x: 279, startPoint y: 121, endPoint x: 157, endPoint y: 83, distance: 128.6
click at [157, 83] on main "Organizations Spam Review SMM Ongoing Insights Subscriber Snapshot 1 Organizati…" at bounding box center [297, 152] width 594 height 216
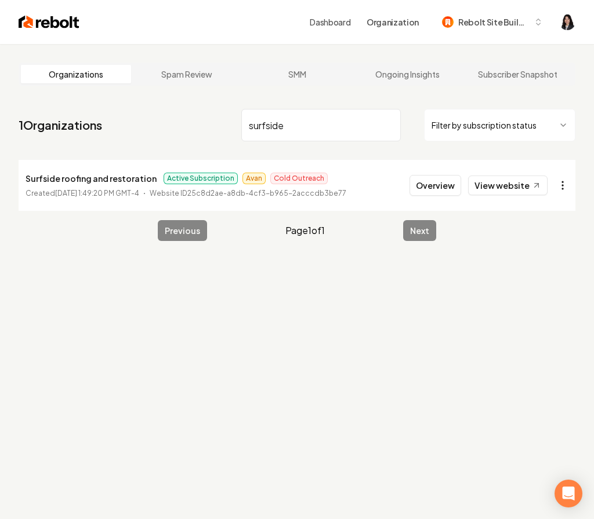
click at [562, 190] on html "Dashboard Organization Rebolt Site Builder Organizations Spam Review SMM Ongoin…" at bounding box center [297, 259] width 594 height 519
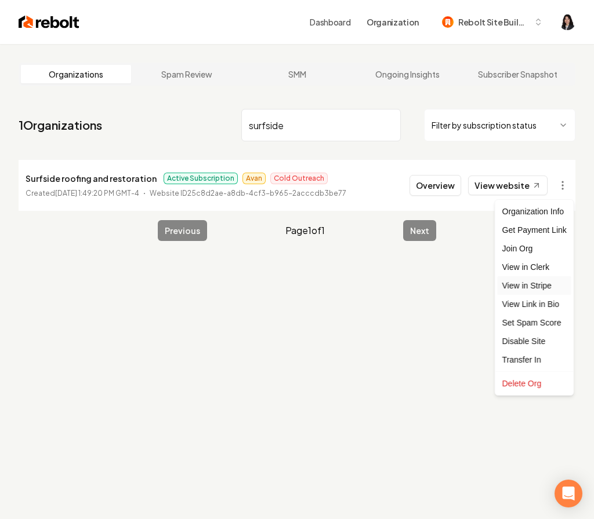
click at [551, 284] on link "View in Stripe" at bounding box center [534, 286] width 74 height 19
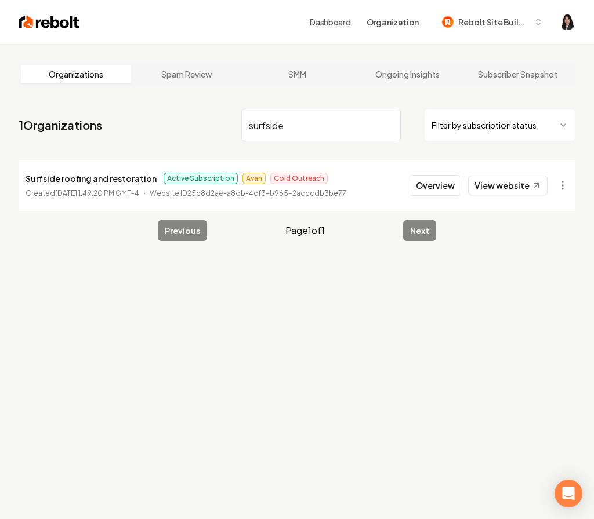
drag, startPoint x: 337, startPoint y: 121, endPoint x: 226, endPoint y: 110, distance: 111.9
click at [227, 110] on nav "1 Organizations surfside Filter by subscription status" at bounding box center [297, 129] width 557 height 51
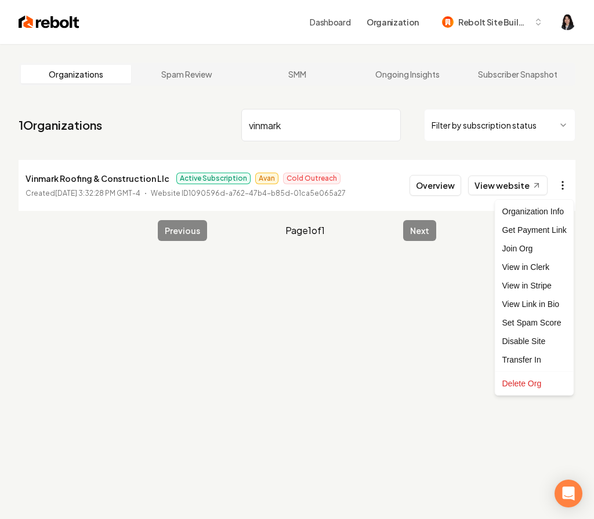
click at [558, 182] on html "Dashboard Organization Rebolt Site Builder Organizations Spam Review SMM Ongoin…" at bounding box center [297, 259] width 594 height 519
click at [546, 286] on link "View in Stripe" at bounding box center [534, 286] width 74 height 19
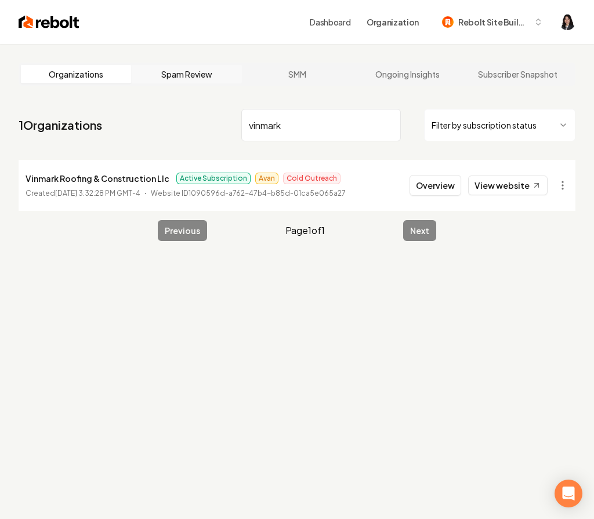
drag, startPoint x: 295, startPoint y: 122, endPoint x: 160, endPoint y: 74, distance: 143.4
click at [160, 74] on main "Organizations Spam Review SMM Ongoing Insights Subscriber Snapshot 1 Organizati…" at bounding box center [297, 152] width 594 height 216
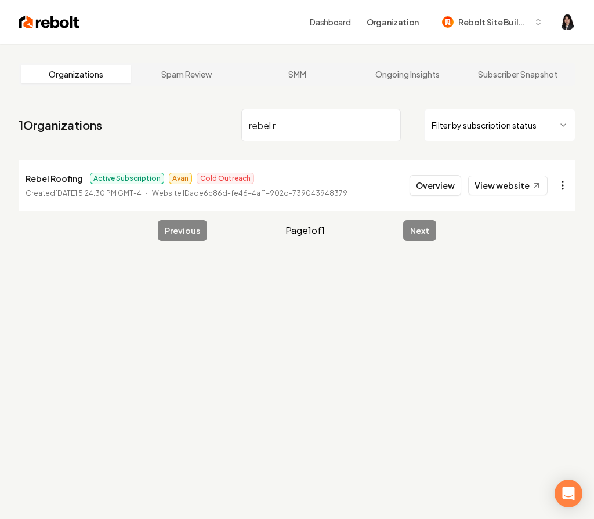
type input "rebel r"
click at [565, 192] on html "Dashboard Organization Rebolt Site Builder Organizations Spam Review SMM Ongoin…" at bounding box center [297, 259] width 594 height 519
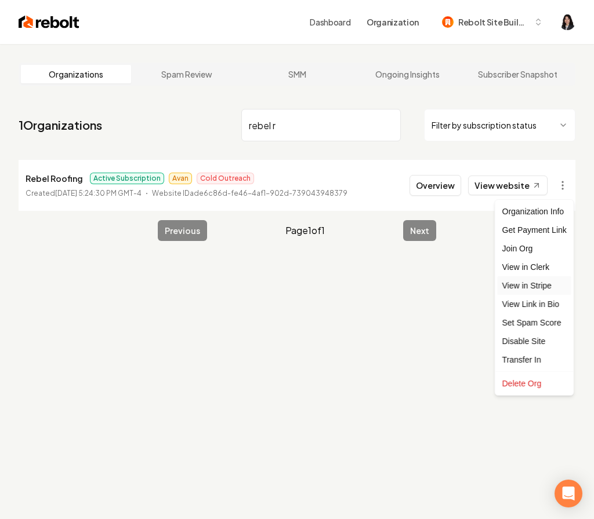
click at [559, 291] on link "View in Stripe" at bounding box center [534, 286] width 74 height 19
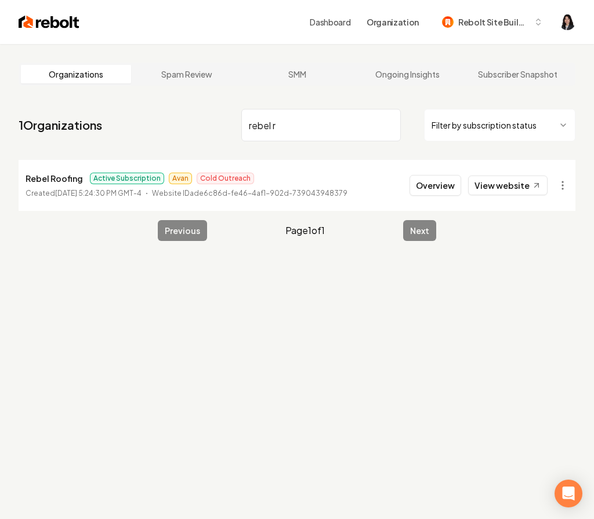
drag, startPoint x: 321, startPoint y: 133, endPoint x: 130, endPoint y: 123, distance: 190.5
click at [130, 123] on nav "1 Organizations rebel r Filter by subscription status" at bounding box center [297, 129] width 557 height 51
click at [565, 191] on html "Dashboard Organization Rebolt Site Builder Organizations Spam Review SMM Ongoin…" at bounding box center [297, 259] width 594 height 519
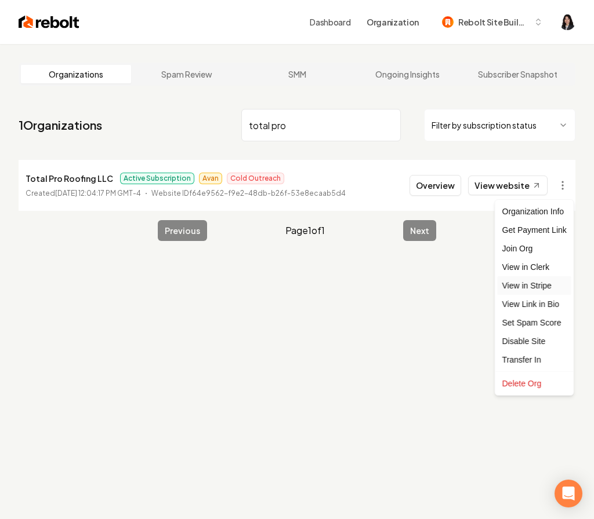
click at [550, 289] on link "View in Stripe" at bounding box center [534, 286] width 74 height 19
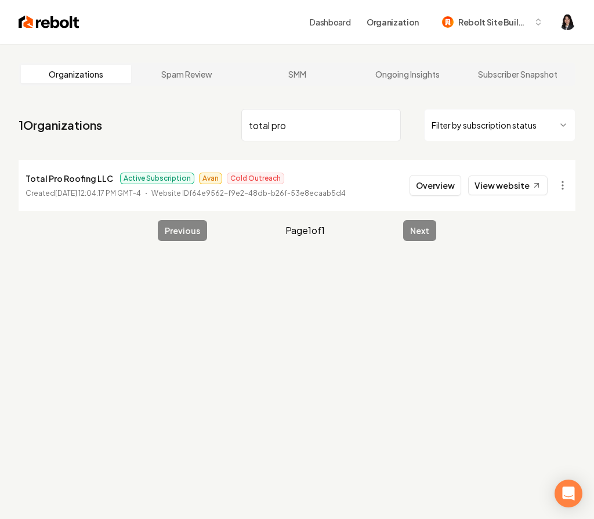
drag, startPoint x: 319, startPoint y: 128, endPoint x: 198, endPoint y: 101, distance: 124.6
click at [198, 101] on main "Organizations Spam Review SMM Ongoing Insights Subscriber Snapshot 1 Organizati…" at bounding box center [297, 152] width 594 height 216
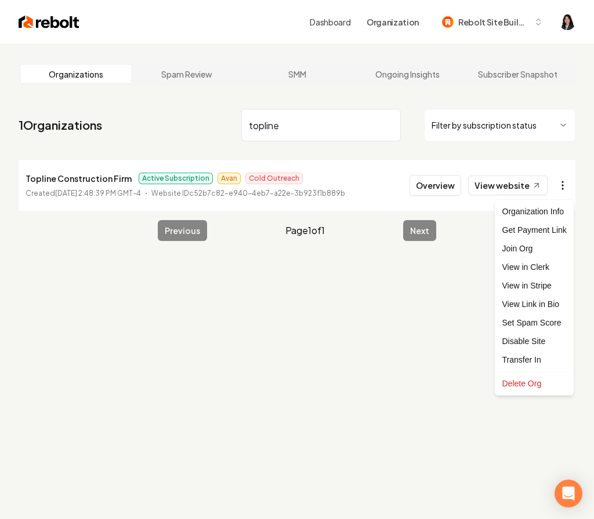
click at [565, 191] on html "Dashboard Organization Rebolt Site Builder Organizations Spam Review SMM Ongoin…" at bounding box center [297, 259] width 594 height 519
click at [555, 290] on link "View in Stripe" at bounding box center [534, 286] width 74 height 19
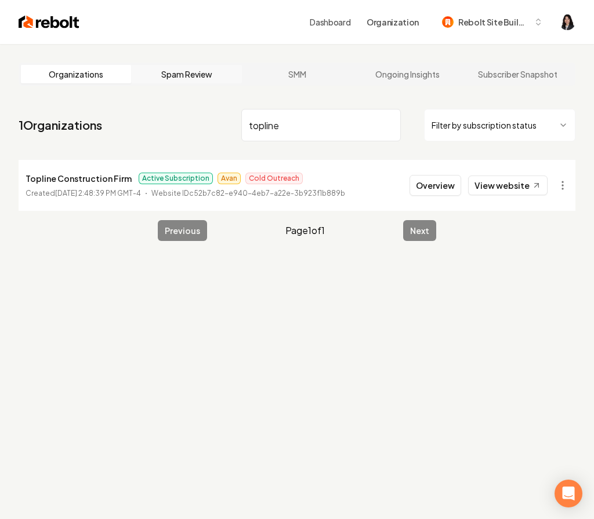
drag, startPoint x: 301, startPoint y: 126, endPoint x: 136, endPoint y: 72, distance: 173.6
click at [136, 72] on main "Organizations Spam Review SMM Ongoing Insights Subscriber Snapshot 1 Organizati…" at bounding box center [297, 152] width 594 height 216
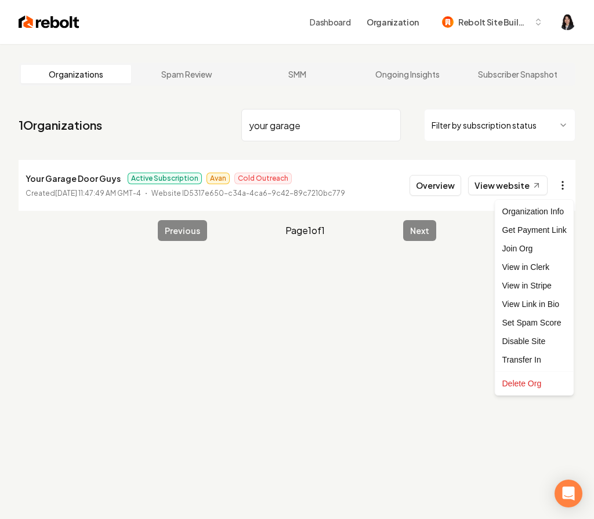
click at [564, 191] on html "Dashboard Organization Rebolt Site Builder Organizations Spam Review SMM Ongoin…" at bounding box center [297, 259] width 594 height 519
click at [544, 286] on link "View in Stripe" at bounding box center [534, 286] width 74 height 19
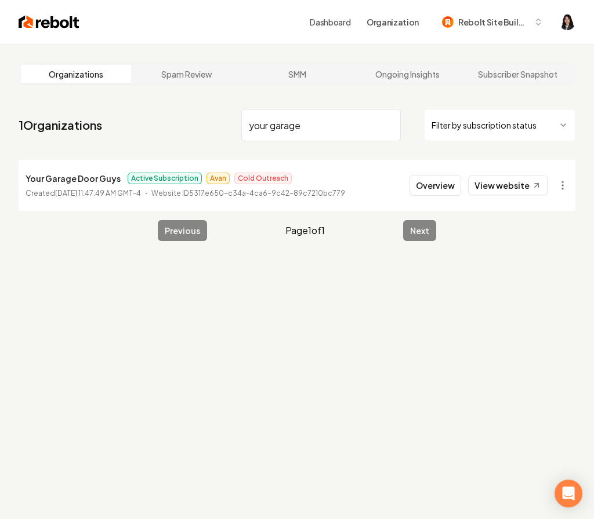
drag, startPoint x: 337, startPoint y: 125, endPoint x: 151, endPoint y: 59, distance: 197.7
click at [151, 59] on main "Organizations Spam Review SMM Ongoing Insights Subscriber Snapshot 1 Organizati…" at bounding box center [297, 152] width 594 height 216
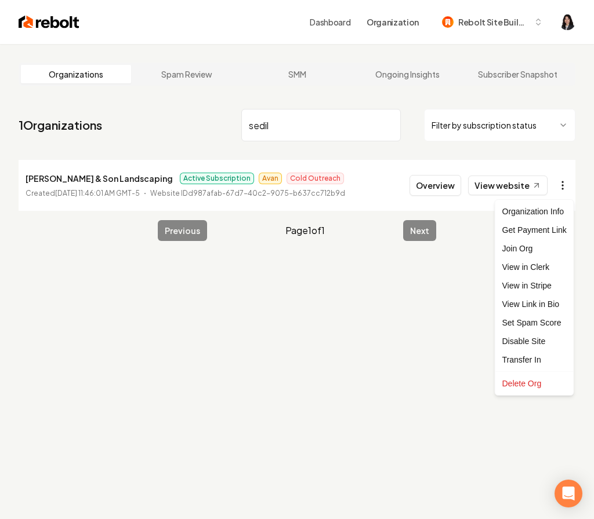
click at [561, 182] on html "Dashboard Organization Rebolt Site Builder Organizations Spam Review SMM Ongoin…" at bounding box center [297, 259] width 594 height 519
click at [540, 285] on link "View in Stripe" at bounding box center [534, 286] width 74 height 19
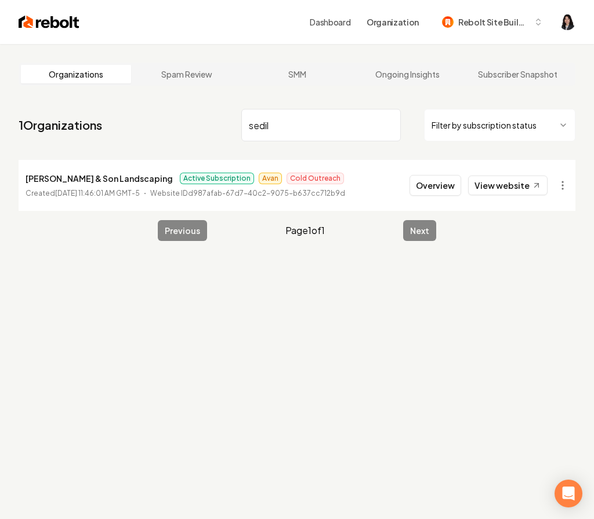
drag, startPoint x: 308, startPoint y: 129, endPoint x: 145, endPoint y: 118, distance: 163.3
click at [146, 118] on nav "1 Organizations sedil Filter by subscription status" at bounding box center [297, 129] width 557 height 51
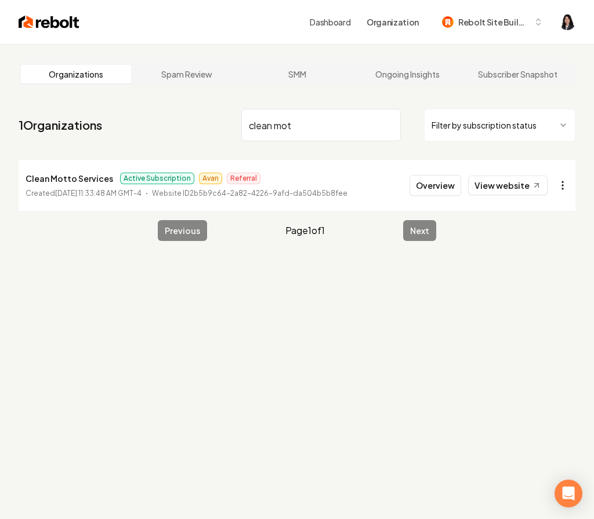
click at [561, 189] on html "Dashboard Organization Rebolt Site Builder Organizations Spam Review SMM Ongoin…" at bounding box center [297, 259] width 594 height 519
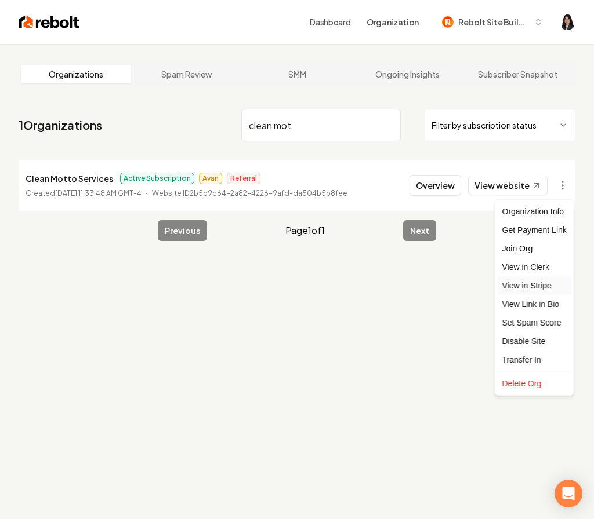
click at [548, 288] on link "View in Stripe" at bounding box center [534, 286] width 74 height 19
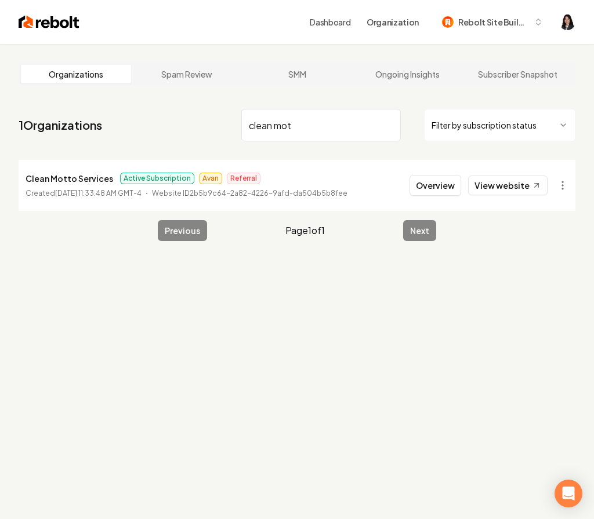
drag, startPoint x: 345, startPoint y: 128, endPoint x: 168, endPoint y: 107, distance: 178.1
click at [168, 107] on nav "1 Organizations clean mot Filter by subscription status" at bounding box center [297, 129] width 557 height 51
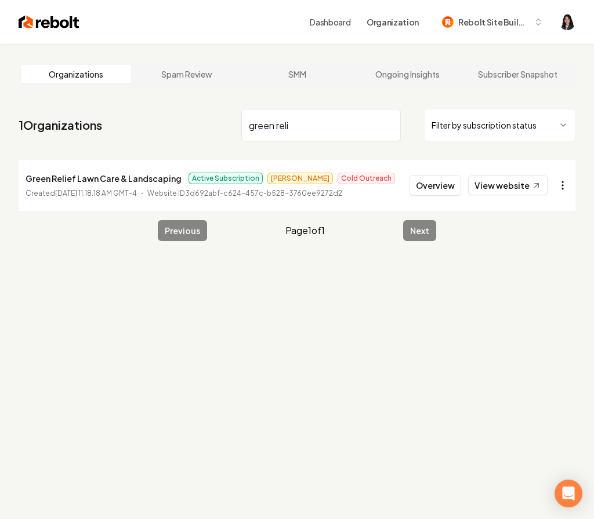
type input "green reli"
click at [562, 188] on html "Dashboard Organization Rebolt Site Builder Organizations Spam Review SMM Ongoin…" at bounding box center [297, 259] width 594 height 519
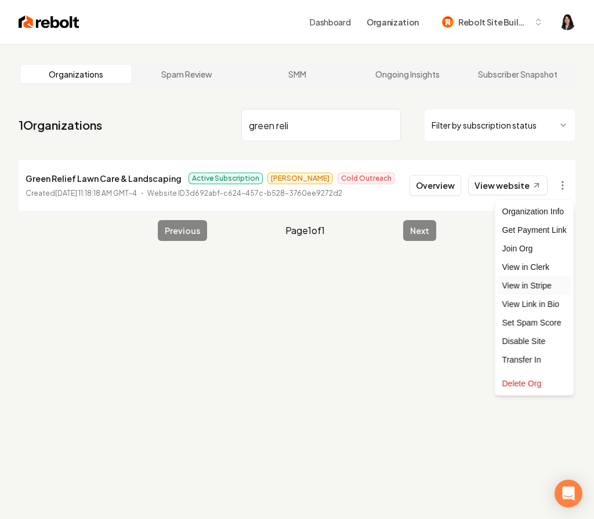
click at [547, 286] on link "View in Stripe" at bounding box center [534, 286] width 74 height 19
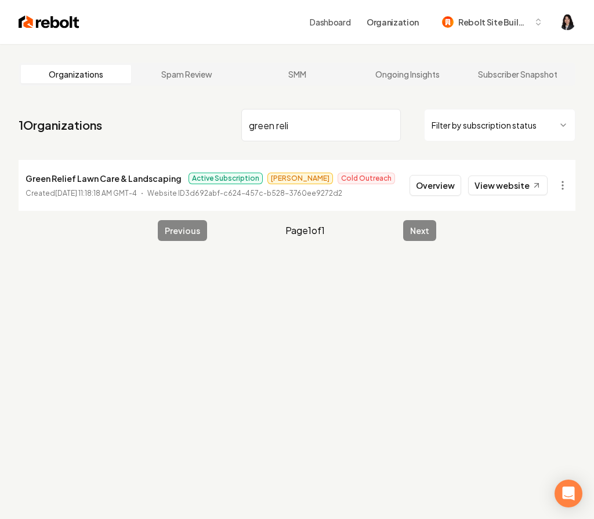
click at [389, 126] on input "green reli" at bounding box center [320, 125] width 159 height 32
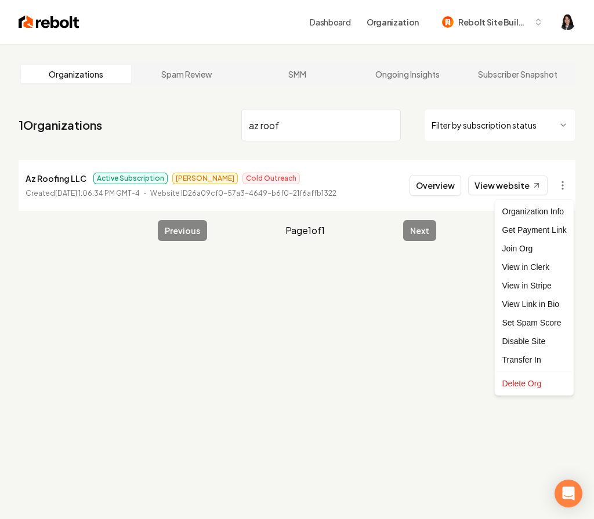
click at [564, 189] on html "Dashboard Organization Rebolt Site Builder Organizations Spam Review SMM Ongoin…" at bounding box center [297, 259] width 594 height 519
click at [555, 285] on link "View in Stripe" at bounding box center [534, 286] width 74 height 19
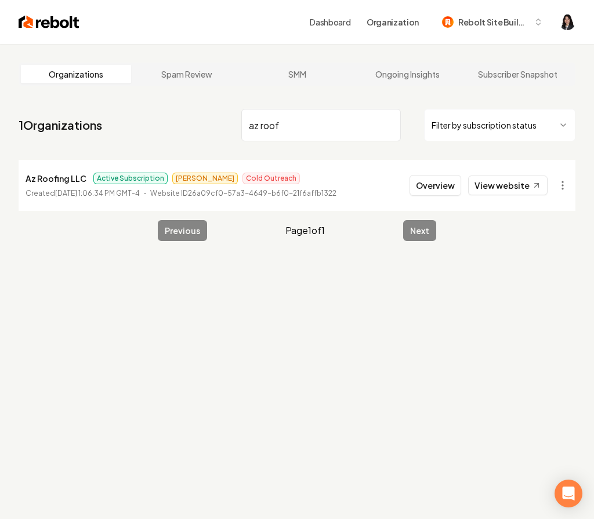
drag, startPoint x: 295, startPoint y: 125, endPoint x: 132, endPoint y: 112, distance: 163.4
click at [132, 112] on nav "1 Organizations az roof Filter by subscription status" at bounding box center [297, 129] width 557 height 51
click at [563, 181] on html "Dashboard Organization Rebolt Site Builder Organizations Spam Review SMM Ongoin…" at bounding box center [297, 259] width 594 height 519
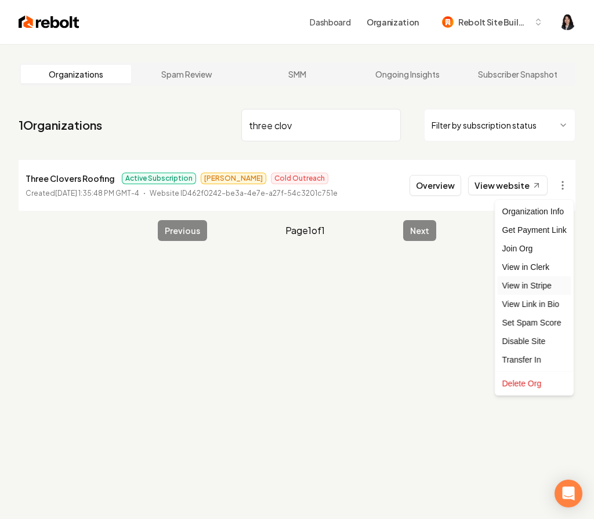
click at [542, 282] on link "View in Stripe" at bounding box center [534, 286] width 74 height 19
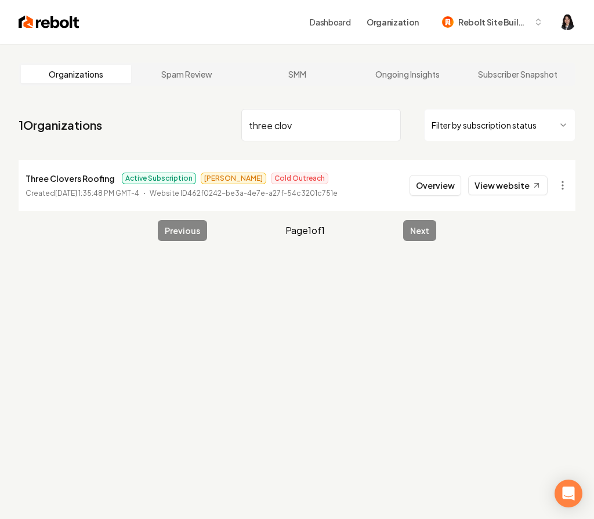
drag, startPoint x: 319, startPoint y: 126, endPoint x: 114, endPoint y: 99, distance: 206.5
click at [114, 99] on main "Organizations Spam Review SMM Ongoing Insights Subscriber Snapshot 1 Organizati…" at bounding box center [297, 152] width 594 height 216
click at [566, 192] on html "Dashboard Organization Rebolt Site Builder Organizations Spam Review SMM Ongoin…" at bounding box center [297, 259] width 594 height 519
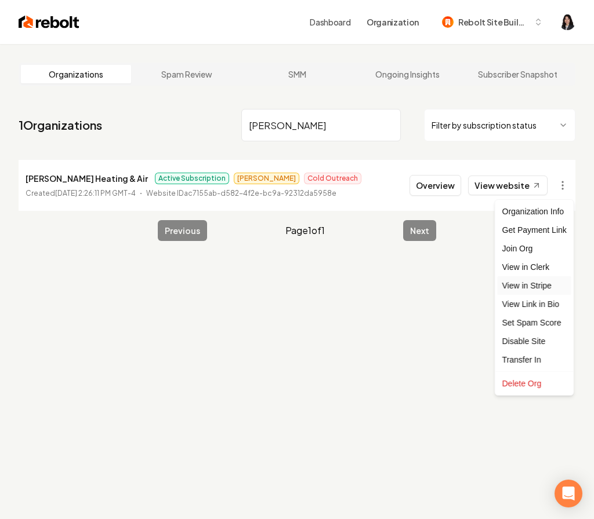
click at [559, 290] on link "View in Stripe" at bounding box center [534, 286] width 74 height 19
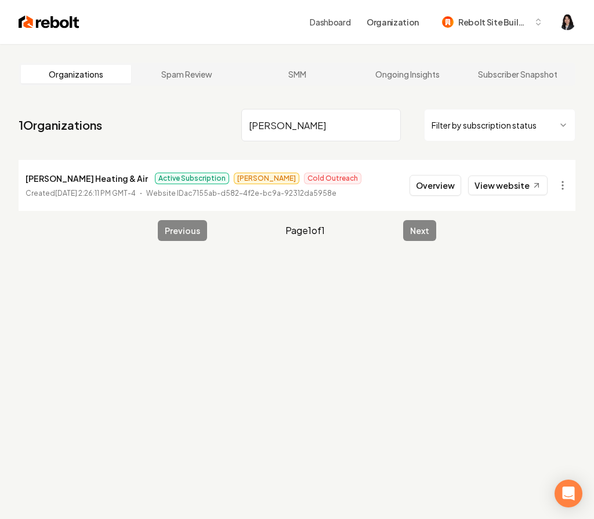
drag, startPoint x: 322, startPoint y: 130, endPoint x: 143, endPoint y: 94, distance: 182.3
click at [143, 94] on main "Organizations Spam Review SMM Ongoing Insights Subscriber Snapshot 1 Organizati…" at bounding box center [297, 152] width 594 height 216
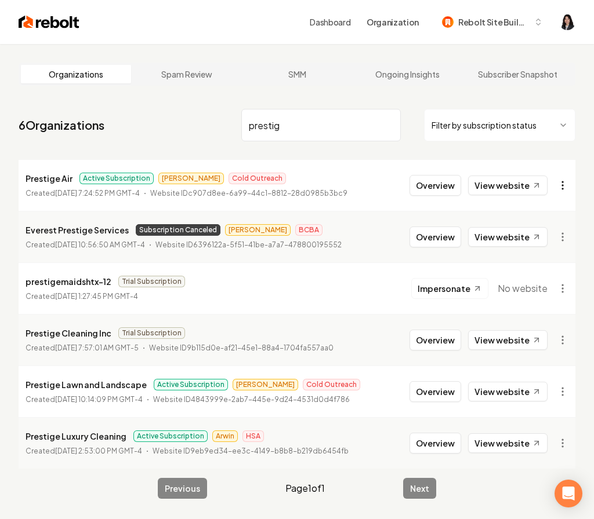
click at [561, 185] on html "Dashboard Organization Rebolt Site Builder Organizations Spam Review SMM Ongoin…" at bounding box center [297, 259] width 594 height 519
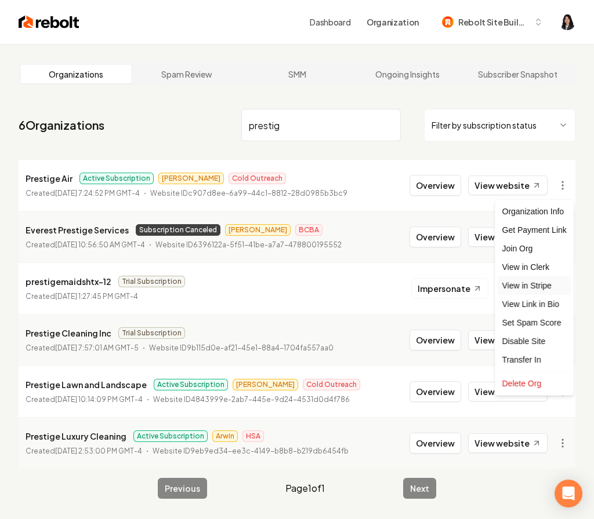
click at [537, 288] on link "View in Stripe" at bounding box center [534, 286] width 74 height 19
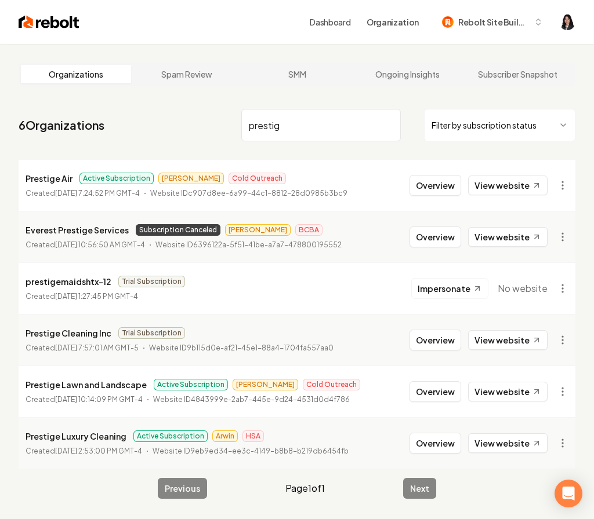
drag, startPoint x: 319, startPoint y: 136, endPoint x: 210, endPoint y: 118, distance: 110.4
click at [210, 118] on nav "6 Organizations prestig Filter by subscription status" at bounding box center [297, 129] width 557 height 51
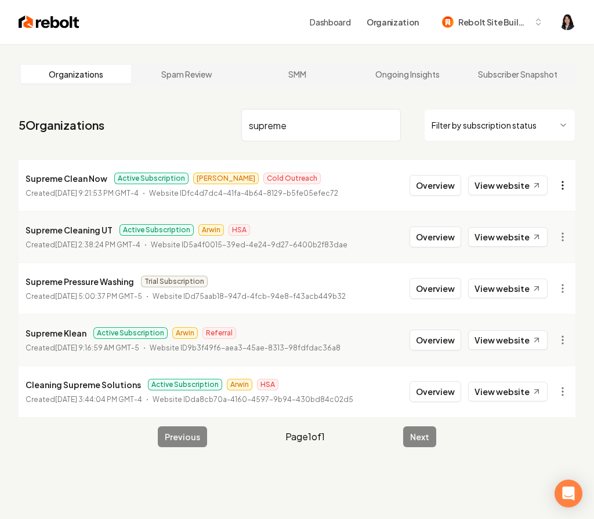
click at [560, 191] on html "Dashboard Organization Rebolt Site Builder Organizations Spam Review SMM Ongoin…" at bounding box center [297, 259] width 594 height 519
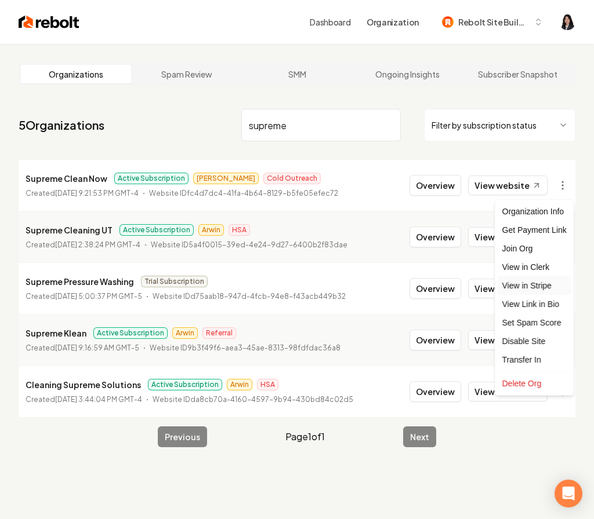
click at [549, 288] on link "View in Stripe" at bounding box center [534, 286] width 74 height 19
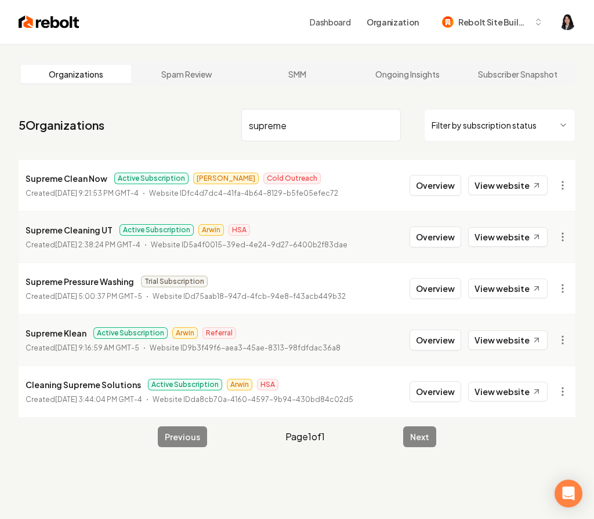
drag, startPoint x: 311, startPoint y: 129, endPoint x: 170, endPoint y: 121, distance: 140.5
click at [170, 121] on nav "5 Organizations supreme Filter by subscription status" at bounding box center [297, 129] width 557 height 51
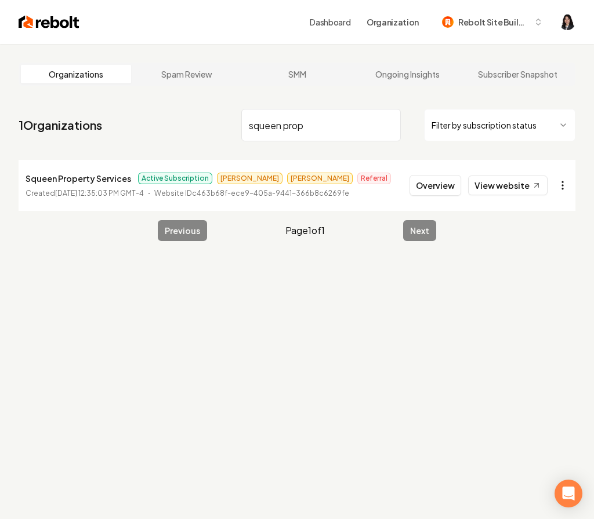
type input "squeen prop"
click at [564, 186] on html "Dashboard Organization Rebolt Site Builder Organizations Spam Review SMM Ongoin…" at bounding box center [297, 259] width 594 height 519
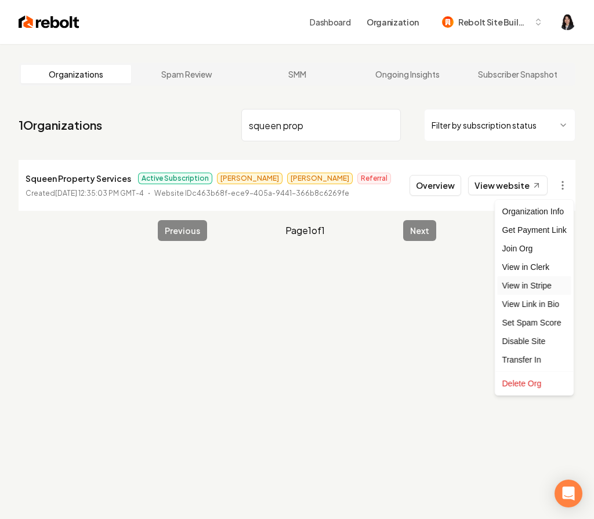
click at [550, 289] on link "View in Stripe" at bounding box center [534, 286] width 74 height 19
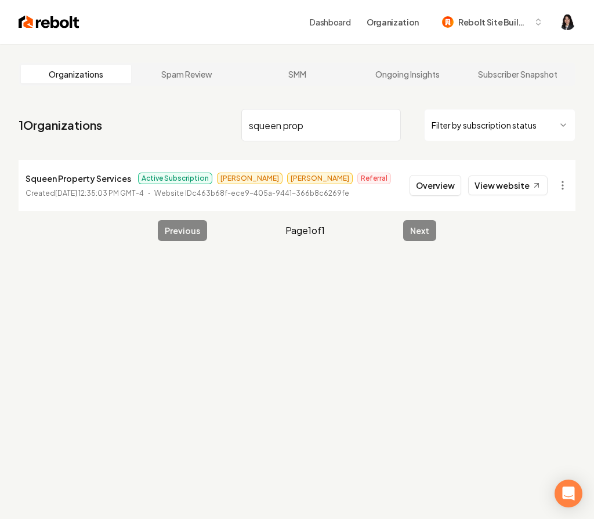
drag, startPoint x: 321, startPoint y: 128, endPoint x: 173, endPoint y: 88, distance: 153.9
click at [173, 88] on main "Organizations Spam Review SMM Ongoing Insights Subscriber Snapshot 1 Organizati…" at bounding box center [297, 152] width 594 height 216
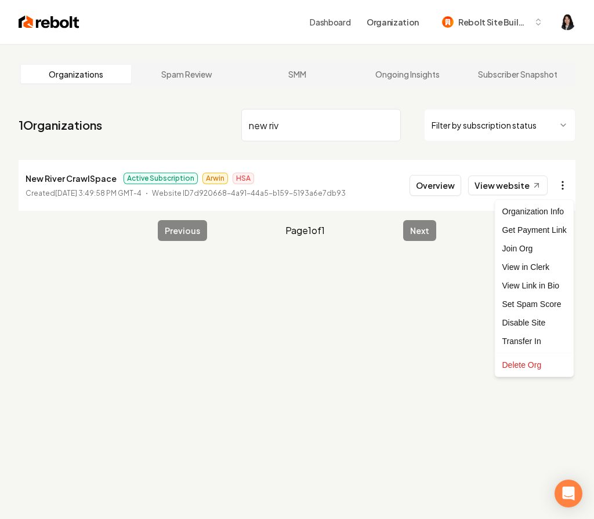
click at [561, 189] on html "Dashboard Organization Rebolt Site Builder Organizations Spam Review SMM Ongoin…" at bounding box center [297, 259] width 594 height 519
click at [309, 135] on html "Dashboard Organization Rebolt Site Builder Organizations Spam Review SMM Ongoin…" at bounding box center [297, 259] width 594 height 519
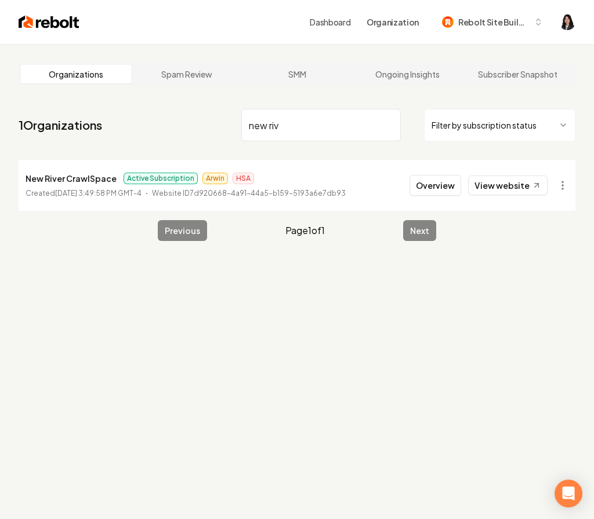
drag, startPoint x: 284, startPoint y: 130, endPoint x: 141, endPoint y: 107, distance: 144.0
click at [141, 107] on nav "1 Organizations new riv Filter by subscription status" at bounding box center [297, 129] width 557 height 51
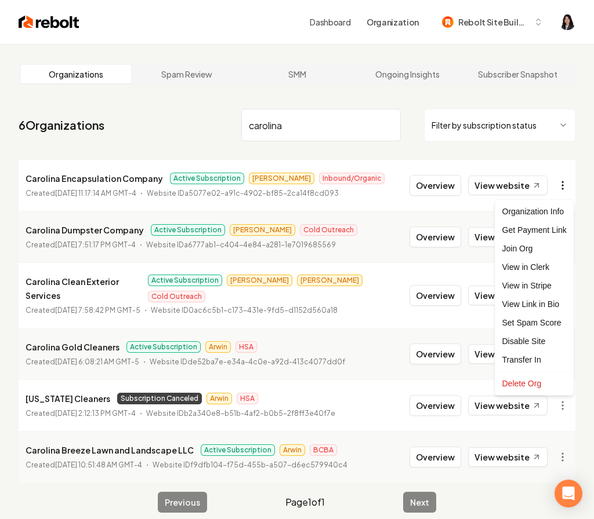
click at [564, 179] on html "Dashboard Organization Rebolt Site Builder Organizations Spam Review SMM Ongoin…" at bounding box center [297, 259] width 594 height 519
click at [553, 286] on link "View in Stripe" at bounding box center [534, 286] width 74 height 19
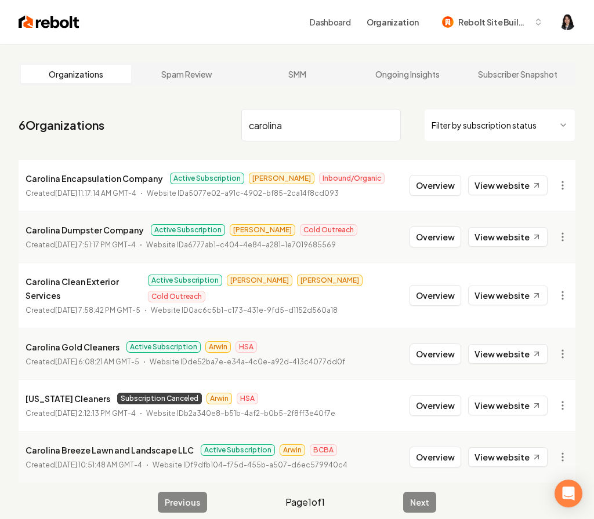
drag, startPoint x: 313, startPoint y: 126, endPoint x: 140, endPoint y: 107, distance: 173.2
click at [140, 107] on nav "6 Organizations carolina Filter by subscription status" at bounding box center [297, 129] width 557 height 51
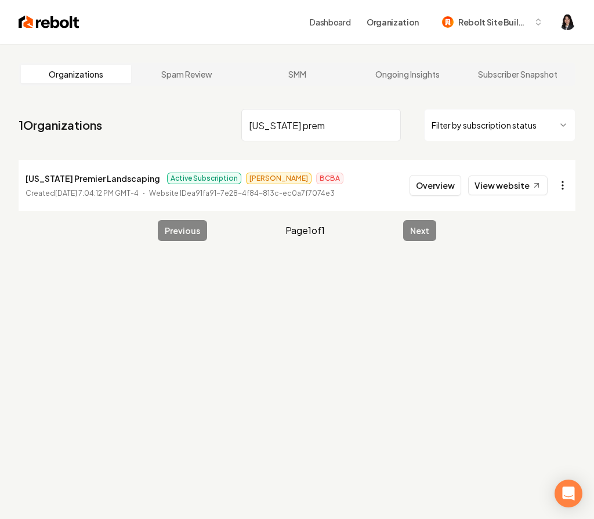
type input "[US_STATE] prem"
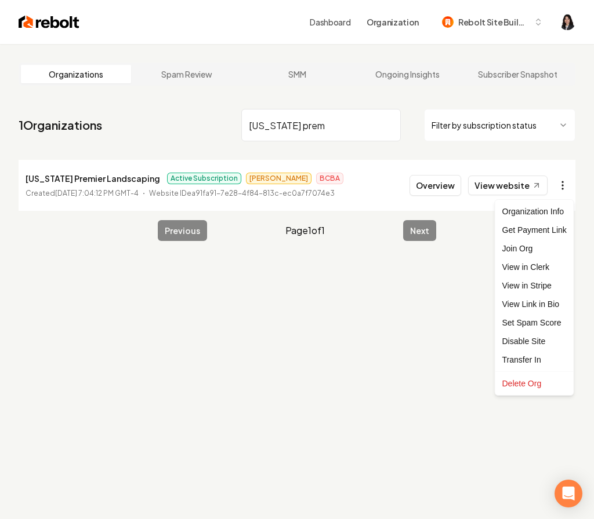
click at [560, 187] on html "Dashboard Organization Rebolt Site Builder Organizations Spam Review SMM Ongoin…" at bounding box center [297, 259] width 594 height 519
click at [549, 284] on link "View in Stripe" at bounding box center [534, 286] width 74 height 19
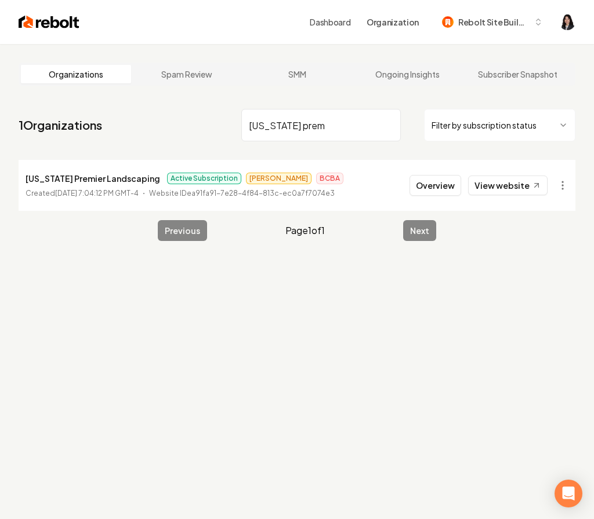
drag, startPoint x: 346, startPoint y: 128, endPoint x: 172, endPoint y: 104, distance: 176.2
click at [172, 104] on main "Organizations Spam Review SMM Ongoing Insights Subscriber Snapshot 1 Organizati…" at bounding box center [297, 152] width 594 height 216
click at [559, 186] on html "Dashboard Organization Rebolt Site Builder Organizations Spam Review SMM Ongoin…" at bounding box center [297, 259] width 594 height 519
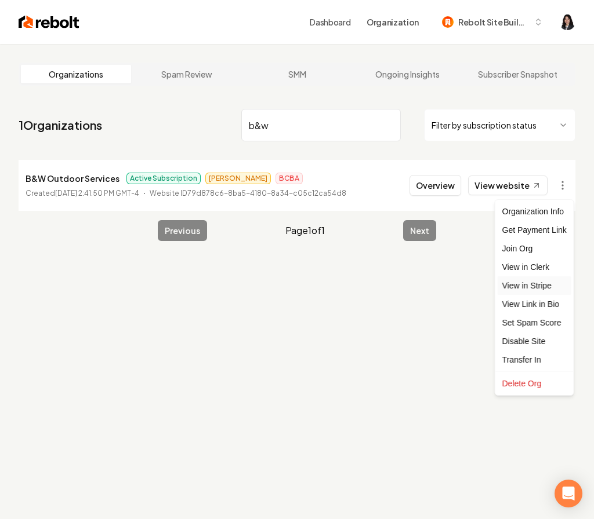
click at [554, 286] on link "View in Stripe" at bounding box center [534, 286] width 74 height 19
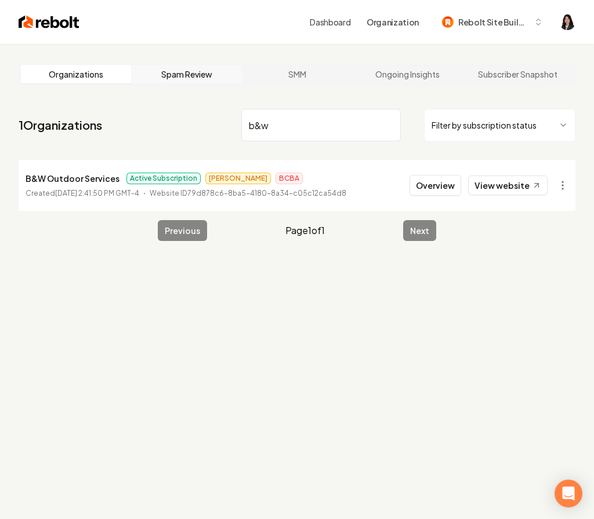
drag, startPoint x: 322, startPoint y: 125, endPoint x: 139, endPoint y: 81, distance: 188.6
click at [139, 81] on main "Organizations Spam Review SMM Ongoing Insights Subscriber Snapshot 1 Organizati…" at bounding box center [297, 152] width 594 height 216
click at [562, 186] on html "Dashboard Organization Rebolt Site Builder Organizations Spam Review SMM Ongoin…" at bounding box center [297, 259] width 594 height 519
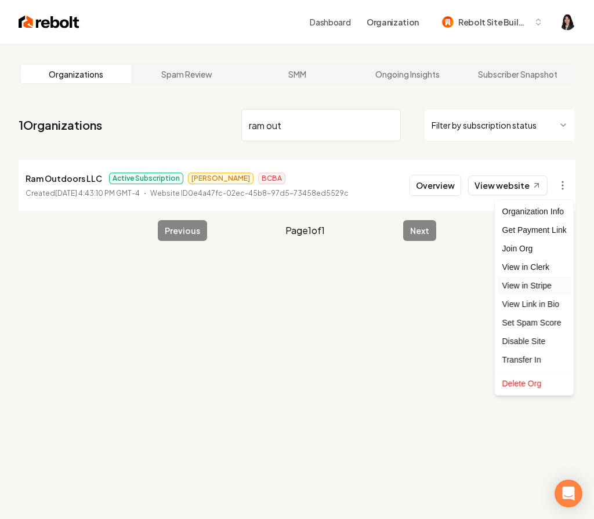
click at [552, 283] on link "View in Stripe" at bounding box center [534, 286] width 74 height 19
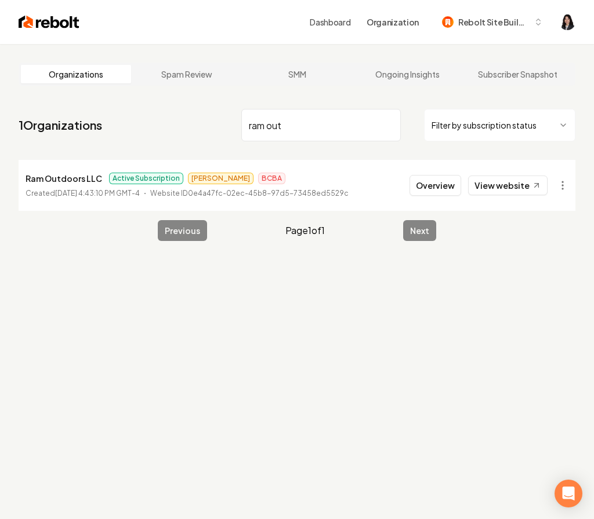
drag, startPoint x: 299, startPoint y: 129, endPoint x: 153, endPoint y: 122, distance: 146.3
click at [153, 122] on nav "1 Organizations ram out Filter by subscription status" at bounding box center [297, 129] width 557 height 51
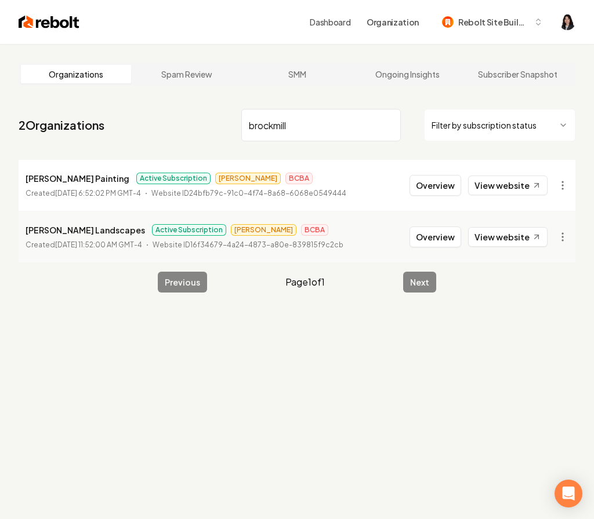
click at [558, 186] on html "Dashboard Organization Rebolt Site Builder Organizations Spam Review SMM Ongoin…" at bounding box center [297, 259] width 594 height 519
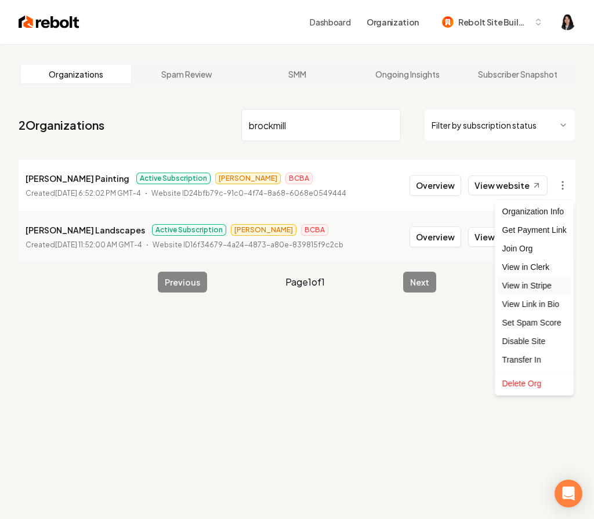
click at [546, 284] on link "View in Stripe" at bounding box center [534, 286] width 74 height 19
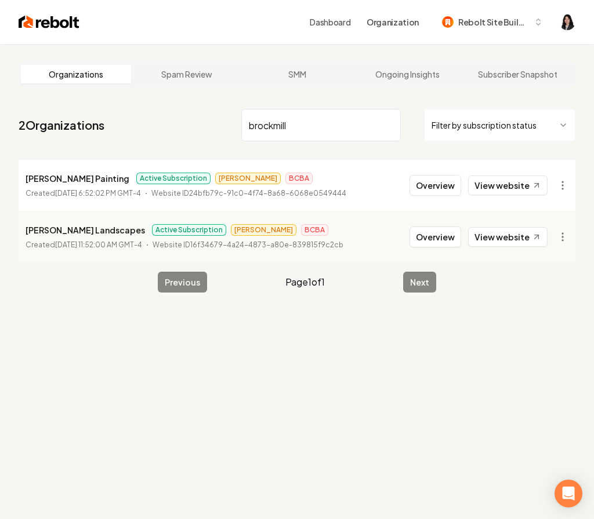
drag, startPoint x: 319, startPoint y: 121, endPoint x: 93, endPoint y: 54, distance: 236.3
click at [93, 54] on main "Organizations Spam Review SMM Ongoing Insights Subscriber Snapshot 2 Organizati…" at bounding box center [297, 177] width 594 height 267
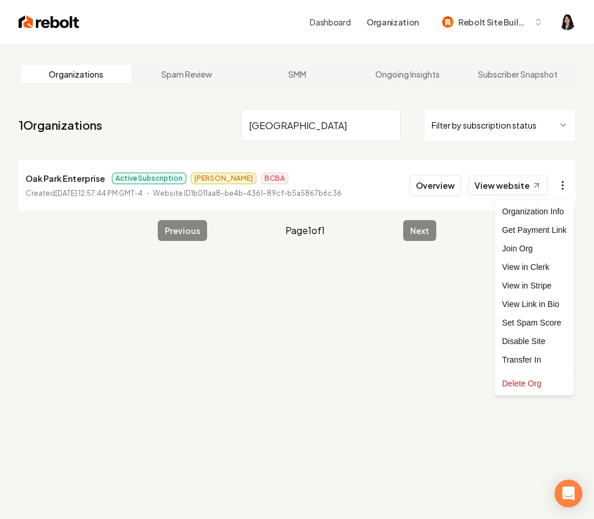
click at [562, 186] on html "Dashboard Organization Rebolt Site Builder Organizations Spam Review SMM Ongoin…" at bounding box center [297, 259] width 594 height 519
click at [549, 277] on link "View in Stripe" at bounding box center [534, 286] width 74 height 19
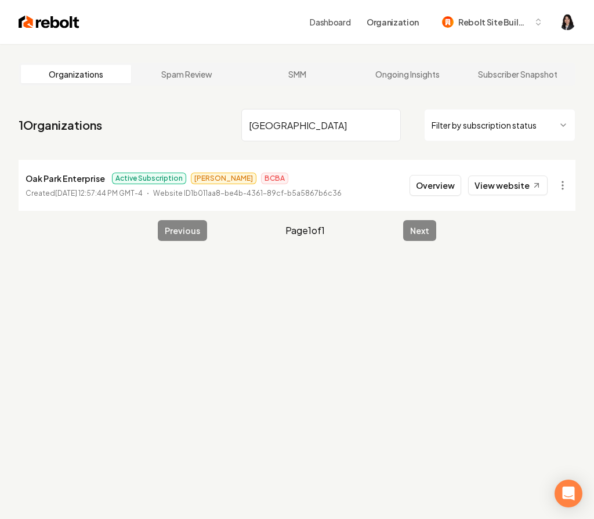
drag, startPoint x: 306, startPoint y: 126, endPoint x: 157, endPoint y: 86, distance: 154.8
click at [157, 86] on main "Organizations Spam Review SMM Ongoing Insights Subscriber Snapshot 1 Organizati…" at bounding box center [297, 152] width 594 height 216
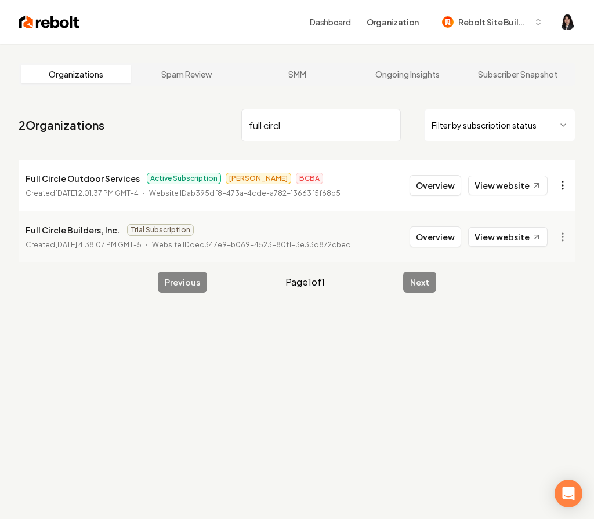
click at [566, 187] on html "Dashboard Organization Rebolt Site Builder Organizations Spam Review SMM Ongoin…" at bounding box center [297, 259] width 594 height 519
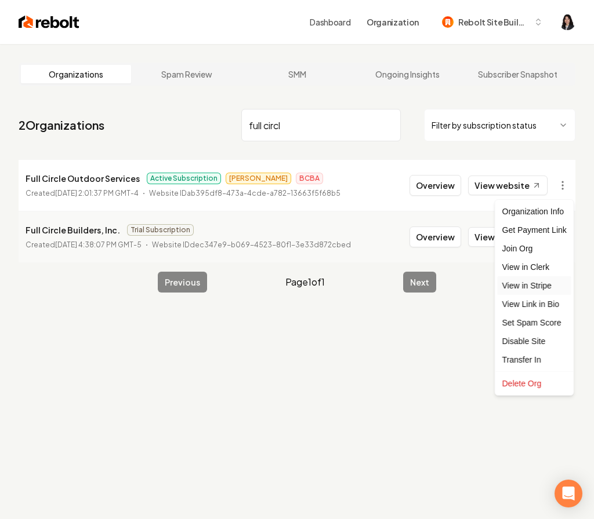
click at [537, 290] on link "View in Stripe" at bounding box center [534, 286] width 74 height 19
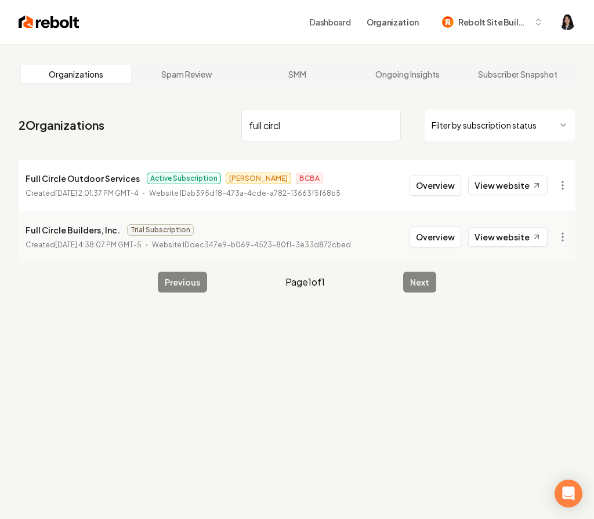
drag, startPoint x: 325, startPoint y: 139, endPoint x: 152, endPoint y: 133, distance: 172.9
click at [151, 133] on nav "2 Organizations full circl Filter by subscription status" at bounding box center [297, 129] width 557 height 51
drag, startPoint x: 302, startPoint y: 125, endPoint x: 166, endPoint y: 114, distance: 136.1
click at [166, 114] on nav "2 Organizations full circl Filter by subscription status" at bounding box center [297, 129] width 557 height 51
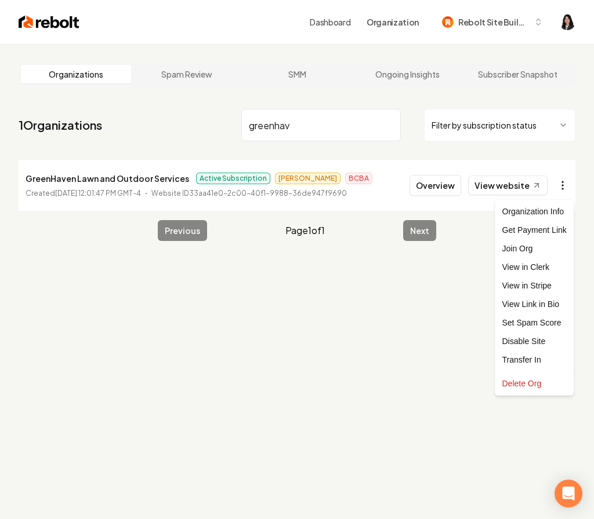
click at [558, 184] on html "Dashboard Organization Rebolt Site Builder Organizations Spam Review SMM Ongoin…" at bounding box center [297, 259] width 594 height 519
click at [540, 285] on link "View in Stripe" at bounding box center [534, 286] width 74 height 19
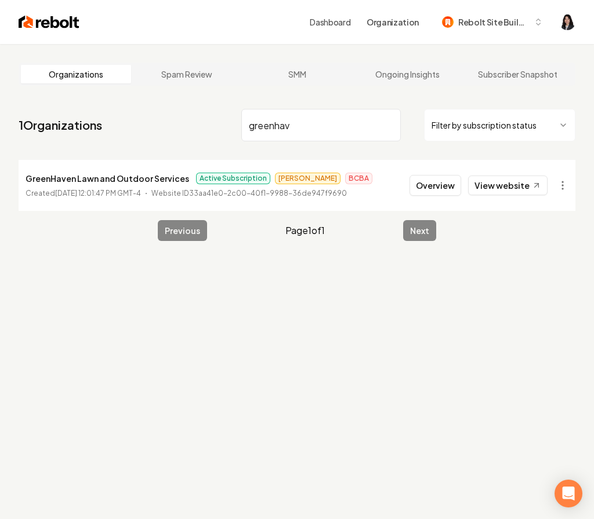
drag, startPoint x: 325, startPoint y: 131, endPoint x: 209, endPoint y: 112, distance: 116.9
click at [209, 112] on nav "1 Organizations greenhav Filter by subscription status" at bounding box center [297, 129] width 557 height 51
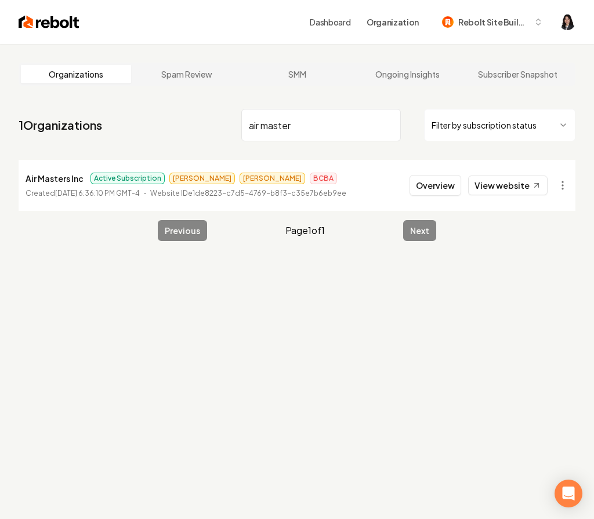
click at [565, 186] on html "Dashboard Organization Rebolt Site Builder Organizations Spam Review SMM Ongoin…" at bounding box center [297, 259] width 594 height 519
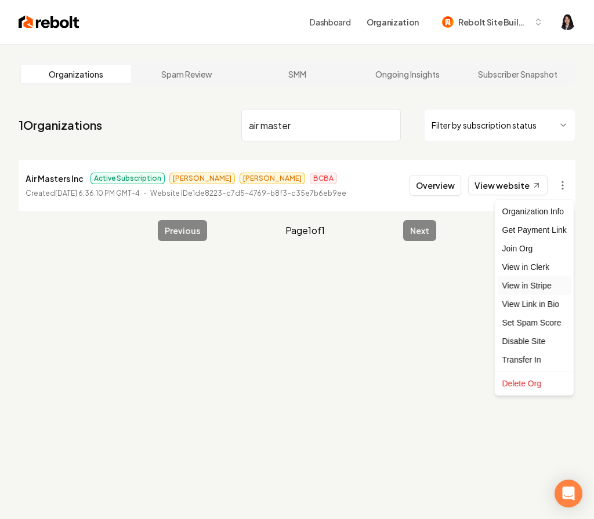
click at [546, 284] on link "View in Stripe" at bounding box center [534, 286] width 74 height 19
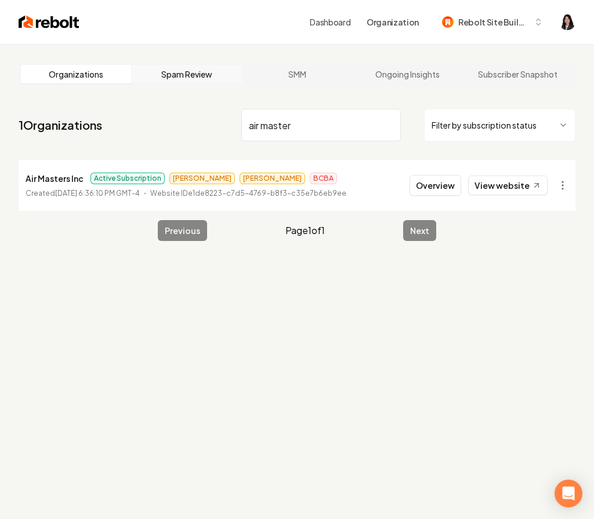
drag, startPoint x: 332, startPoint y: 133, endPoint x: 136, endPoint y: 70, distance: 206.5
click at [136, 70] on main "Organizations Spam Review SMM Ongoing Insights Subscriber Snapshot 1 Organizati…" at bounding box center [297, 152] width 594 height 216
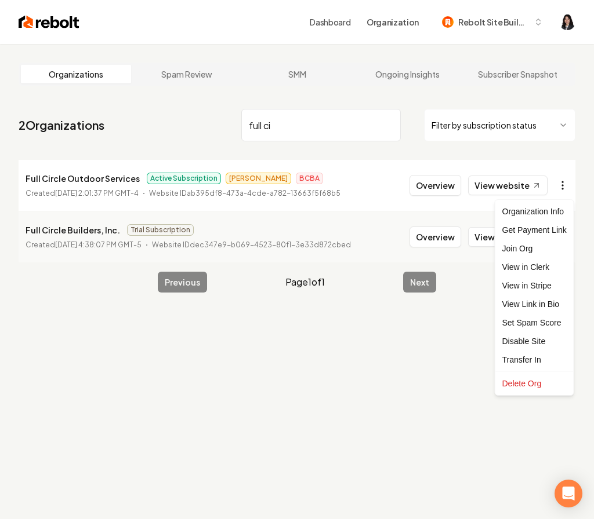
click at [564, 186] on html "Dashboard Organization Rebolt Site Builder Organizations Spam Review SMM Ongoin…" at bounding box center [297, 259] width 594 height 519
click at [553, 284] on link "View in Stripe" at bounding box center [534, 286] width 74 height 19
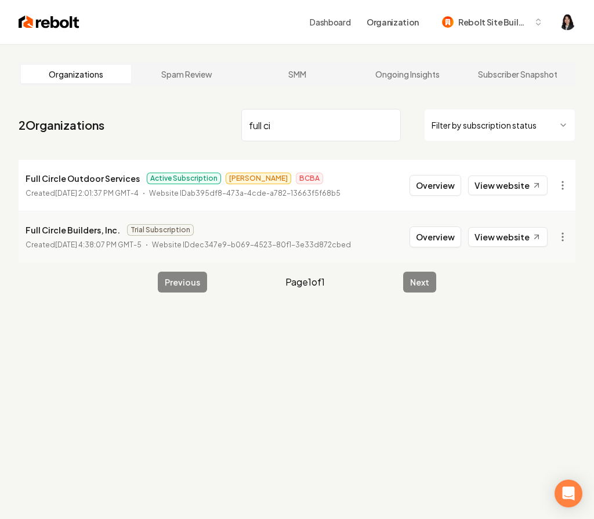
drag, startPoint x: 293, startPoint y: 139, endPoint x: 188, endPoint y: 88, distance: 116.9
click at [188, 88] on main "Organizations Spam Review SMM Ongoing Insights Subscriber Snapshot 2 Organizati…" at bounding box center [297, 177] width 594 height 267
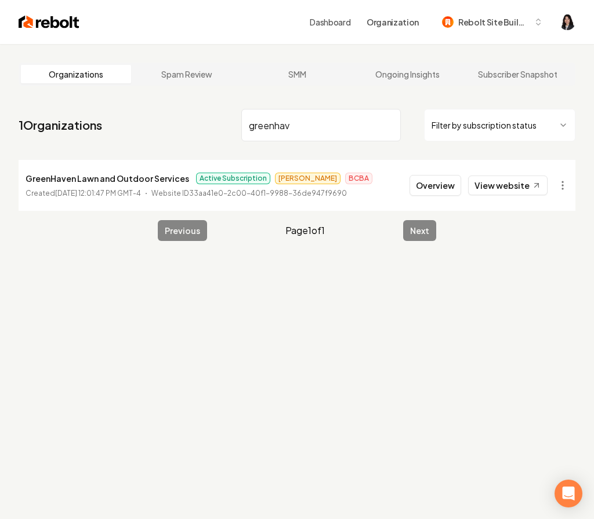
type input "greenhav"
click at [562, 188] on html "Dashboard Organization Rebolt Site Builder Organizations Spam Review SMM Ongoin…" at bounding box center [297, 259] width 594 height 519
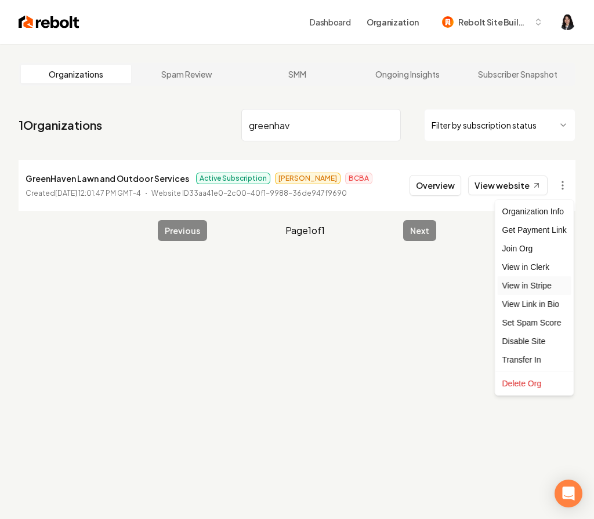
click at [543, 293] on link "View in Stripe" at bounding box center [534, 286] width 74 height 19
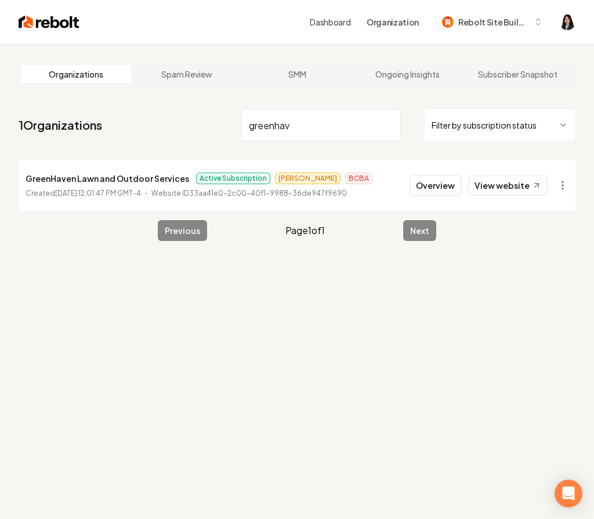
drag, startPoint x: 307, startPoint y: 126, endPoint x: 144, endPoint y: 101, distance: 164.2
click at [144, 101] on main "Organizations Spam Review SMM Ongoing Insights Subscriber Snapshot 1 Organizati…" at bounding box center [297, 152] width 594 height 216
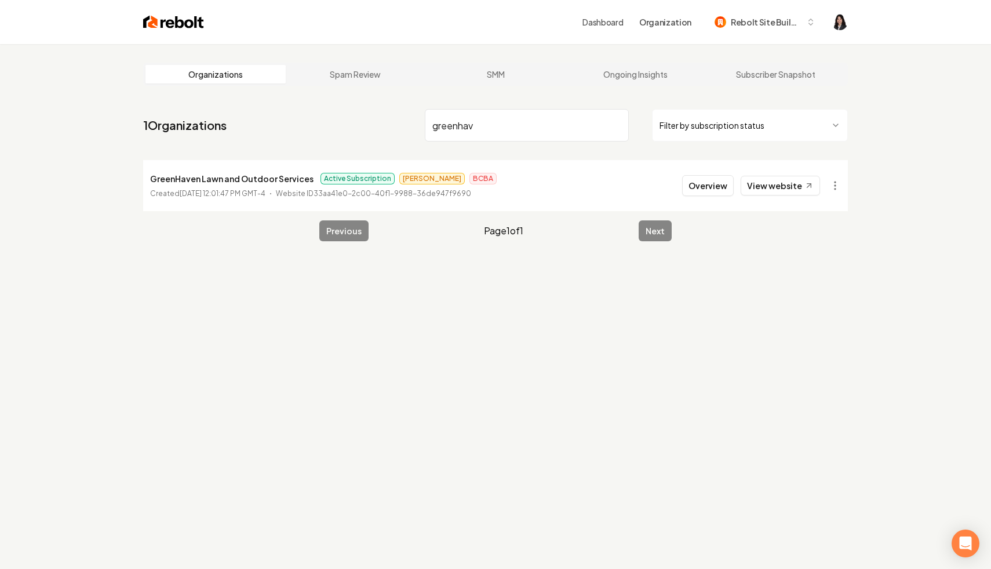
click at [400, 83] on div "Organizations Spam Review SMM Ongoing Insights Subscriber Snapshot" at bounding box center [495, 74] width 705 height 23
click at [593, 124] on input "greenhav" at bounding box center [527, 125] width 204 height 32
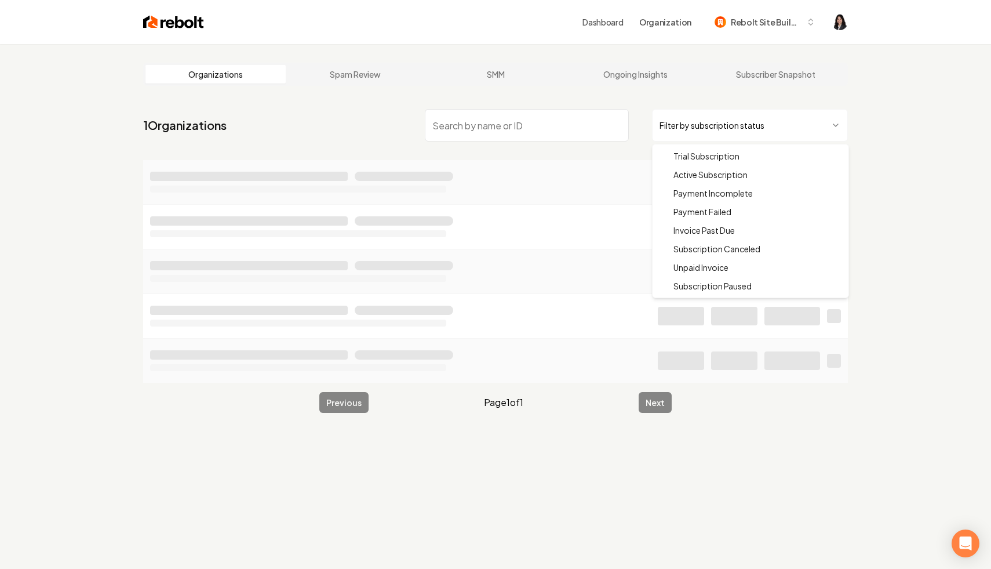
click at [593, 133] on html "Dashboard Organization Rebolt Site Builder Organizations Spam Review SMM Ongoin…" at bounding box center [495, 284] width 991 height 569
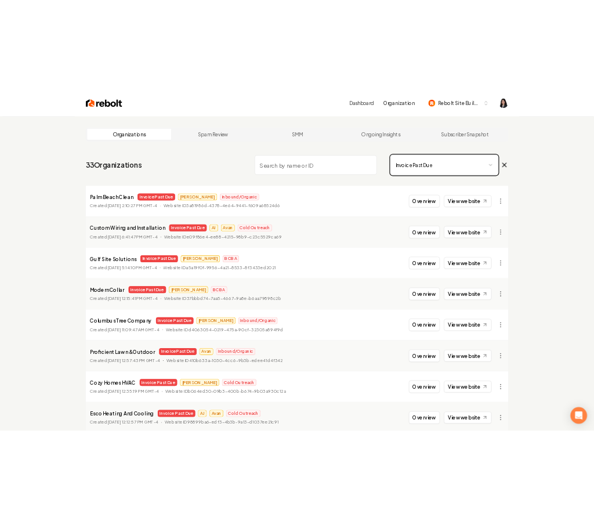
scroll to position [1187, 0]
